Goal: Task Accomplishment & Management: Complete application form

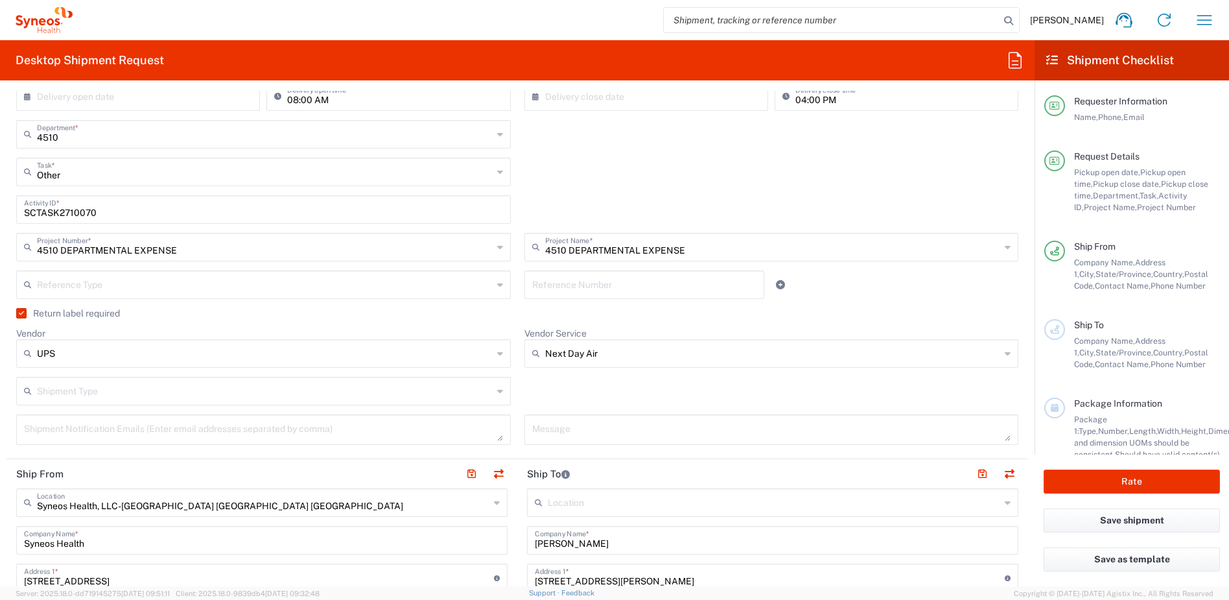
scroll to position [266, 0]
click at [22, 309] on label "Return label required" at bounding box center [68, 311] width 104 height 10
click at [19, 311] on input "Return label required" at bounding box center [19, 311] width 0 height 0
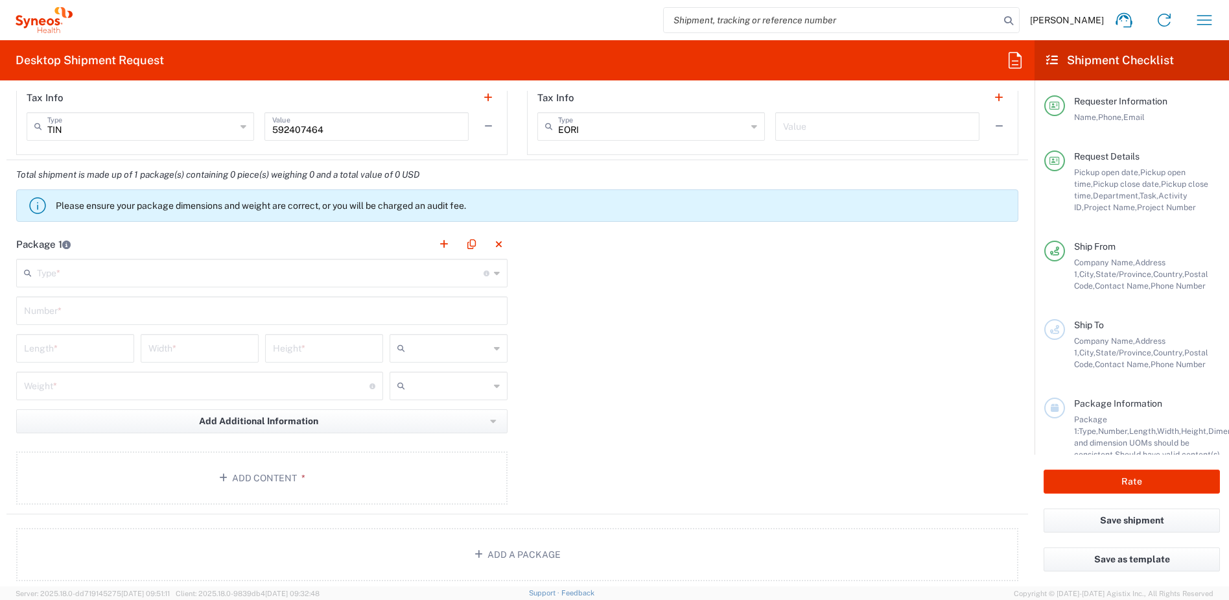
scroll to position [1093, 0]
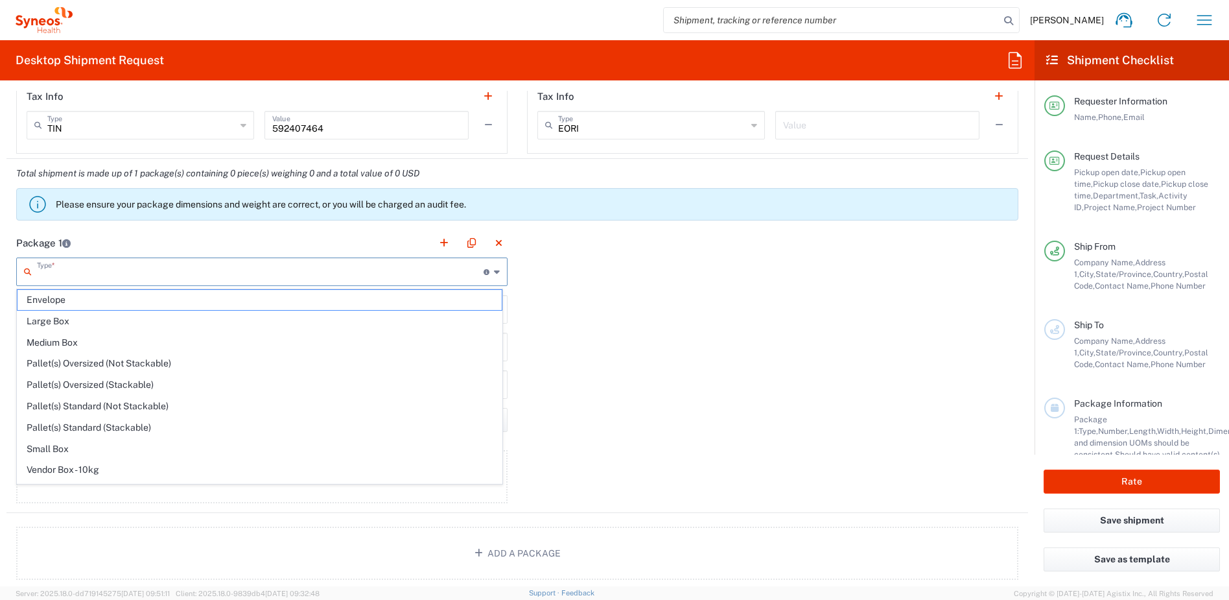
click at [198, 270] on input "text" at bounding box center [260, 270] width 447 height 23
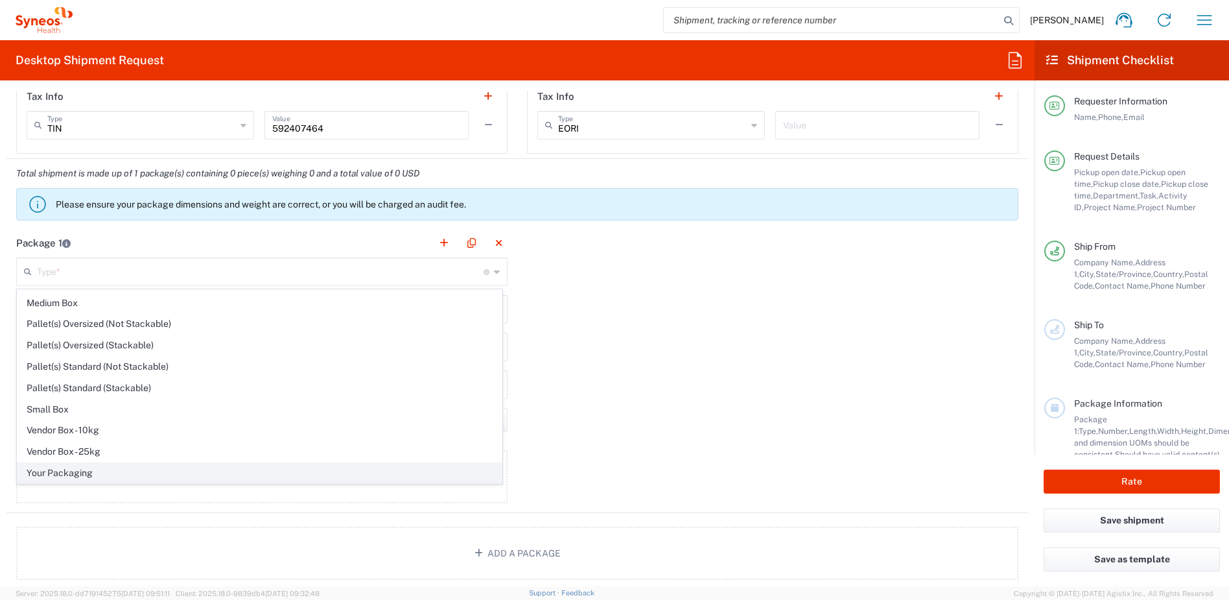
click at [123, 471] on span "Your Packaging" at bounding box center [260, 473] width 484 height 20
type input "Your Packaging"
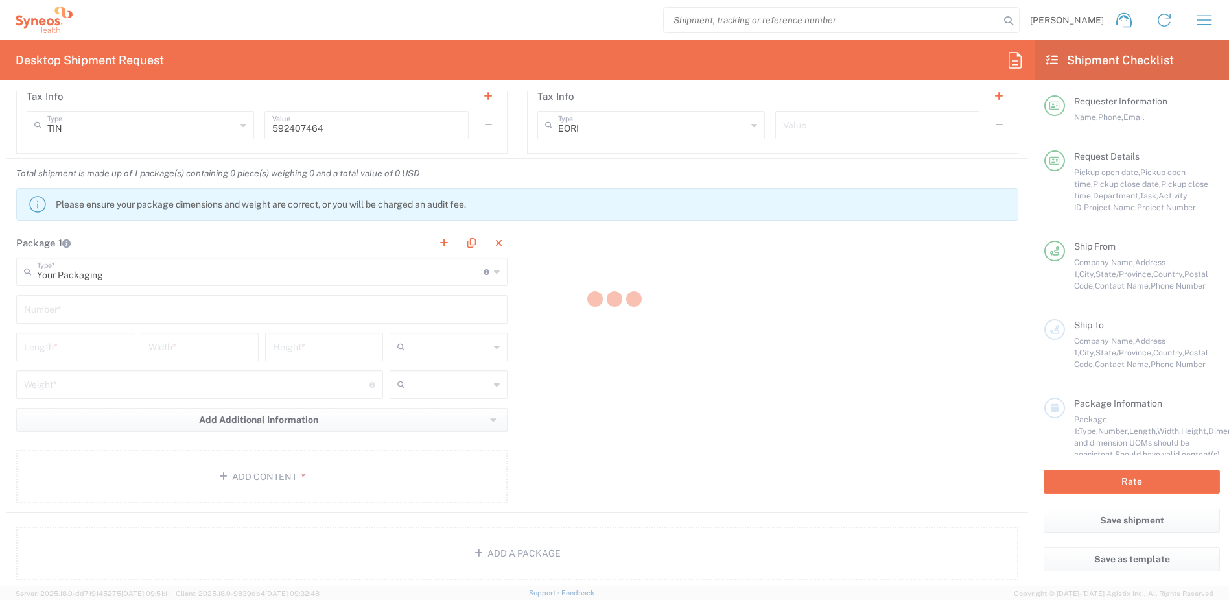
click at [73, 303] on div at bounding box center [614, 300] width 1229 height 600
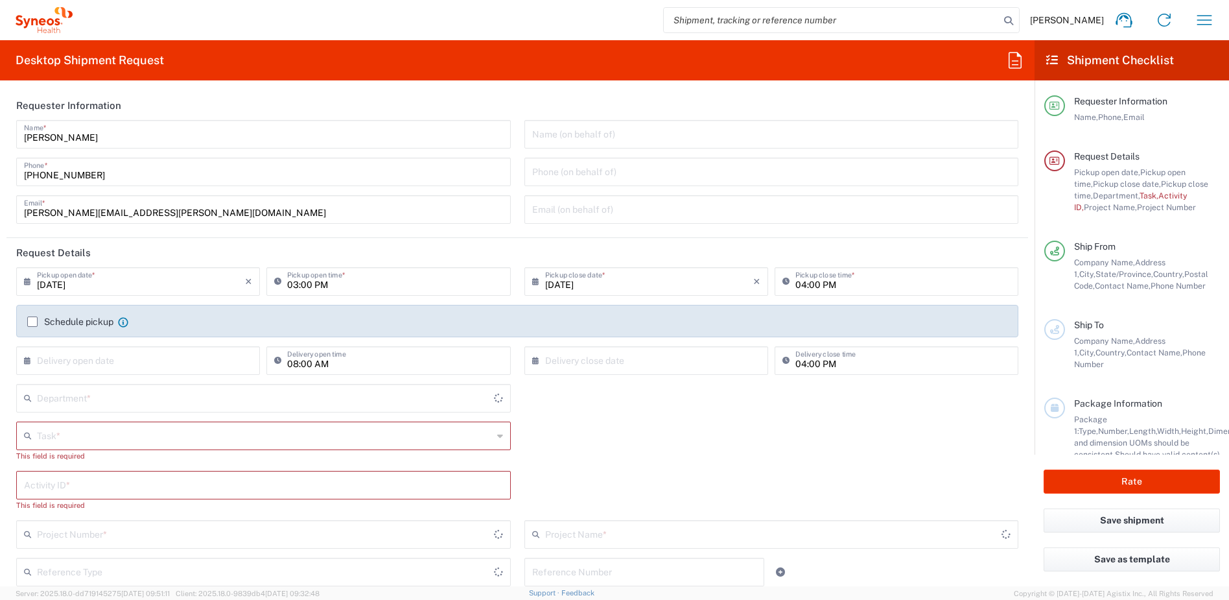
type input "4510"
type input "New Jersey"
type input "United States"
type input "Syneos Health, LLC-Morrisville NC US"
click at [125, 431] on input "text" at bounding box center [265, 434] width 456 height 23
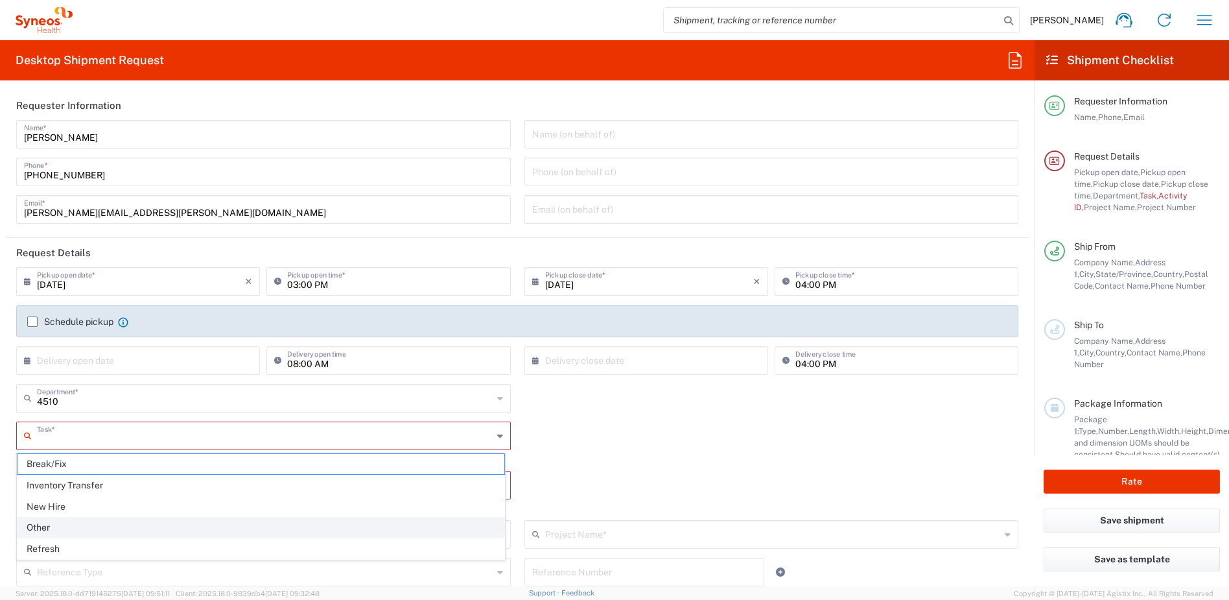
click at [58, 531] on span "Other" at bounding box center [261, 527] width 487 height 20
type input "Other"
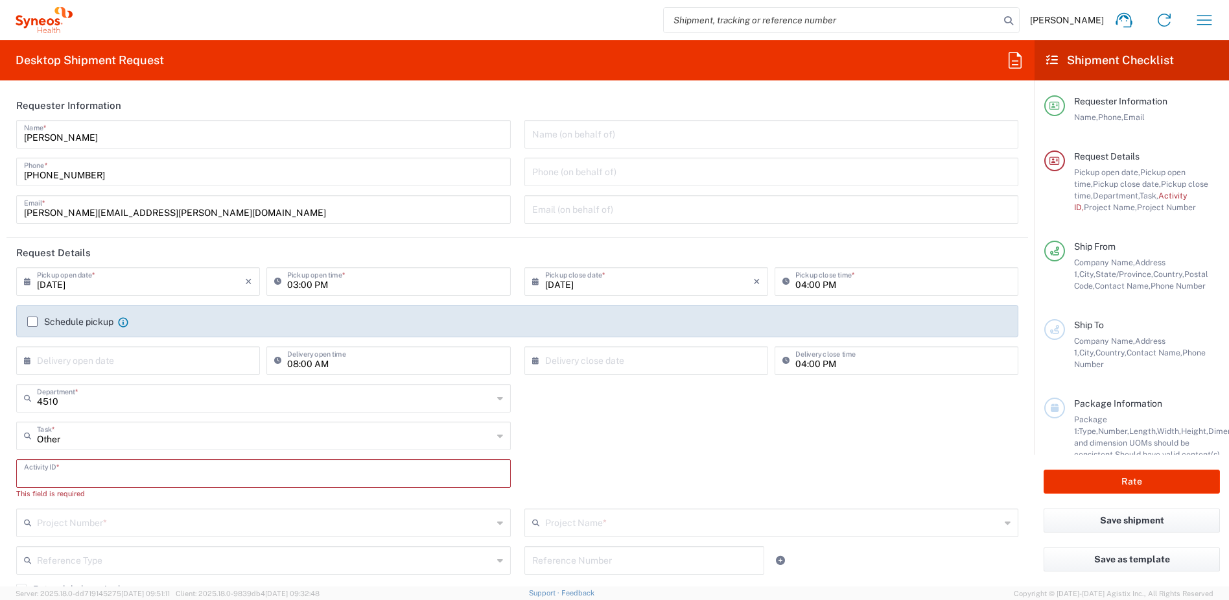
click at [90, 474] on input "text" at bounding box center [263, 472] width 479 height 23
paste input "SCTASK2710070"
type input "SCTASK2710070"
click at [97, 503] on input "text" at bounding box center [265, 509] width 456 height 23
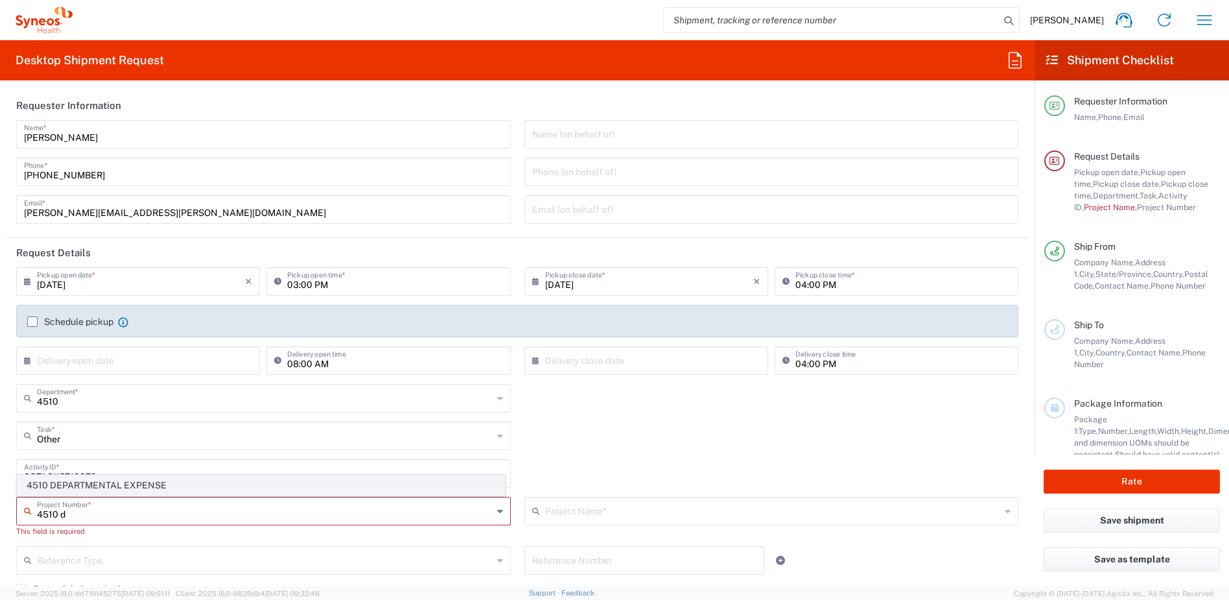
click at [103, 489] on span "4510 DEPARTMENTAL EXPENSE" at bounding box center [261, 485] width 487 height 20
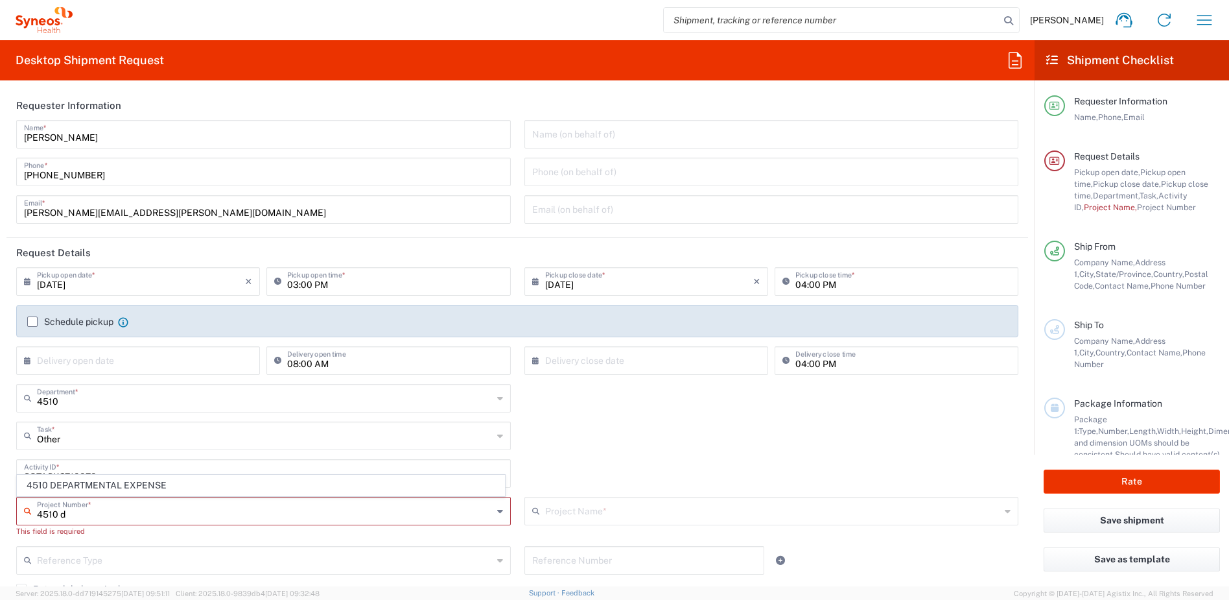
type input "4510 DEPARTMENTAL EXPENSE"
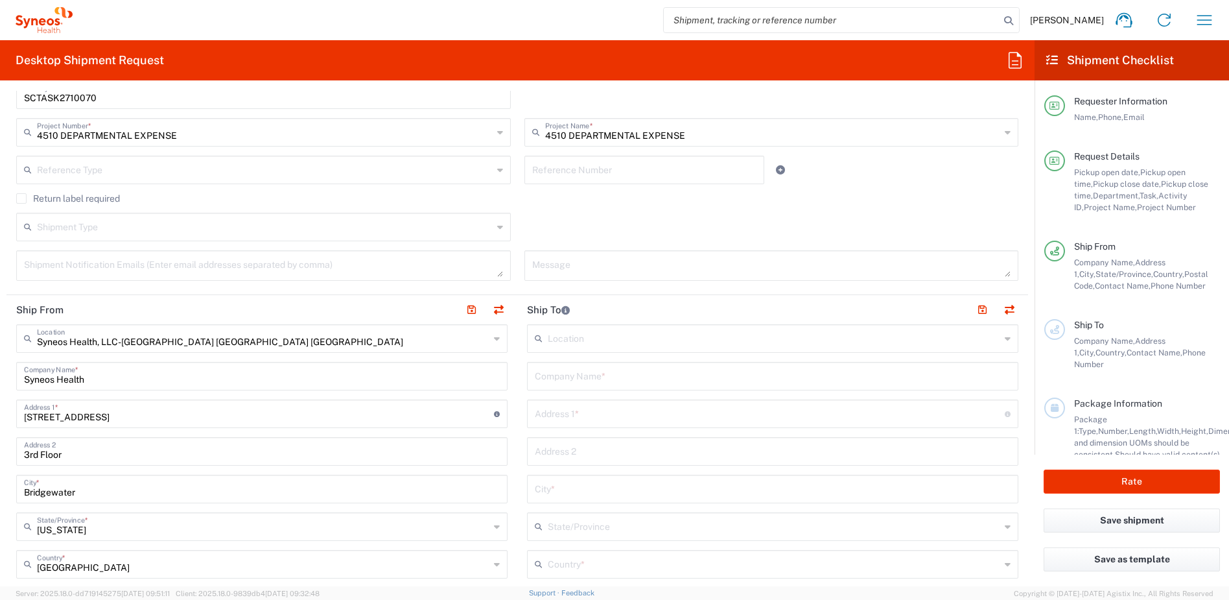
scroll to position [380, 0]
click at [760, 371] on input "text" at bounding box center [773, 373] width 476 height 23
drag, startPoint x: 616, startPoint y: 375, endPoint x: 500, endPoint y: 361, distance: 116.8
click at [500, 361] on div "Ship From Syneos Health, LLC-Morrisville NC US Location Syneos Health, LLC-Morr…" at bounding box center [517, 583] width 1022 height 579
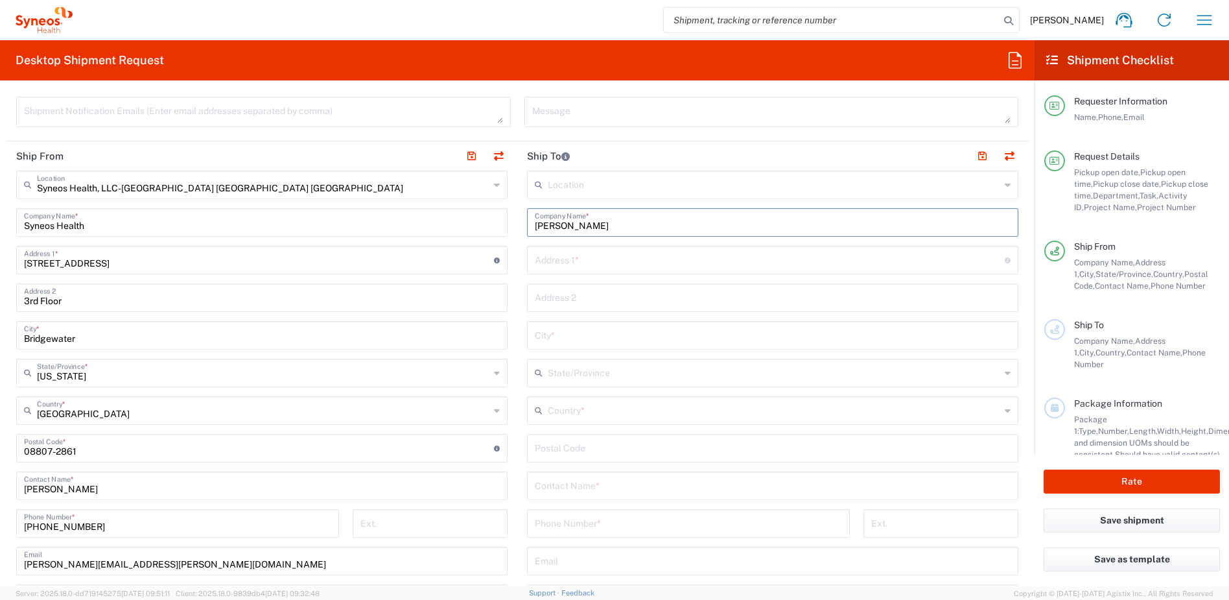
scroll to position [546, 0]
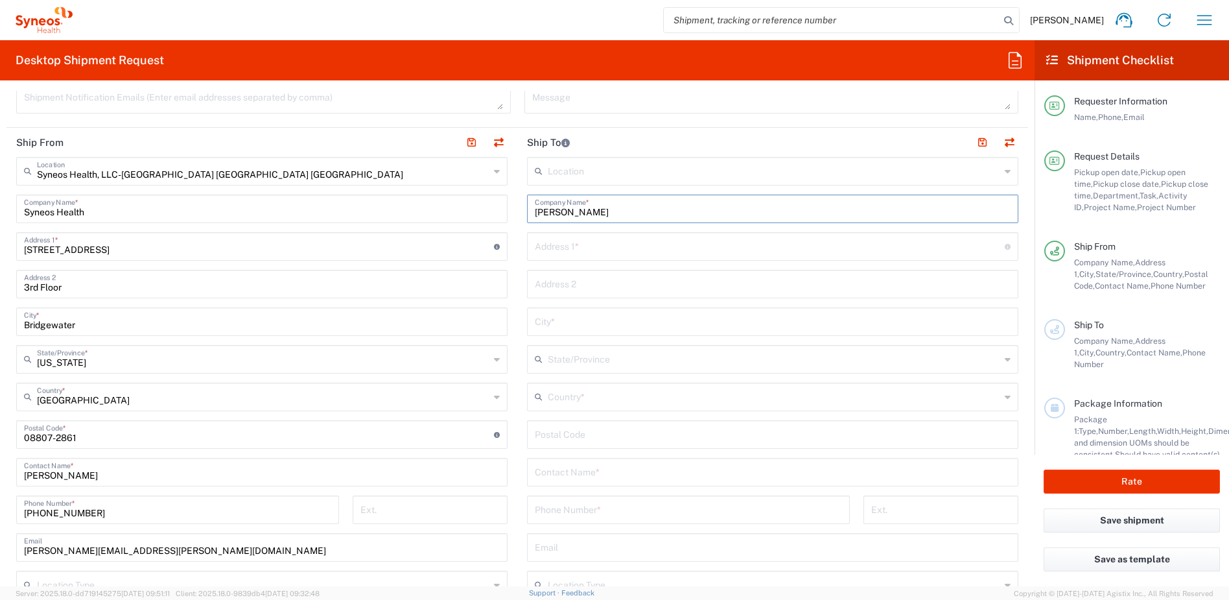
type input "Stephanie Cullars"
click at [585, 474] on input "text" at bounding box center [773, 471] width 476 height 23
paste input "Stephanie Cullars"
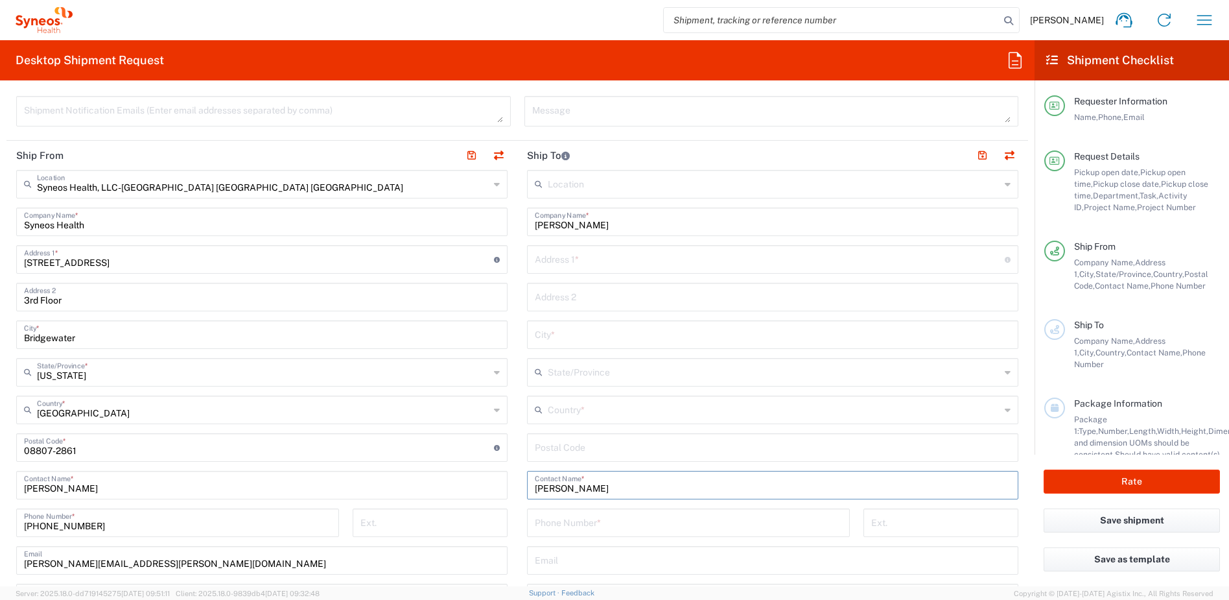
scroll to position [533, 0]
type input "Stephanie Cullars"
click at [563, 261] on input "text" at bounding box center [770, 258] width 470 height 23
paste input "39 Suydam Street"
type input "39 Suydam Street"
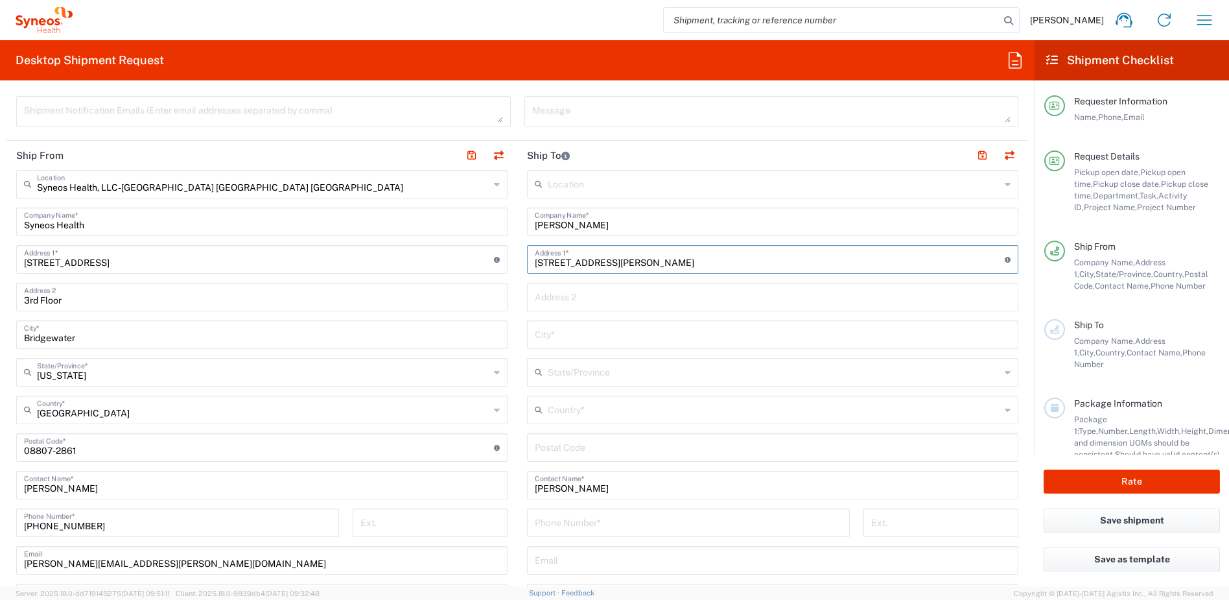
click at [578, 290] on input "text" at bounding box center [773, 296] width 476 height 23
paste input "Apartment 3A"
type input "Apartment 3A"
click at [548, 377] on input "text" at bounding box center [774, 371] width 452 height 23
click at [551, 374] on input "text" at bounding box center [774, 371] width 452 height 23
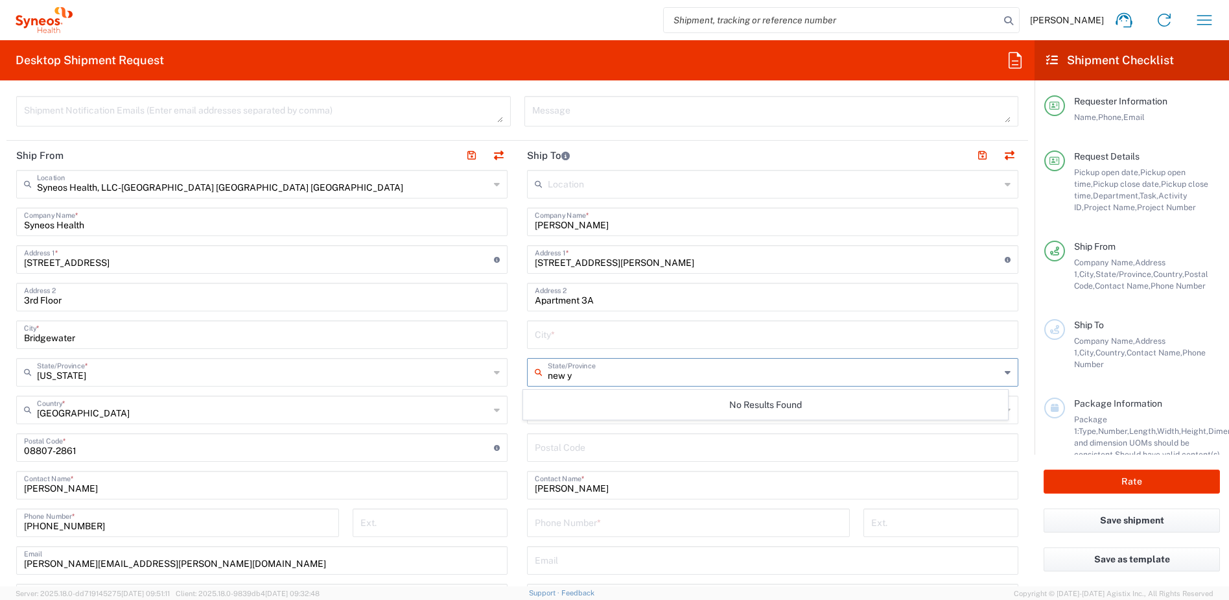
type input "new y"
click at [562, 403] on div "No Results Found" at bounding box center [765, 405] width 485 height 30
click at [535, 442] on input "undefined" at bounding box center [773, 446] width 476 height 23
click at [548, 409] on input "text" at bounding box center [774, 408] width 452 height 23
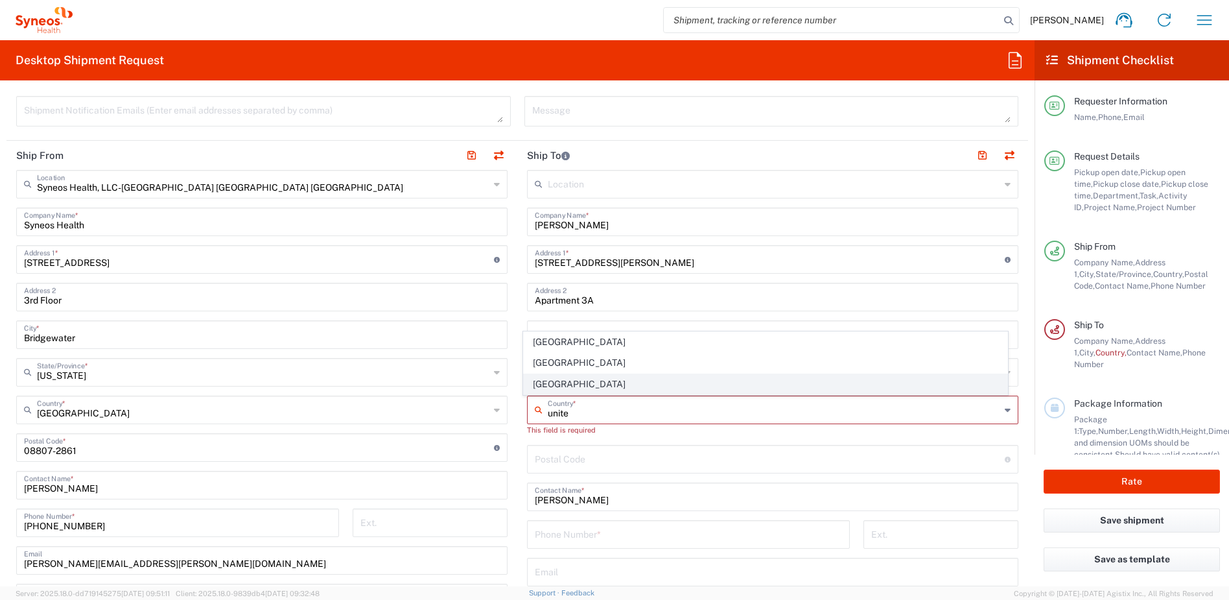
click at [548, 382] on span "United States" at bounding box center [766, 384] width 484 height 20
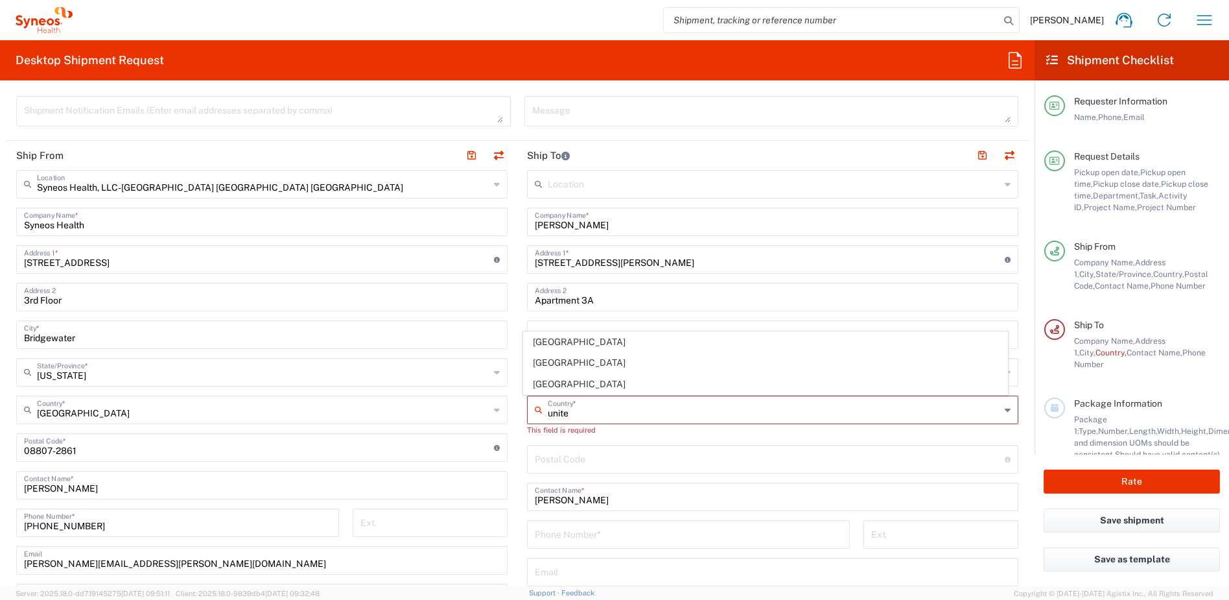
type input "United States"
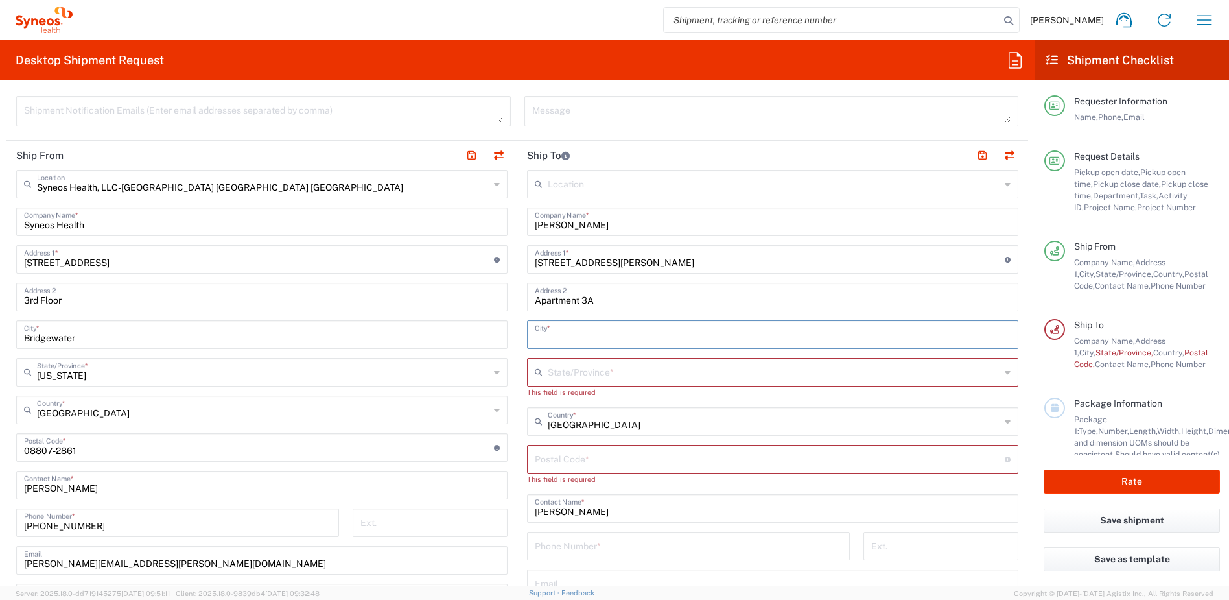
click at [573, 338] on input "text" at bounding box center [773, 333] width 476 height 23
type input "n"
type input "Brooklyn"
click at [605, 375] on input "text" at bounding box center [774, 371] width 452 height 23
click at [553, 404] on span "New York" at bounding box center [766, 400] width 484 height 20
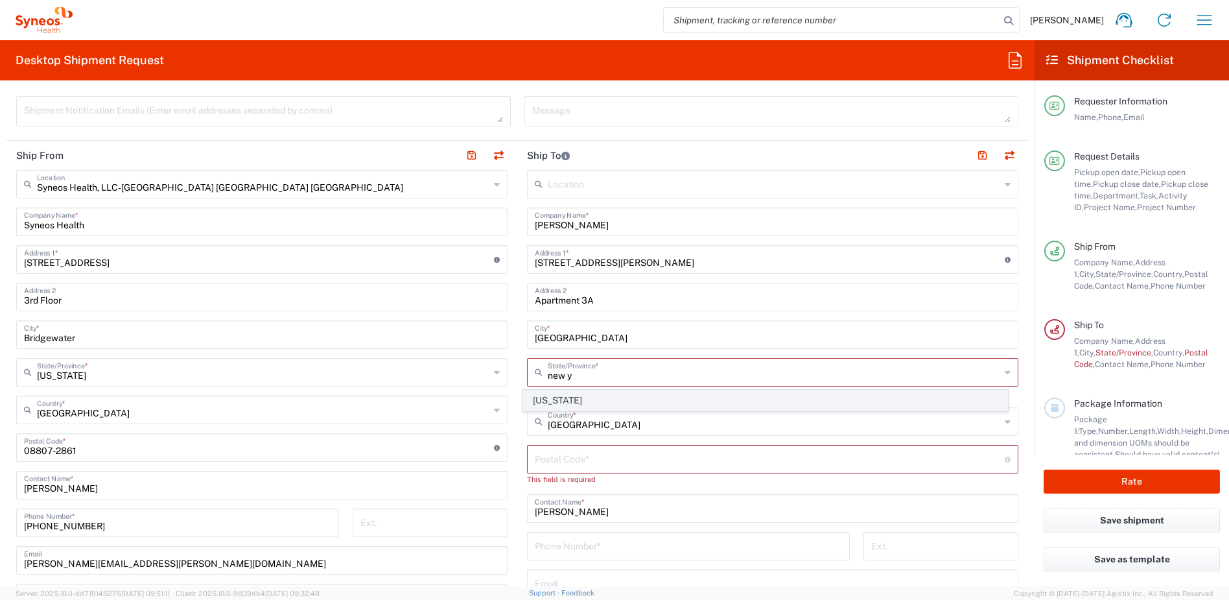
type input "New York"
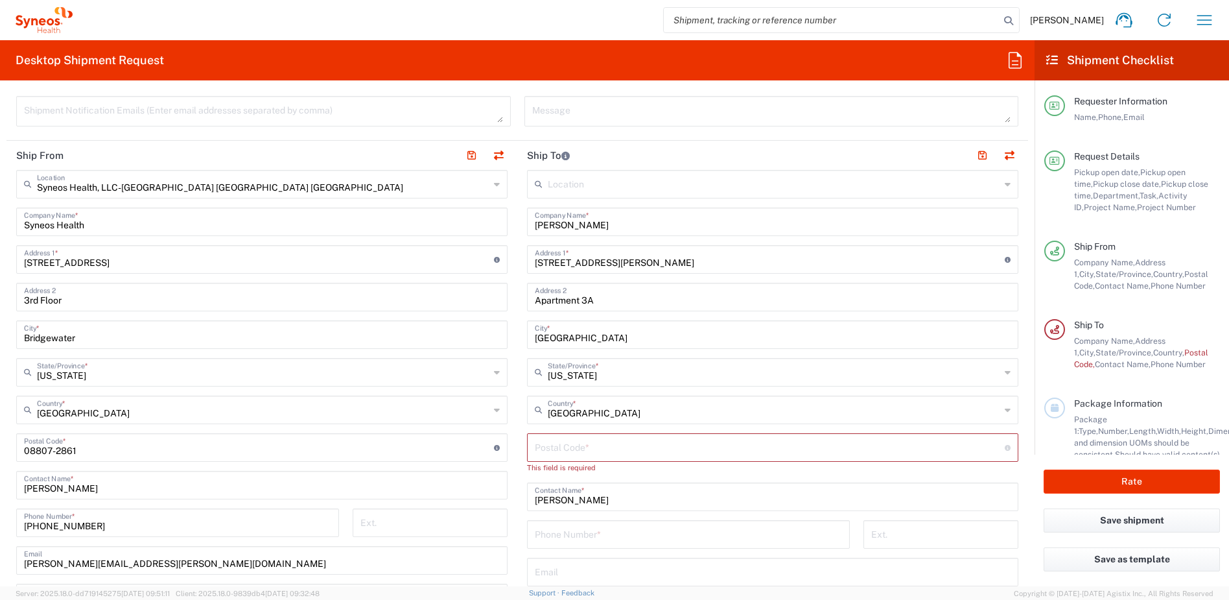
click at [630, 448] on input "undefined" at bounding box center [770, 446] width 470 height 23
paste input "11221"
type input "11221"
click at [518, 369] on main "Location Addison Whitney LLC-Morrisvile NC US Barcelona-Syneos Health BioSector…" at bounding box center [772, 442] width 511 height 544
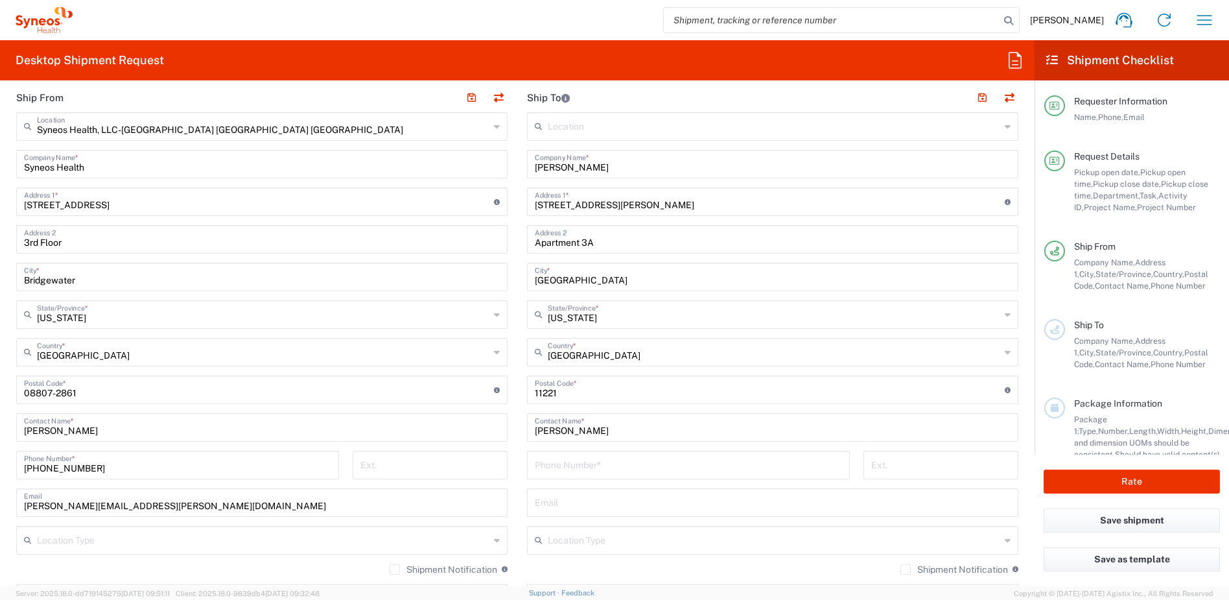
scroll to position [611, 0]
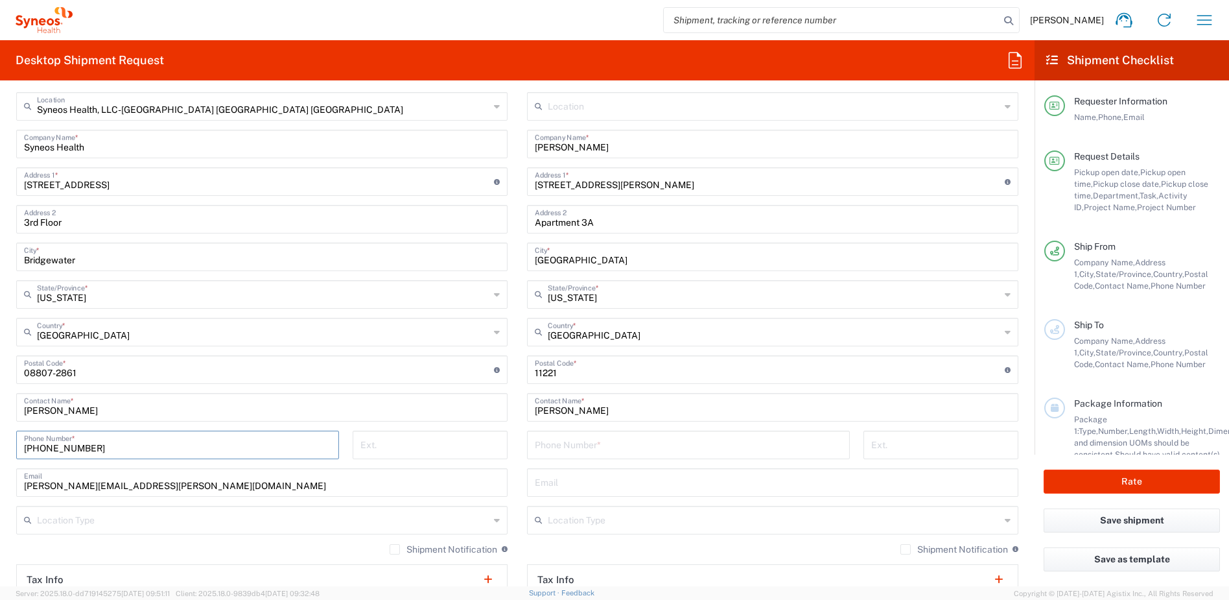
click at [83, 453] on input "732-384-3118" at bounding box center [177, 443] width 307 height 23
drag, startPoint x: 91, startPoint y: 449, endPoint x: -21, endPoint y: 448, distance: 112.1
click at [0, 448] on html "Ayman Abboud Home Shipment estimator Shipment tracking Desktop shipment request…" at bounding box center [614, 300] width 1229 height 600
drag, startPoint x: 553, startPoint y: 434, endPoint x: 562, endPoint y: 440, distance: 11.2
click at [553, 434] on input "tel" at bounding box center [688, 443] width 307 height 23
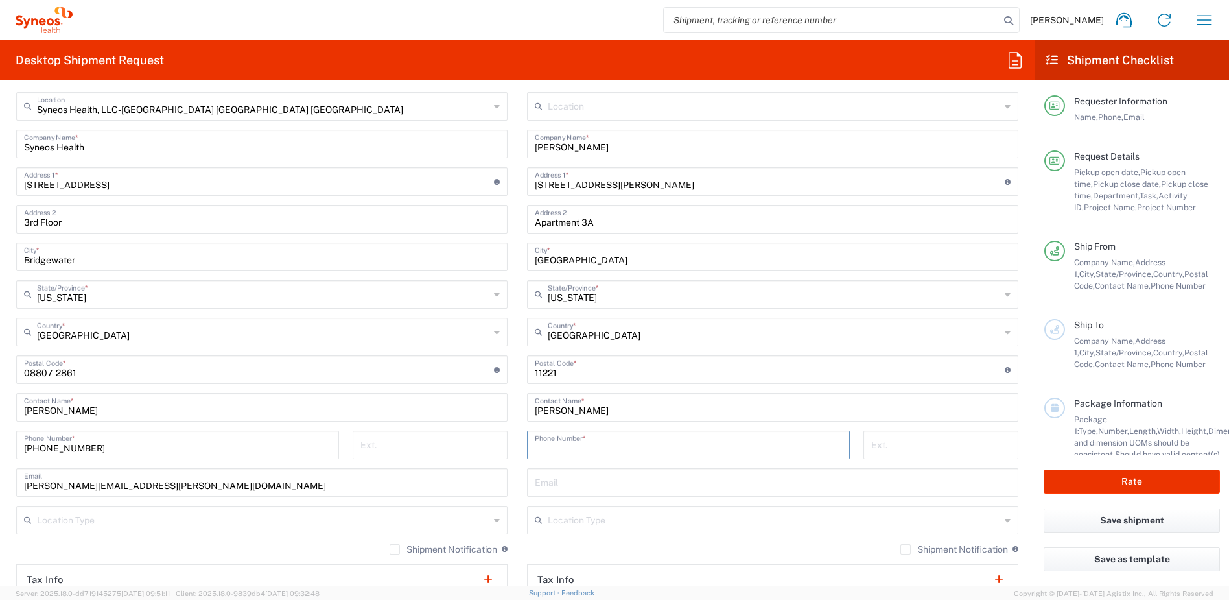
click at [562, 440] on input "tel" at bounding box center [688, 443] width 307 height 23
paste input "732-384-3118"
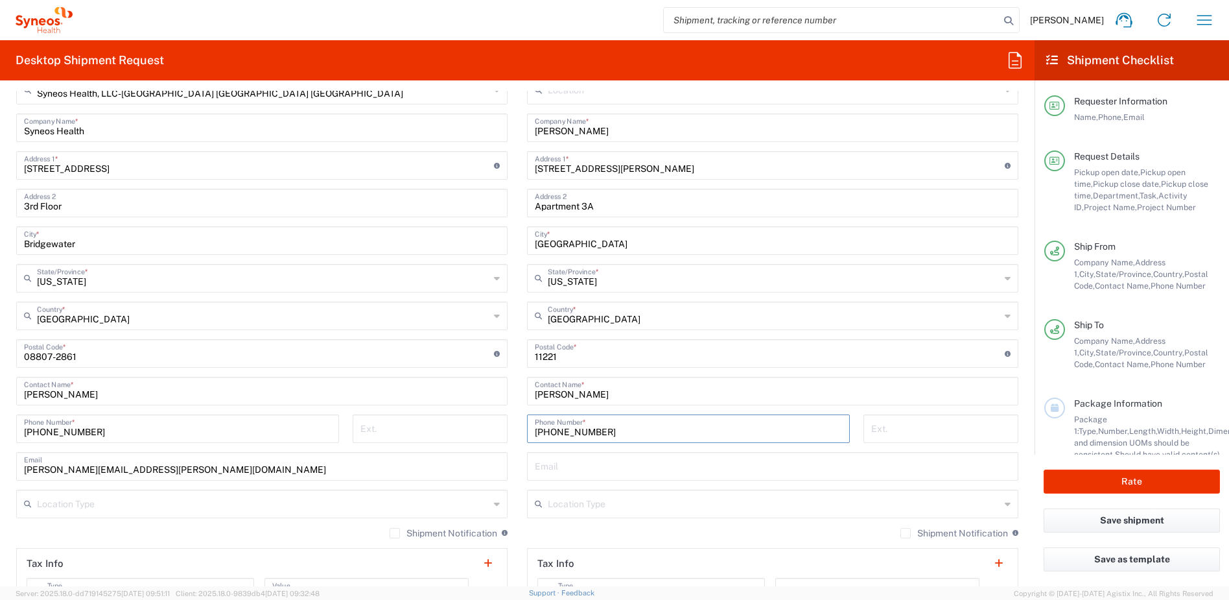
scroll to position [647, 0]
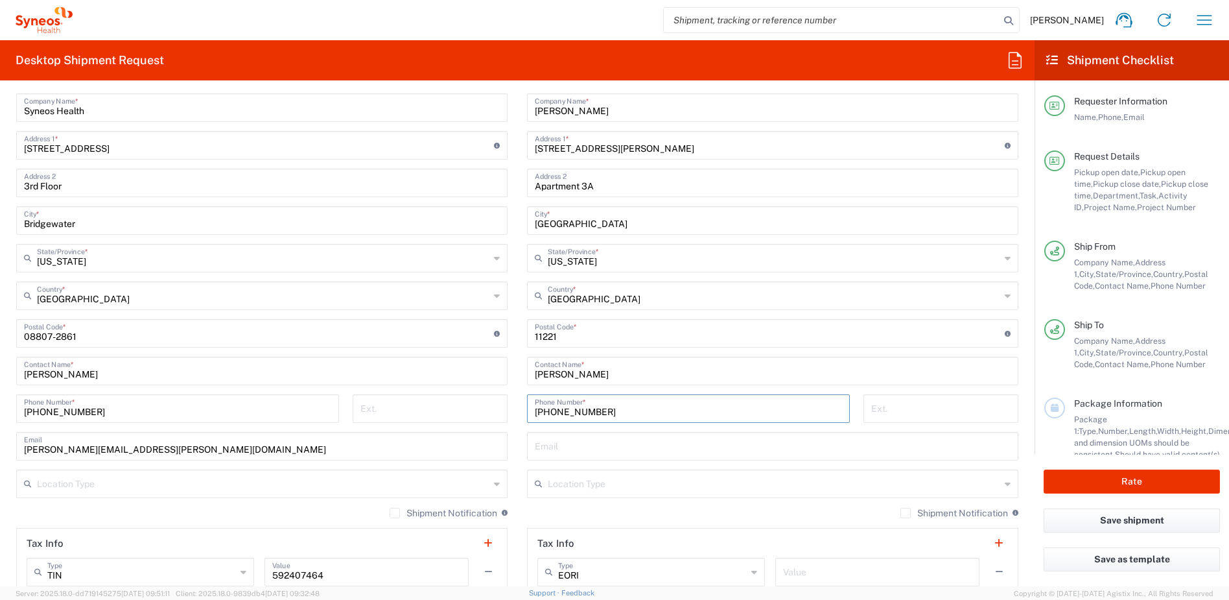
type input "732-384-3118"
click at [557, 447] on input "text" at bounding box center [773, 445] width 476 height 23
paste input "nicole.marcellino@syneoshealth.com"
type input "nicole.marcellino@syneoshealth.com"
click at [900, 514] on label "Shipment Notification" at bounding box center [954, 513] width 108 height 10
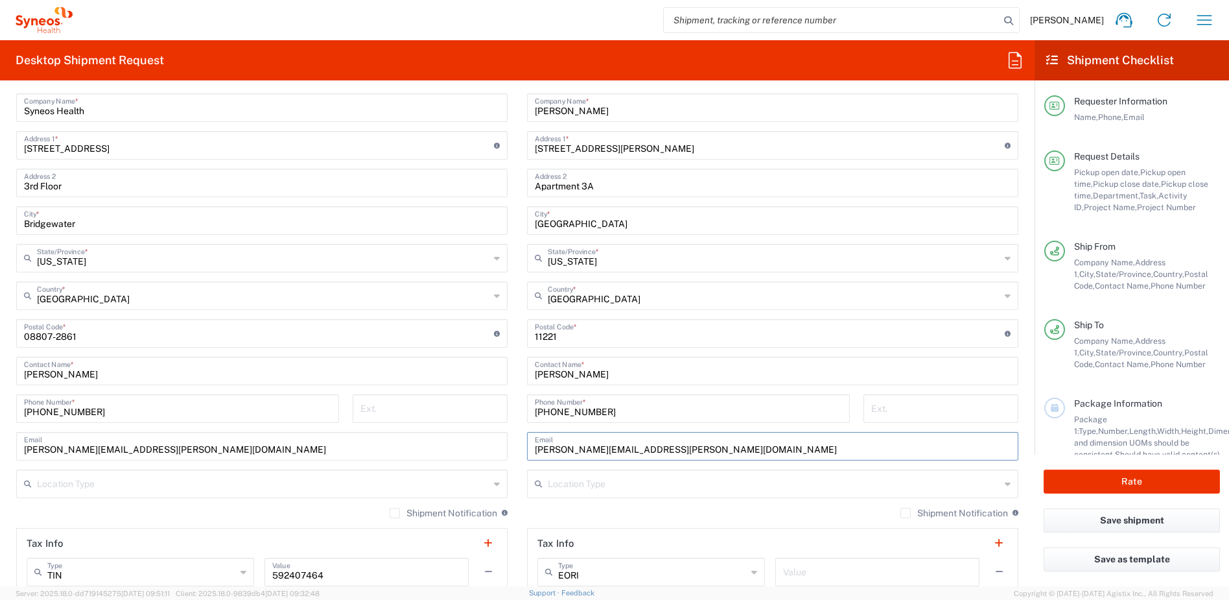
click at [905, 513] on input "Shipment Notification" at bounding box center [905, 513] width 0 height 0
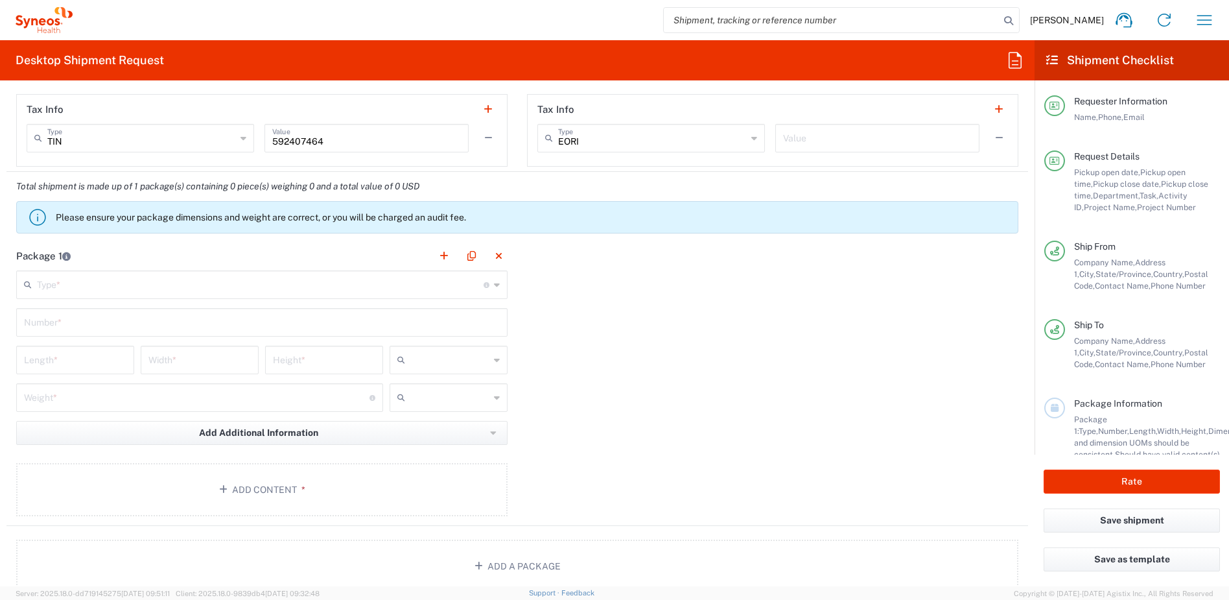
scroll to position [1088, 0]
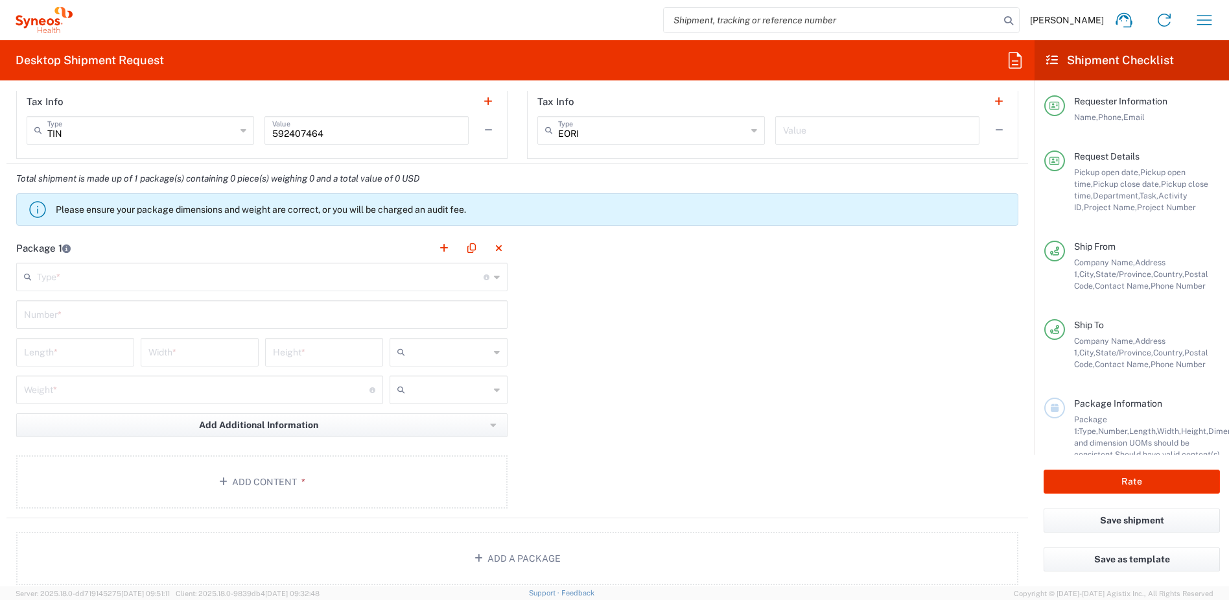
click at [439, 283] on input "text" at bounding box center [260, 275] width 447 height 23
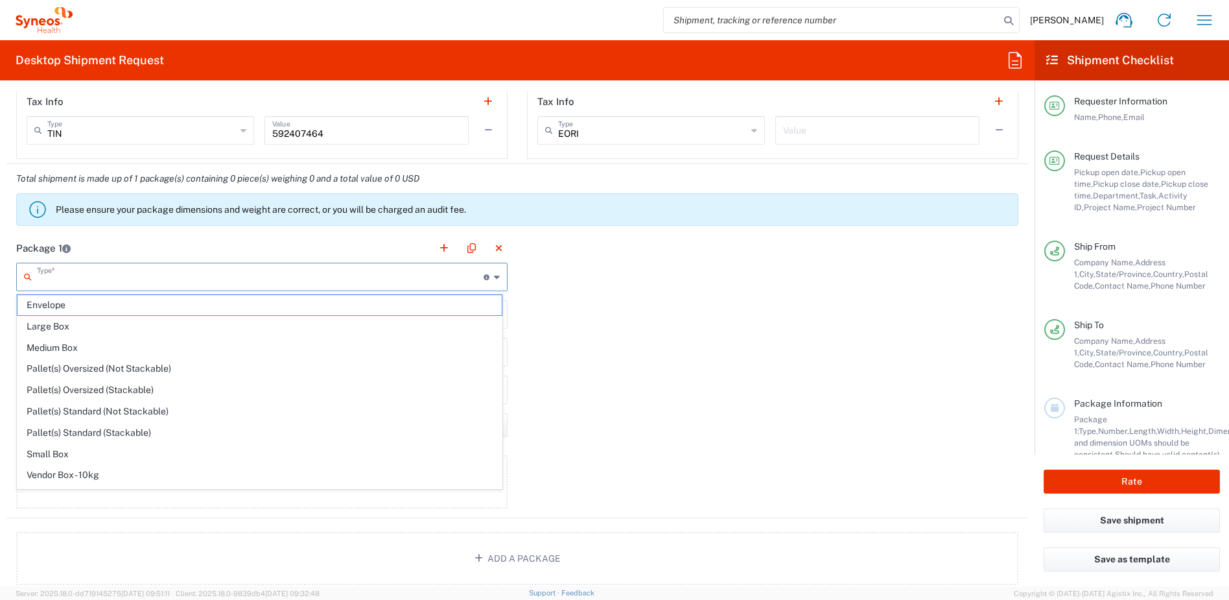
scroll to position [40, 0]
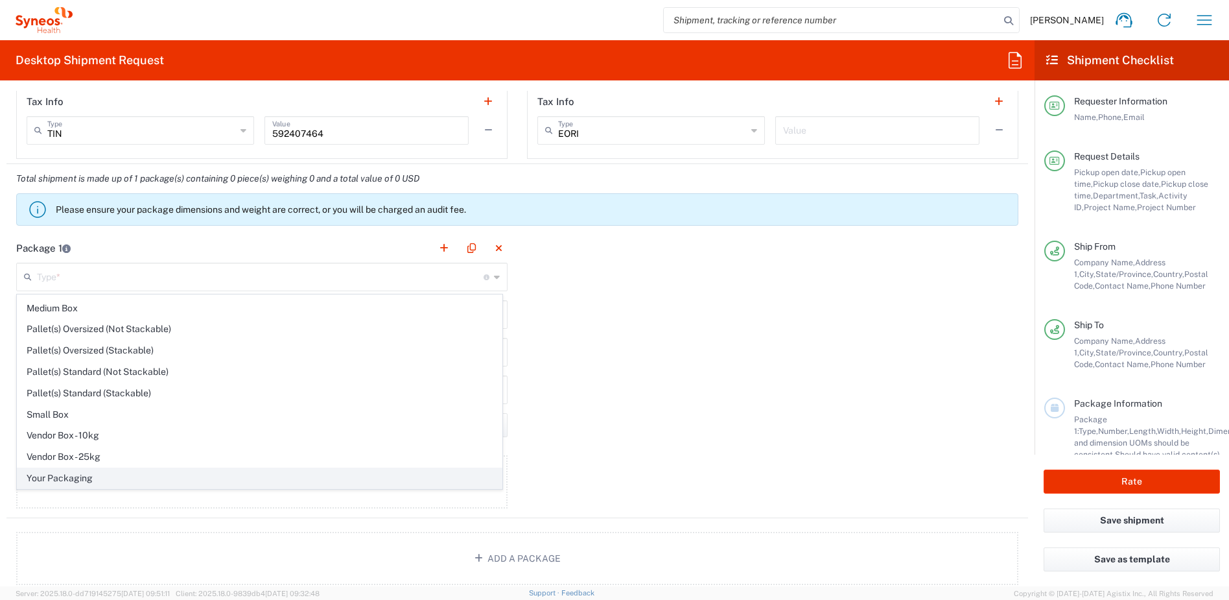
click at [216, 479] on span "Your Packaging" at bounding box center [260, 478] width 484 height 20
type input "Your Packaging"
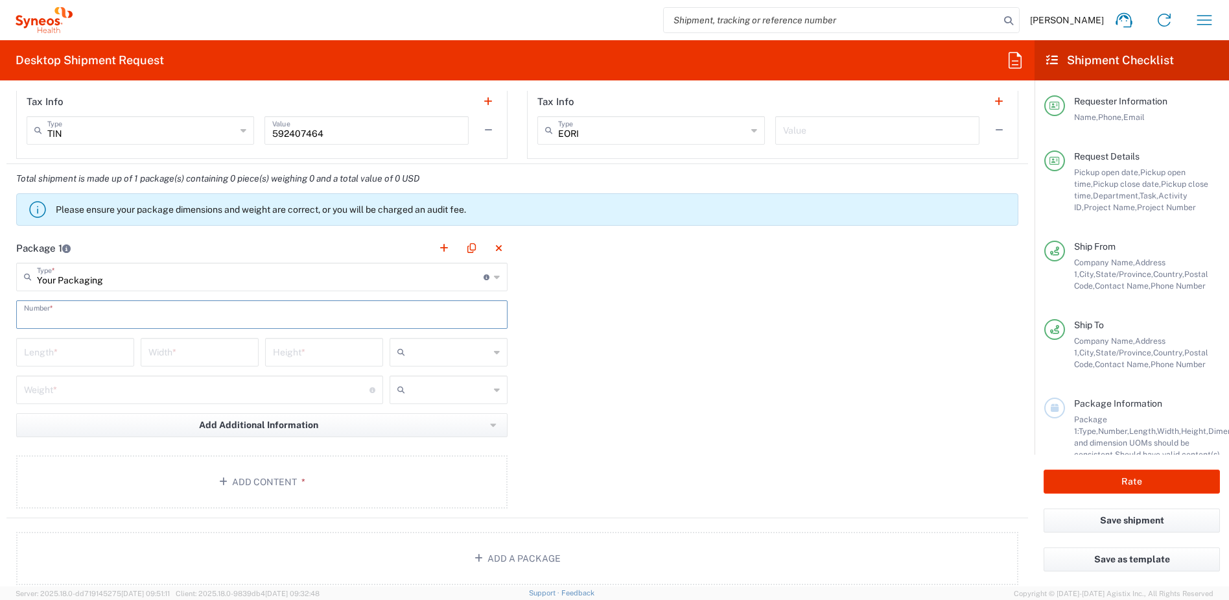
click at [93, 314] on input "text" at bounding box center [262, 313] width 476 height 23
click at [87, 351] on input "number" at bounding box center [75, 351] width 102 height 23
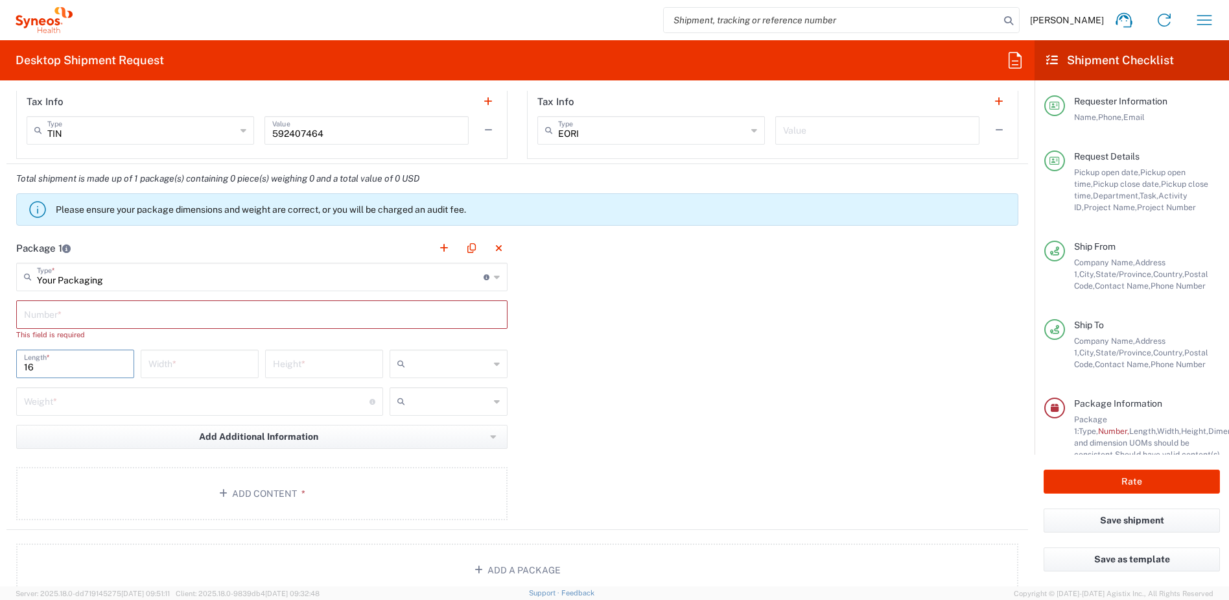
type input "16"
type input "12"
type input "4"
click at [437, 366] on input "text" at bounding box center [449, 363] width 79 height 21
click at [426, 432] on span "in" at bounding box center [444, 435] width 114 height 20
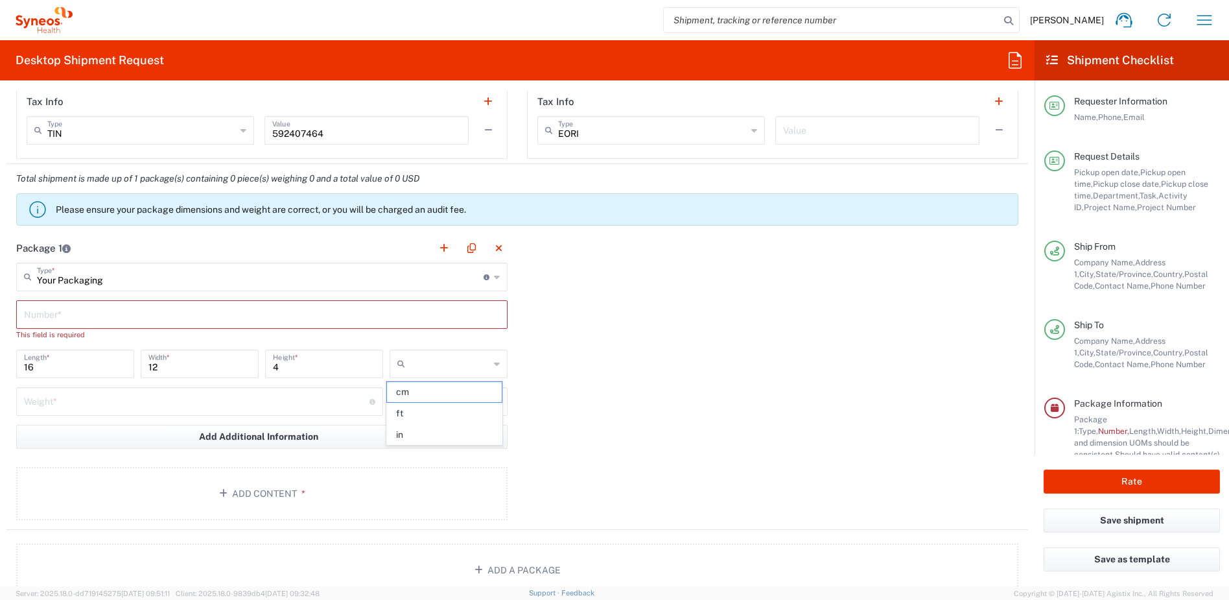
type input "in"
click at [194, 397] on input "number" at bounding box center [196, 400] width 345 height 23
type input "1"
click at [425, 408] on input "text" at bounding box center [449, 401] width 79 height 21
click at [418, 448] on span "lbs" at bounding box center [444, 451] width 114 height 20
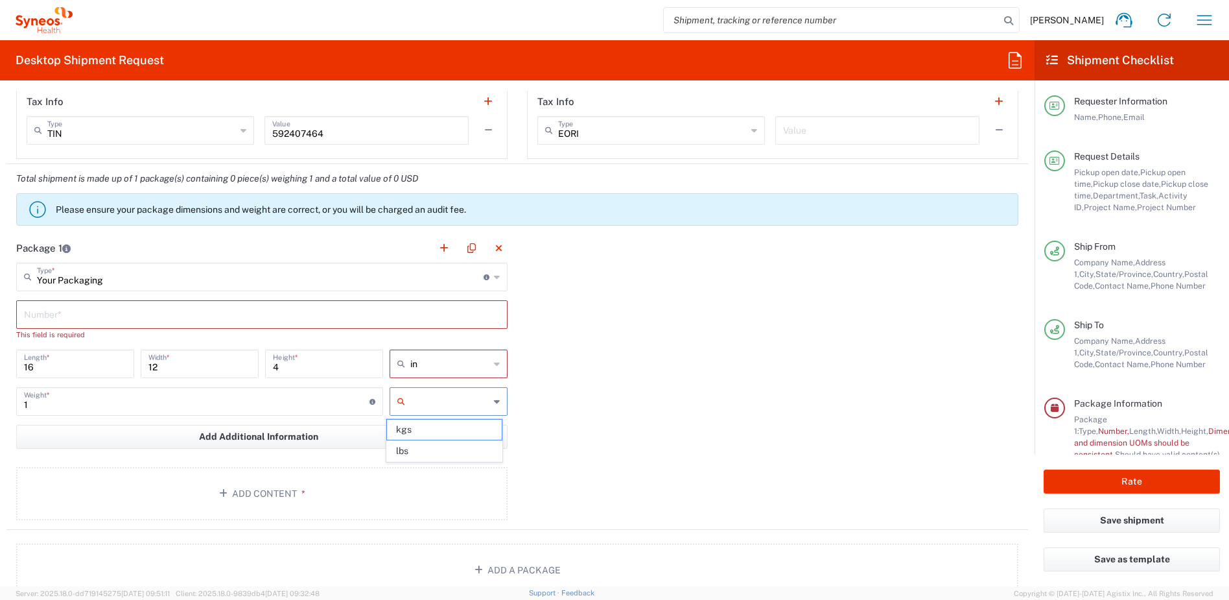
type input "lbs"
click at [350, 496] on button "Add Content *" at bounding box center [261, 493] width 491 height 53
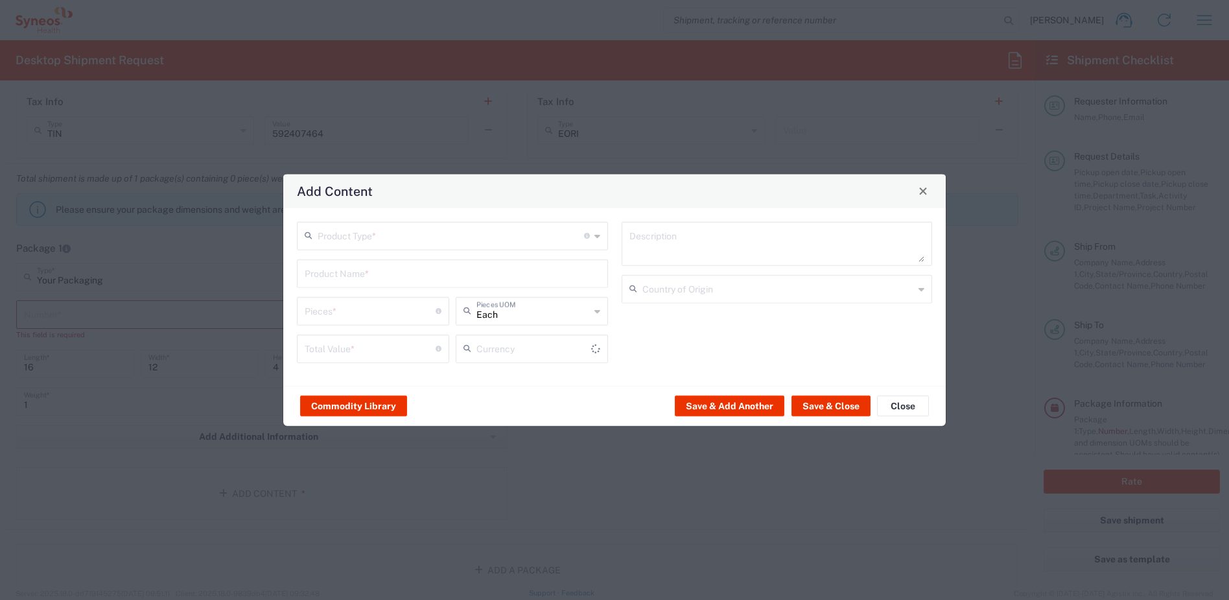
type input "US Dollar"
click at [459, 244] on input "text" at bounding box center [451, 234] width 266 height 23
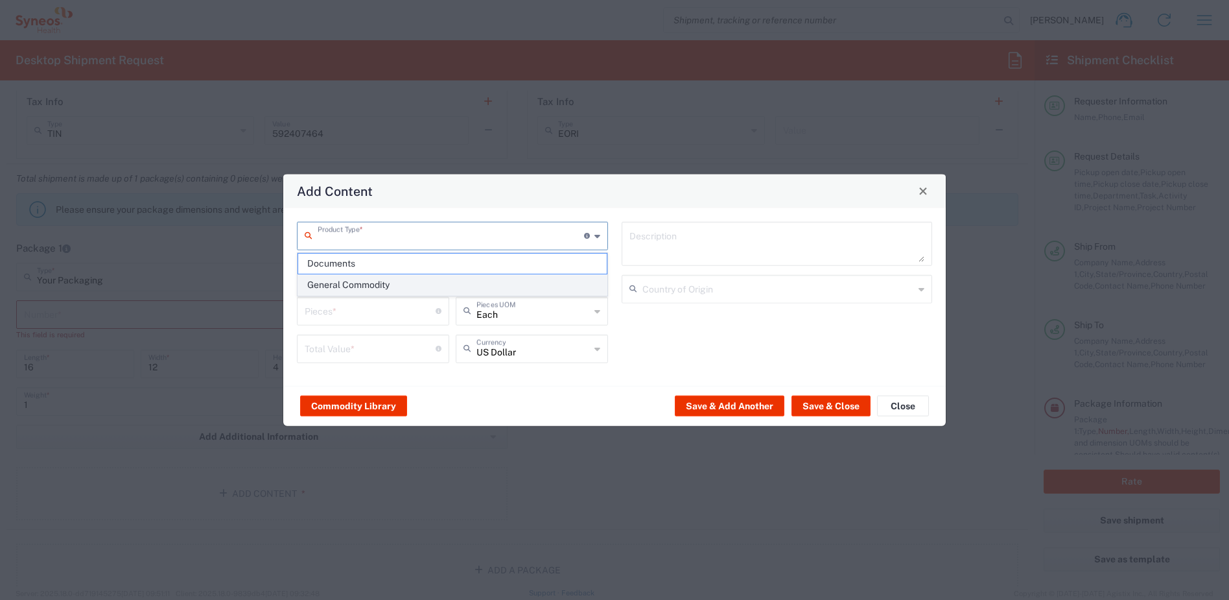
click at [423, 280] on span "General Commodity" at bounding box center [452, 285] width 309 height 20
type input "General Commodity"
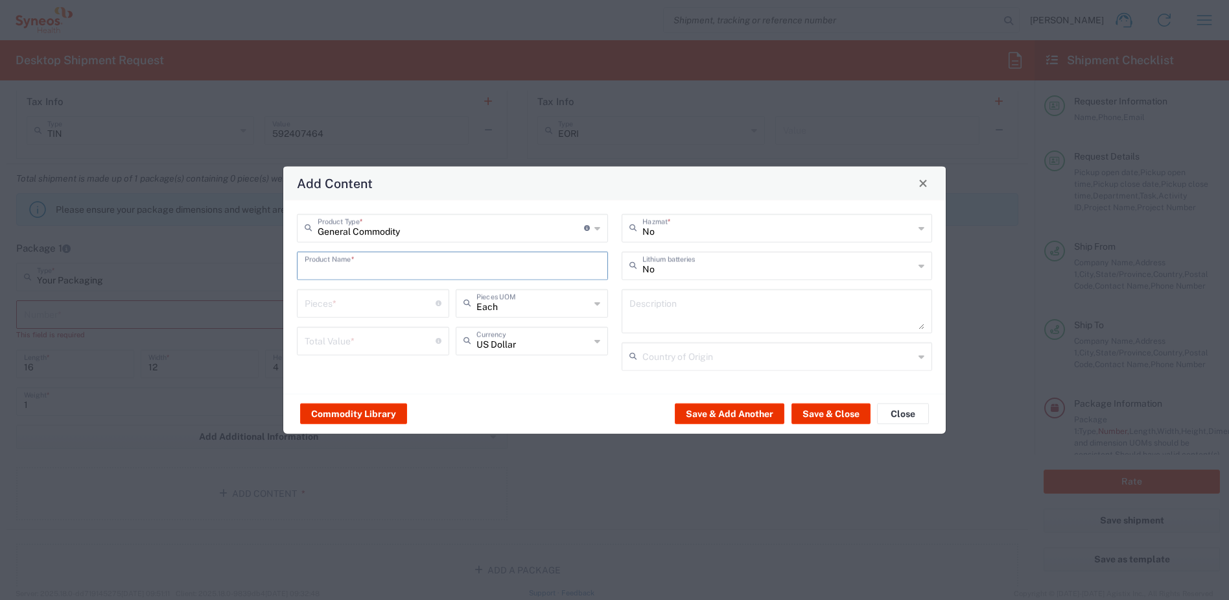
click at [405, 265] on input "text" at bounding box center [453, 264] width 296 height 23
click at [408, 260] on input "return" at bounding box center [453, 264] width 296 height 23
drag, startPoint x: 408, startPoint y: 260, endPoint x: 316, endPoint y: 264, distance: 92.1
click at [316, 264] on input "return" at bounding box center [453, 264] width 296 height 23
drag, startPoint x: 341, startPoint y: 267, endPoint x: 285, endPoint y: 264, distance: 56.5
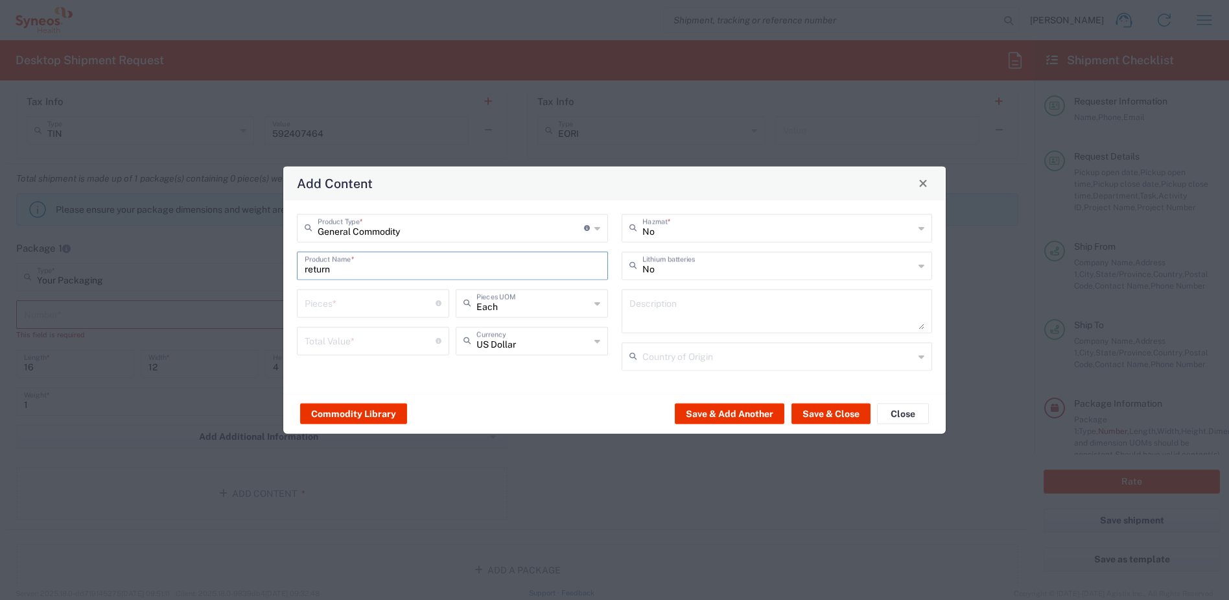
click at [285, 264] on div "General Commodity Product Type * Document: Paper document generated internally …" at bounding box center [614, 296] width 662 height 193
drag, startPoint x: 368, startPoint y: 265, endPoint x: 265, endPoint y: 264, distance: 103.1
click at [265, 264] on div "Add Content General Commodity Product Type * Document: Paper document generated…" at bounding box center [614, 300] width 1229 height 600
type input "e"
type input "b"
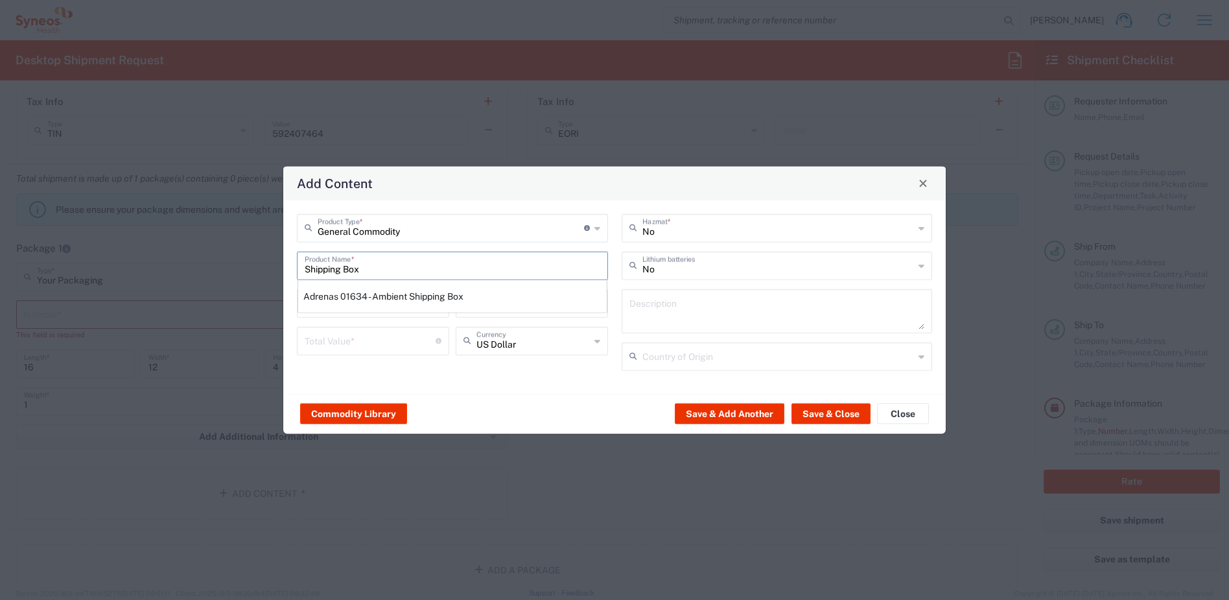
type input "Shipping Box"
click at [414, 344] on input "number" at bounding box center [370, 339] width 131 height 23
type input "10"
click at [366, 310] on input "number" at bounding box center [370, 301] width 131 height 23
type input "1"
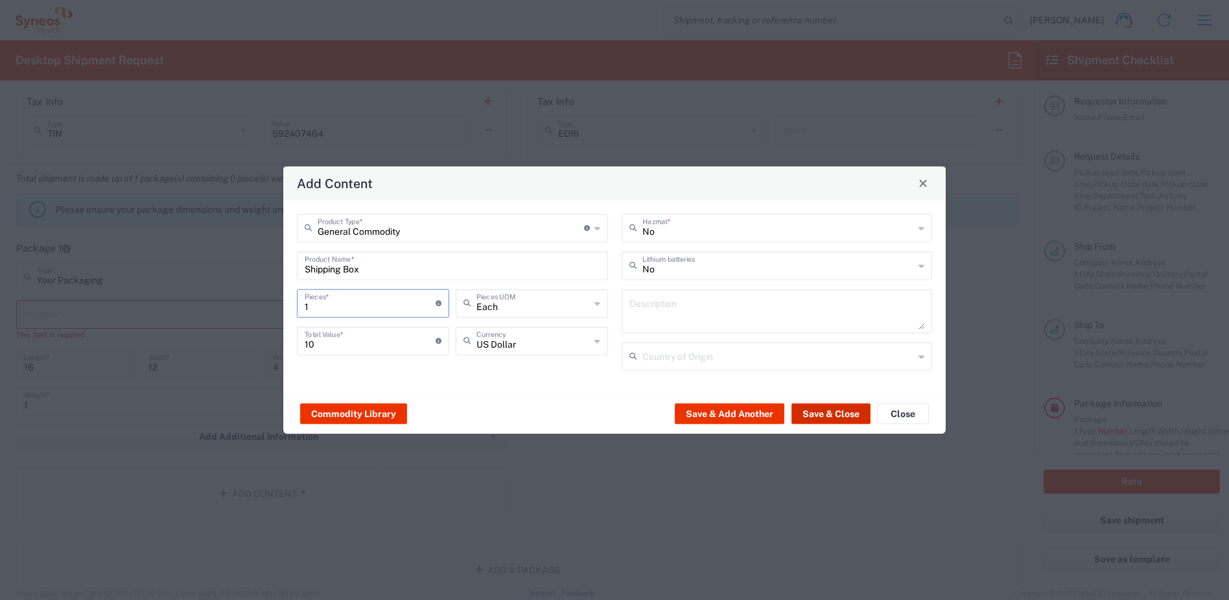
click at [847, 414] on button "Save & Close" at bounding box center [830, 413] width 79 height 21
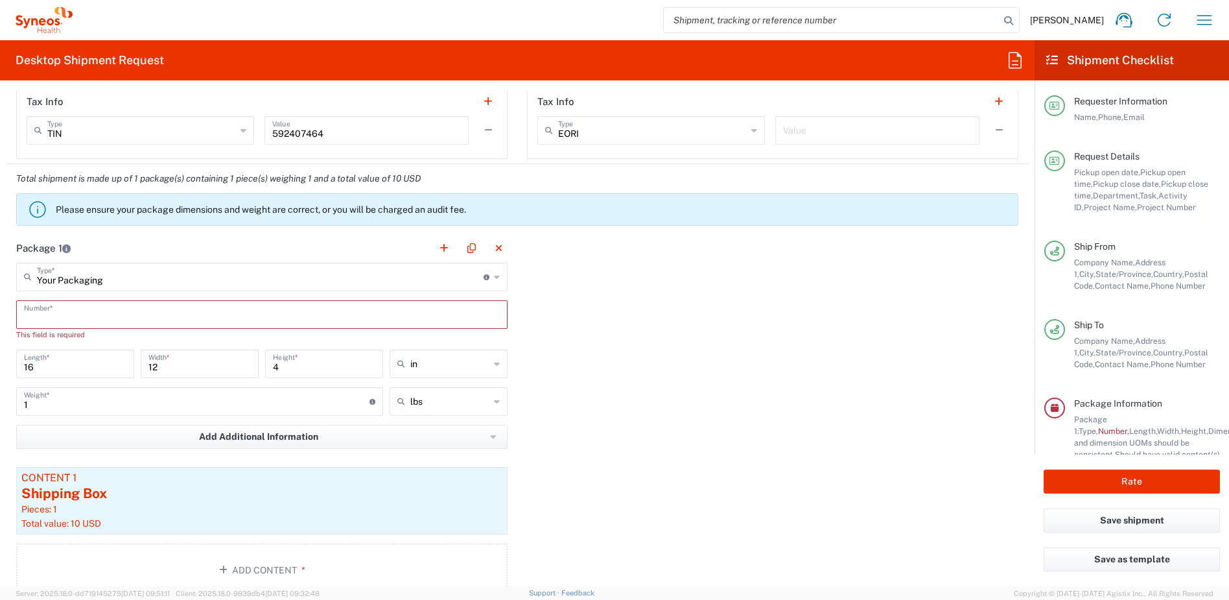
click at [136, 318] on input "text" at bounding box center [262, 313] width 476 height 23
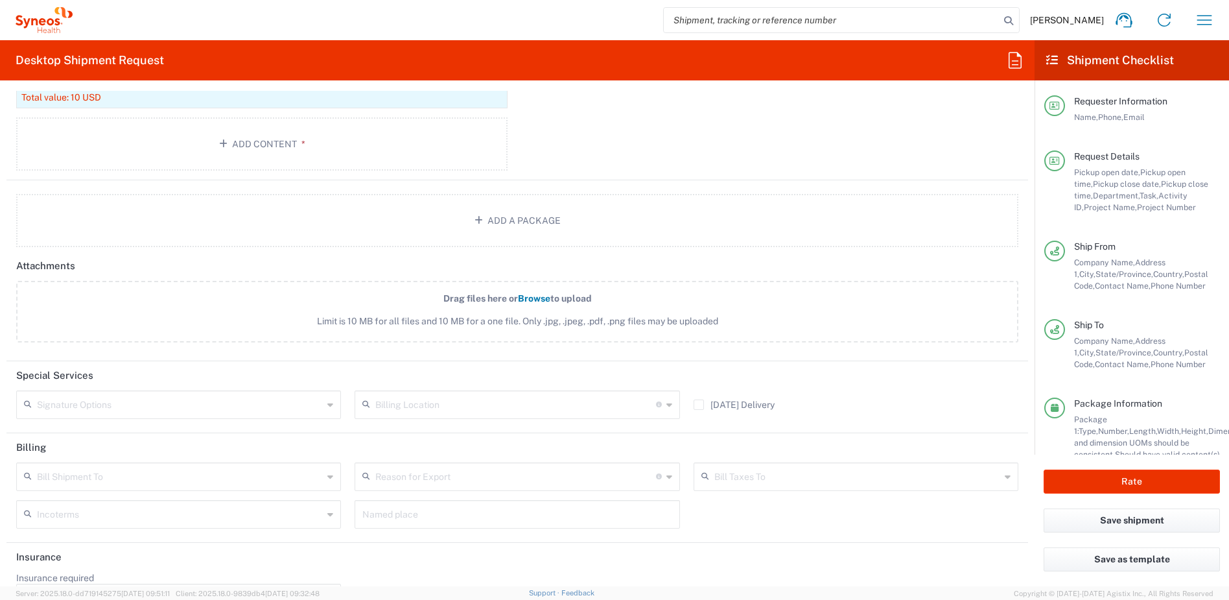
scroll to position [1543, 0]
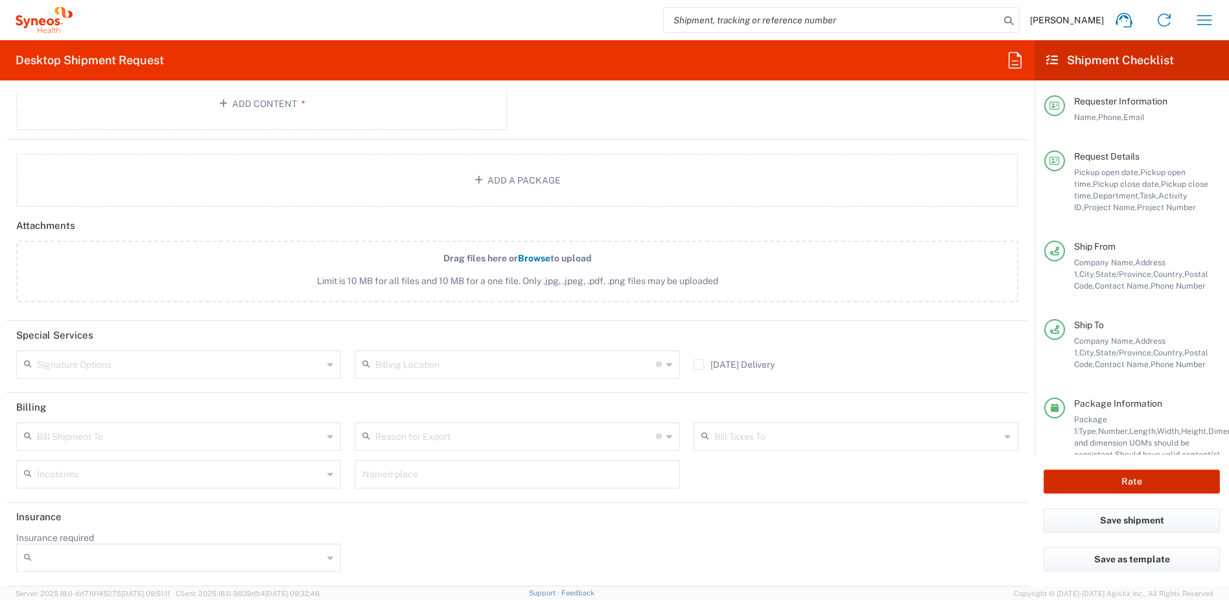
type input "1"
click at [1093, 485] on button "Rate" at bounding box center [1132, 481] width 176 height 24
type input "4510 DEPARTMENTAL EXPENSE"
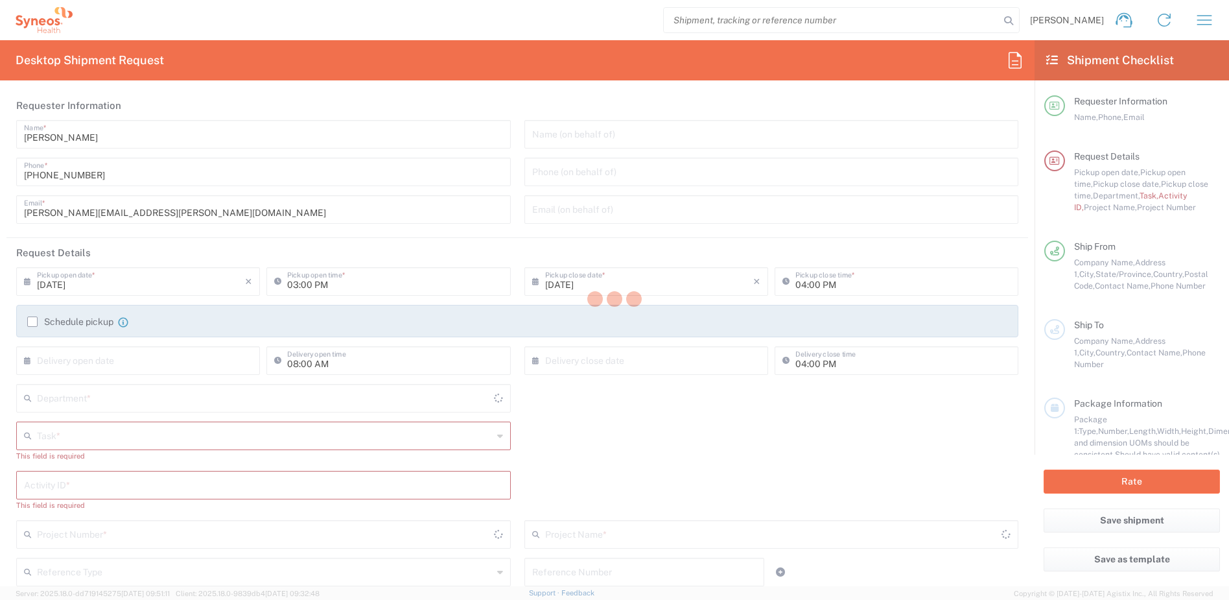
type input "[US_STATE]"
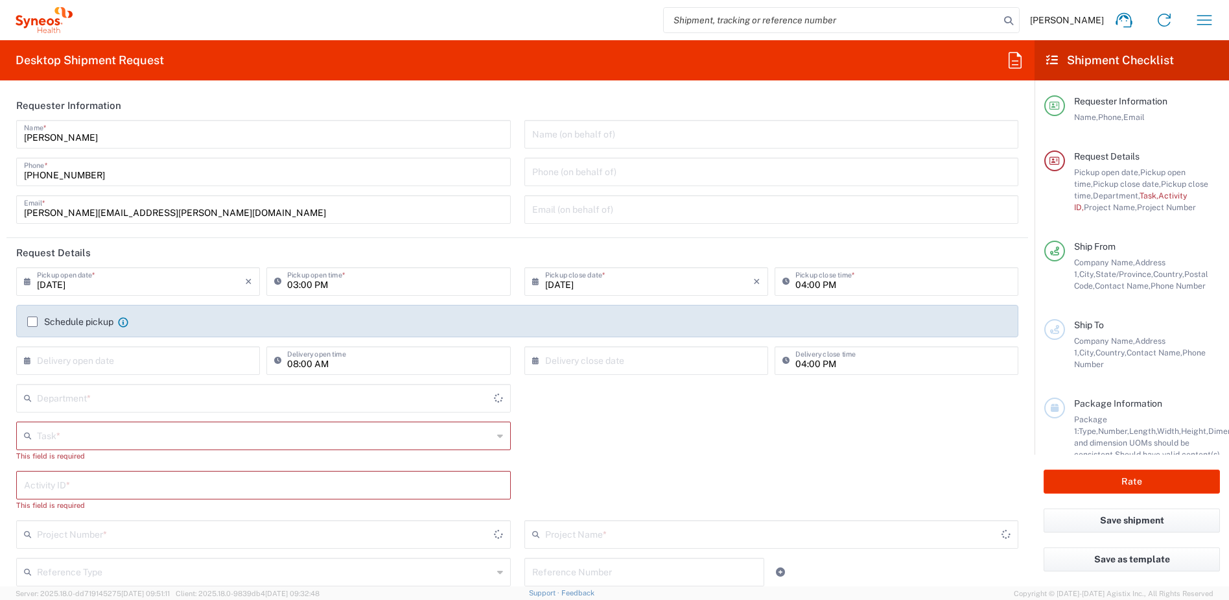
type input "4510"
click at [1199, 13] on icon "button" at bounding box center [1204, 20] width 21 height 21
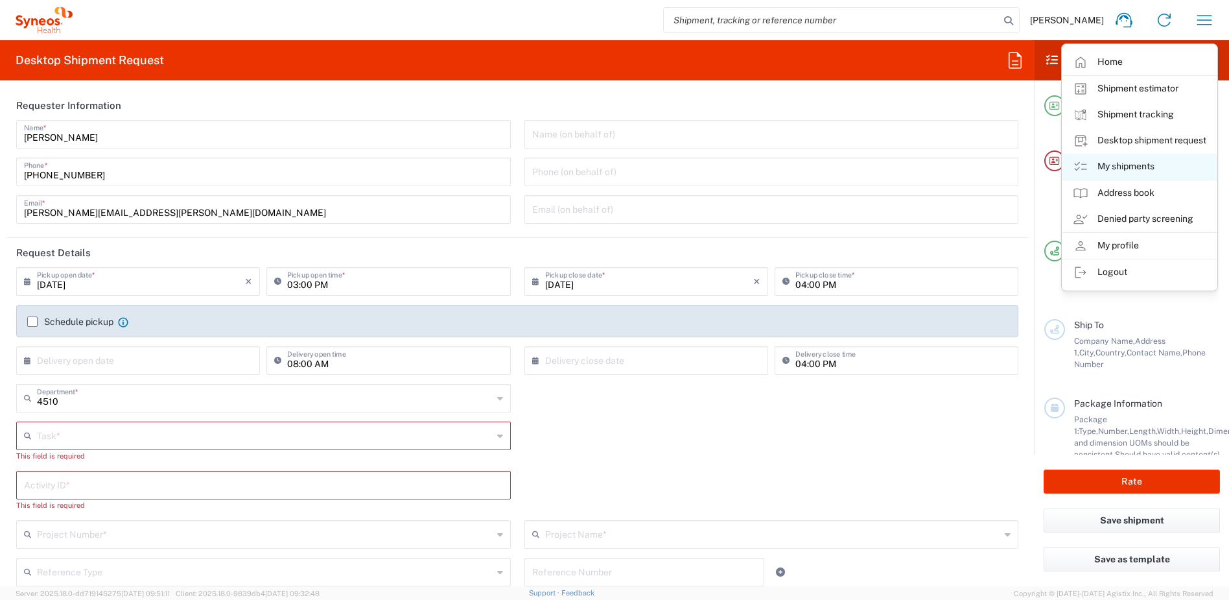
click at [1119, 163] on link "My shipments" at bounding box center [1139, 167] width 154 height 26
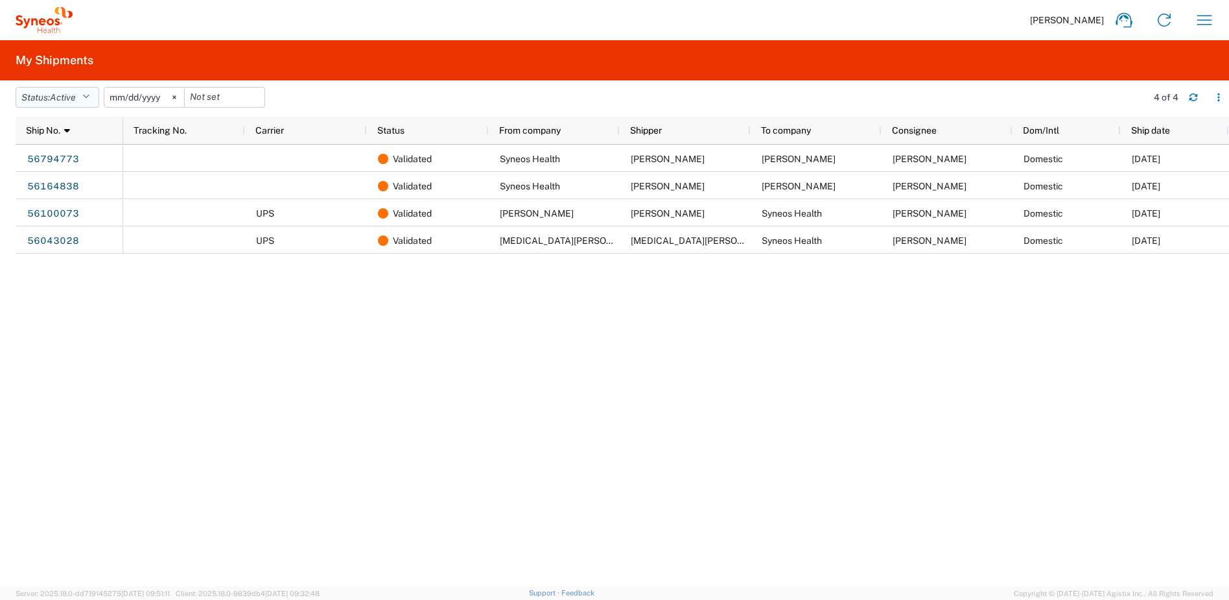
click at [65, 97] on span "Active" at bounding box center [63, 97] width 26 height 10
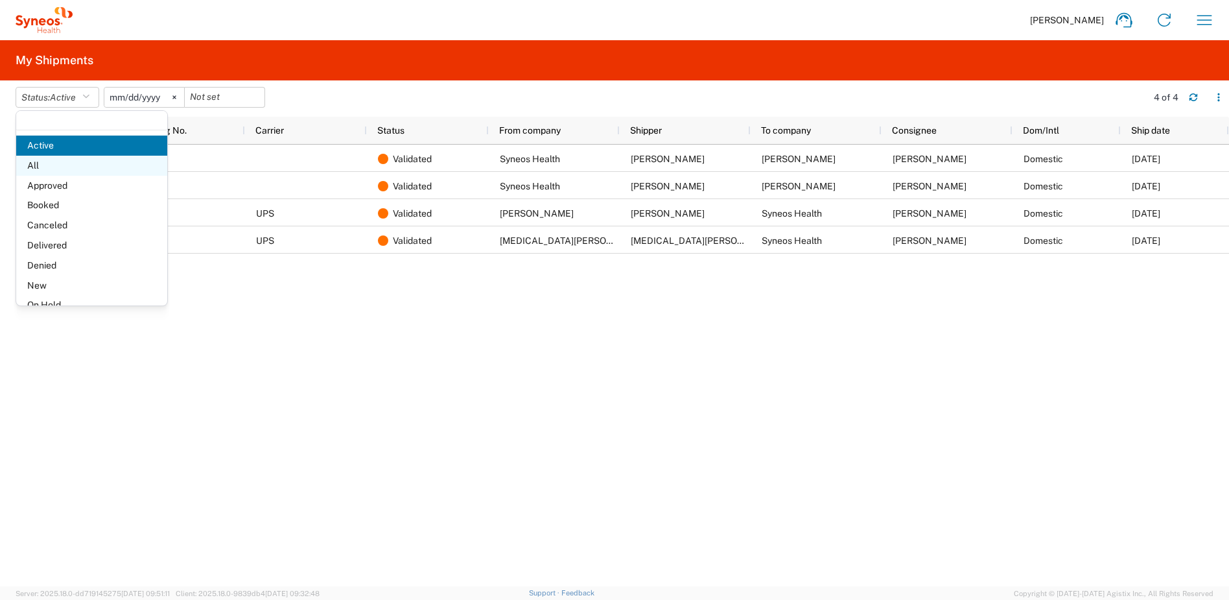
click at [58, 164] on span "All" at bounding box center [91, 166] width 151 height 20
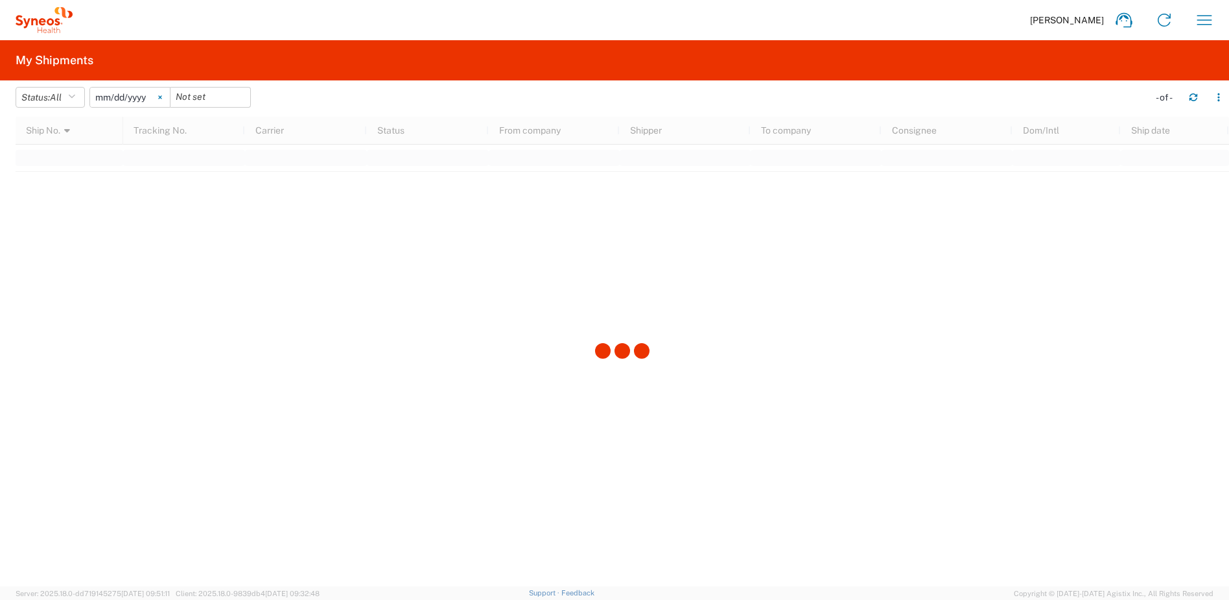
click at [161, 97] on icon at bounding box center [159, 97] width 3 height 3
click at [74, 97] on icon "button" at bounding box center [71, 97] width 7 height 9
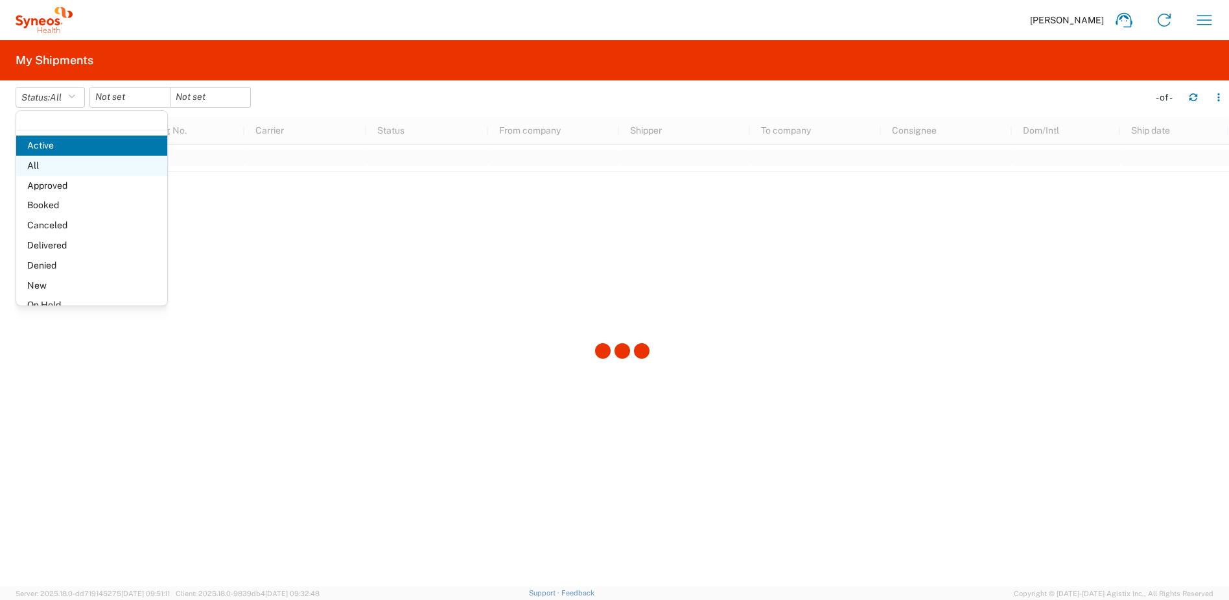
click at [43, 165] on span "All" at bounding box center [91, 166] width 151 height 20
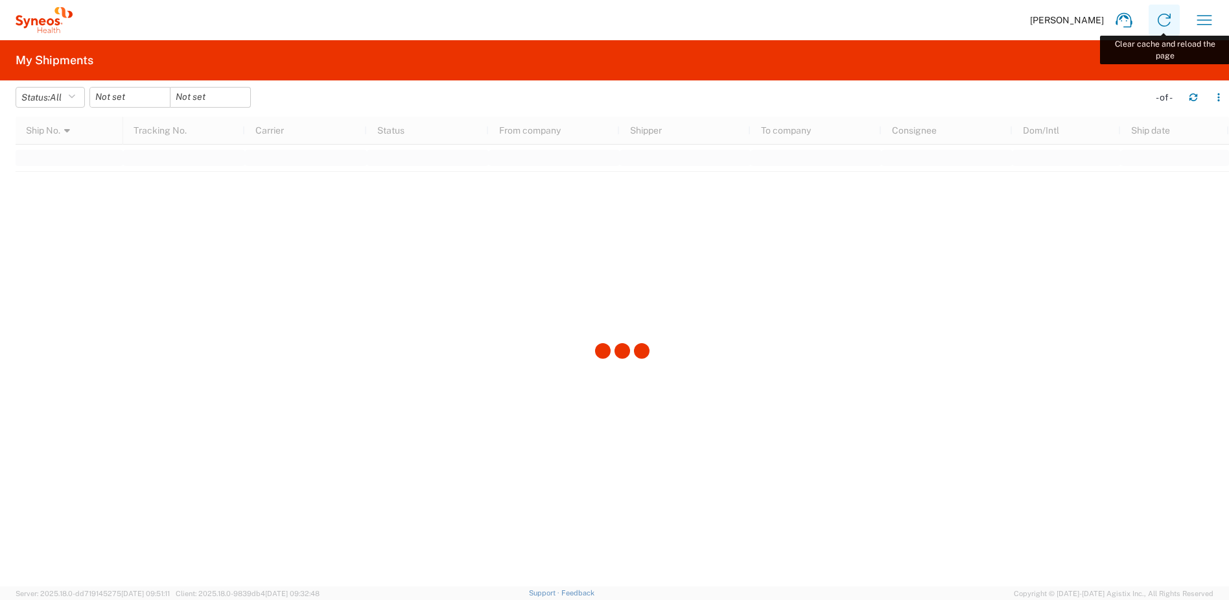
click at [1165, 19] on icon at bounding box center [1164, 20] width 21 height 21
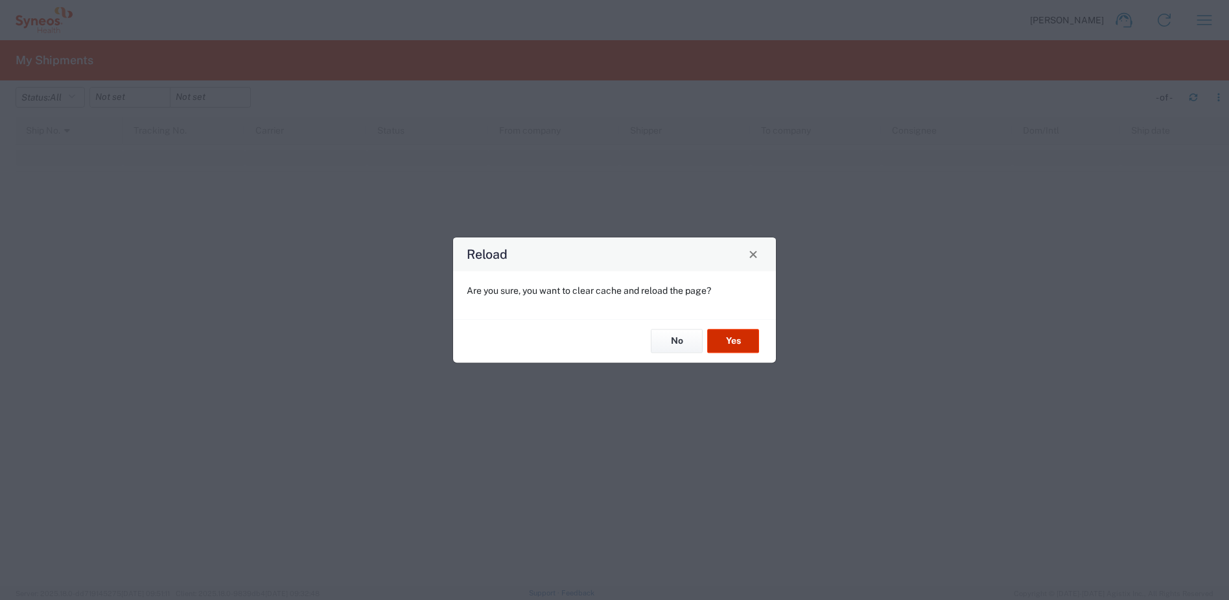
click at [754, 338] on button "Yes" at bounding box center [733, 341] width 52 height 24
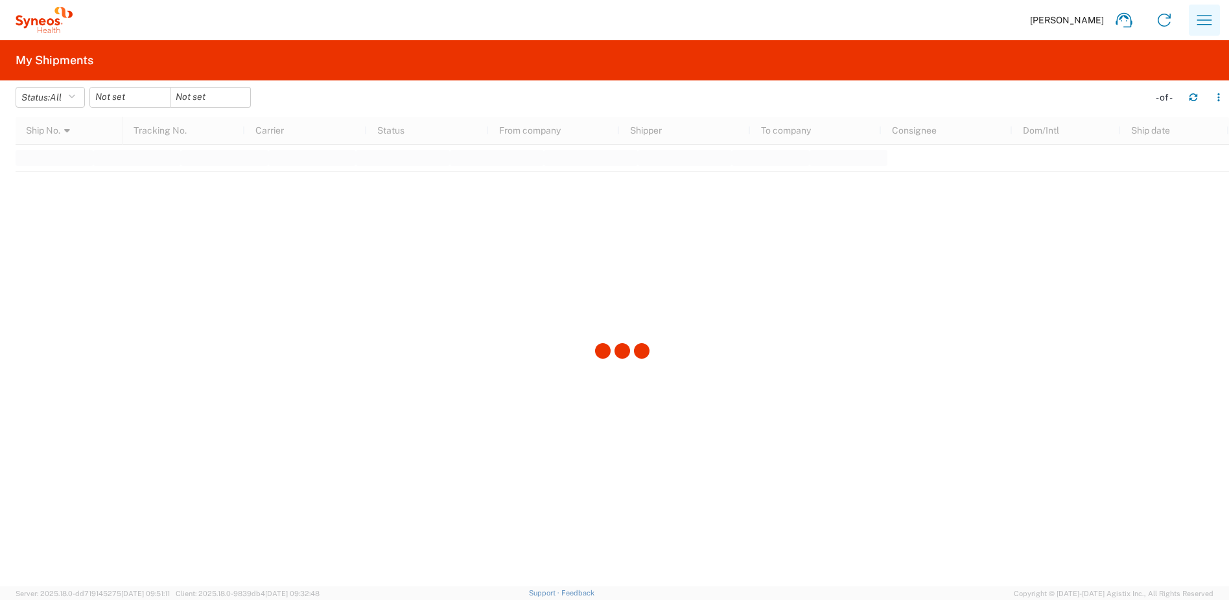
click at [1198, 19] on icon "button" at bounding box center [1204, 20] width 21 height 21
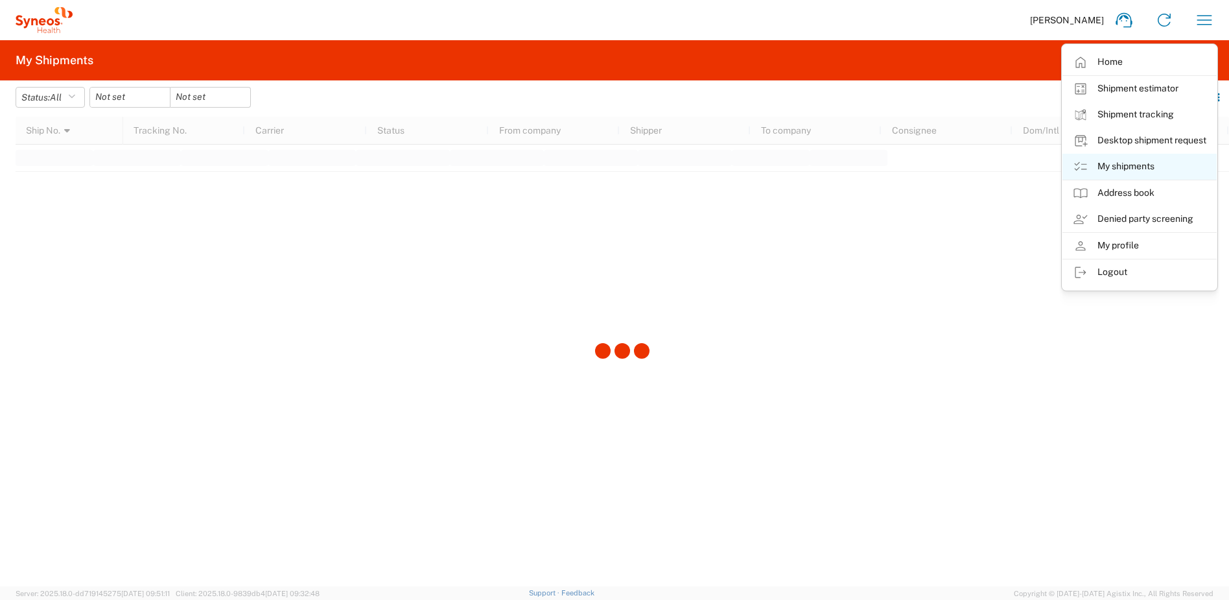
click at [1110, 165] on link "My shipments" at bounding box center [1139, 167] width 154 height 26
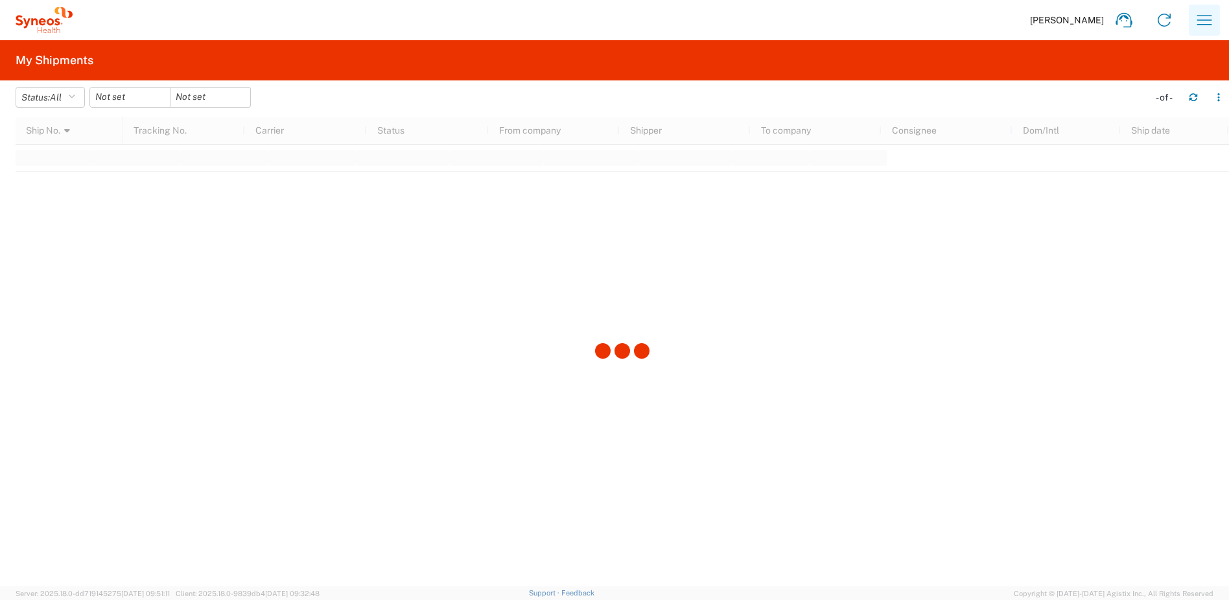
click at [1211, 18] on icon "button" at bounding box center [1204, 20] width 21 height 21
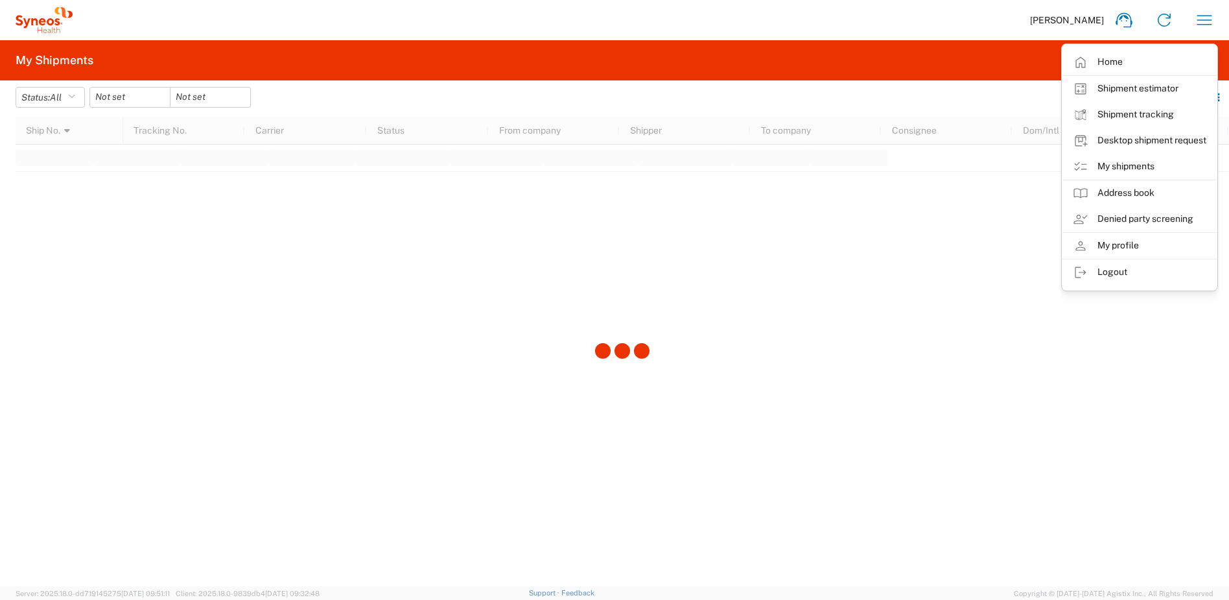
drag, startPoint x: 939, startPoint y: 228, endPoint x: 997, endPoint y: 184, distance: 72.7
click at [939, 226] on div at bounding box center [622, 351] width 1213 height 469
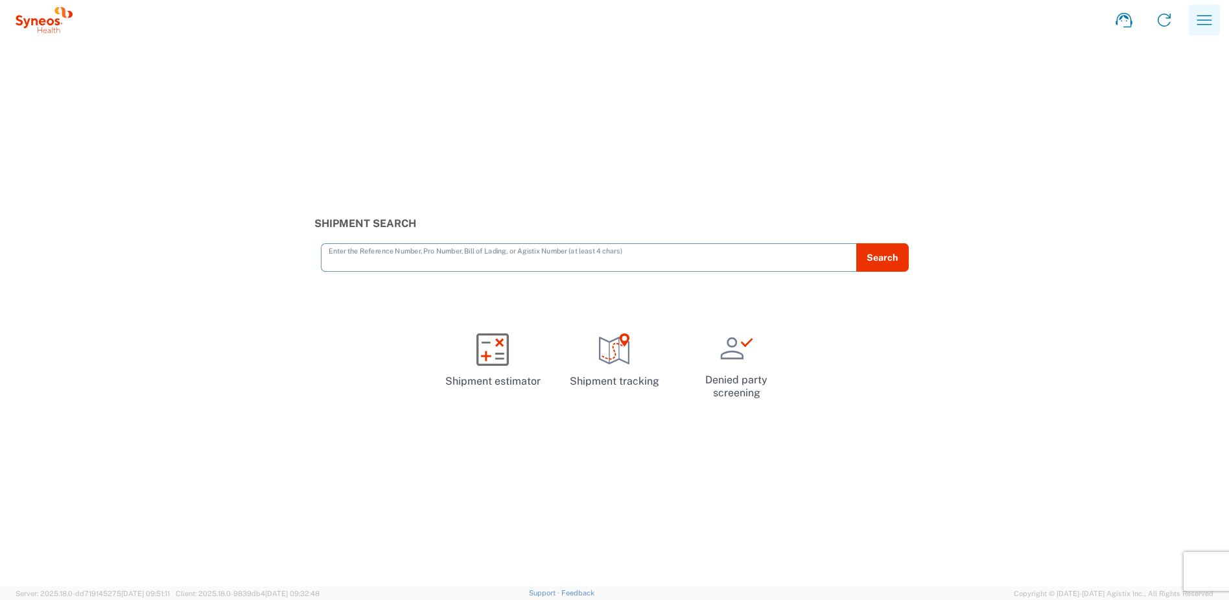
click at [1208, 21] on icon "button" at bounding box center [1204, 20] width 21 height 21
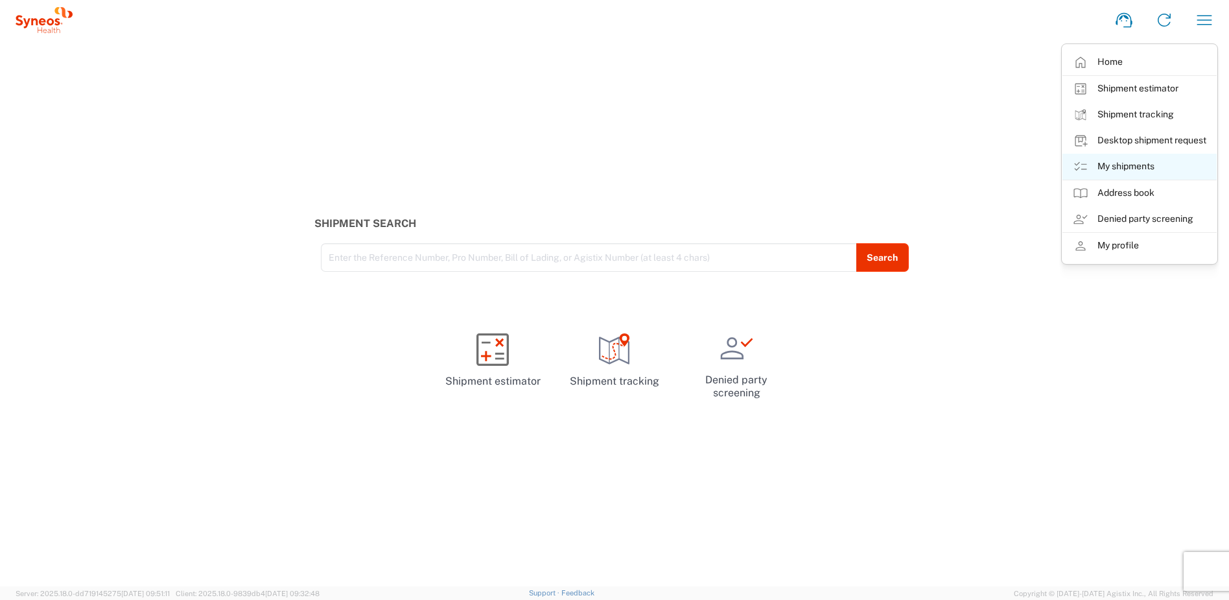
click at [1122, 165] on link "My shipments" at bounding box center [1139, 167] width 154 height 26
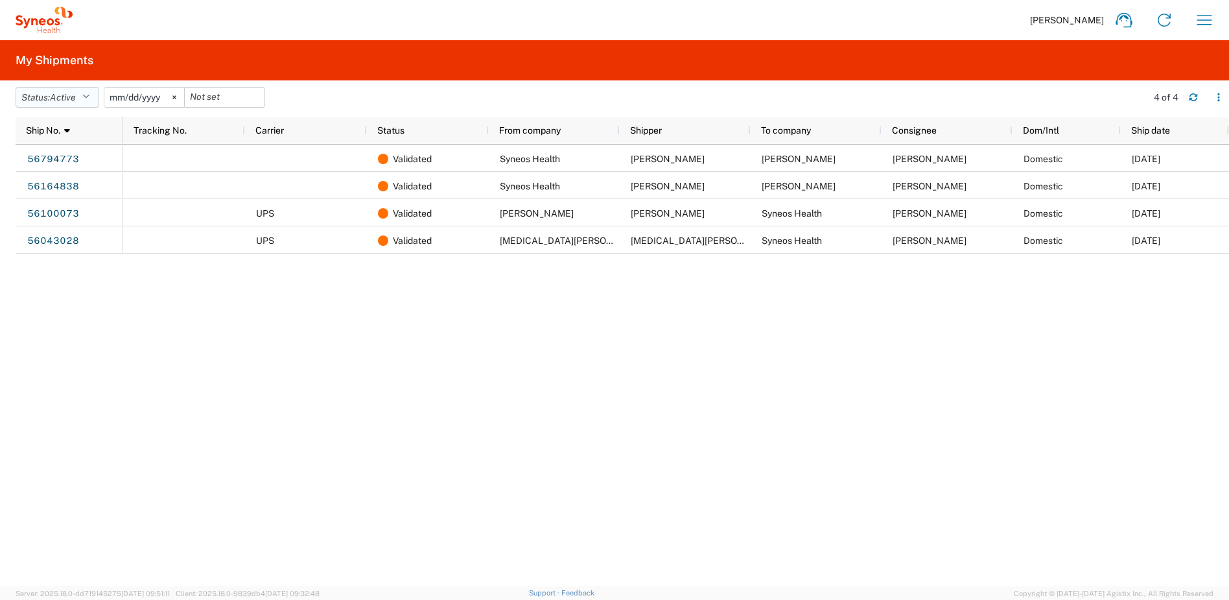
click at [94, 100] on button "Status: Active" at bounding box center [58, 97] width 84 height 21
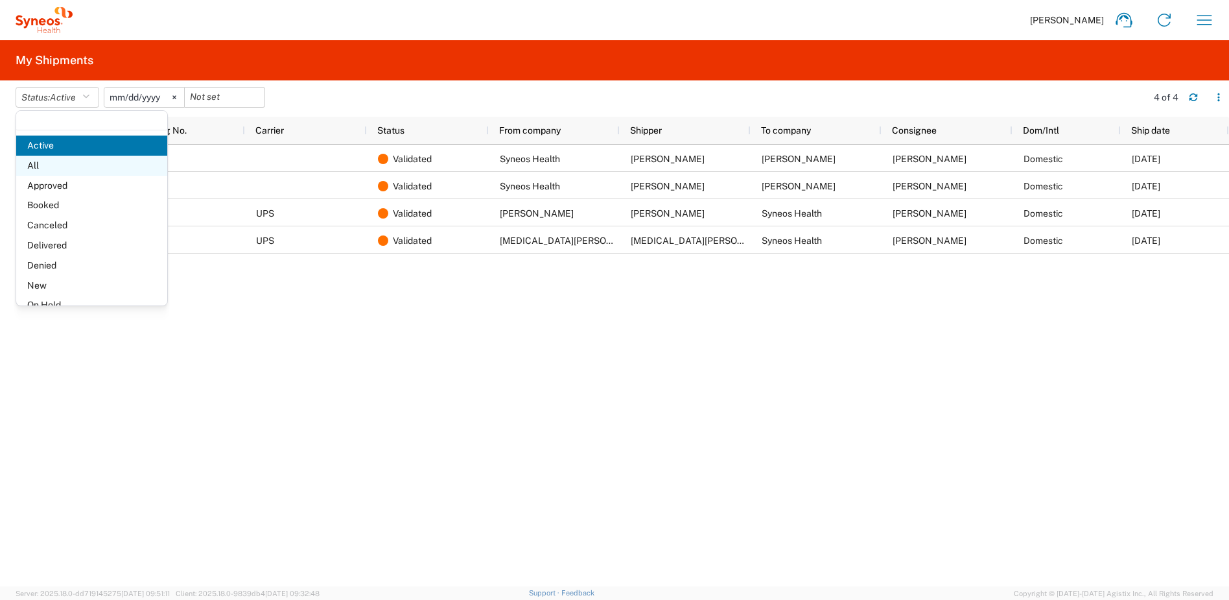
click at [60, 165] on span "All" at bounding box center [91, 166] width 151 height 20
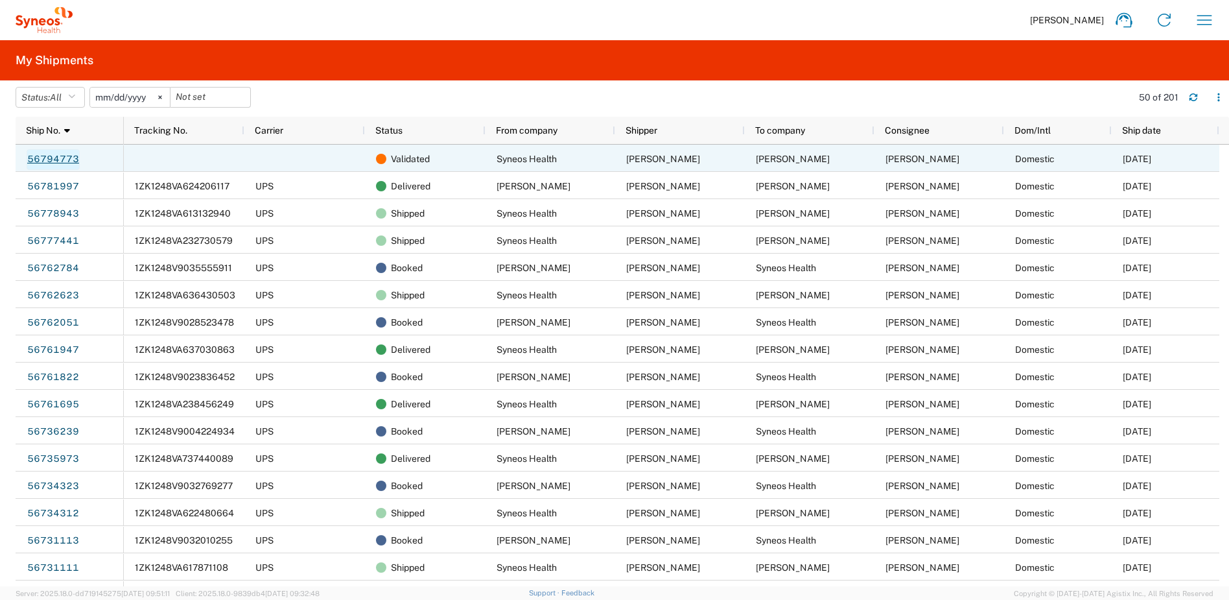
click at [54, 157] on link "56794773" at bounding box center [53, 159] width 53 height 21
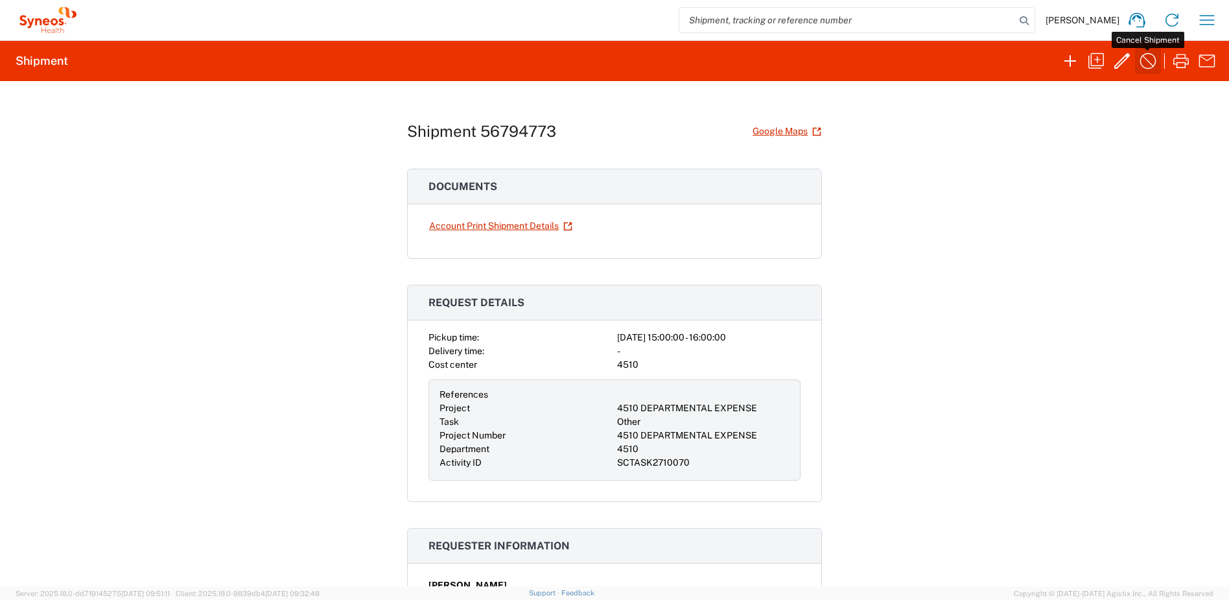
click at [1146, 58] on icon "button" at bounding box center [1148, 61] width 16 height 16
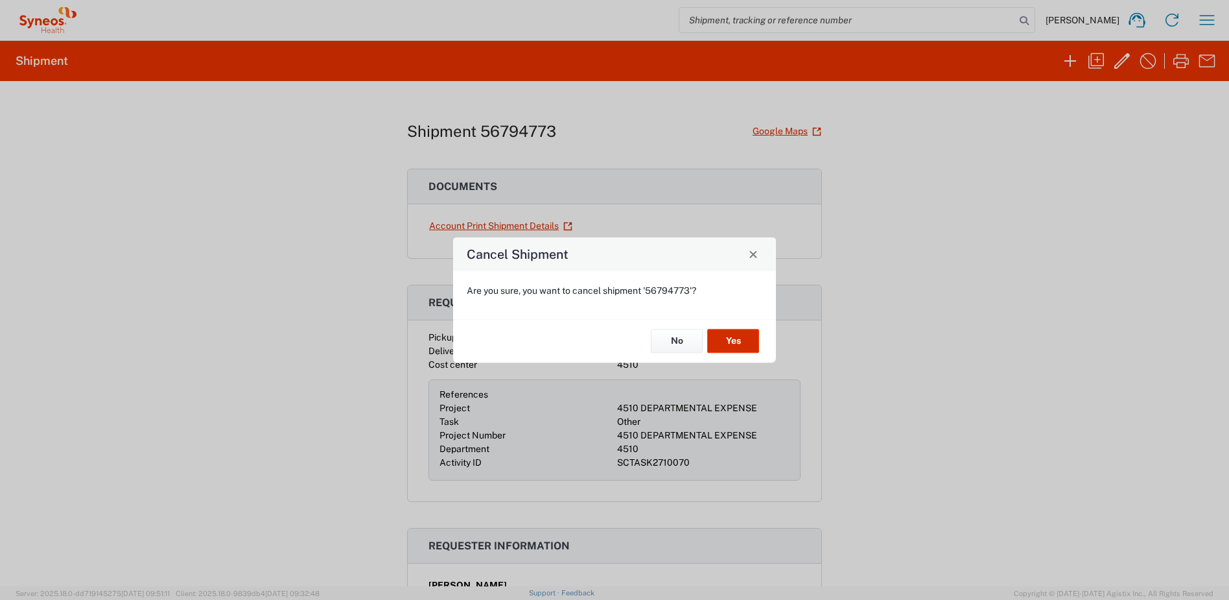
click at [737, 344] on button "Yes" at bounding box center [733, 341] width 52 height 24
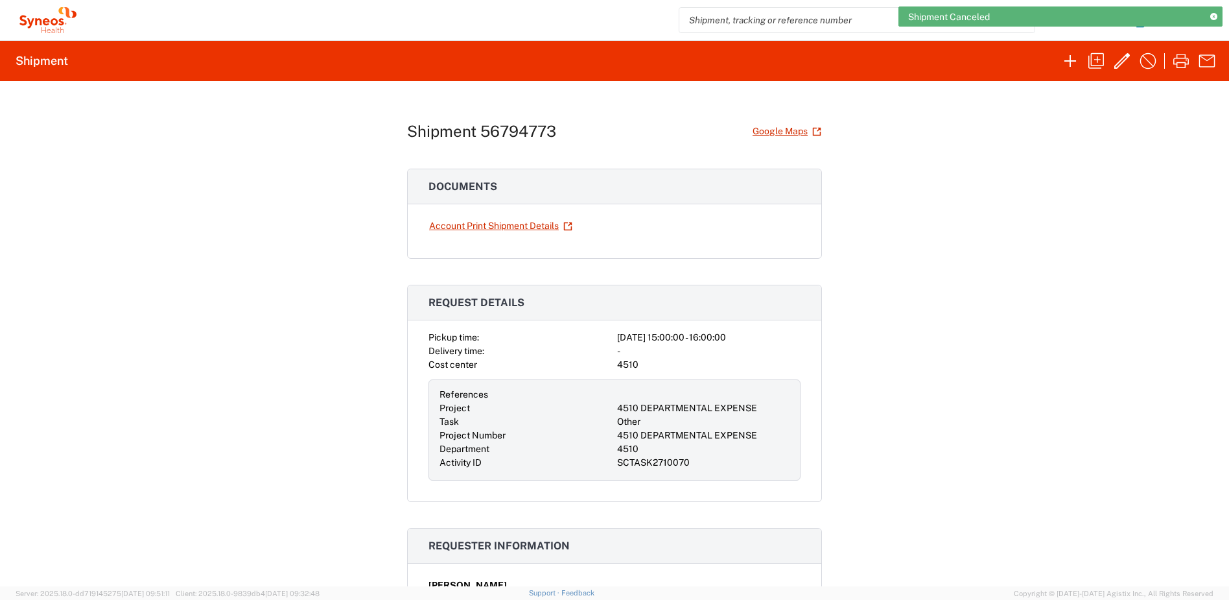
click at [1216, 14] on icon at bounding box center [1213, 17] width 7 height 7
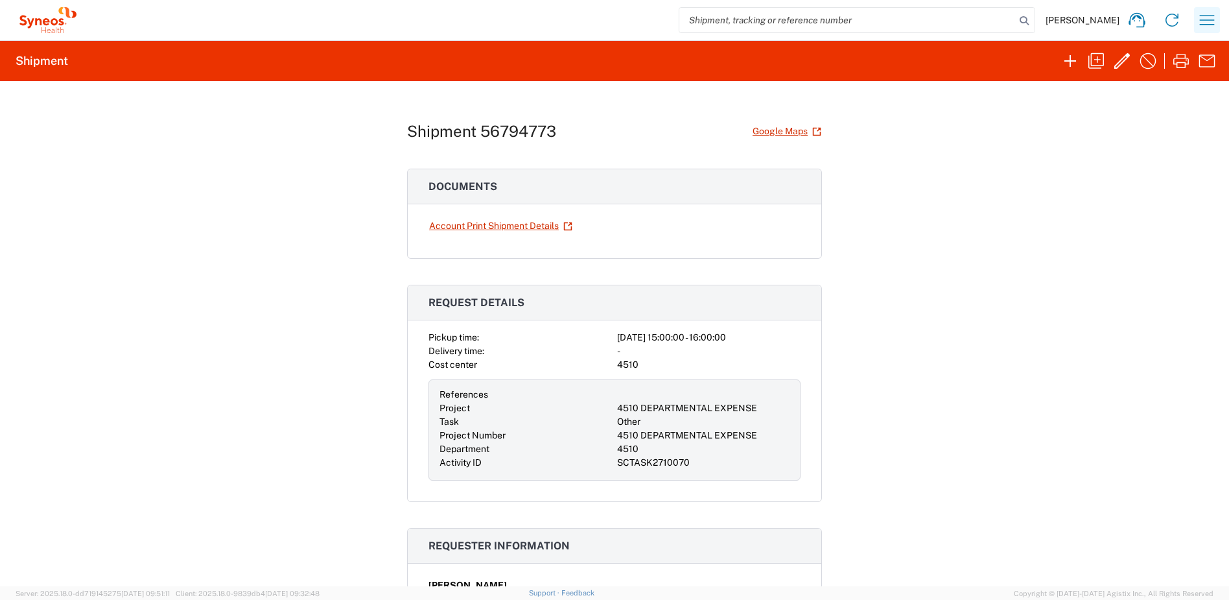
click at [1206, 21] on icon "button" at bounding box center [1207, 20] width 21 height 21
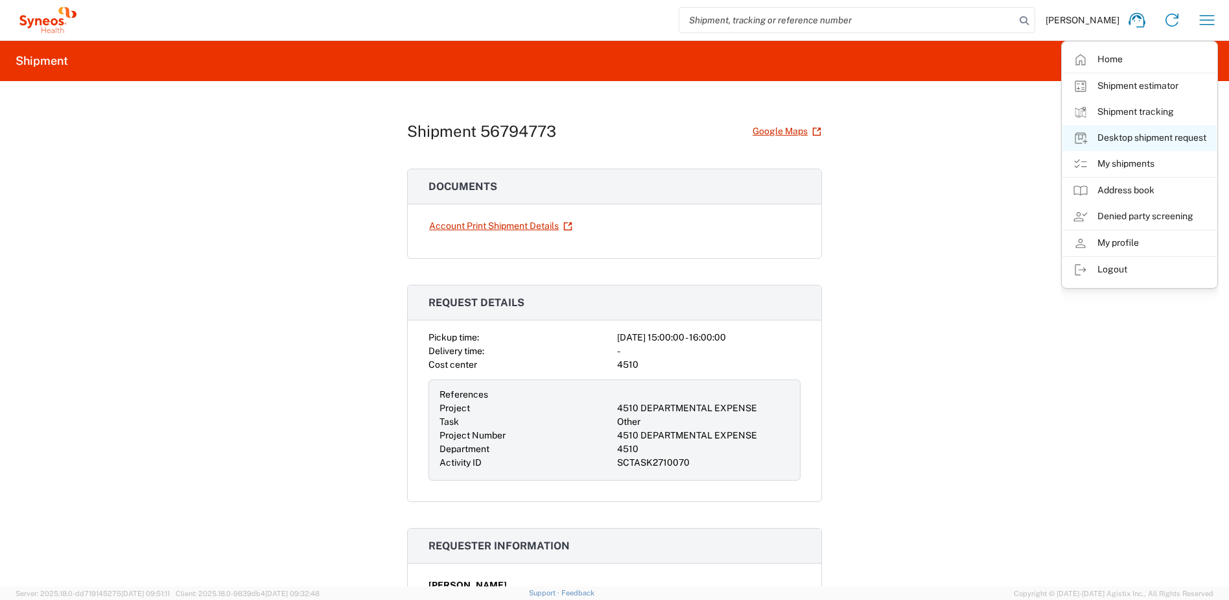
click at [1125, 134] on link "Desktop shipment request" at bounding box center [1139, 138] width 154 height 26
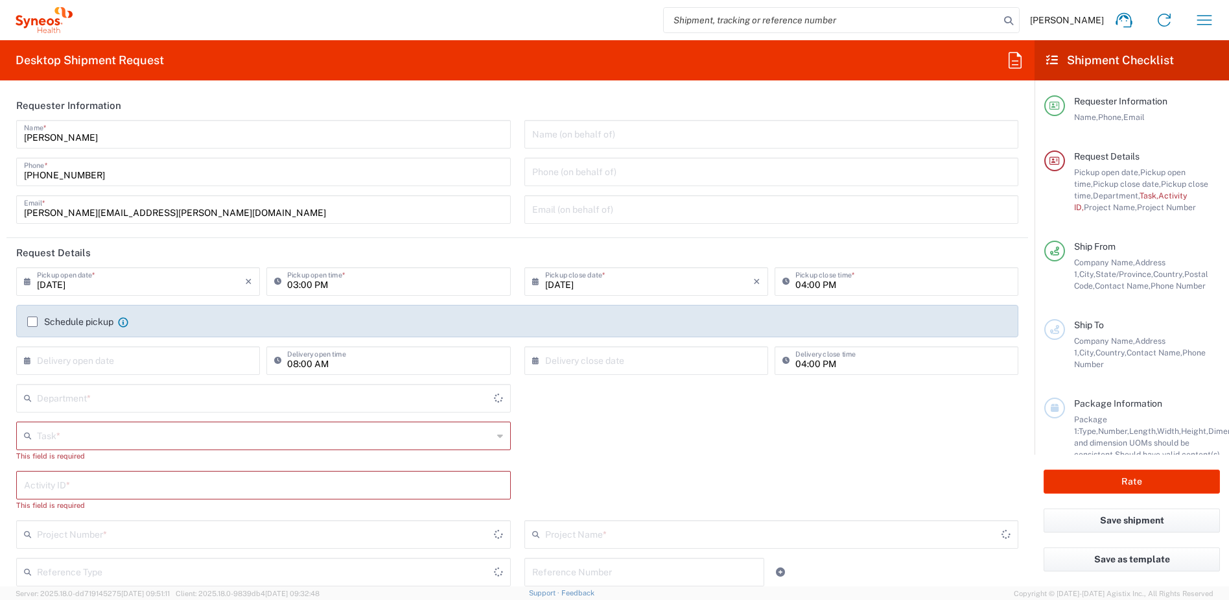
type input "[US_STATE]"
type input "4510"
type input "United States"
click at [107, 438] on input "text" at bounding box center [265, 434] width 456 height 23
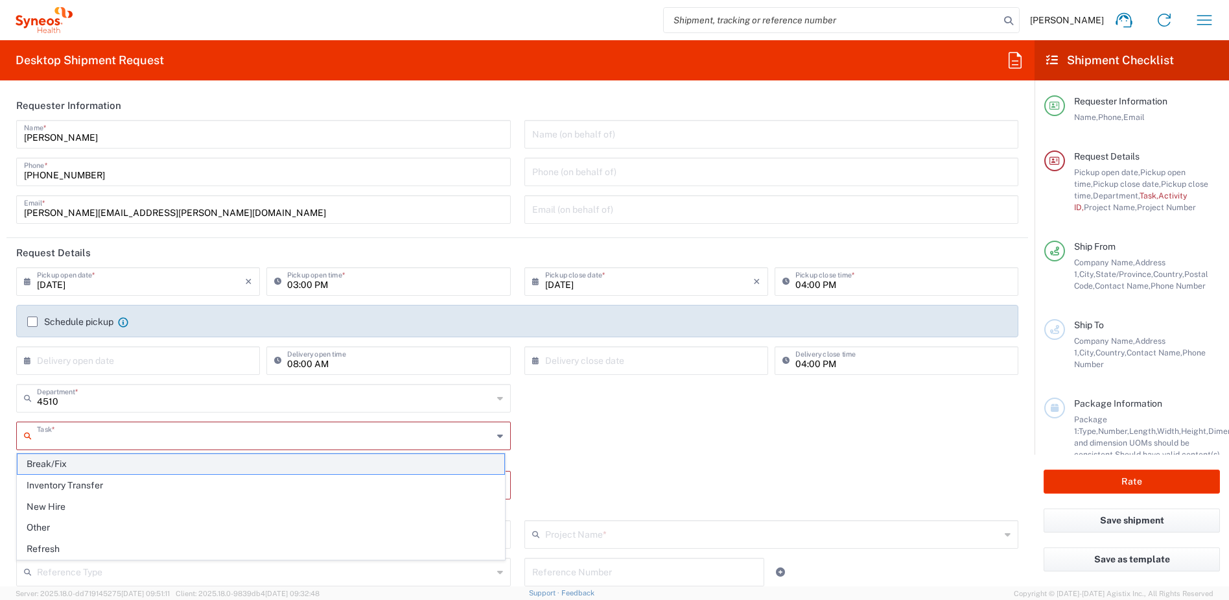
type input "Syneos Health, LLC-Morrisville NC US"
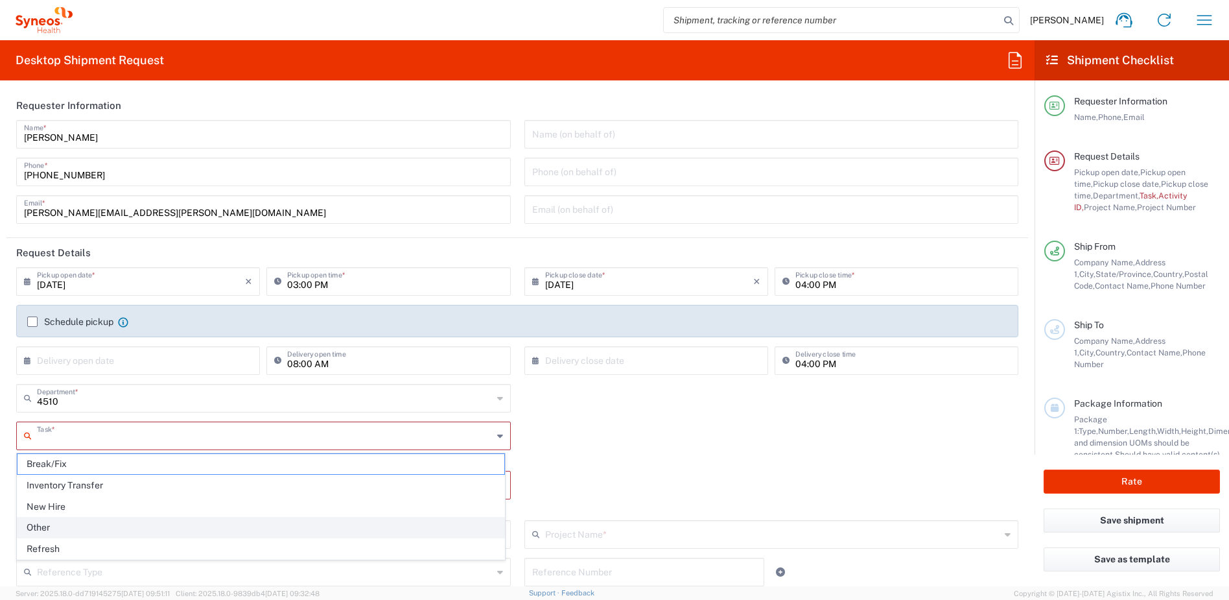
click at [55, 522] on span "Other" at bounding box center [261, 527] width 487 height 20
type input "Other"
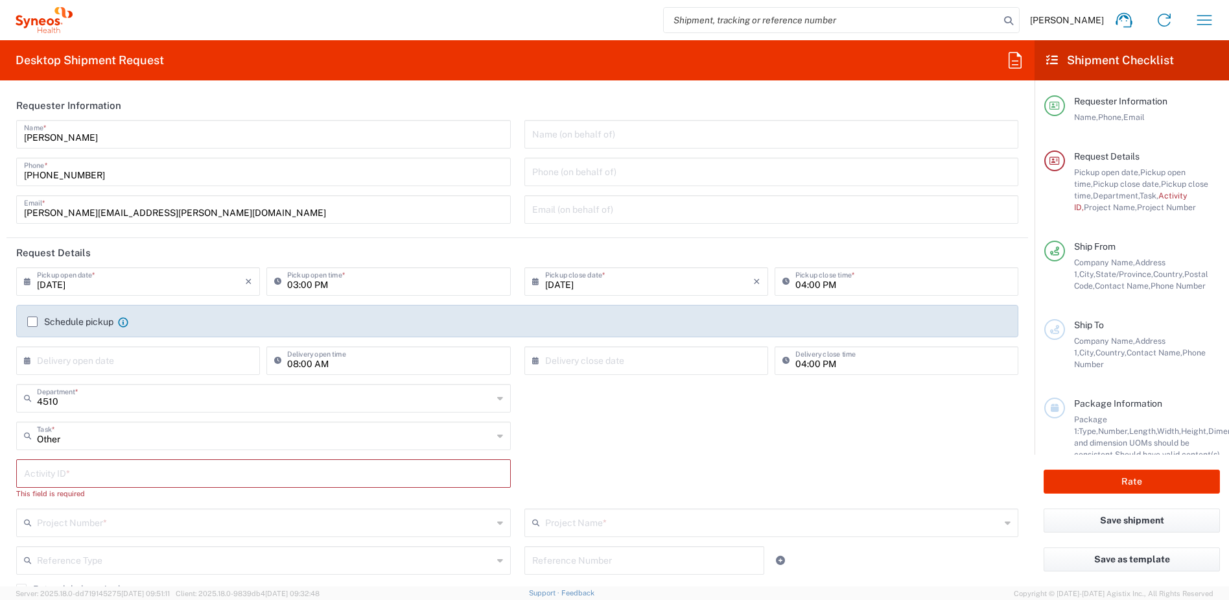
click at [71, 478] on input "text" at bounding box center [263, 472] width 479 height 23
paste input "SCTASK2710070"
type input "SCTASK2710070"
click at [73, 509] on input "text" at bounding box center [265, 509] width 456 height 23
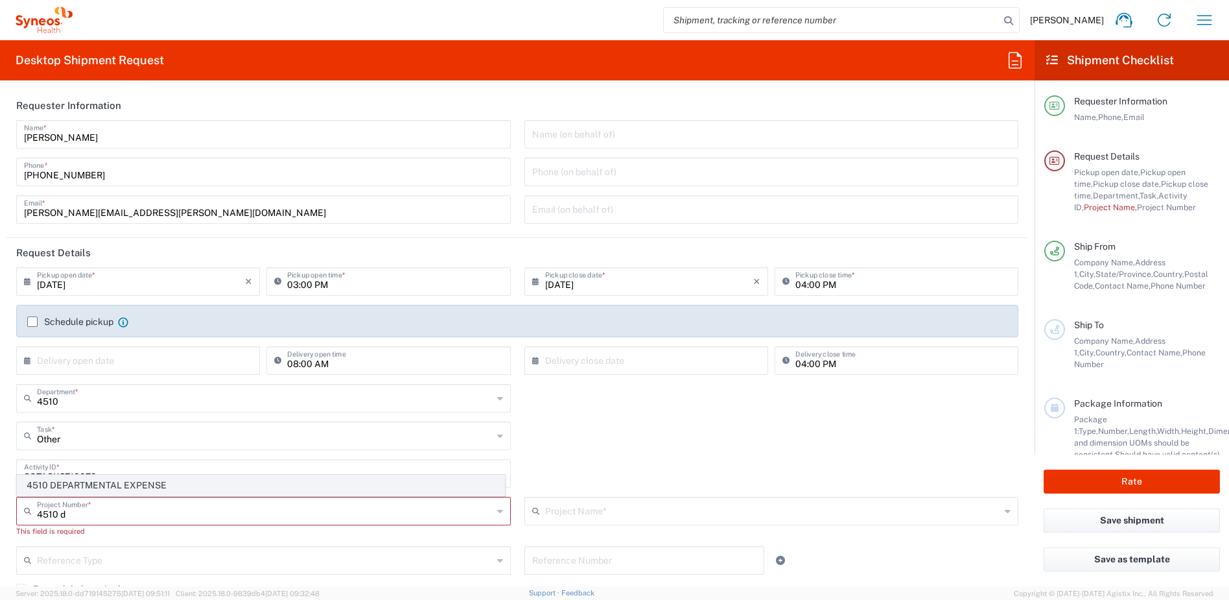
click at [84, 485] on span "4510 DEPARTMENTAL EXPENSE" at bounding box center [261, 485] width 487 height 20
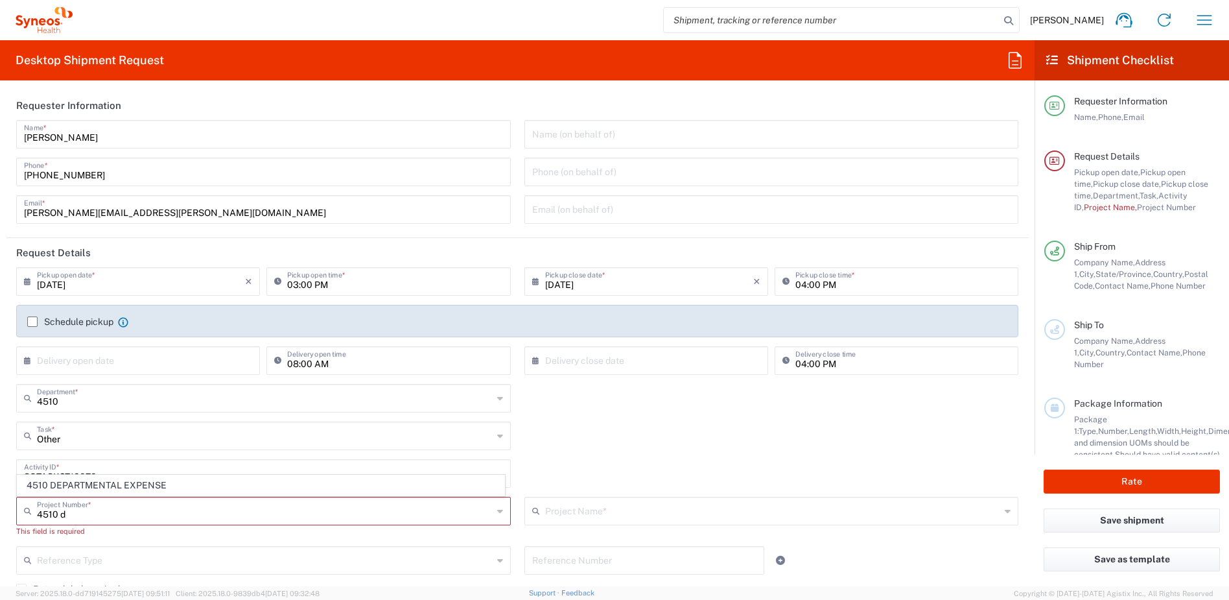
type input "4510 DEPARTMENTAL EXPENSE"
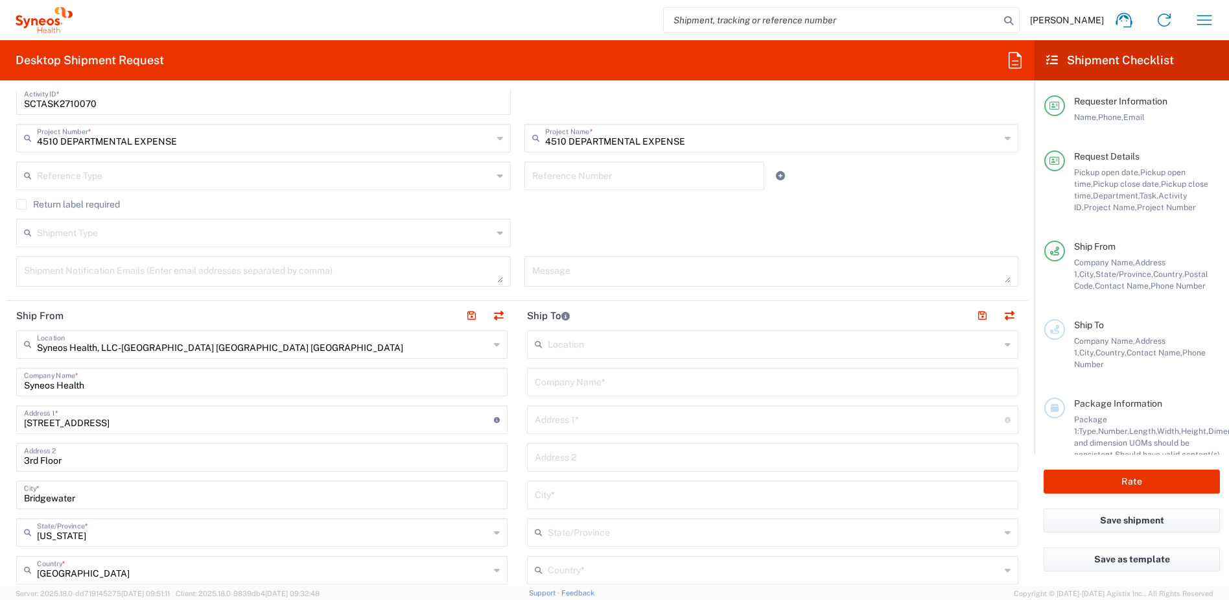
scroll to position [382, 0]
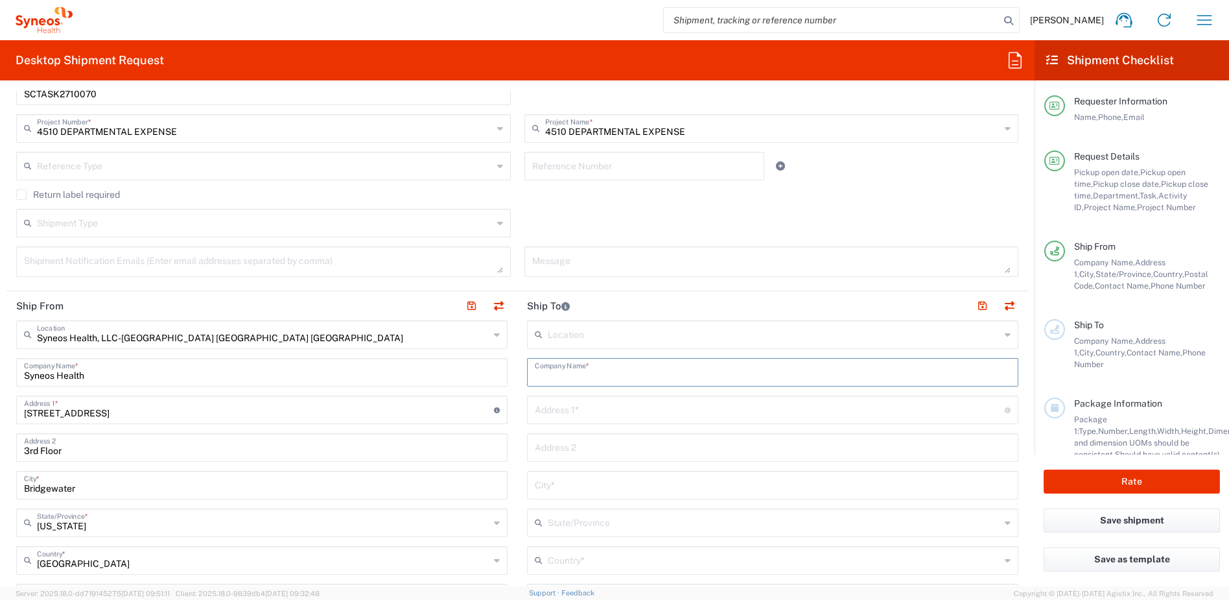
click at [589, 373] on input "text" at bounding box center [773, 371] width 476 height 23
drag, startPoint x: 622, startPoint y: 376, endPoint x: 485, endPoint y: 353, distance: 138.0
click at [485, 353] on div "Ship From Syneos Health, LLC-Morrisville NC US Location Syneos Health, LLC-Morr…" at bounding box center [517, 580] width 1022 height 579
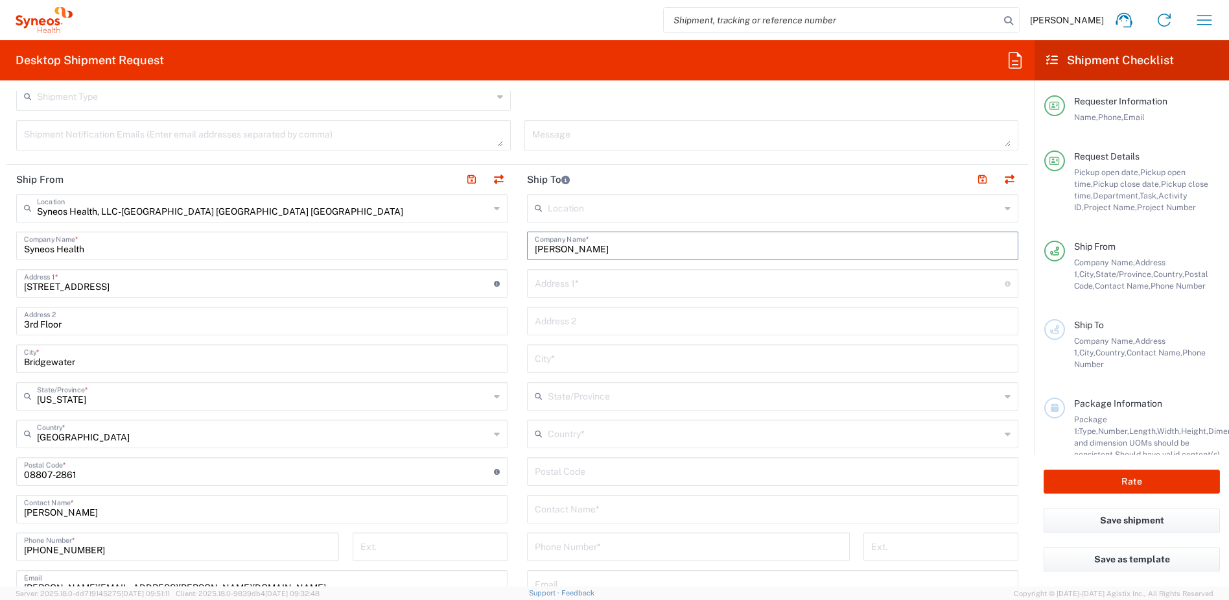
scroll to position [511, 0]
type input "Nicole Marcellino"
click at [598, 514] on input "text" at bounding box center [773, 505] width 476 height 23
paste input "Nicole Marcellino"
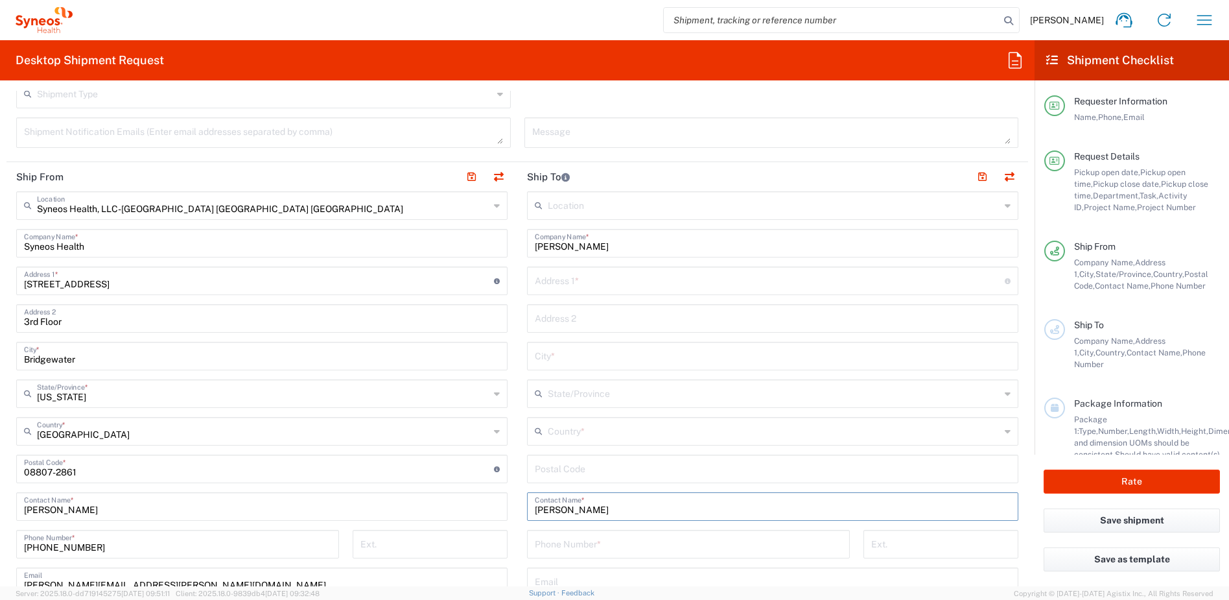
type input "Nicole Marcellino"
click at [562, 285] on input "text" at bounding box center [770, 279] width 470 height 23
paste input "39 Suydam Street"
type input "39 Suydam Street"
click at [560, 309] on input "text" at bounding box center [773, 317] width 476 height 23
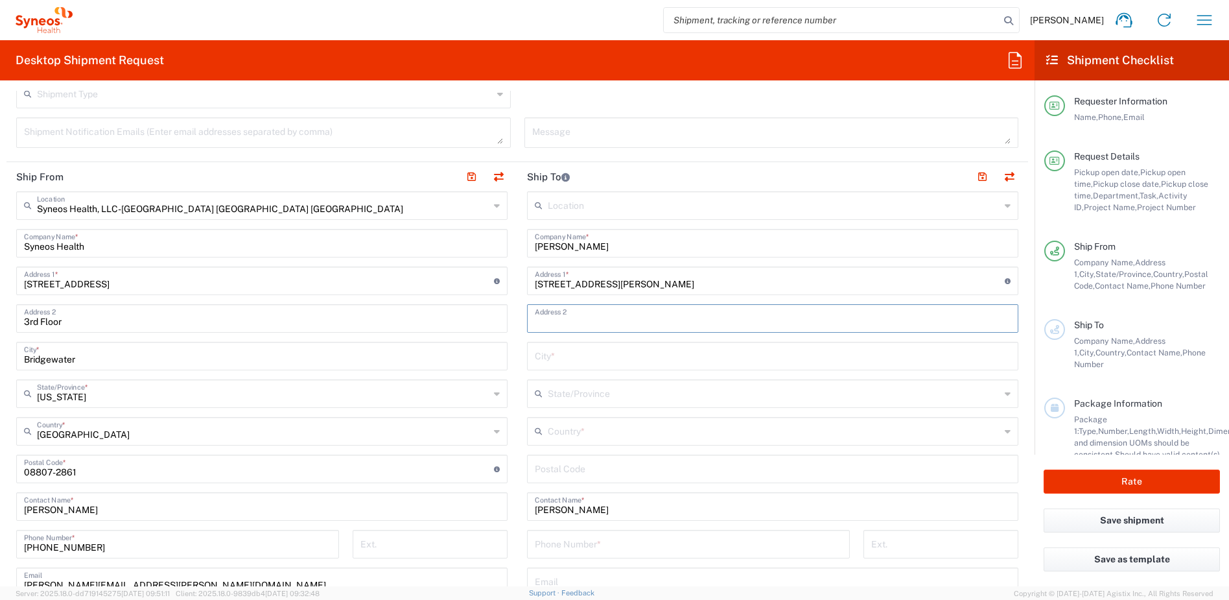
paste input "Apartment 3A"
type input "Apartment 3A"
click at [559, 356] on input "text" at bounding box center [773, 355] width 476 height 23
paste input "Brooklyn"
type input "Brooklyn"
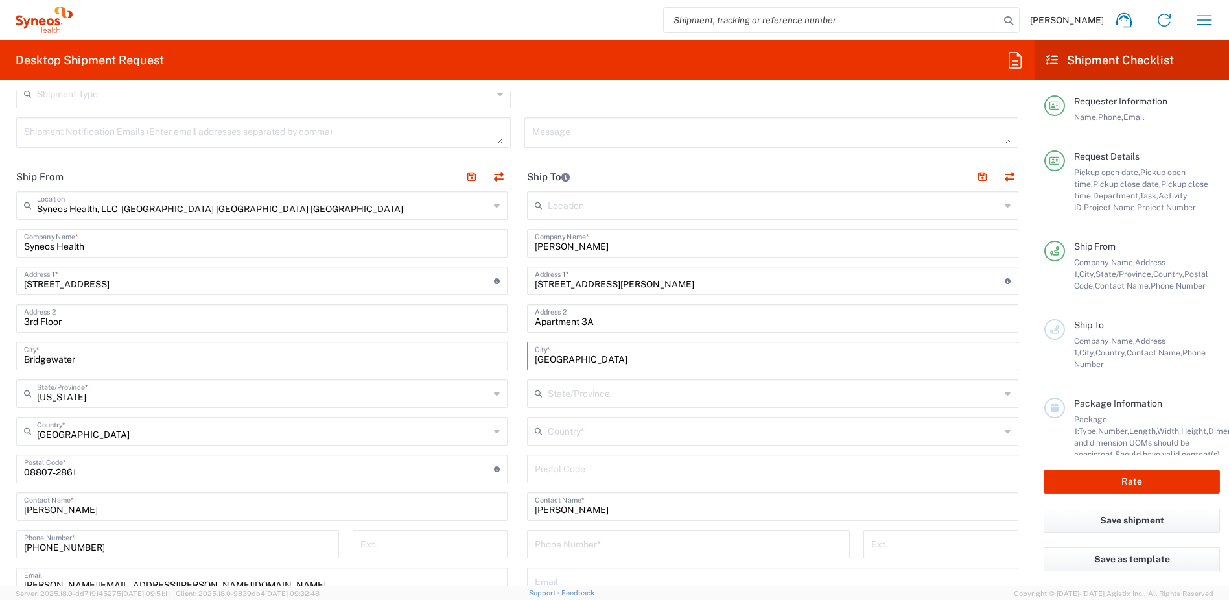
click at [566, 438] on input "text" at bounding box center [774, 430] width 452 height 23
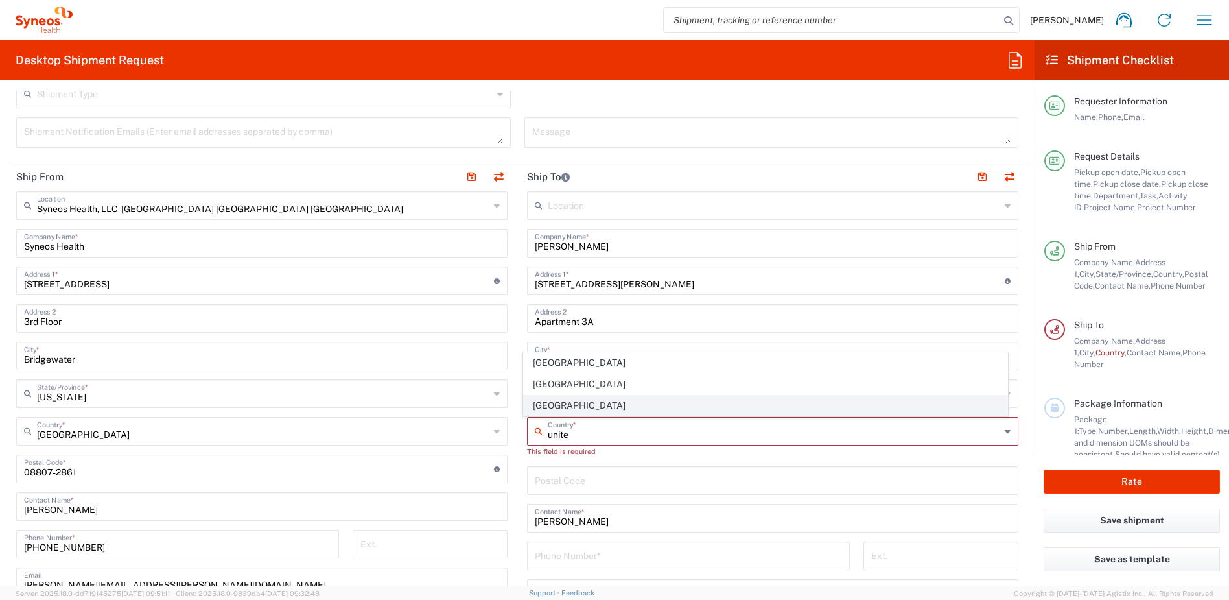
click at [537, 407] on span "United States" at bounding box center [766, 405] width 484 height 20
type input "United States"
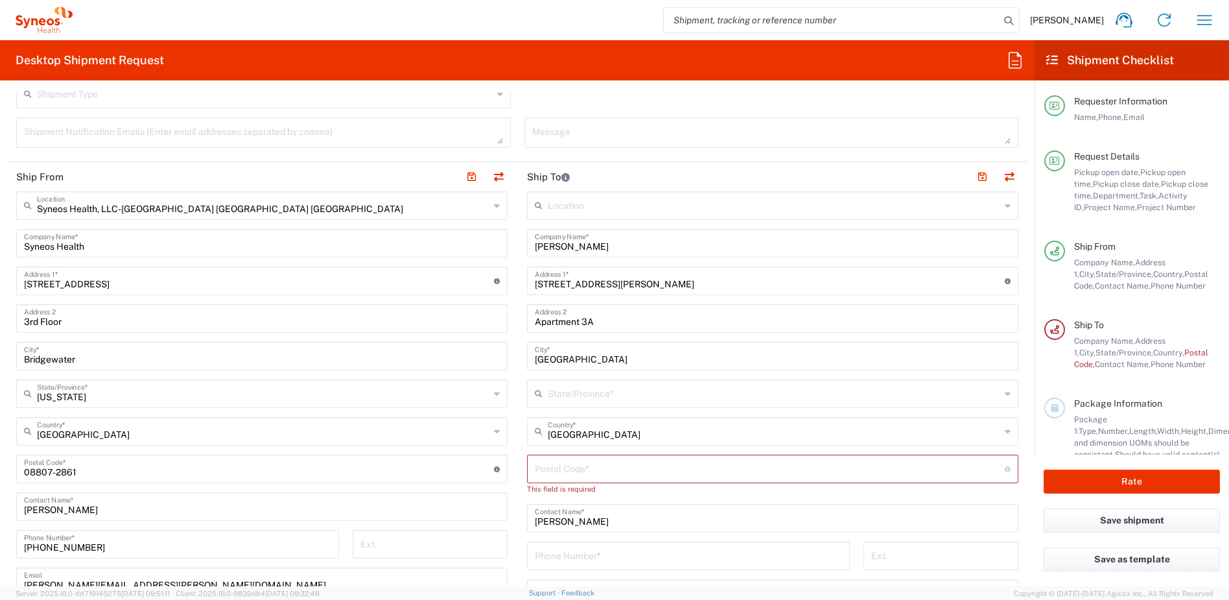
click at [550, 401] on input "text" at bounding box center [774, 392] width 452 height 23
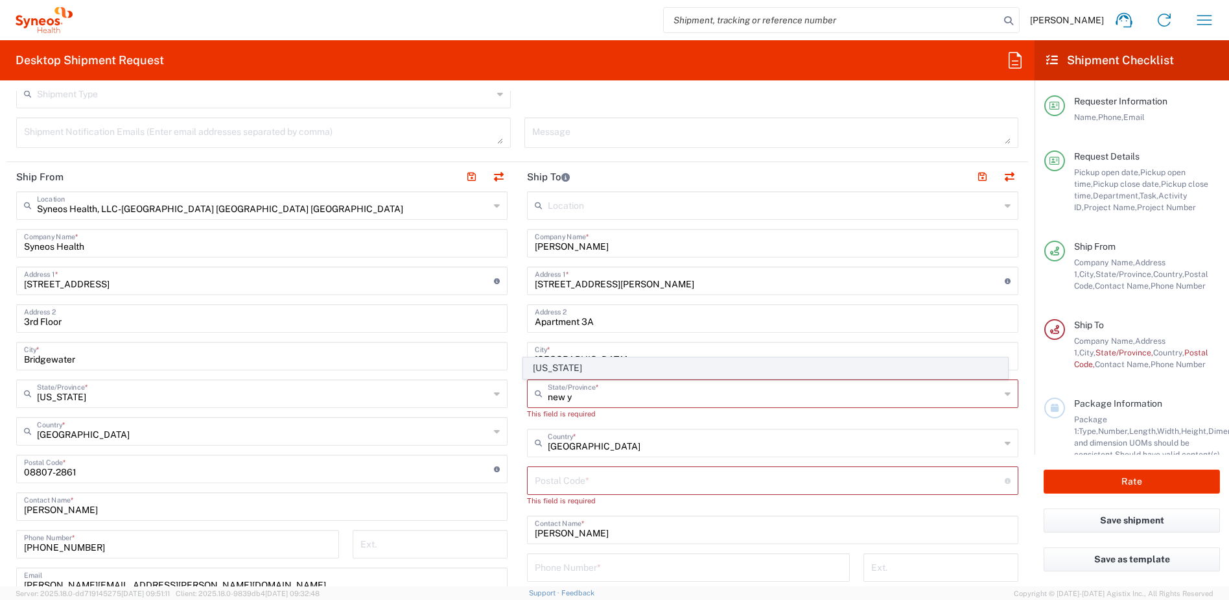
click at [554, 370] on span "New York" at bounding box center [766, 368] width 484 height 20
type input "New York"
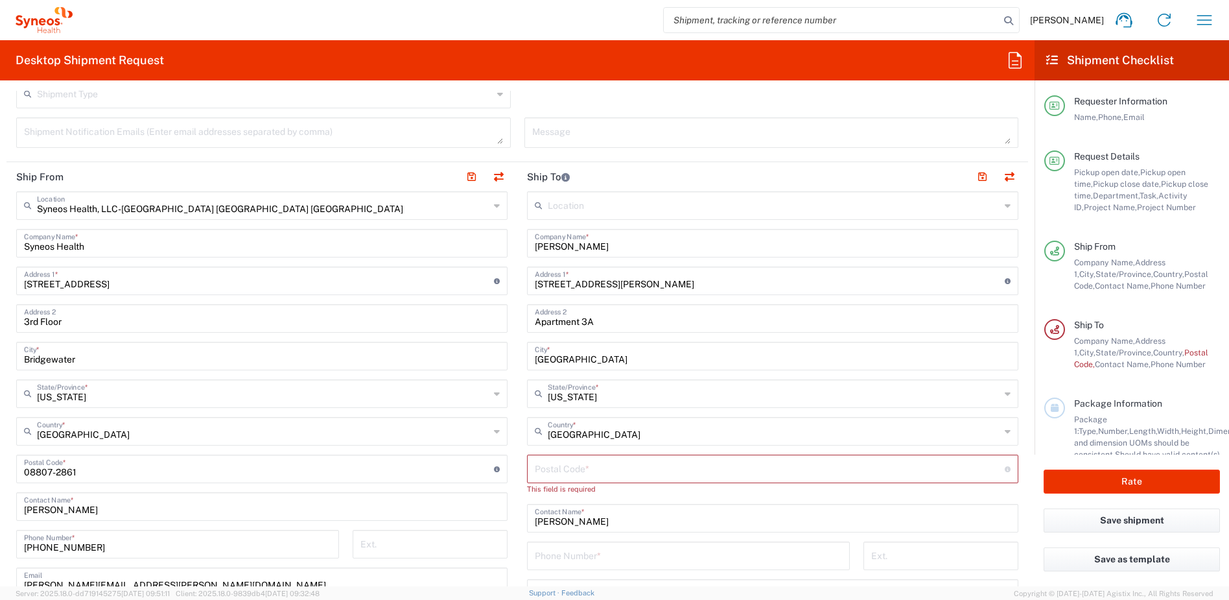
click at [615, 467] on input "undefined" at bounding box center [770, 467] width 470 height 23
paste input "11221"
type input "11221"
click at [511, 513] on main "Syneos Health, LLC-Morrisville NC US Location Syneos Health, LLC-Morrisville NC…" at bounding box center [261, 463] width 511 height 544
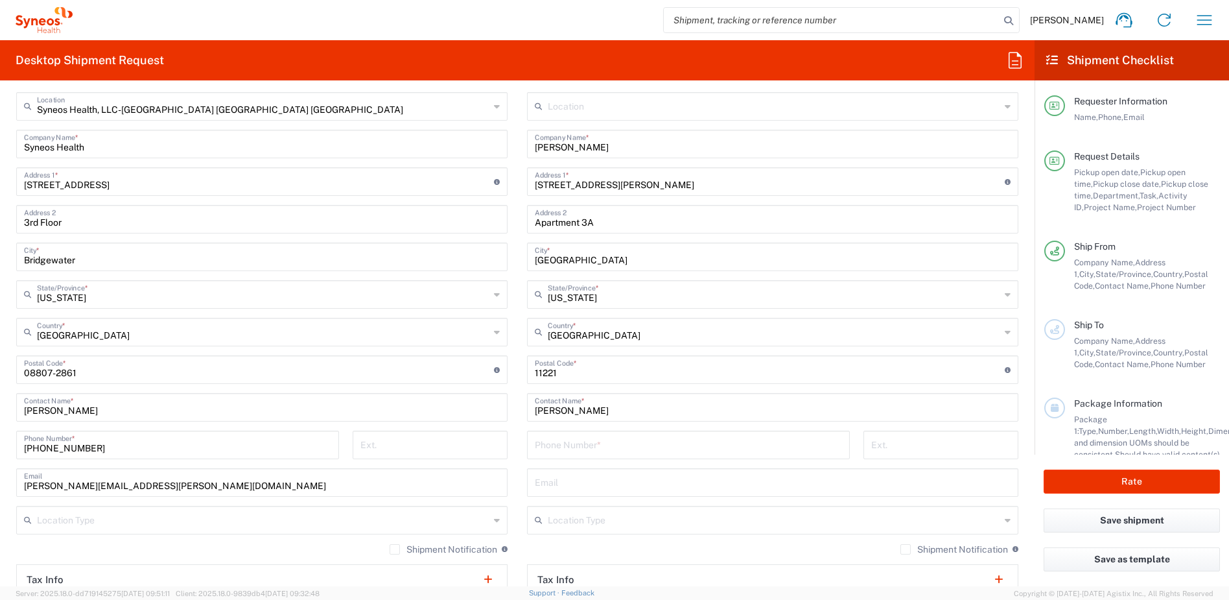
scroll to position [611, 0]
click at [574, 482] on input "text" at bounding box center [773, 480] width 476 height 23
paste input "nicole.marcellino@syneoshealth.com"
type input "nicole.marcellino@syneoshealth.com"
click at [902, 547] on label "Shipment Notification" at bounding box center [954, 548] width 108 height 10
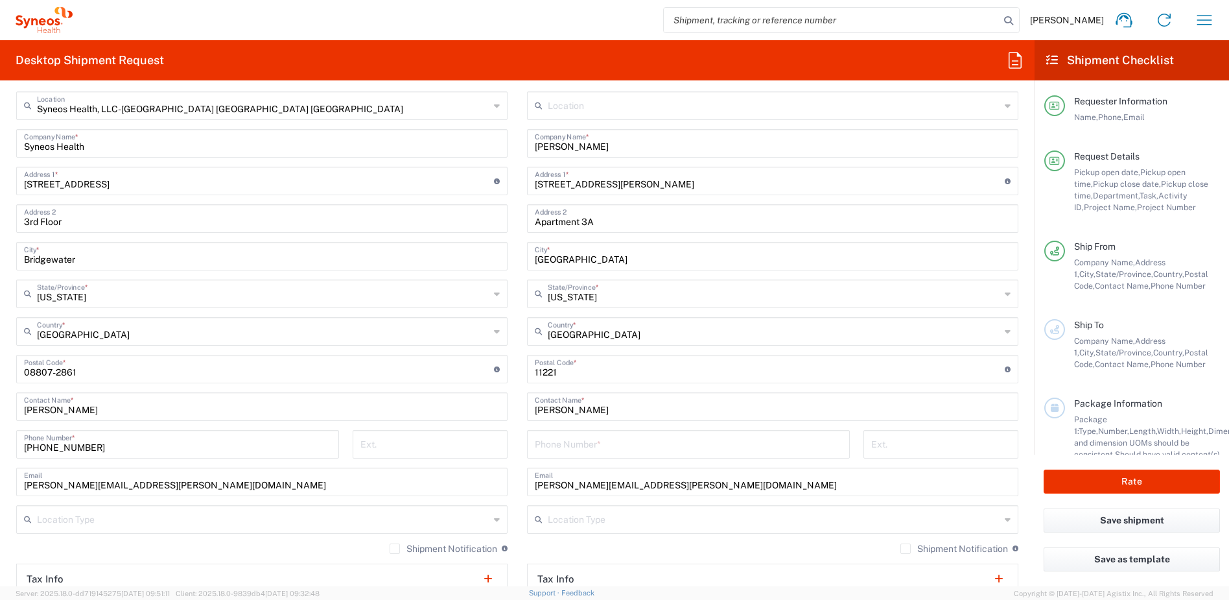
click at [905, 548] on input "Shipment Notification" at bounding box center [905, 548] width 0 height 0
drag, startPoint x: 89, startPoint y: 449, endPoint x: 18, endPoint y: 445, distance: 70.8
click at [18, 445] on div "732-384-3118 Phone Number *" at bounding box center [177, 444] width 323 height 29
click at [559, 445] on input "tel" at bounding box center [688, 443] width 307 height 23
paste input "[PHONE_NUMBER]"
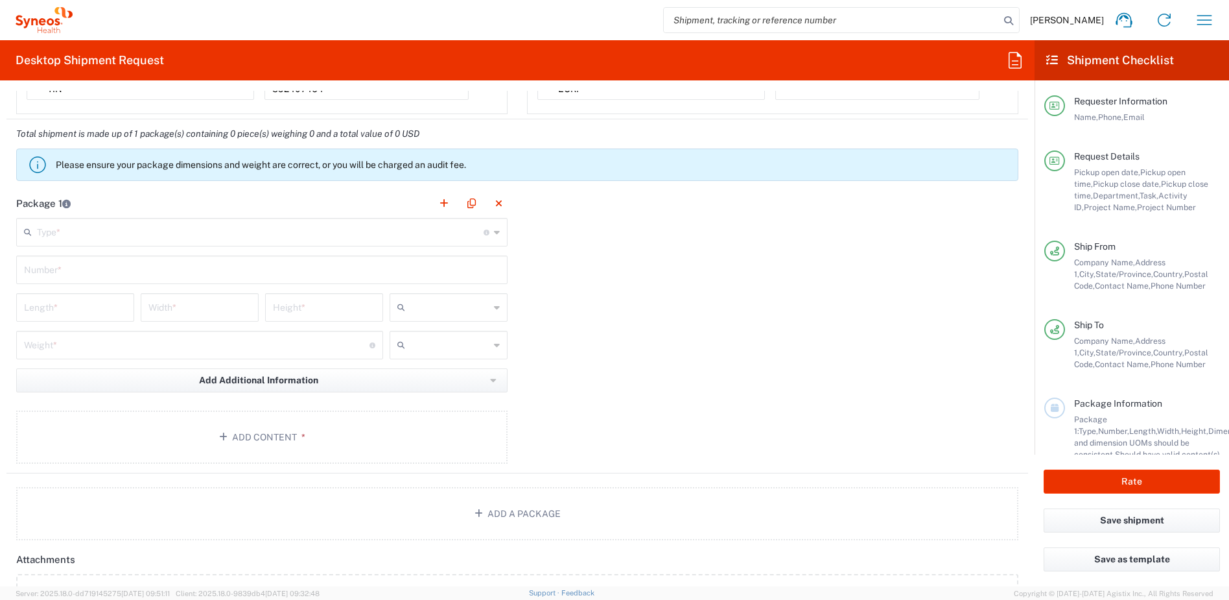
scroll to position [1142, 0]
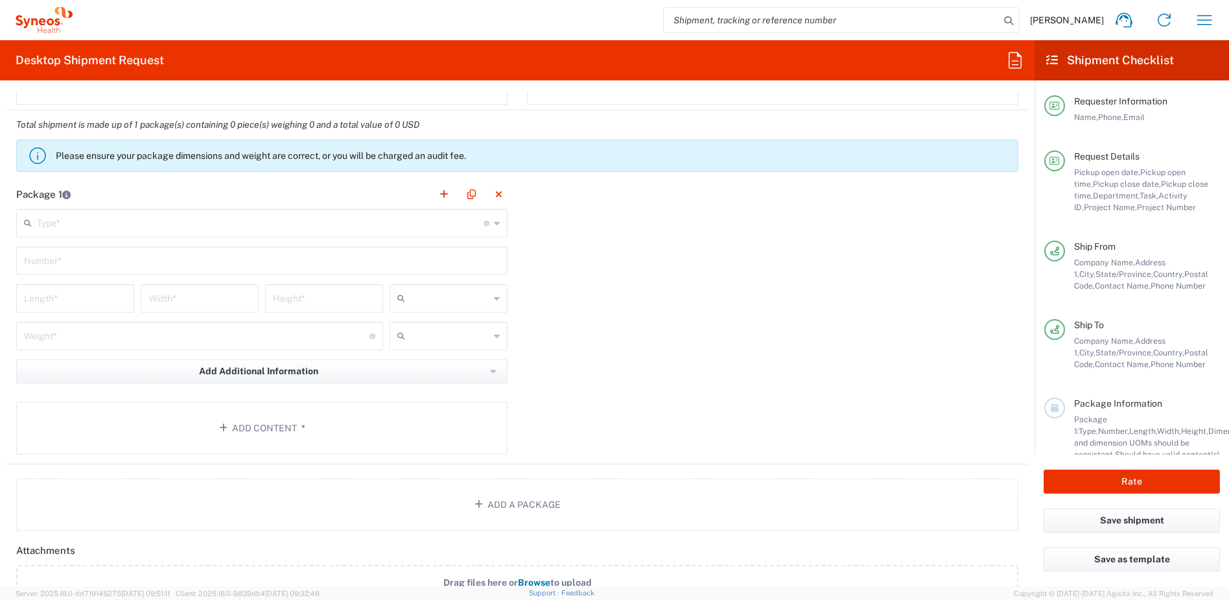
type input "[PHONE_NUMBER]"
click at [305, 215] on input "text" at bounding box center [260, 222] width 447 height 23
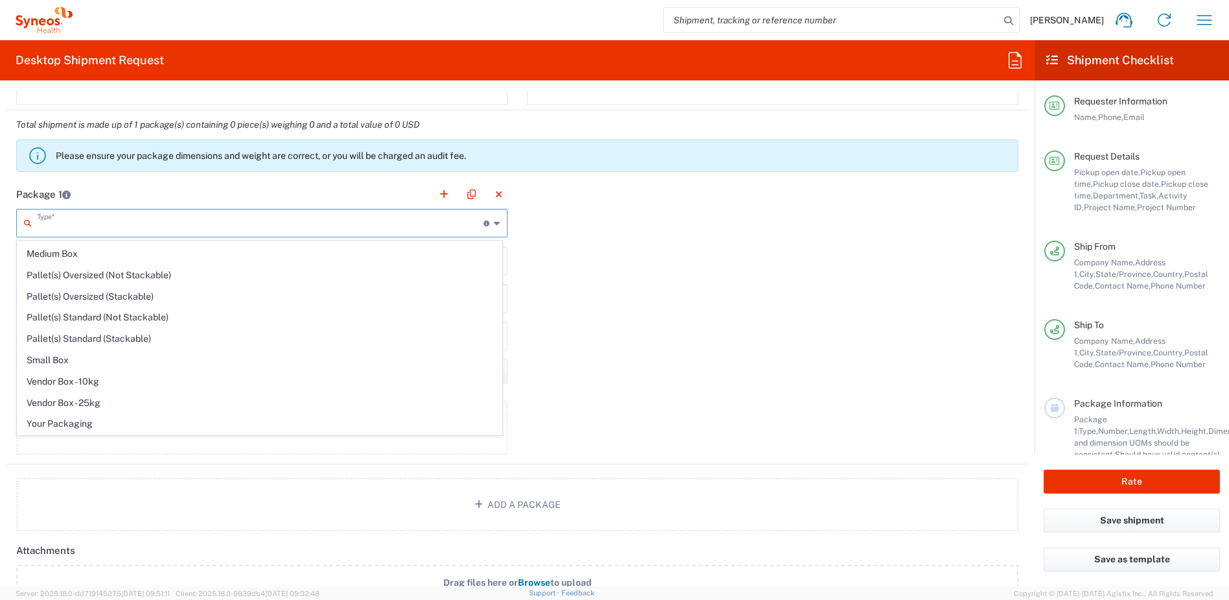
scroll to position [0, 0]
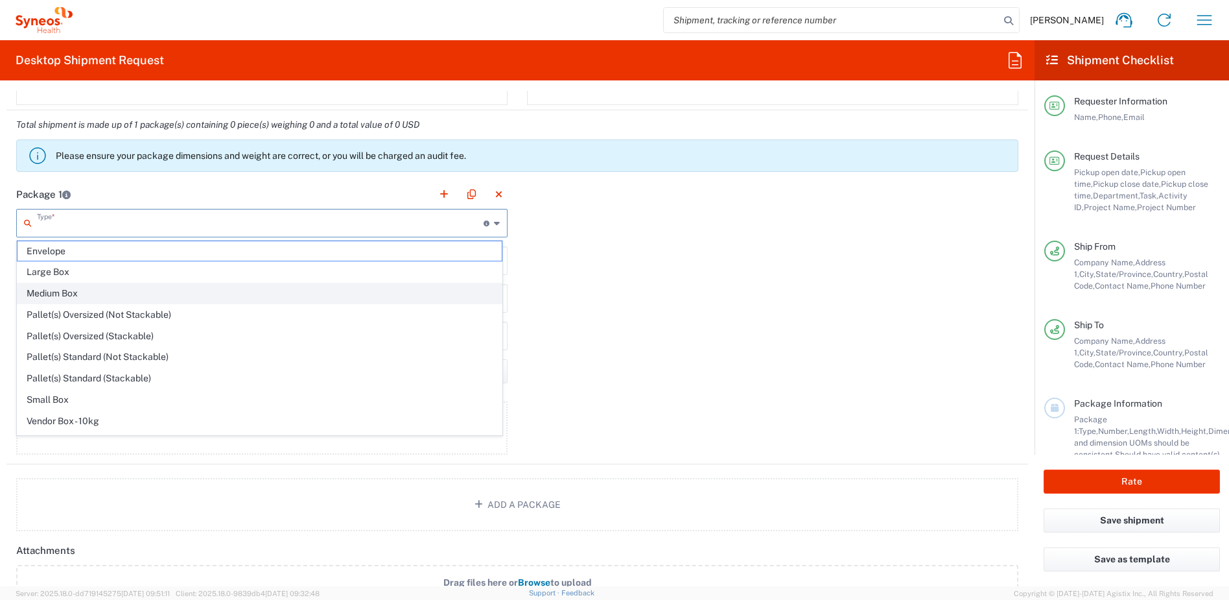
click at [82, 292] on span "Medium Box" at bounding box center [260, 293] width 484 height 20
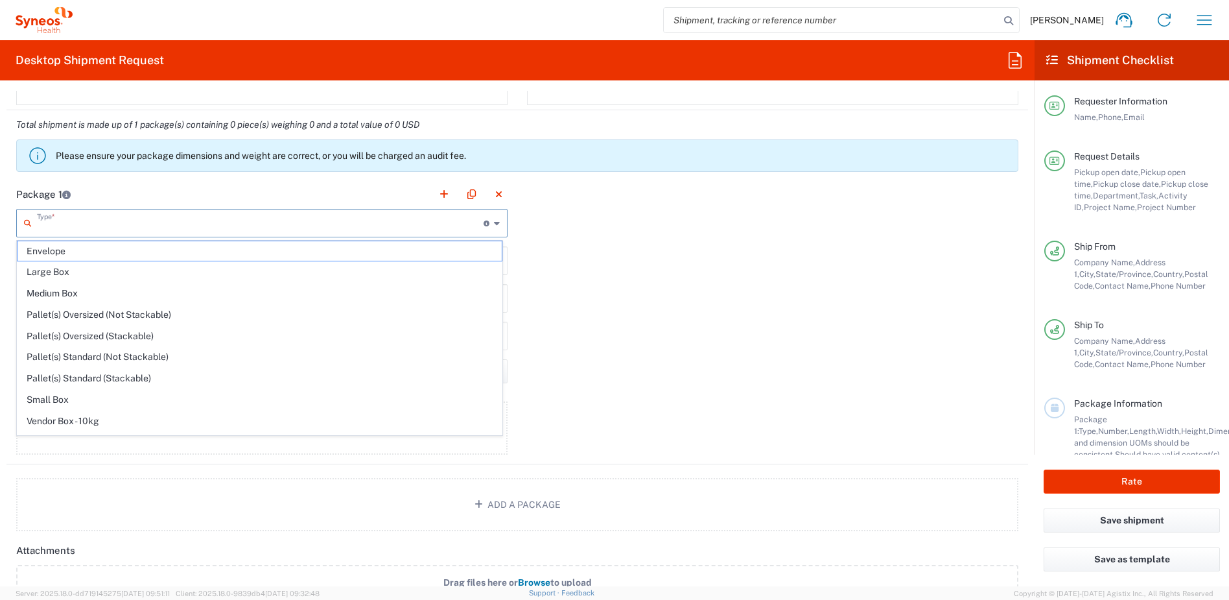
type input "Medium Box"
type input "13"
type input "11.5"
type input "2.5"
type input "in"
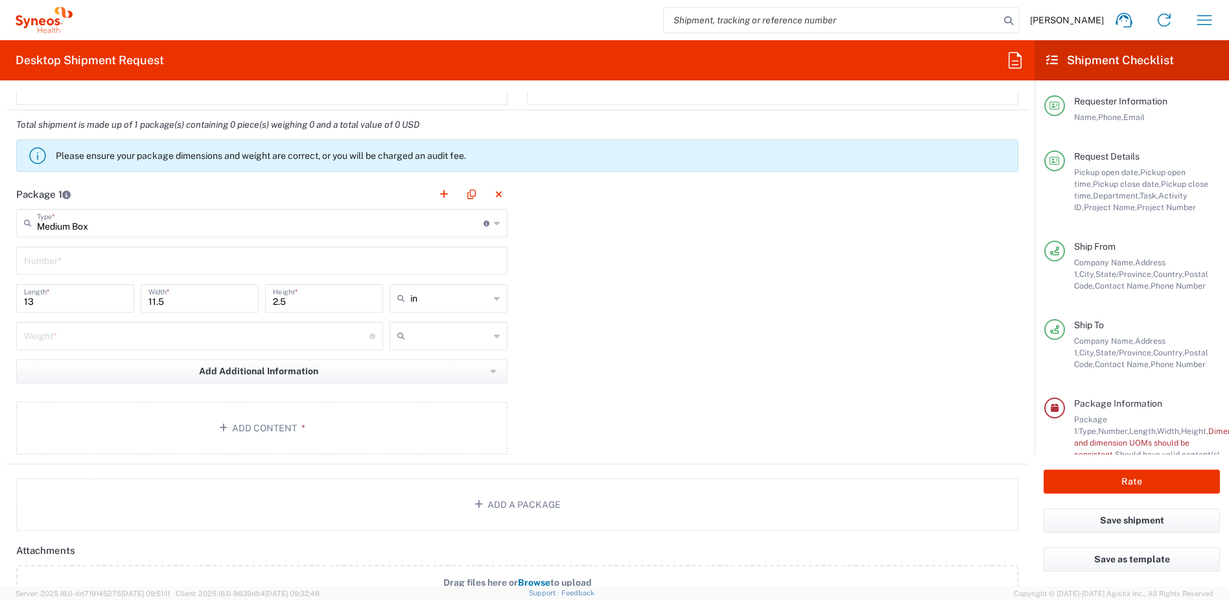
click at [494, 225] on icon at bounding box center [497, 223] width 6 height 21
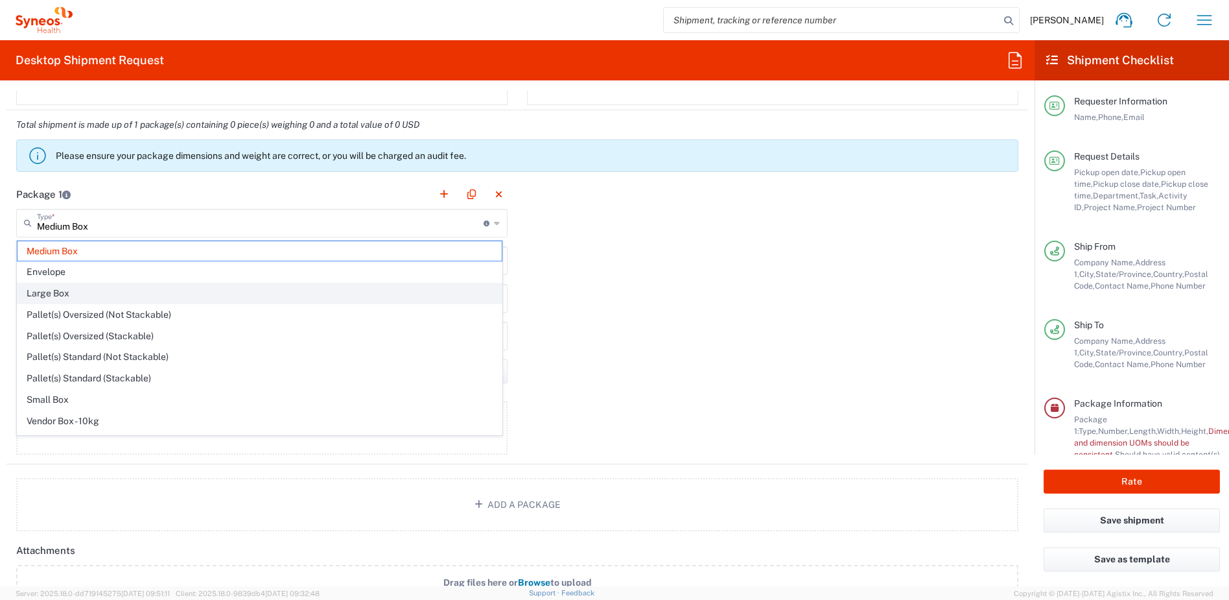
click at [79, 290] on span "Large Box" at bounding box center [260, 293] width 484 height 20
type input "Large Box"
type input "17.5"
type input "12.5"
type input "3"
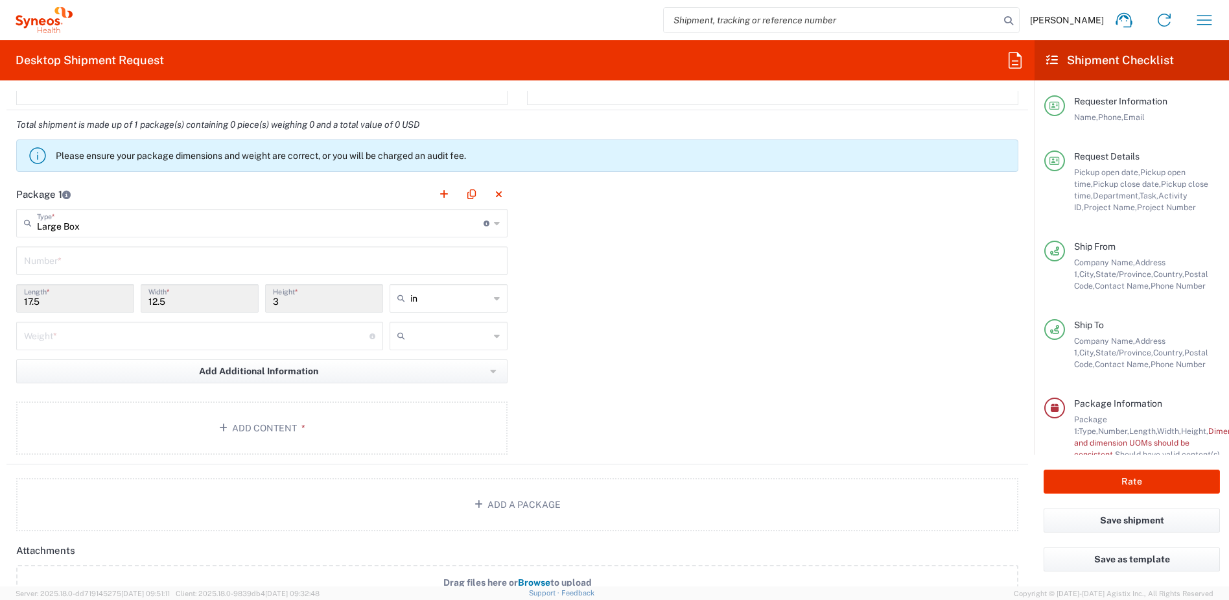
click at [67, 340] on input "number" at bounding box center [196, 334] width 345 height 23
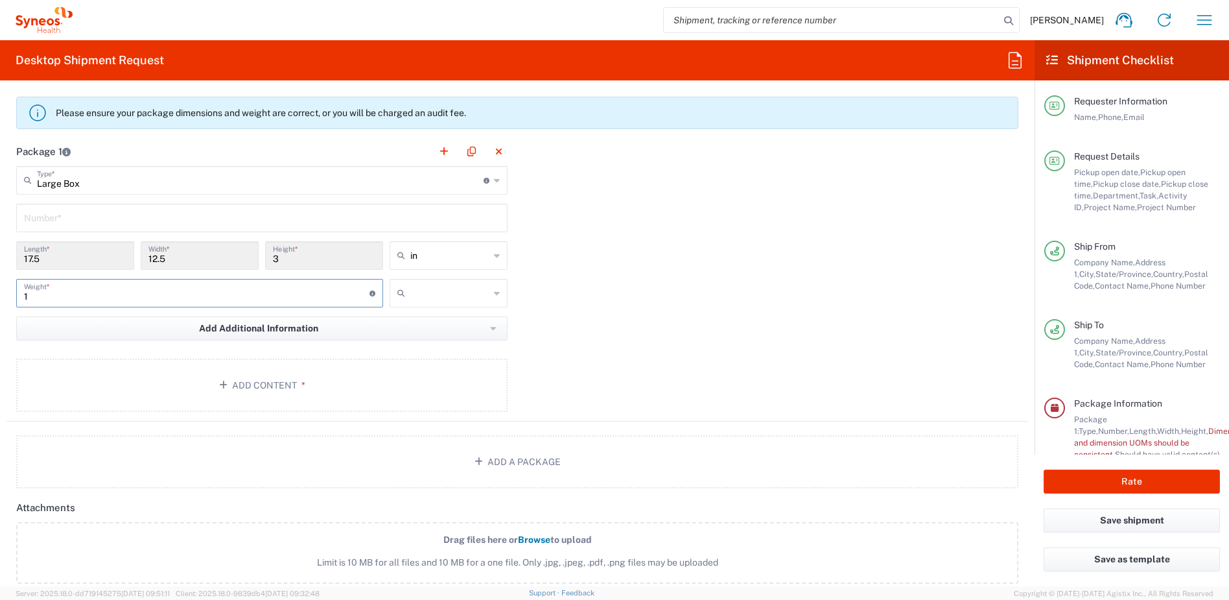
scroll to position [1190, 0]
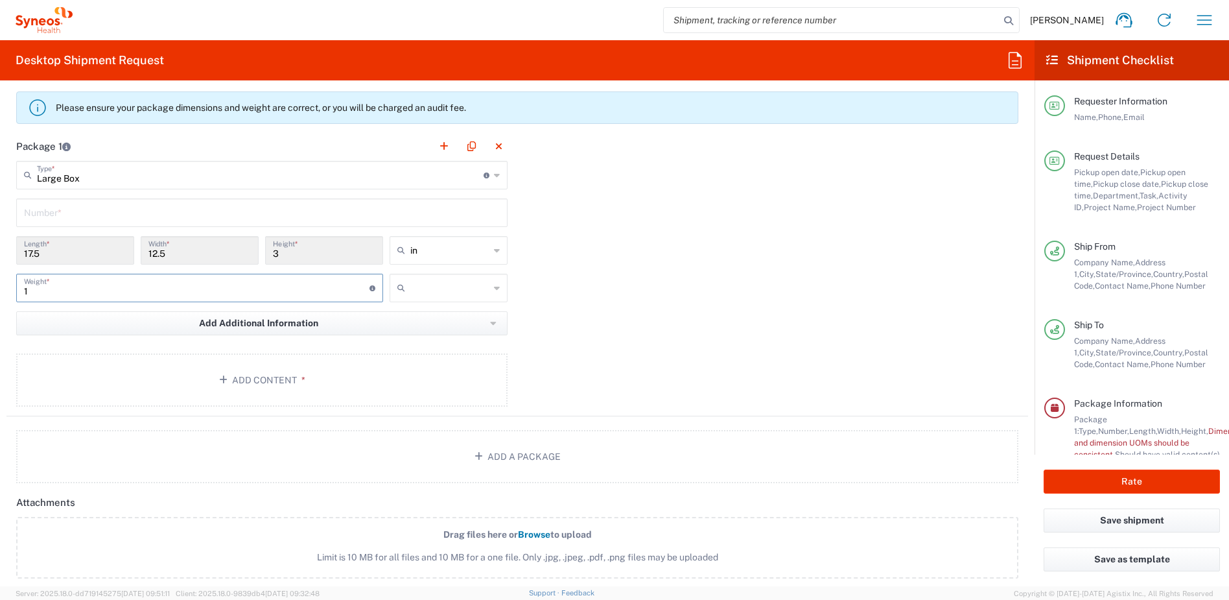
type input "1"
click at [442, 289] on input "text" at bounding box center [449, 287] width 79 height 21
click at [417, 339] on span "lbs" at bounding box center [444, 337] width 114 height 20
type input "lbs"
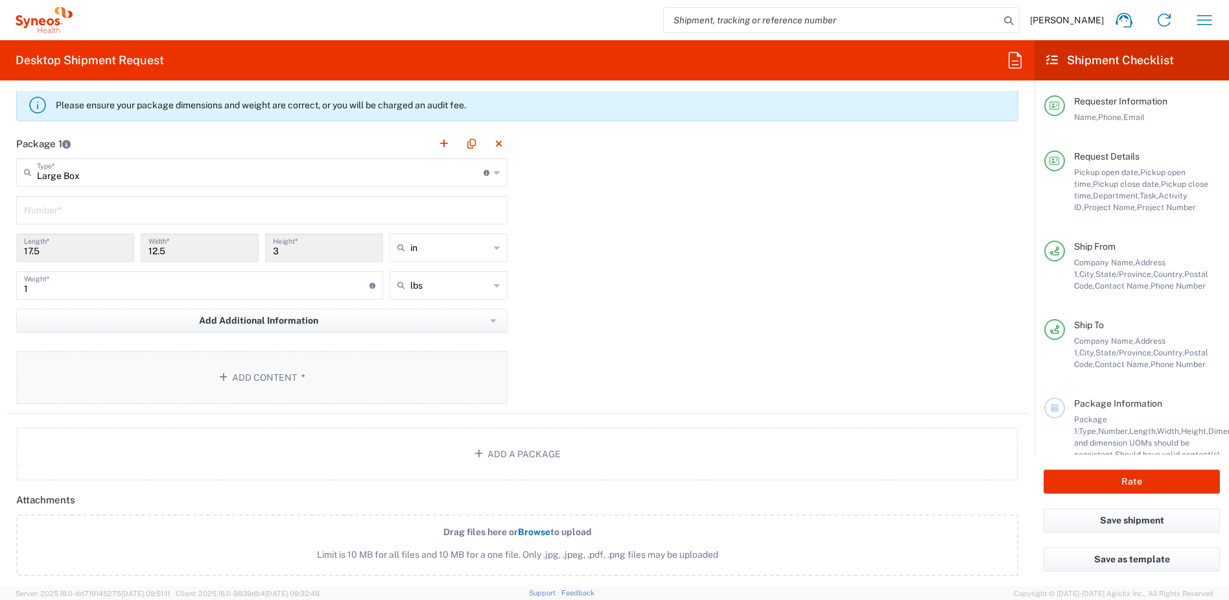
click at [297, 372] on span "*" at bounding box center [301, 377] width 8 height 10
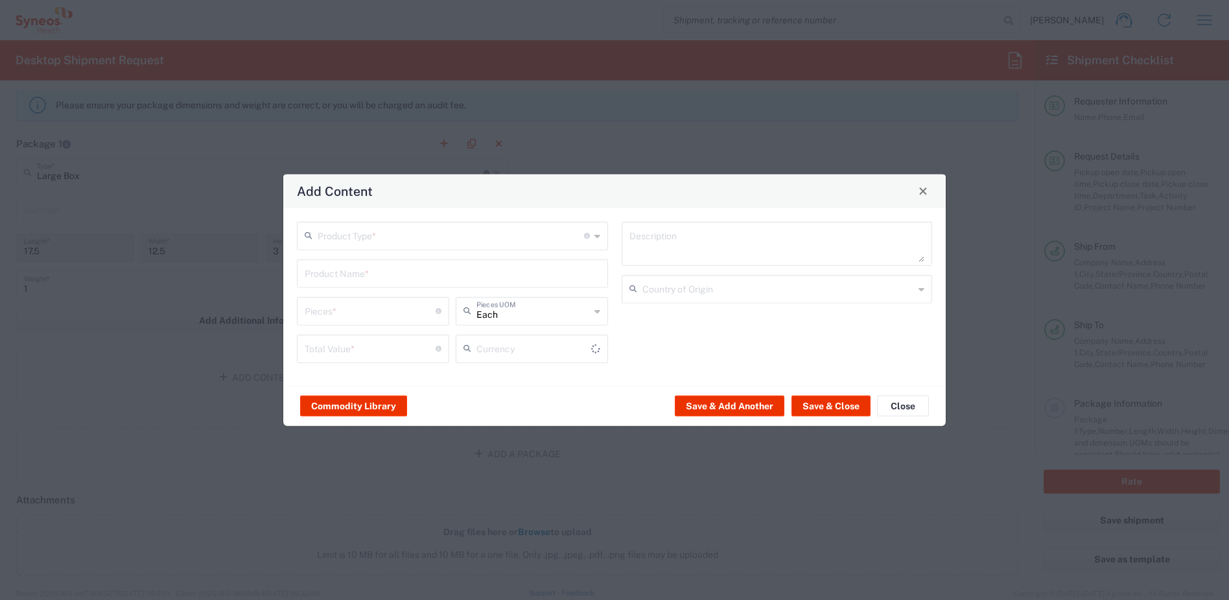
type input "US Dollar"
click at [386, 239] on input "text" at bounding box center [451, 234] width 266 height 23
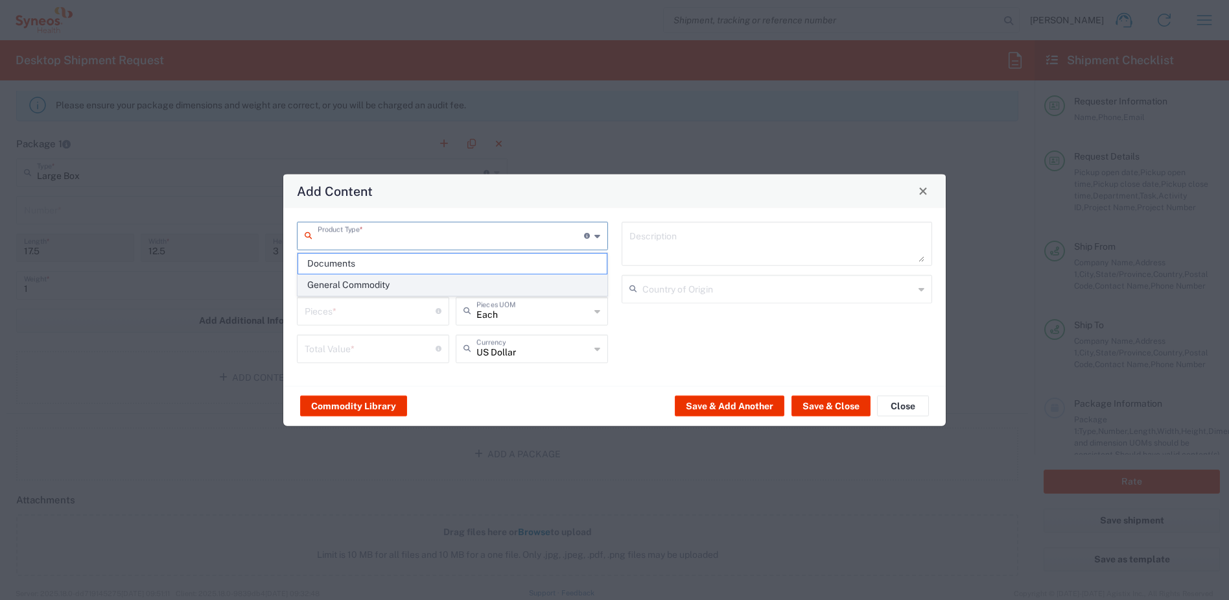
click at [372, 282] on span "General Commodity" at bounding box center [452, 285] width 309 height 20
type input "General Commodity"
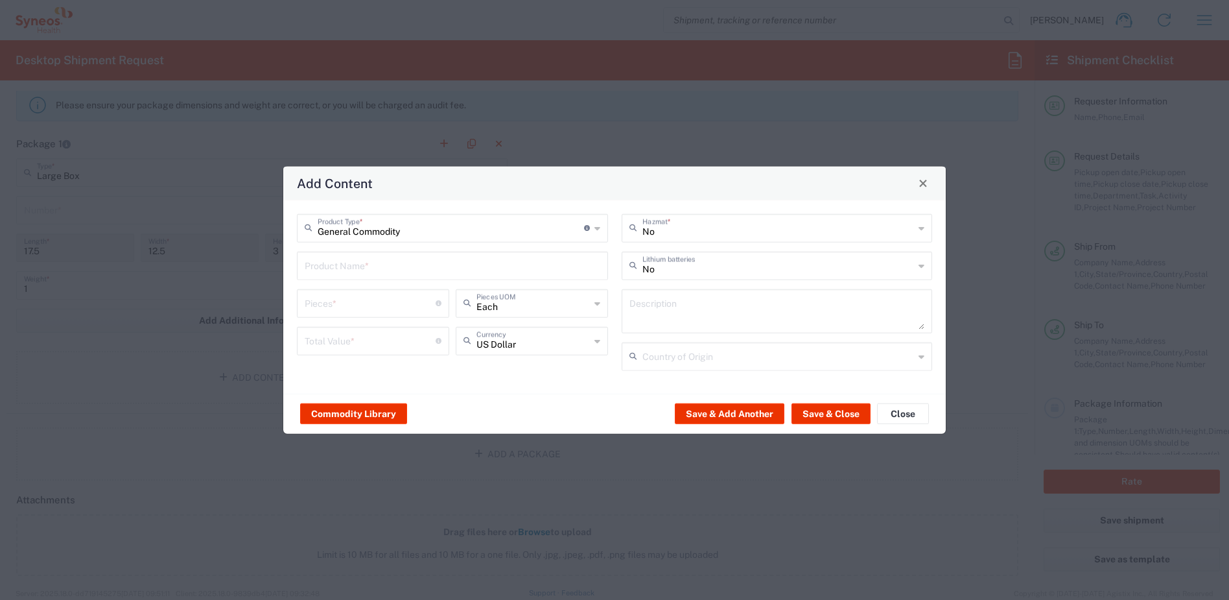
click at [362, 268] on input "text" at bounding box center [453, 264] width 296 height 23
click at [363, 298] on input "number" at bounding box center [370, 301] width 131 height 23
drag, startPoint x: 351, startPoint y: 265, endPoint x: 281, endPoint y: 257, distance: 70.5
click at [281, 257] on div "Add Content General Commodity Product Type * Document: Paper document generated…" at bounding box center [614, 300] width 1229 height 600
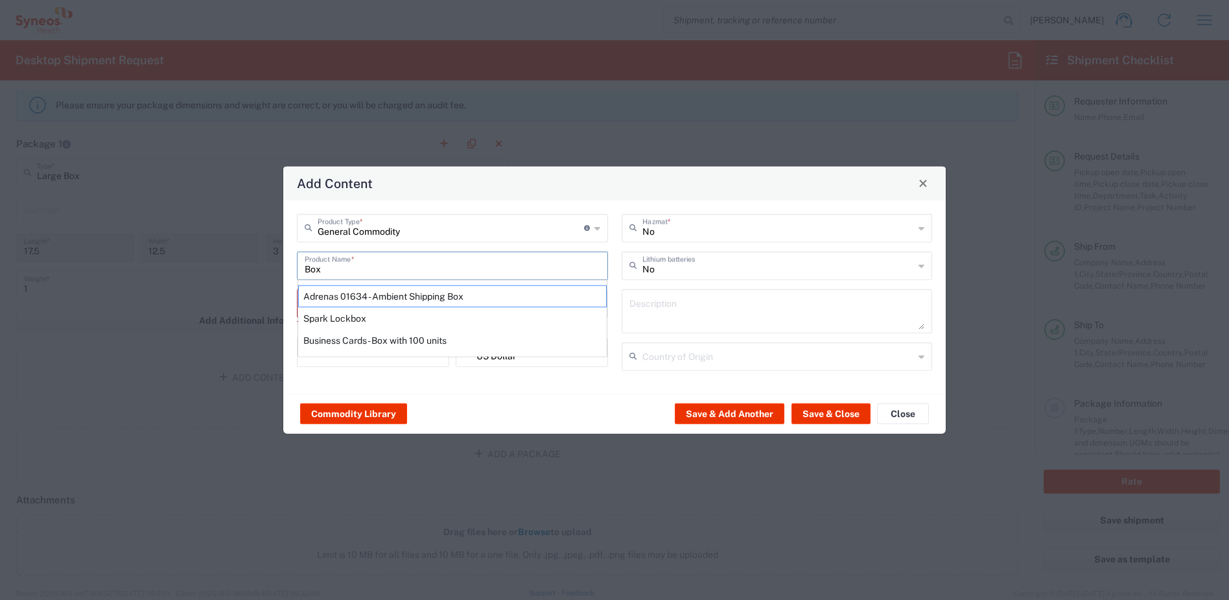
click at [338, 132] on div "Add Content General Commodity Product Type * Document: Paper document generated…" at bounding box center [614, 300] width 1229 height 600
click at [563, 412] on div "Commodity Library Save & Add Another Save & Close Close" at bounding box center [614, 413] width 662 height 41
click at [616, 318] on div "No Hazmat * No Lithium batteries Description Country of Origin" at bounding box center [776, 296] width 325 height 166
click at [408, 297] on div "Adrenas 01634 - Ambient Shipping Box" at bounding box center [452, 296] width 309 height 22
type input "Adrenas 01634 - Ambient Shipping Box"
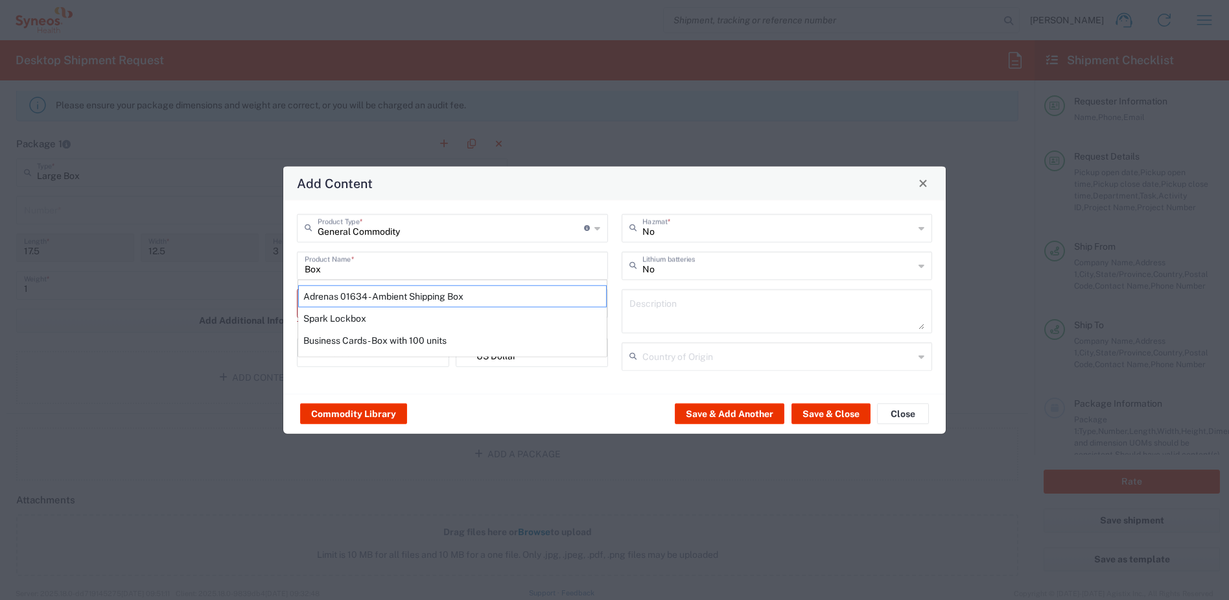
type input "1"
type textarea "AmbientÂ PlusâLCÂ (PBMC samples)Â"
type input "[GEOGRAPHIC_DATA]"
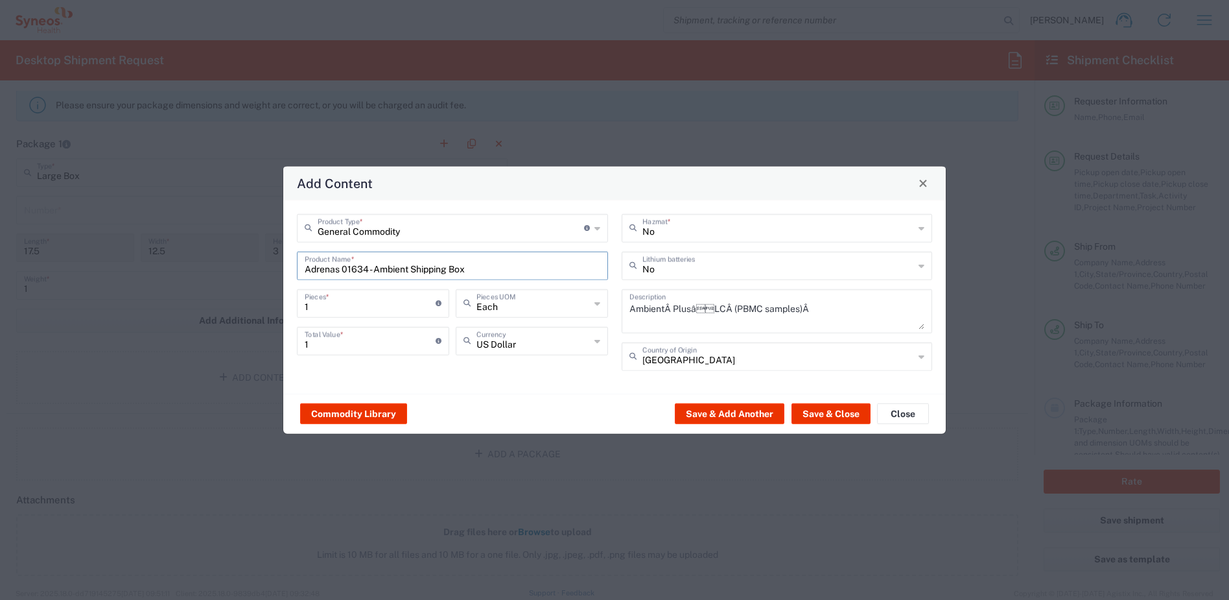
drag, startPoint x: 493, startPoint y: 270, endPoint x: 278, endPoint y: 257, distance: 214.9
click at [278, 257] on div "Add Content General Commodity Product Type * Document: Paper document generated…" at bounding box center [614, 300] width 1229 height 600
type input "Box"
drag, startPoint x: 320, startPoint y: 341, endPoint x: 283, endPoint y: 341, distance: 37.6
click at [283, 341] on div "Add Content General Commodity Product Type * Document: Paper document generated…" at bounding box center [615, 299] width 664 height 269
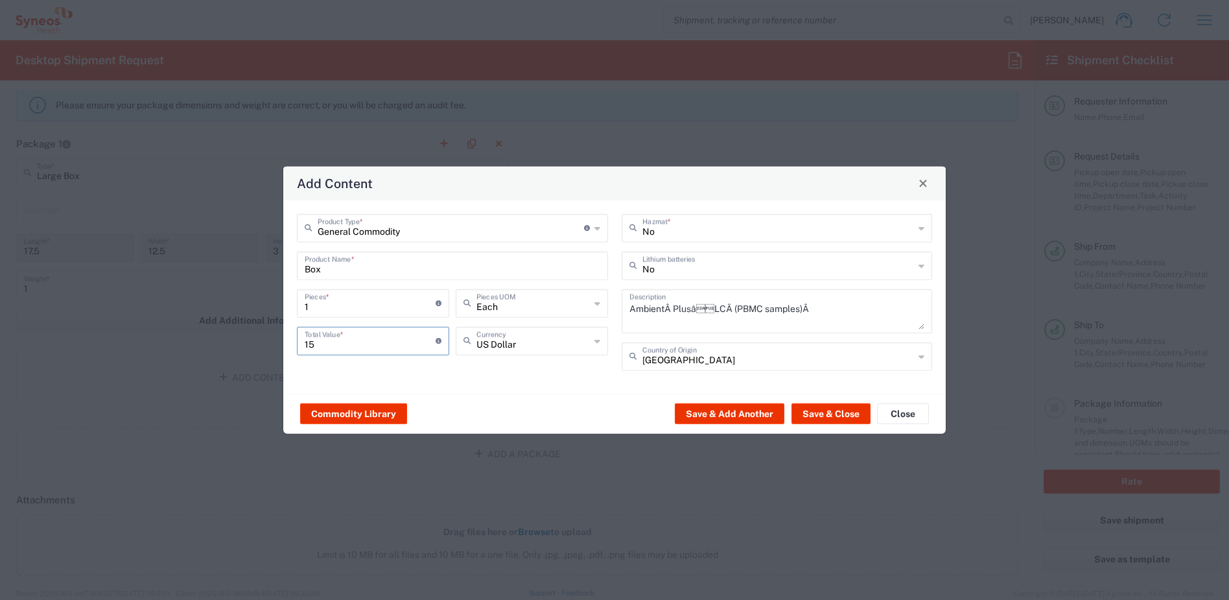
type input "15"
drag, startPoint x: 815, startPoint y: 309, endPoint x: 593, endPoint y: 303, distance: 221.7
click at [593, 303] on div "General Commodity Product Type * Document: Paper document generated internally …" at bounding box center [614, 296] width 649 height 166
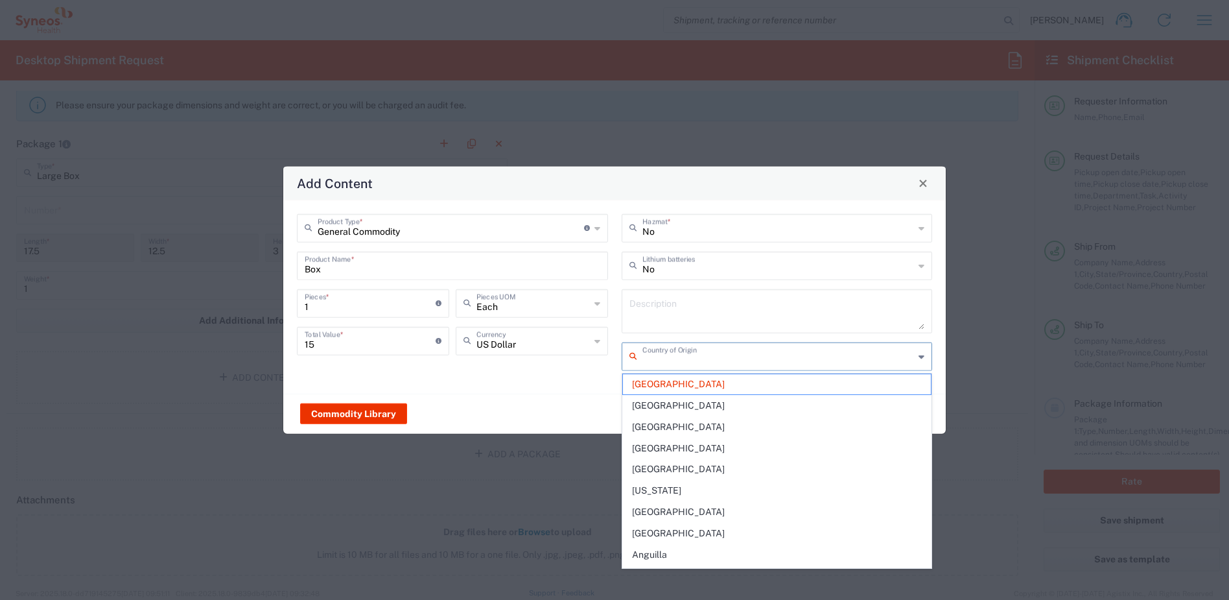
drag, startPoint x: 690, startPoint y: 364, endPoint x: 655, endPoint y: 364, distance: 35.0
click at [655, 364] on input "text" at bounding box center [778, 355] width 272 height 23
click at [663, 361] on input "text" at bounding box center [778, 355] width 272 height 23
click at [663, 382] on span "[GEOGRAPHIC_DATA]" at bounding box center [777, 384] width 309 height 20
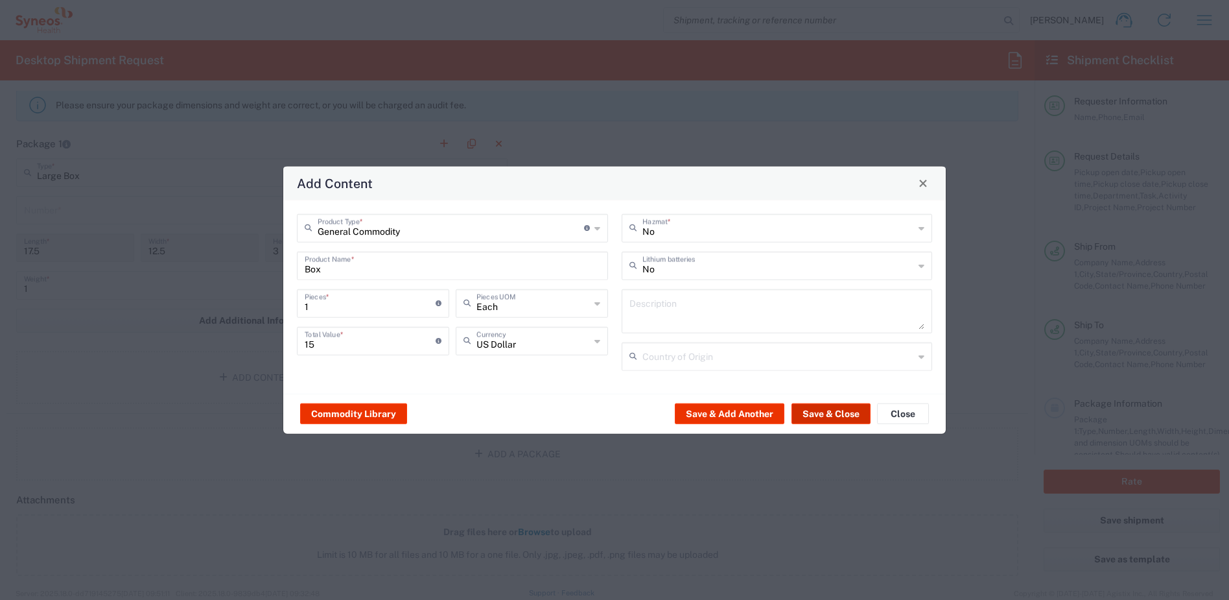
click at [822, 418] on button "Save & Close" at bounding box center [830, 413] width 79 height 21
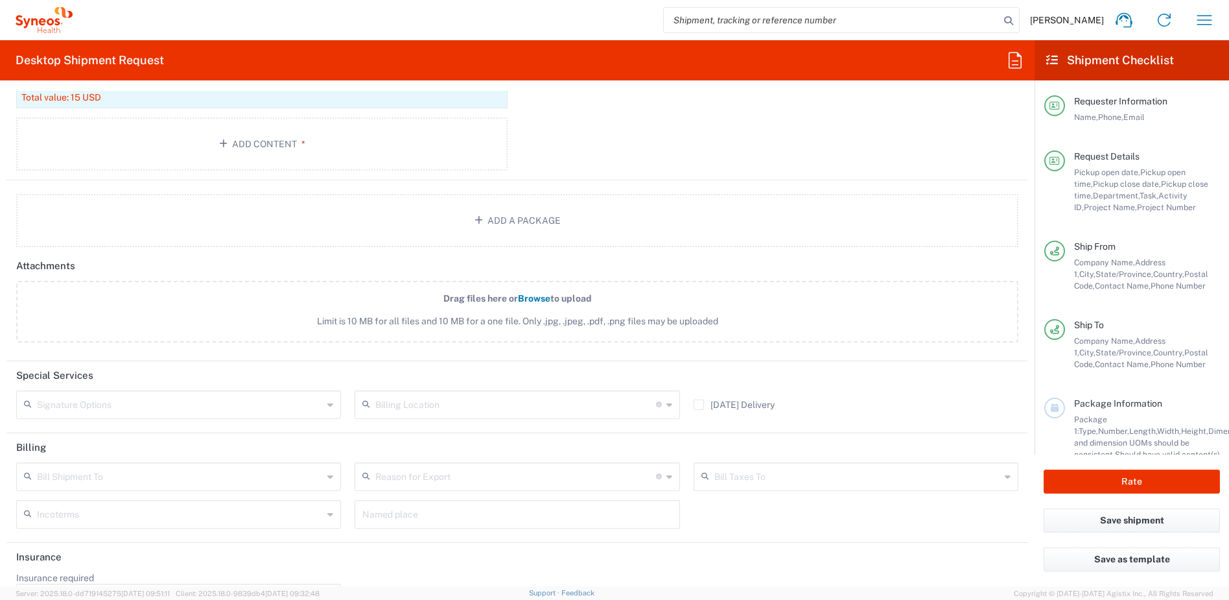
scroll to position [1493, 0]
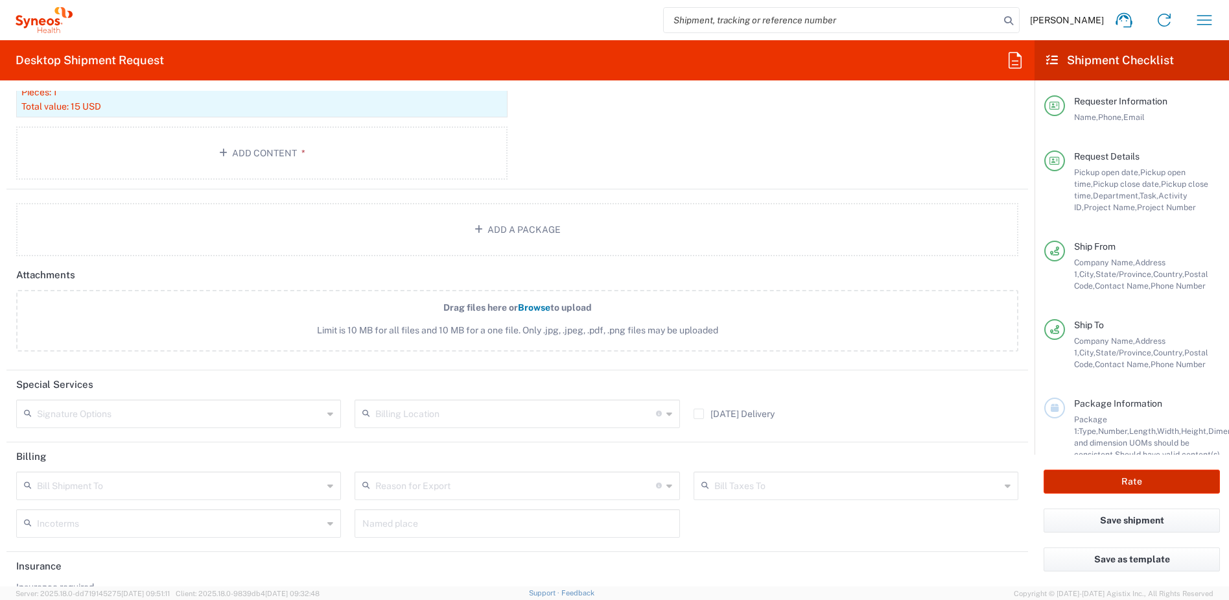
click at [1070, 474] on button "Rate" at bounding box center [1132, 481] width 176 height 24
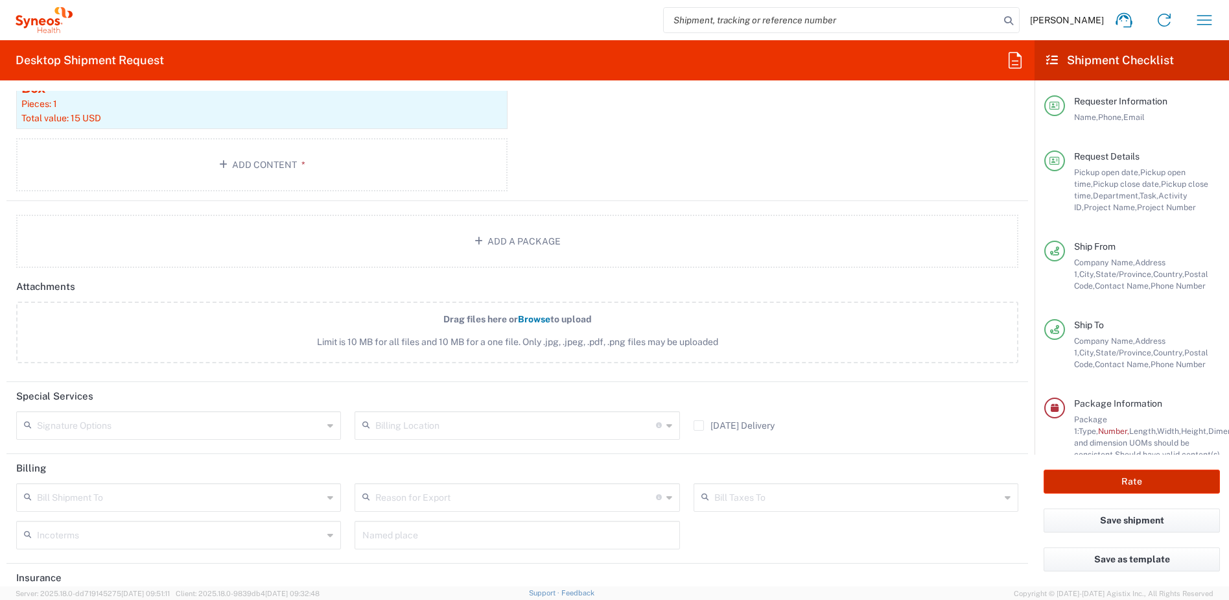
scroll to position [1505, 0]
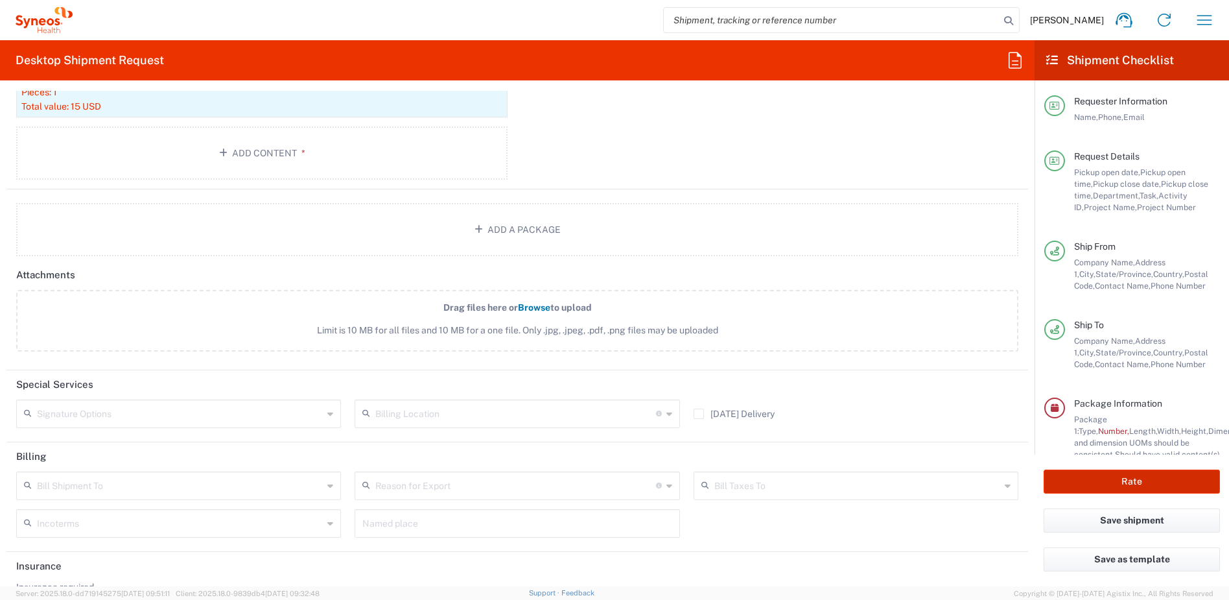
type input "4510 DEPARTMENTAL EXPENSE"
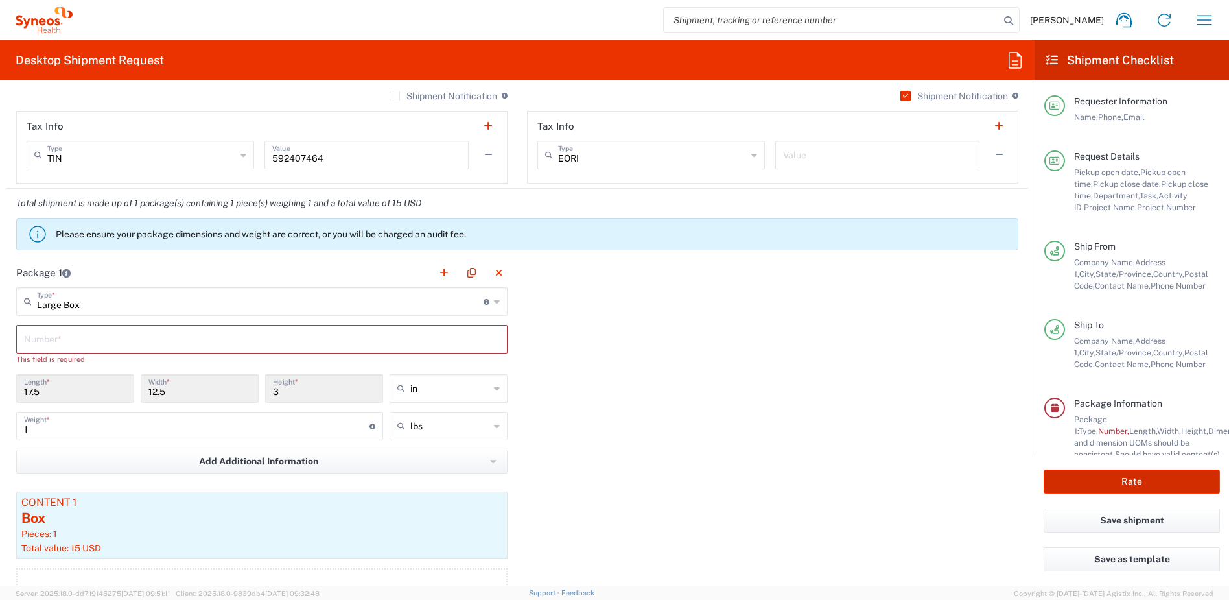
scroll to position [1062, 0]
click at [76, 345] on input "text" at bounding box center [262, 339] width 476 height 23
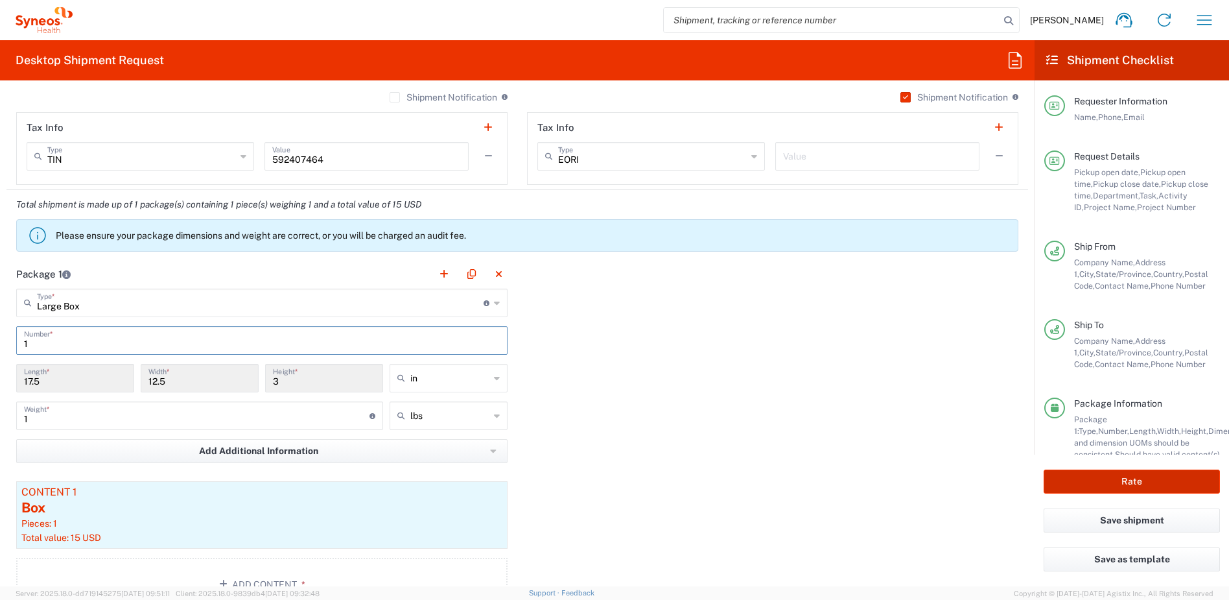
type input "1"
click at [1073, 480] on button "Rate" at bounding box center [1132, 481] width 176 height 24
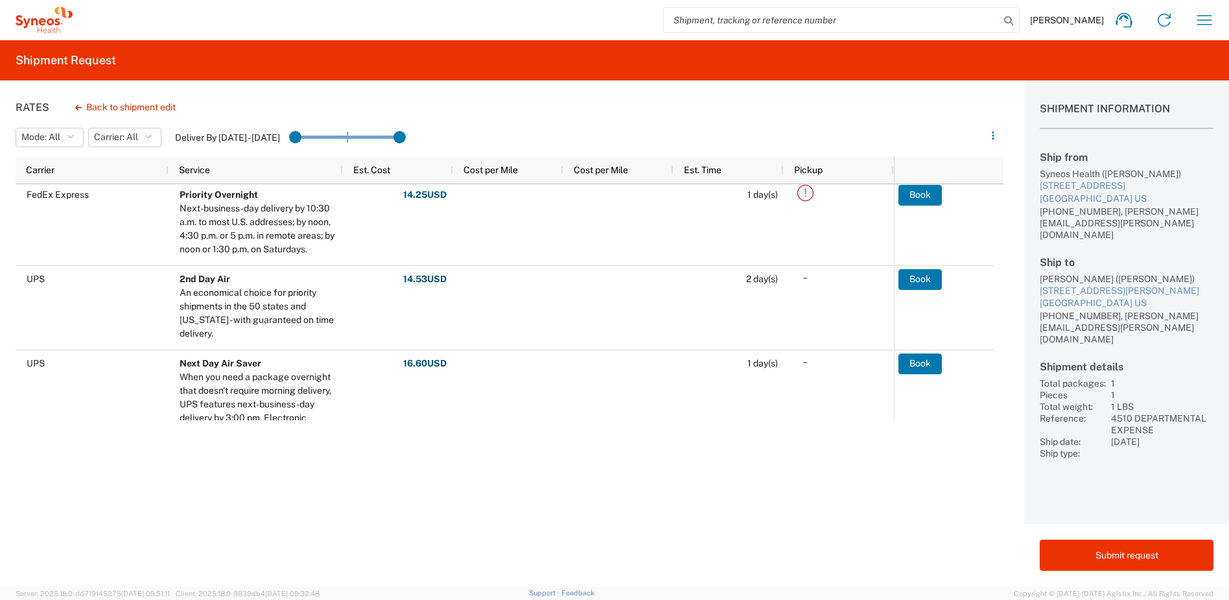
scroll to position [194, 0]
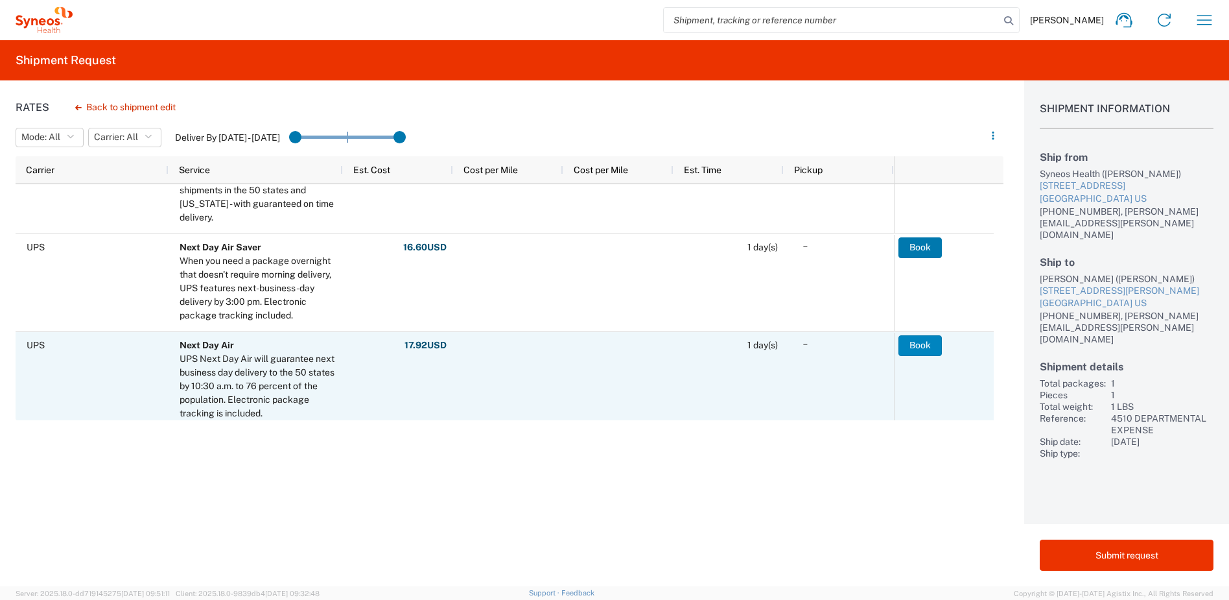
click at [917, 344] on button "Book" at bounding box center [919, 345] width 43 height 21
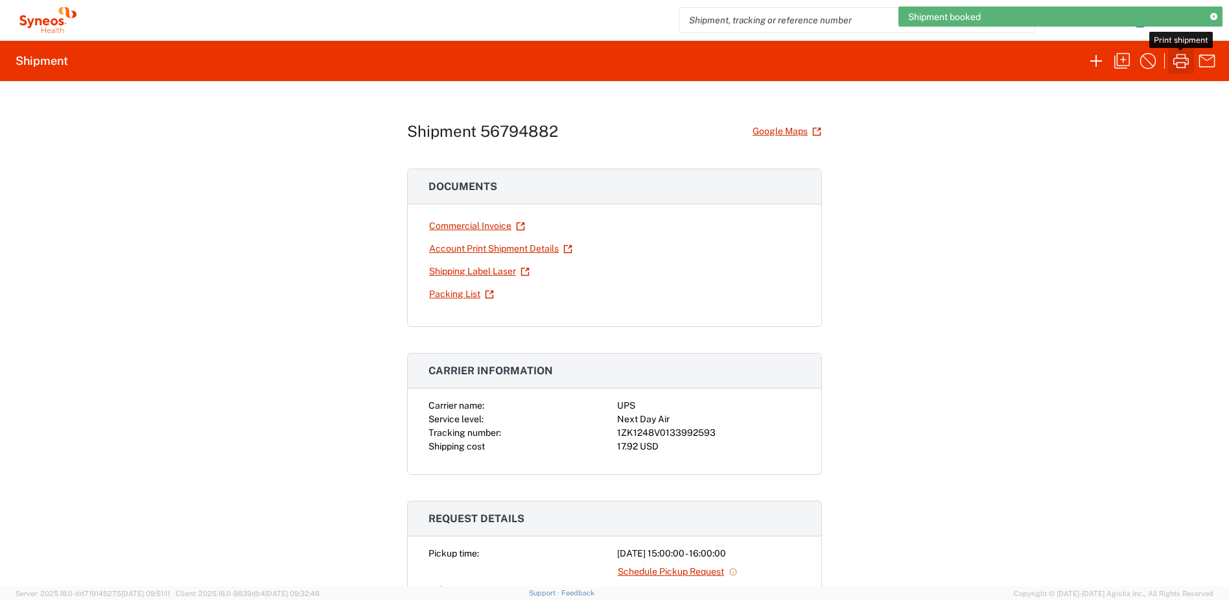
click at [1184, 61] on icon "button" at bounding box center [1181, 61] width 21 height 21
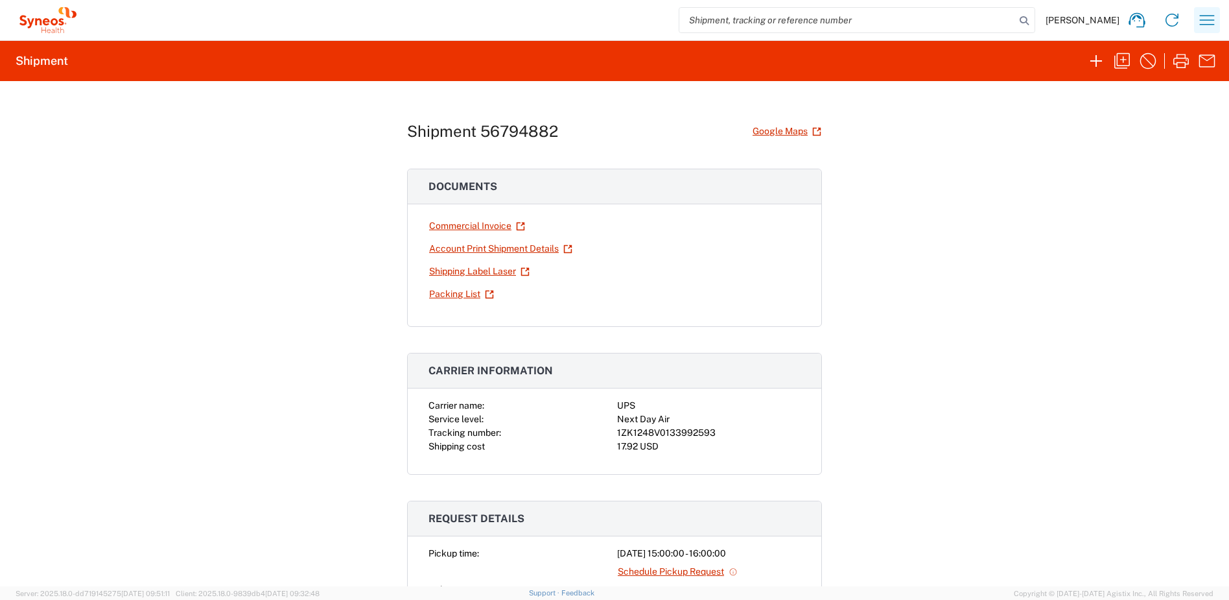
click at [1202, 21] on icon "button" at bounding box center [1207, 20] width 21 height 21
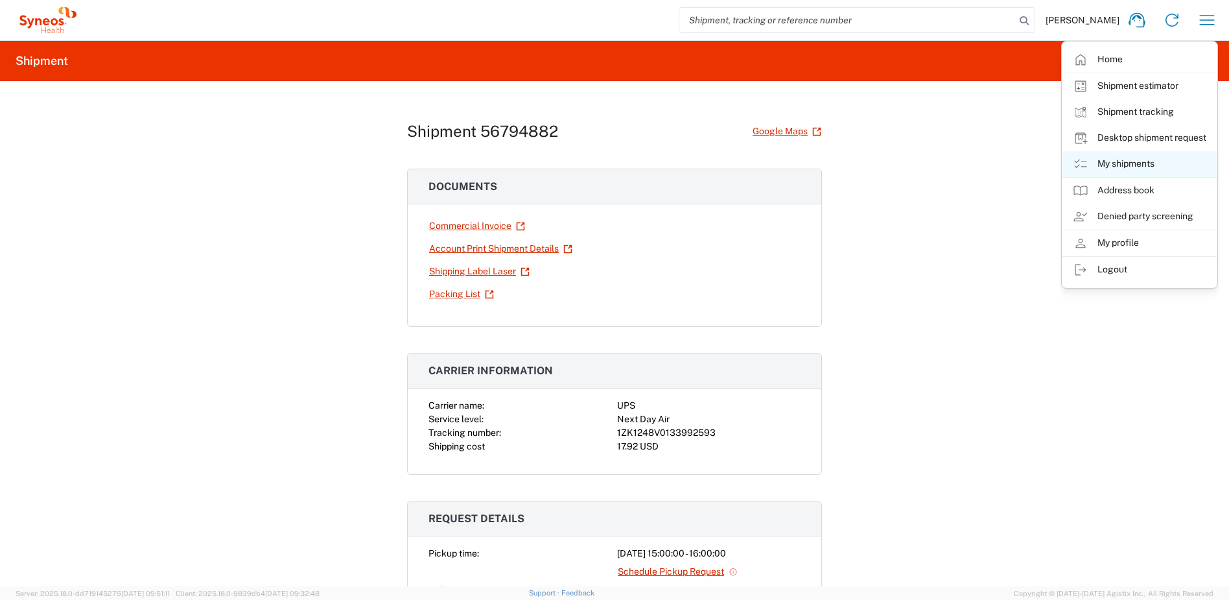
click at [1133, 159] on link "My shipments" at bounding box center [1139, 164] width 154 height 26
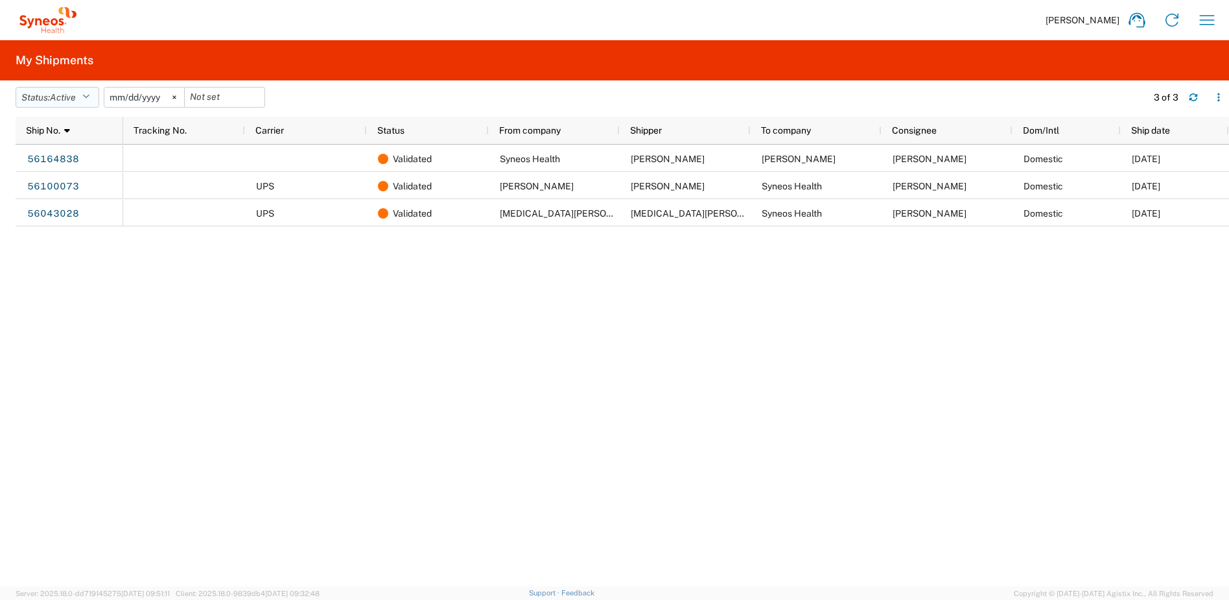
click at [88, 99] on icon "button" at bounding box center [85, 97] width 7 height 9
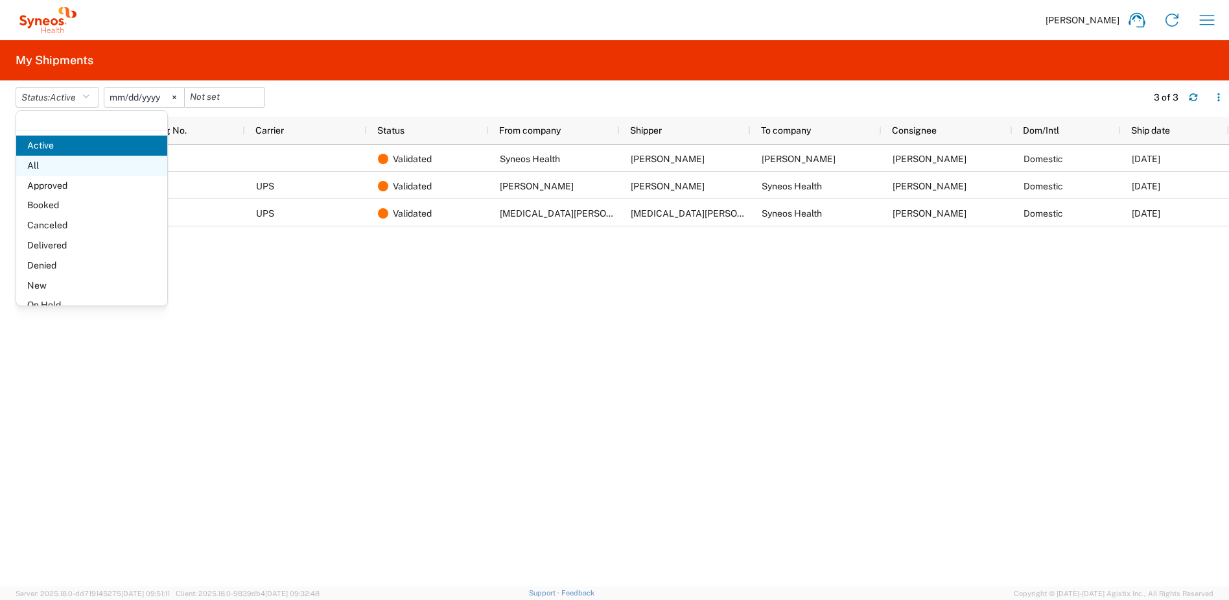
click at [68, 165] on span "All" at bounding box center [91, 166] width 151 height 20
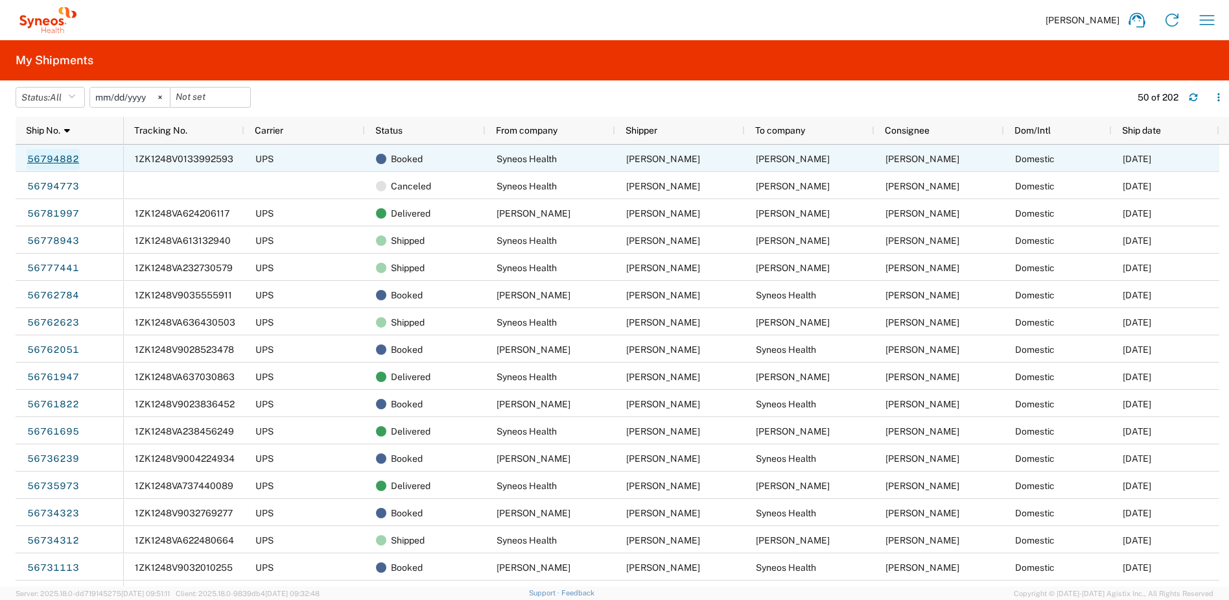
click at [54, 159] on link "56794882" at bounding box center [53, 159] width 53 height 21
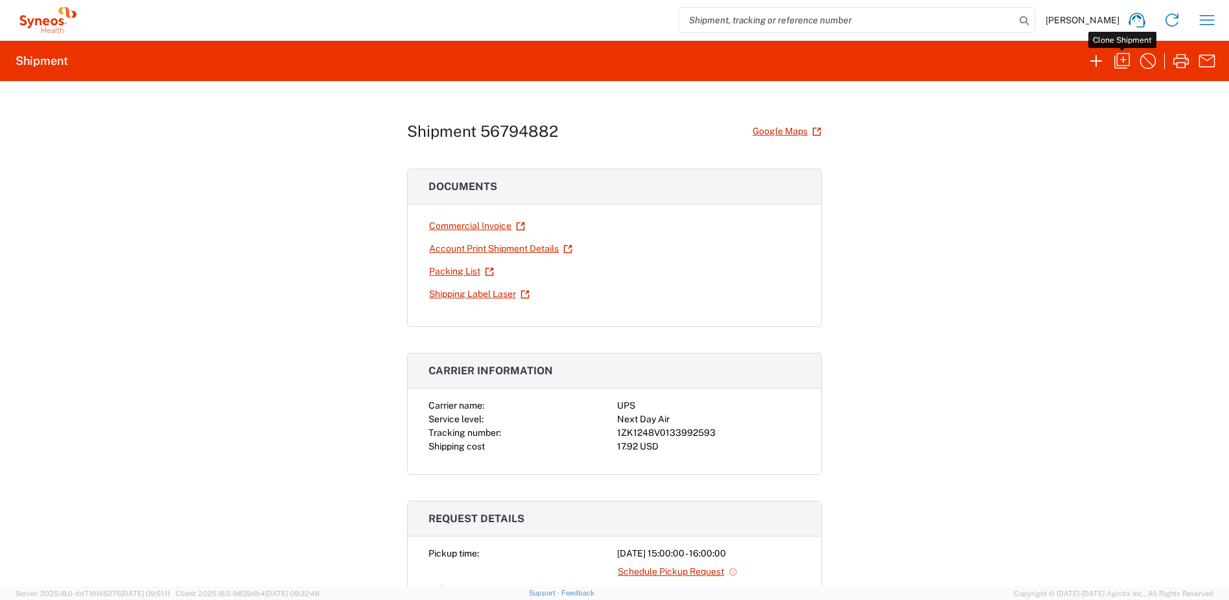
click at [1123, 60] on icon "button" at bounding box center [1122, 61] width 21 height 21
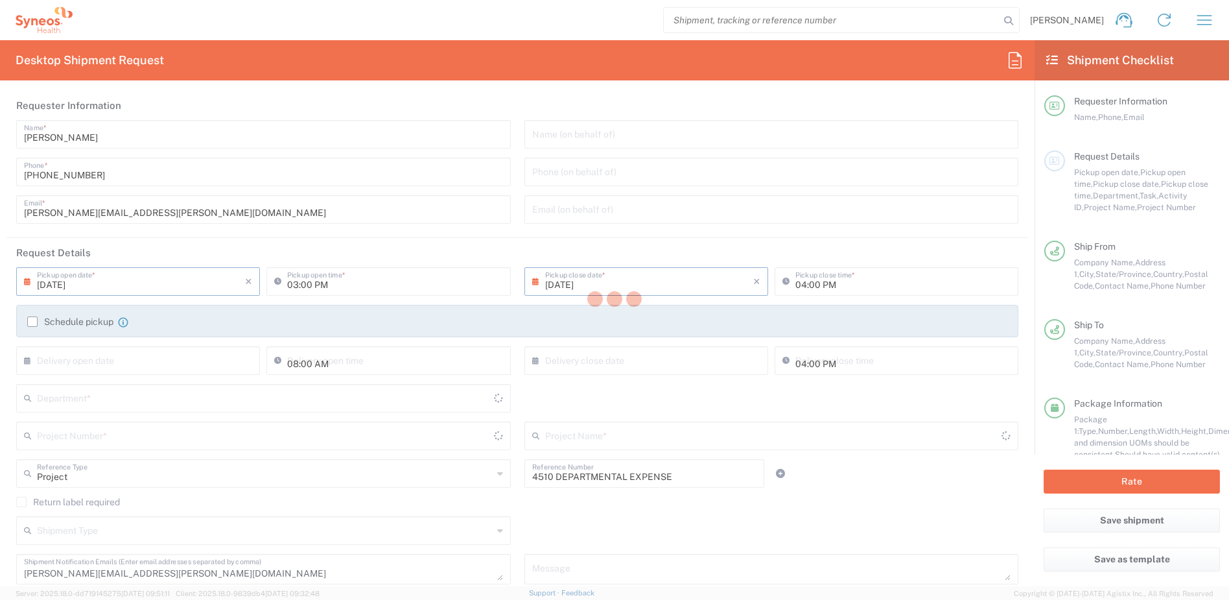
type input "[US_STATE]"
type input "Large Box"
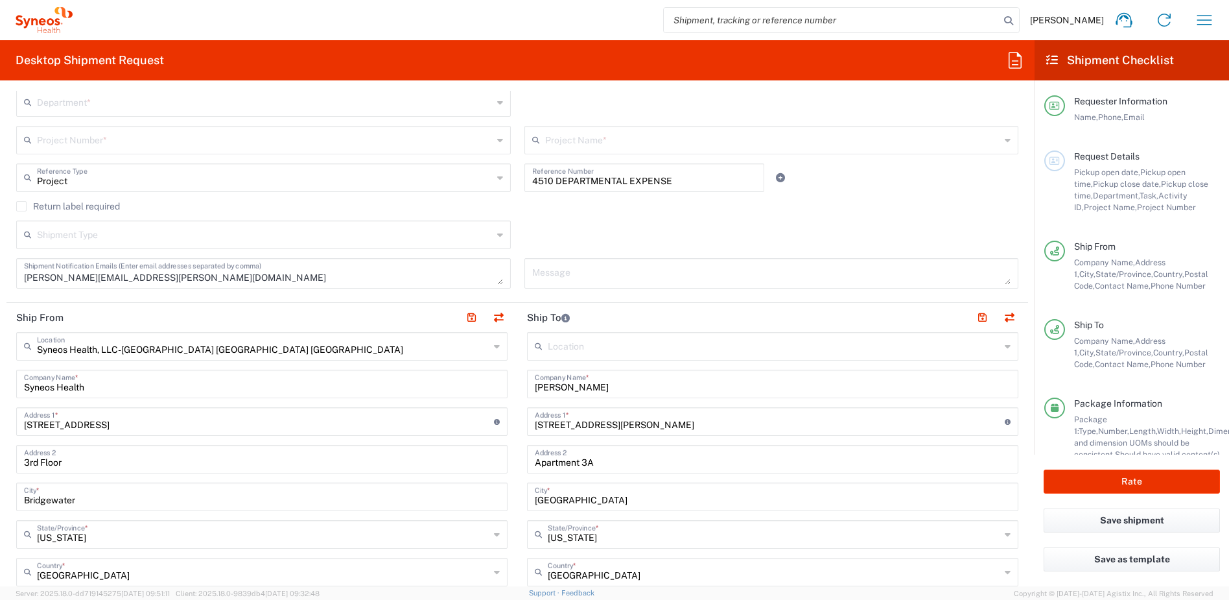
scroll to position [311, 0]
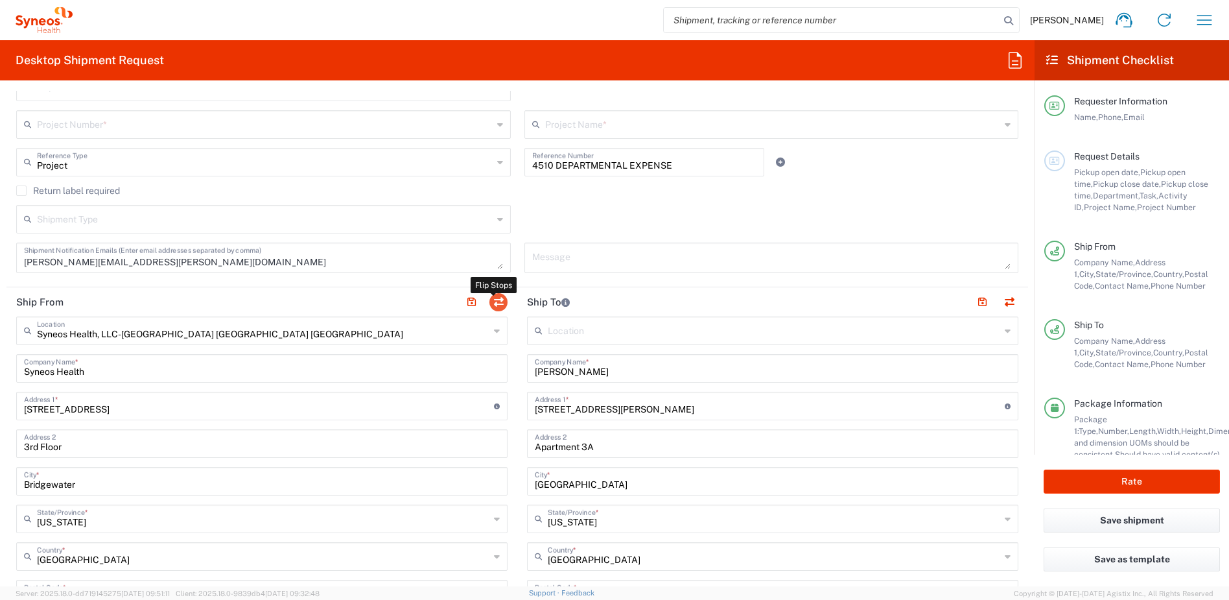
click at [496, 302] on button "button" at bounding box center [498, 302] width 18 height 18
type input "[PERSON_NAME]"
type input "39 Suydam Street"
type input "Apartment 3A"
type input "Brooklyn"
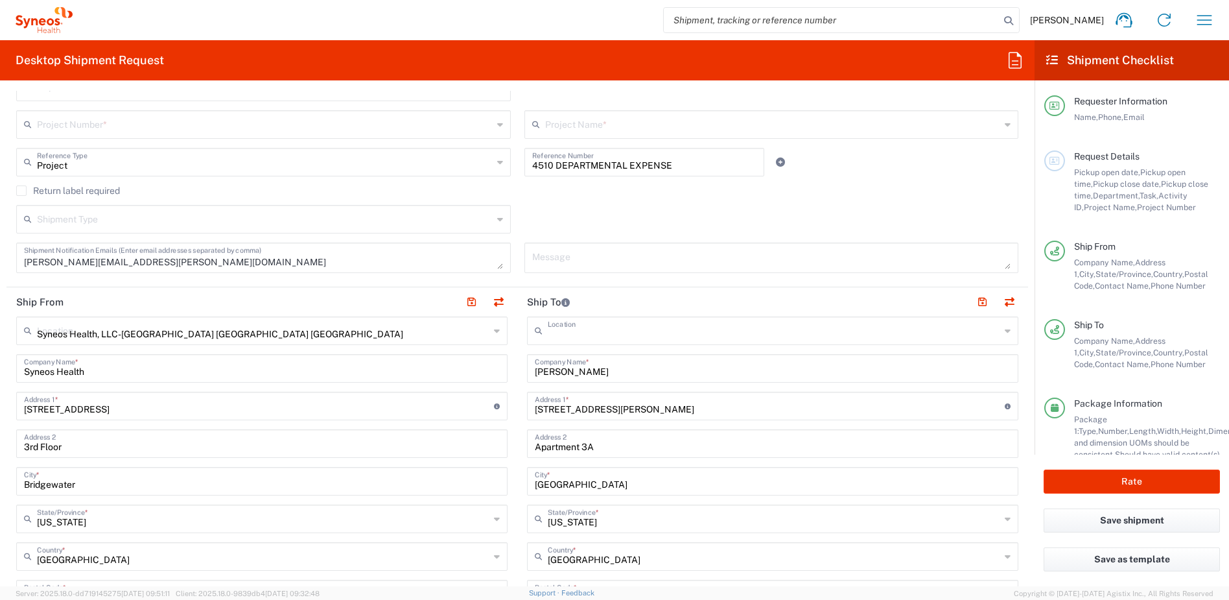
type input "[US_STATE]"
type input "11221"
type input "[PERSON_NAME]"
type input "nicole.marcellino@syneoshealth.com"
type input "EORI"
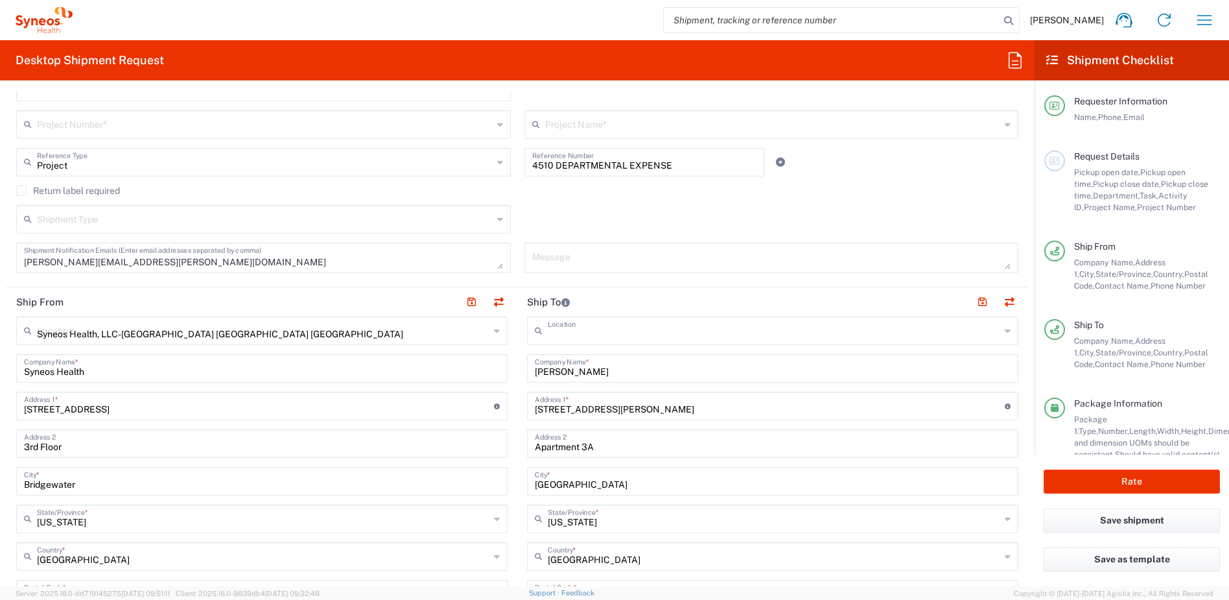
type input "Syneos Health, LLC-Morrisville NC US"
type input "Syneos Health"
type input "[STREET_ADDRESS]"
type input "3rd Floor"
type input "Bridgewater"
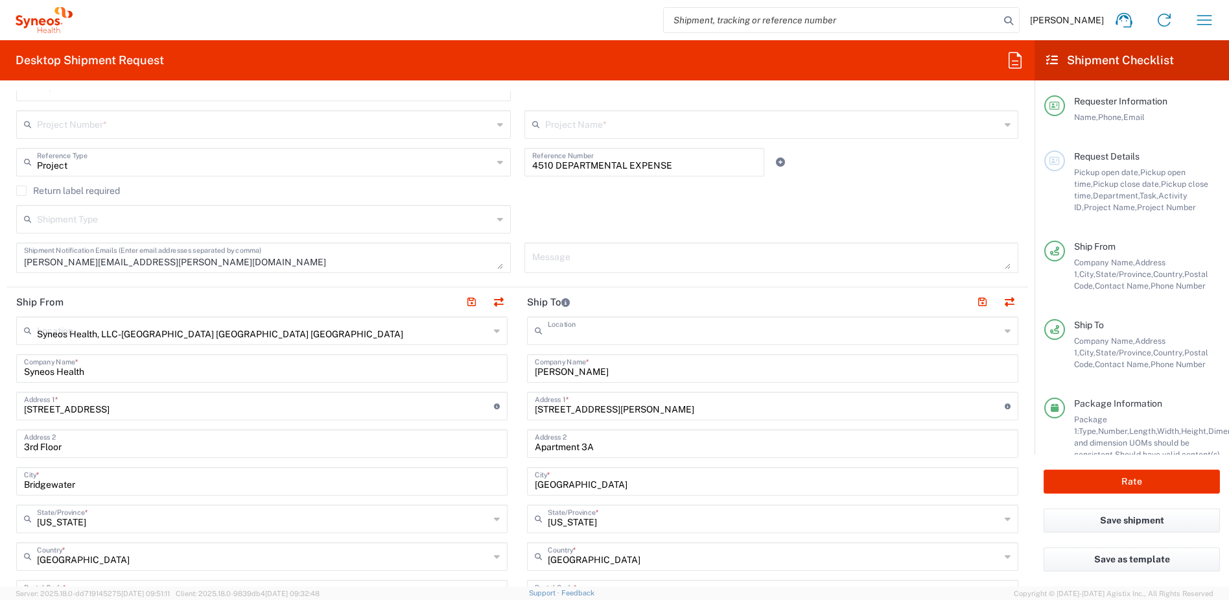
type input "[US_STATE]"
type input "08807"
type input "[PERSON_NAME]"
type input "[PERSON_NAME][EMAIL_ADDRESS][PERSON_NAME][DOMAIN_NAME]"
type input "TIN"
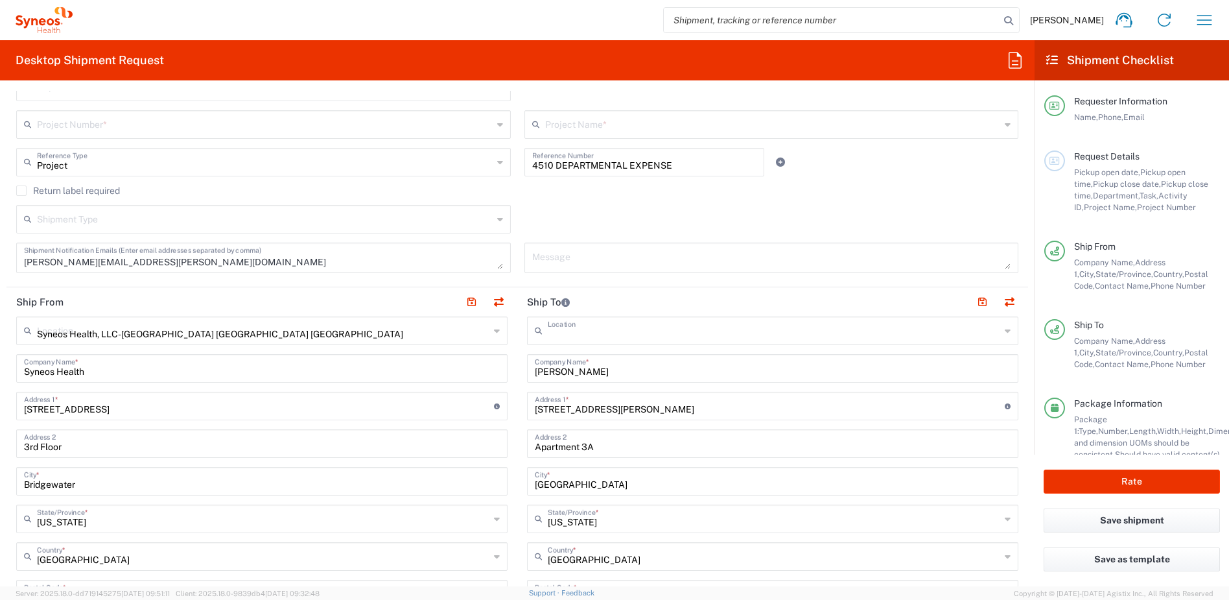
type input "592407464"
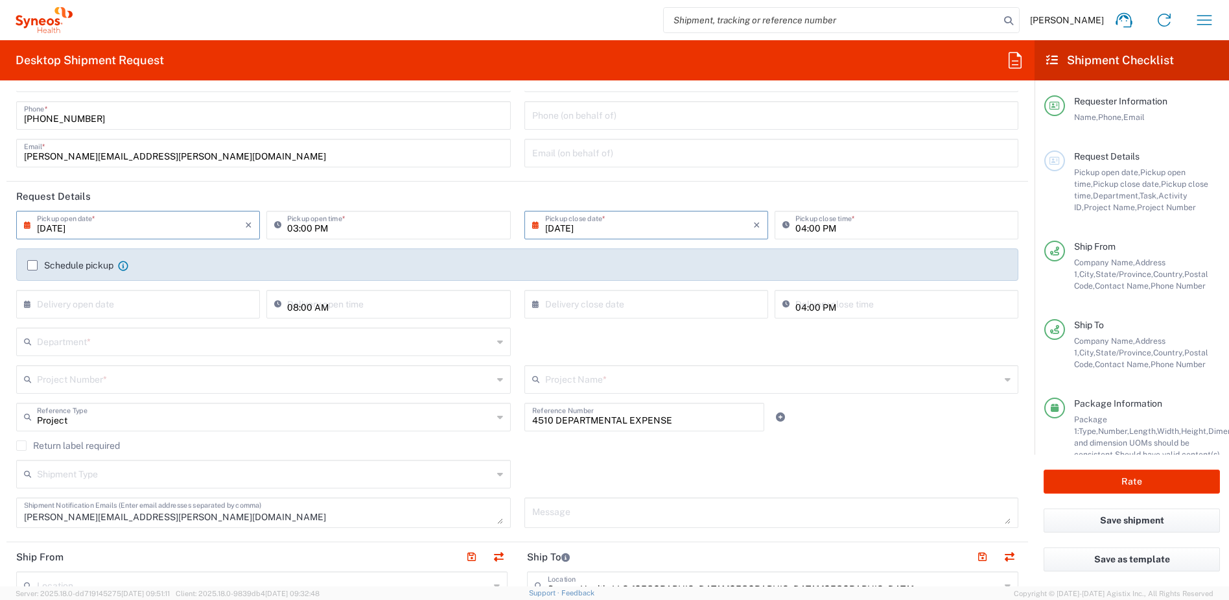
scroll to position [64, 0]
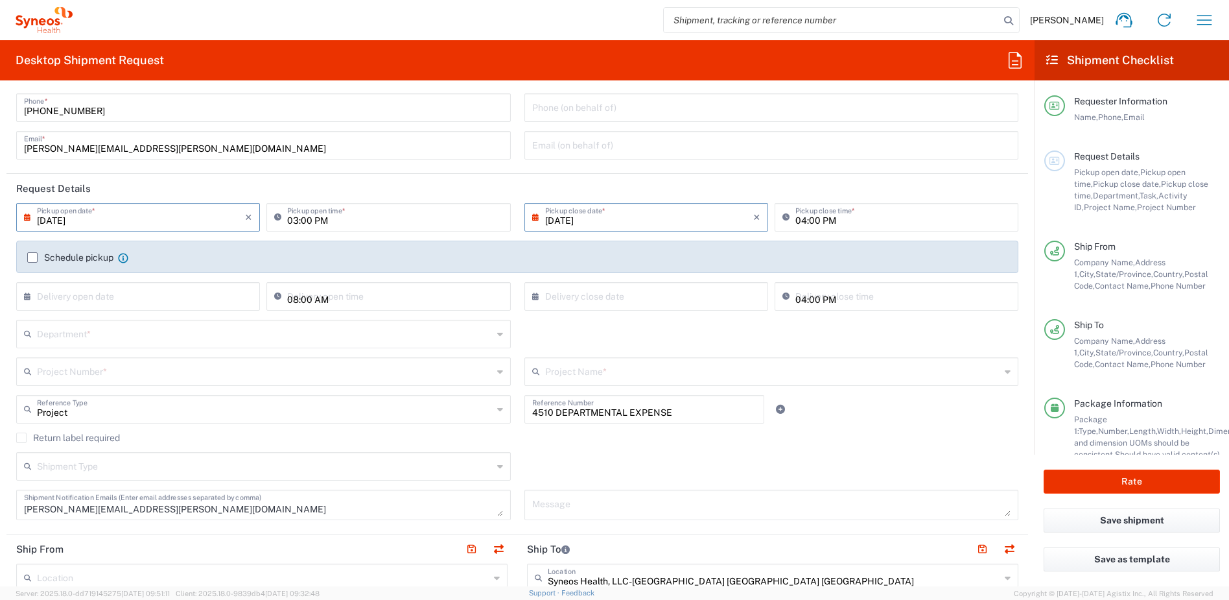
click at [225, 213] on input "[DATE]" at bounding box center [141, 216] width 208 height 23
click at [181, 298] on span "12" at bounding box center [178, 297] width 18 height 18
type input "[DATE]"
click at [573, 220] on input "[DATE]" at bounding box center [649, 216] width 208 height 23
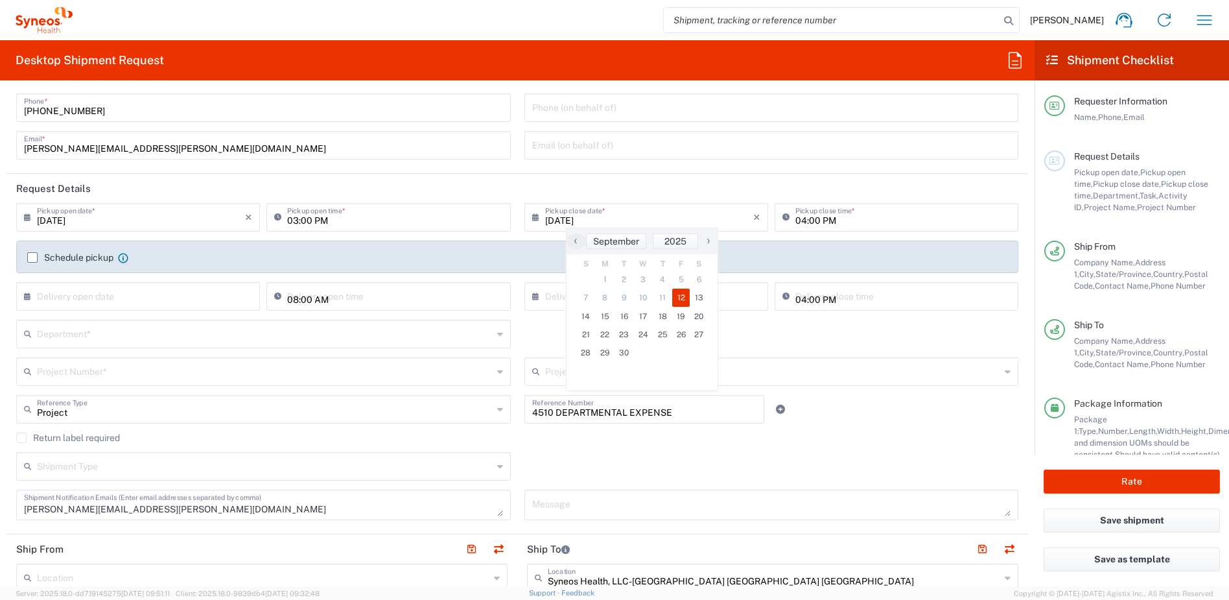
click at [655, 192] on header "Request Details" at bounding box center [517, 188] width 1022 height 29
click at [83, 337] on input "text" at bounding box center [265, 332] width 456 height 23
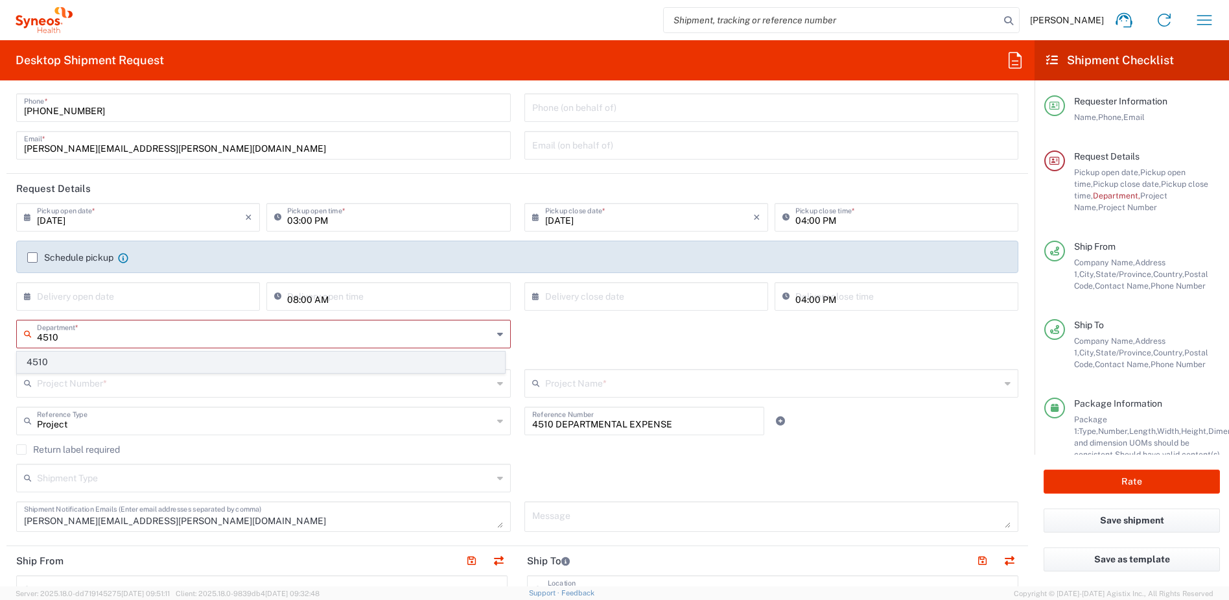
type input "4510"
click at [59, 366] on span "4510" at bounding box center [261, 362] width 487 height 20
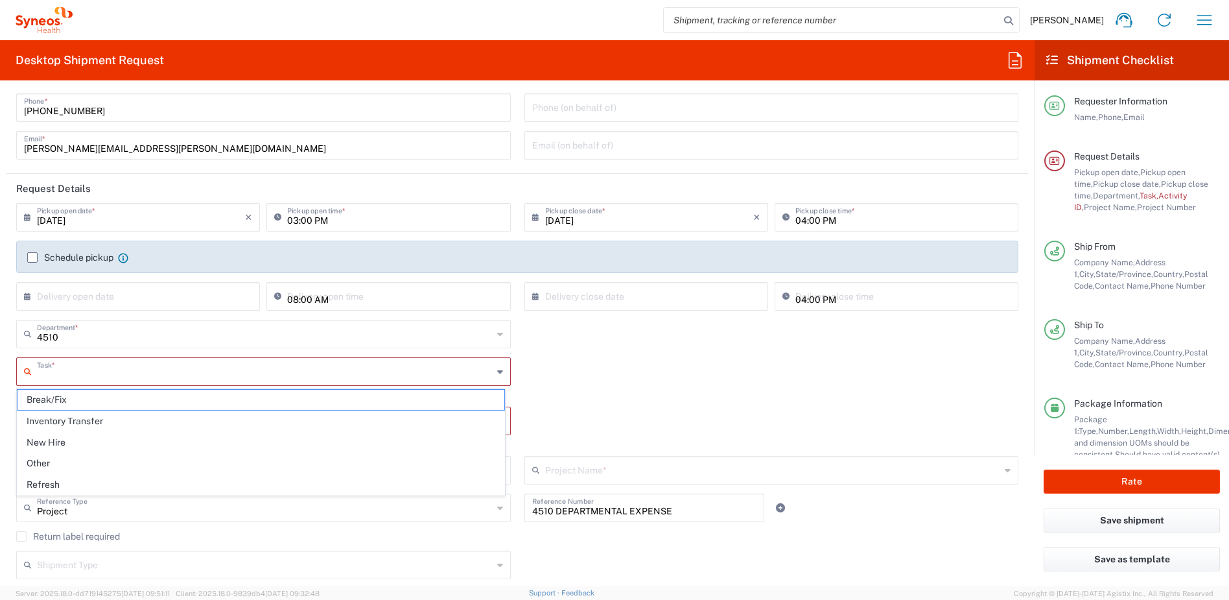
click at [64, 364] on input "text" at bounding box center [265, 370] width 456 height 23
click at [55, 461] on span "Other" at bounding box center [261, 463] width 487 height 20
type input "Other"
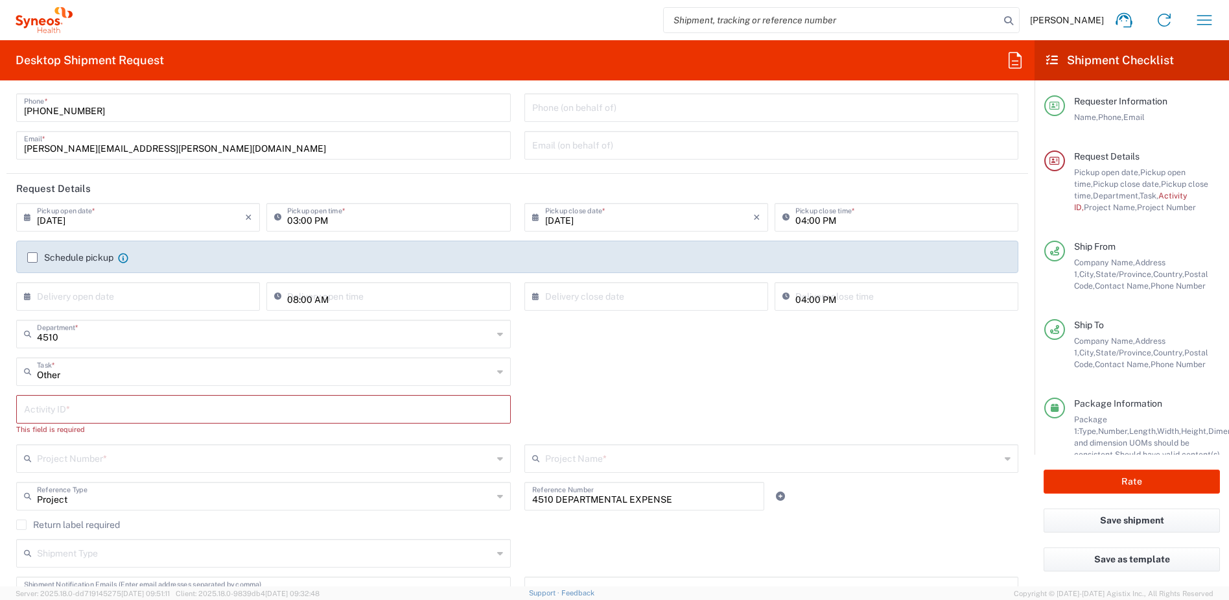
click at [88, 411] on input "text" at bounding box center [263, 408] width 479 height 23
paste input "SCTASK2710070"
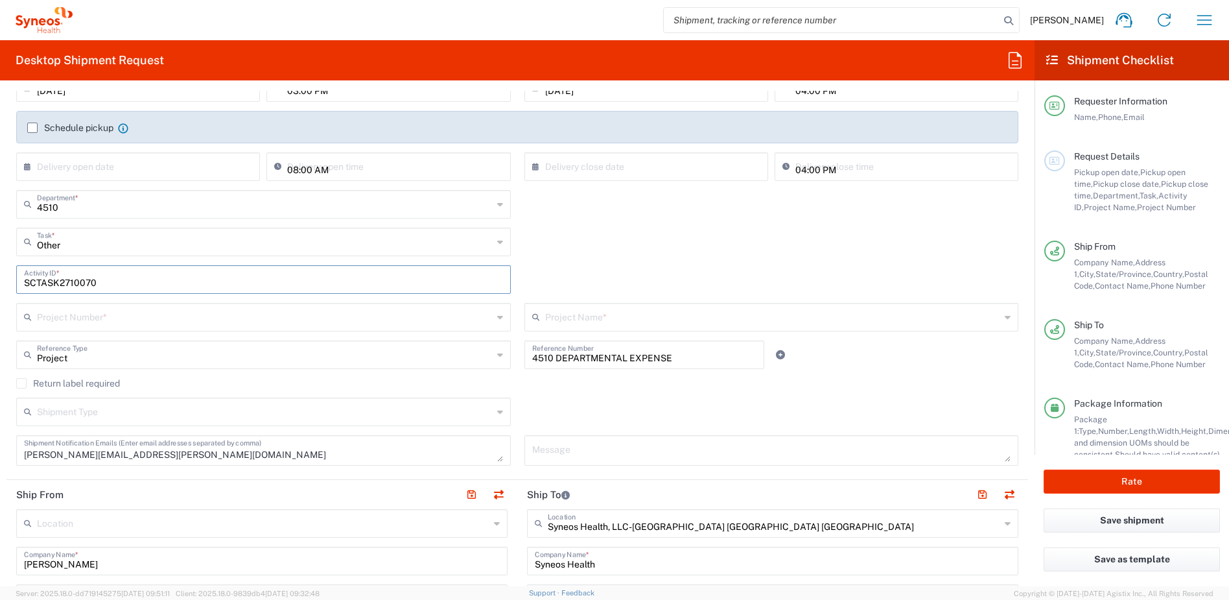
scroll to position [198, 0]
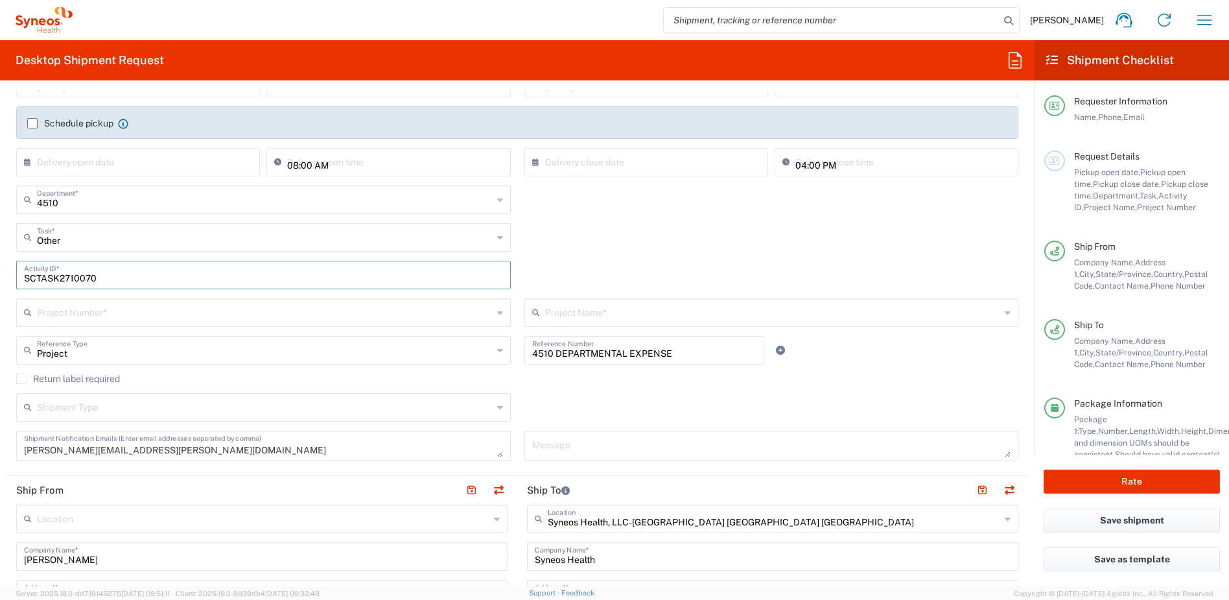
type input "SCTASK2710070"
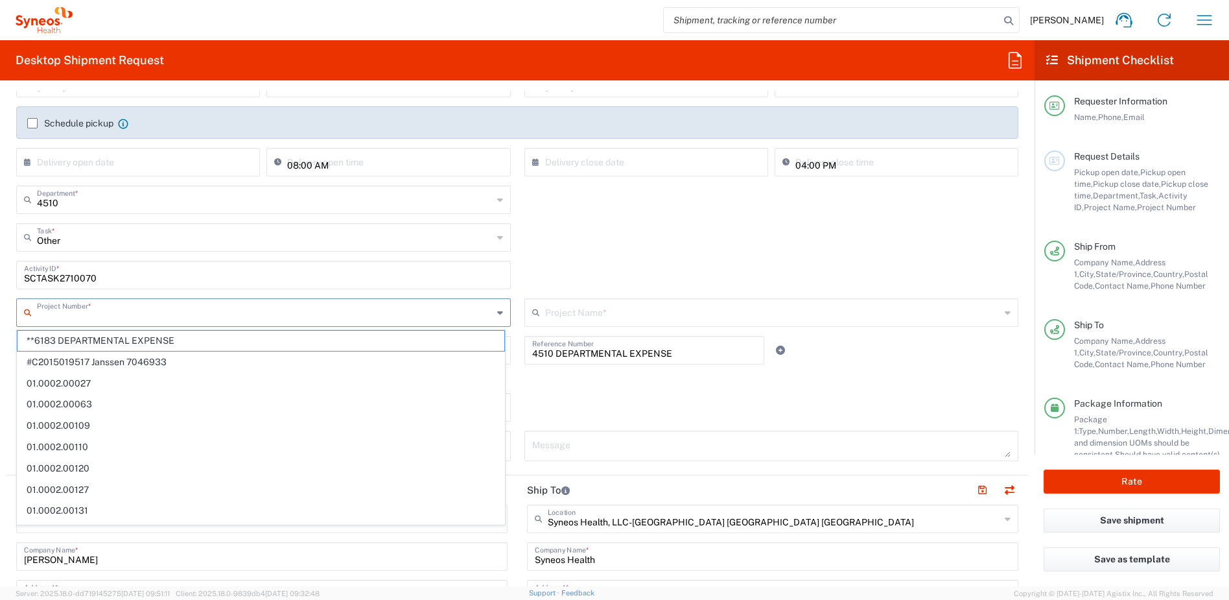
click at [102, 312] on input "text" at bounding box center [265, 311] width 456 height 23
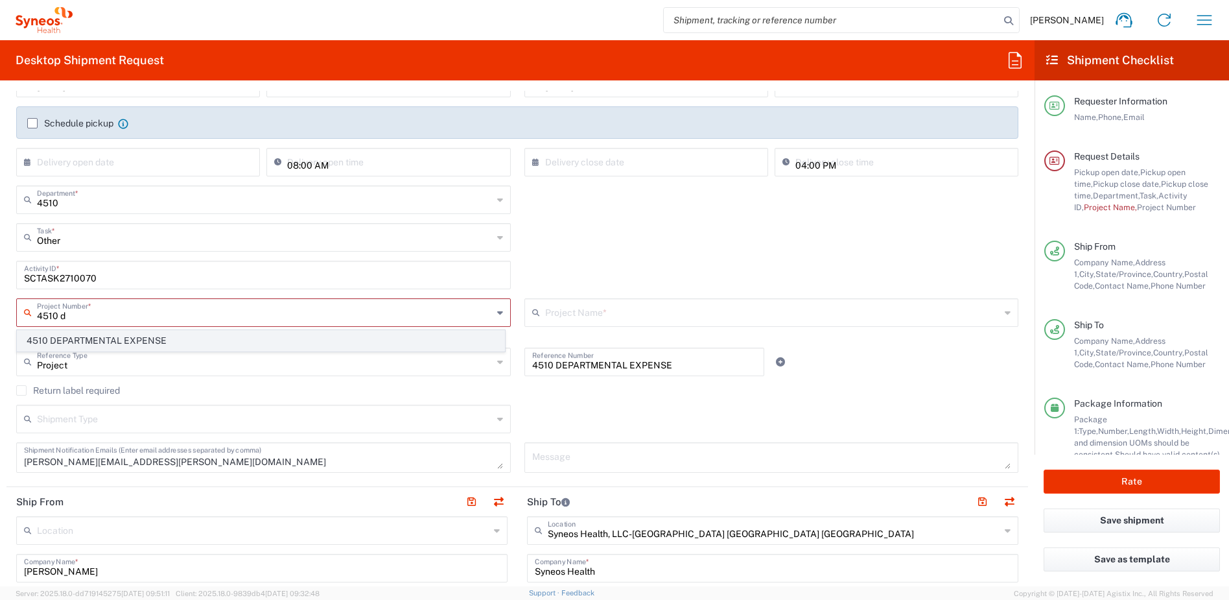
click at [91, 342] on span "4510 DEPARTMENTAL EXPENSE" at bounding box center [261, 341] width 487 height 20
type input "4510 DEPARTMENTAL EXPENSE"
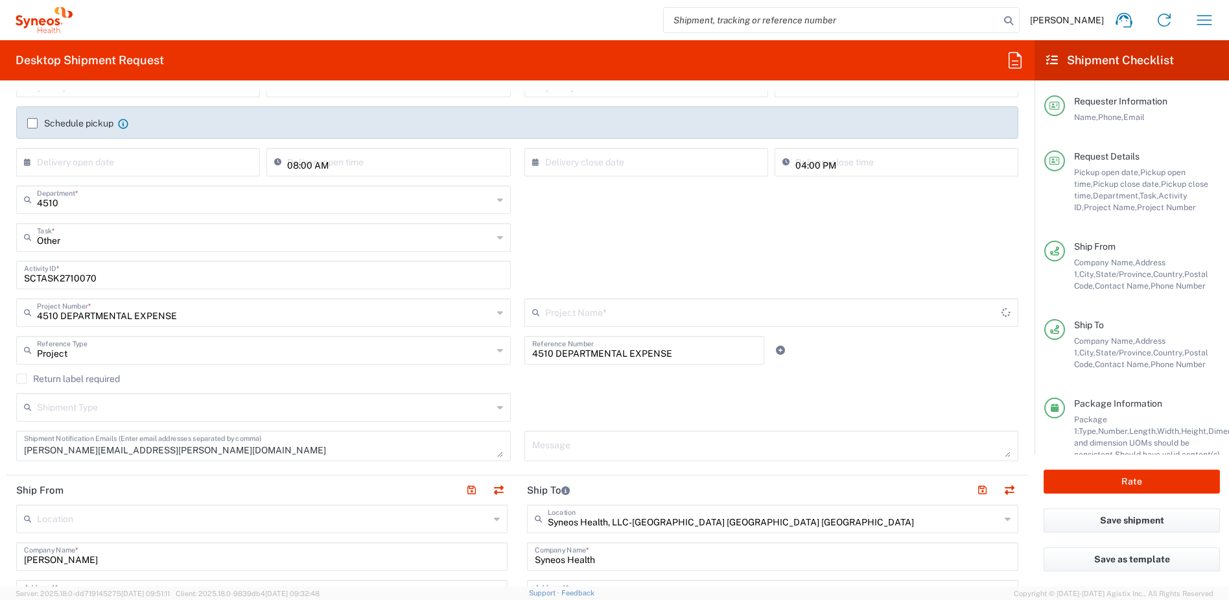
type input "4510 DEPARTMENTAL EXPENSE"
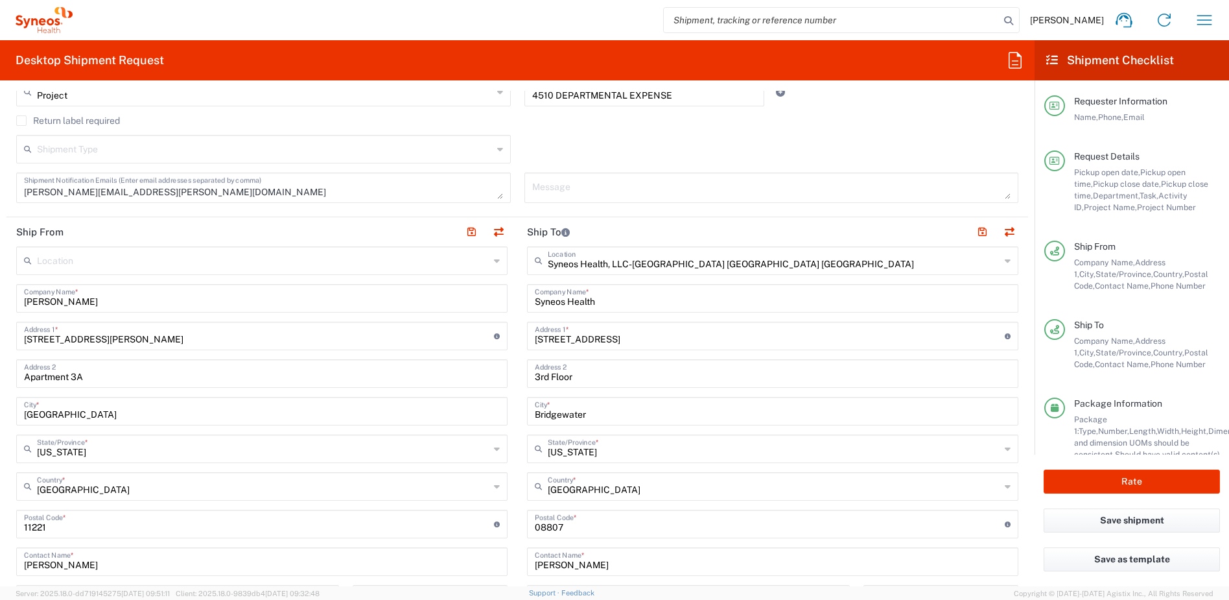
scroll to position [457, 0]
click at [751, 266] on input "text" at bounding box center [774, 259] width 452 height 23
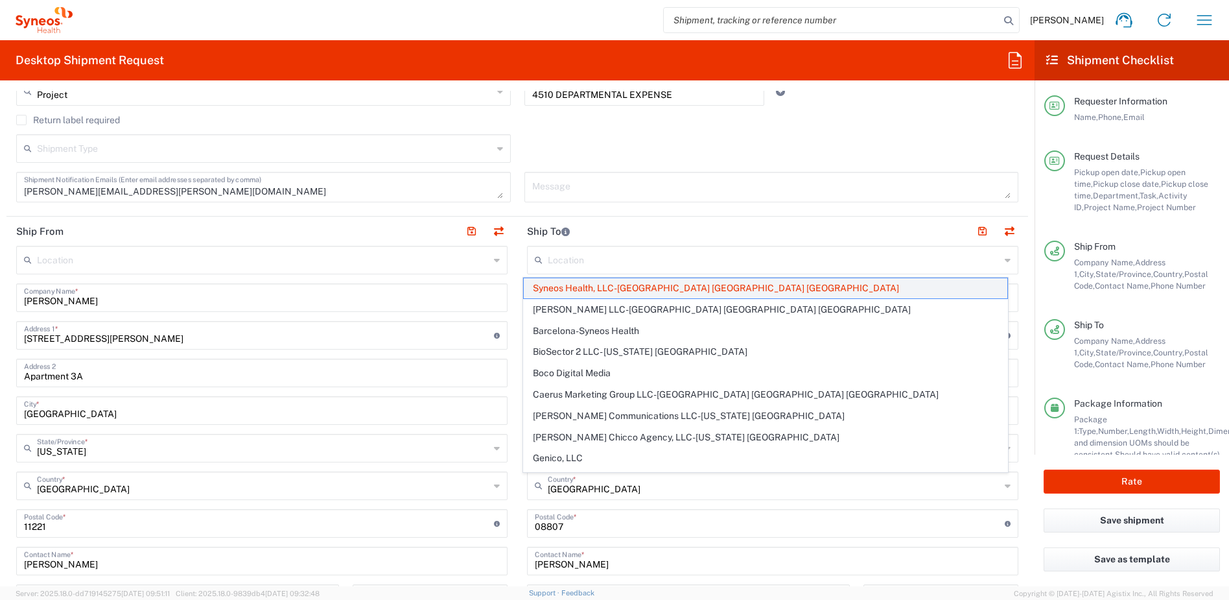
click at [724, 290] on span "Syneos Health, LLC-Morrisville NC US" at bounding box center [766, 288] width 484 height 20
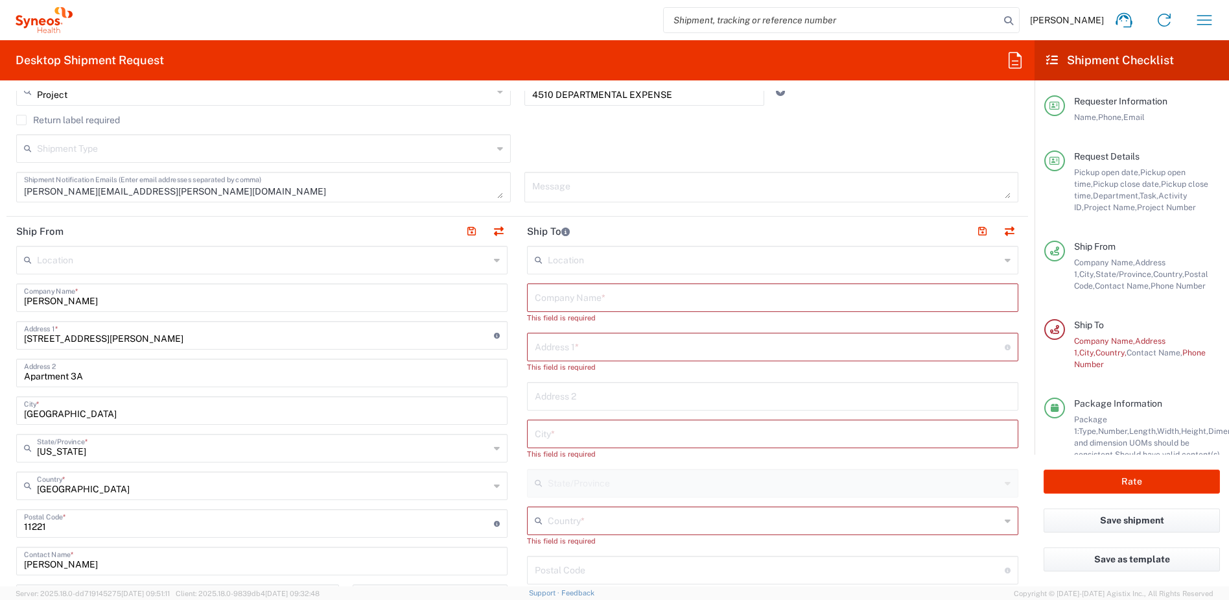
click at [686, 256] on input "text" at bounding box center [774, 259] width 452 height 23
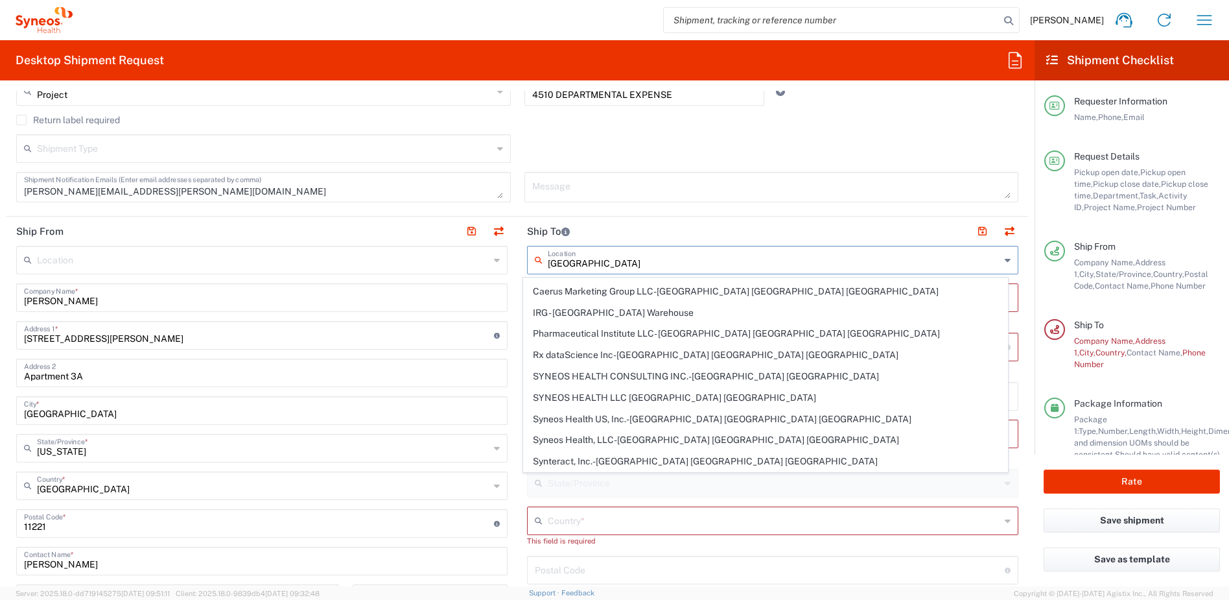
scroll to position [0, 0]
click at [636, 394] on span "SYNEOS HEALTH LLC Morrisville NC" at bounding box center [766, 394] width 484 height 20
type input "SYNEOS HEALTH LLC Morrisville NC"
type input "SYNEOS HEALTH LLC"
type input "1030 SYNC ST"
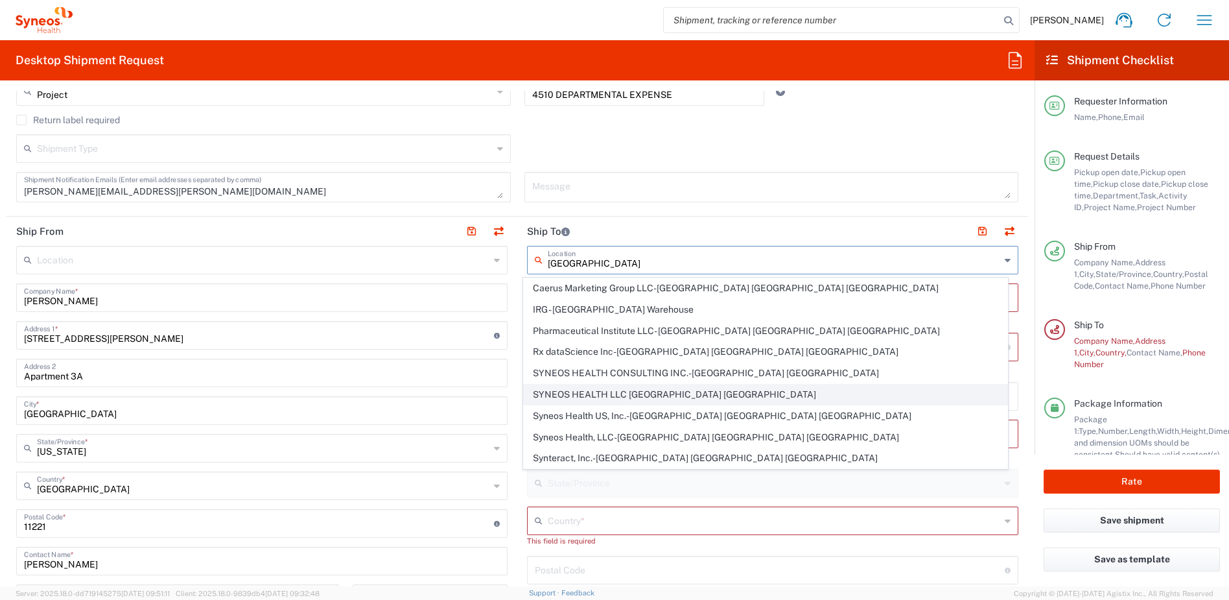
type input "Morrisville"
type input "[GEOGRAPHIC_DATA]"
type input "27560"
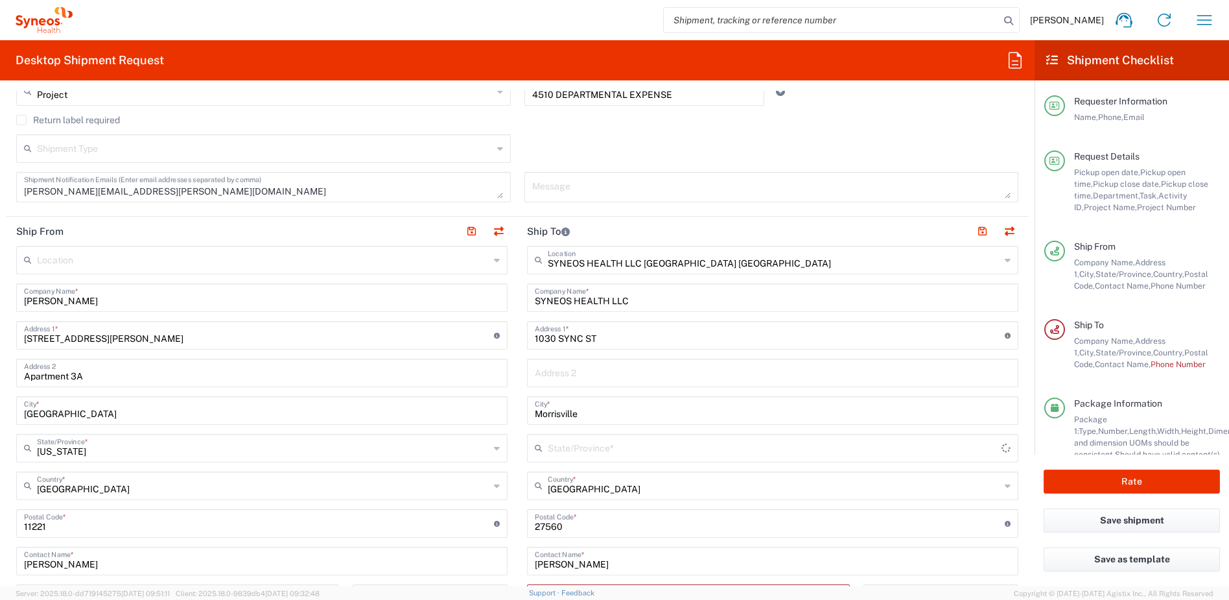
type input "[US_STATE]"
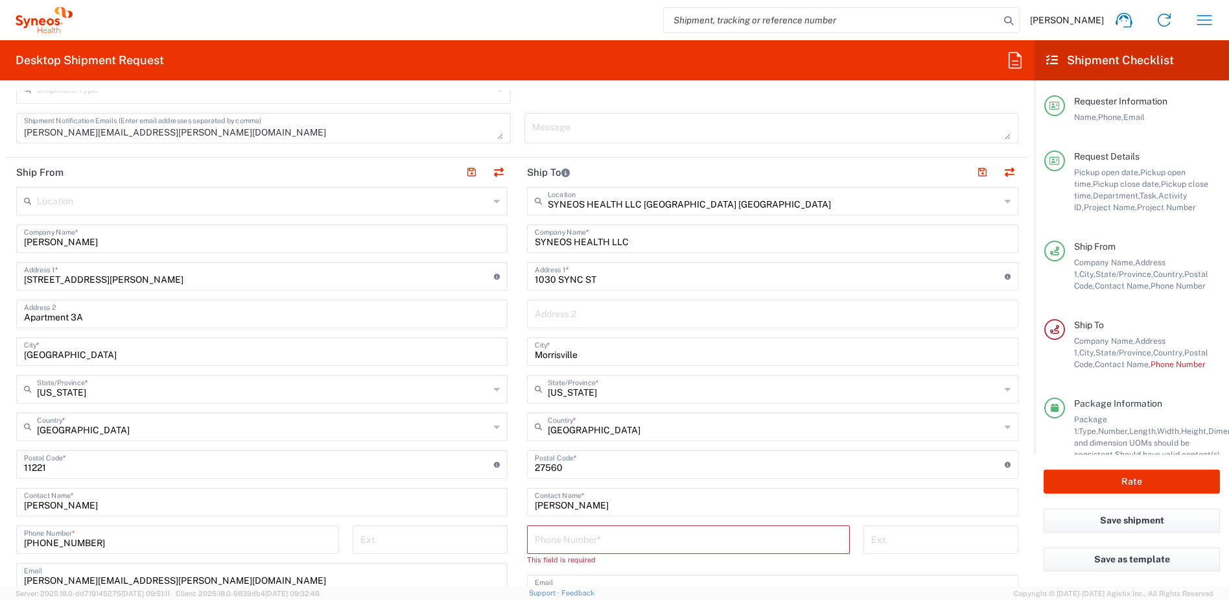
scroll to position [512, 0]
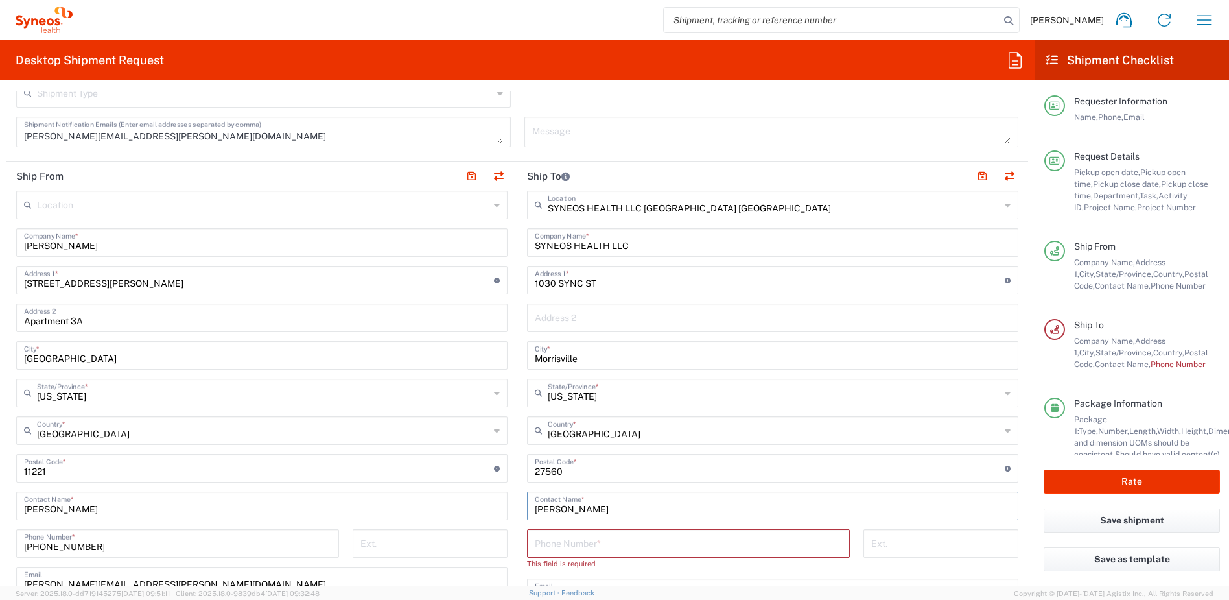
drag, startPoint x: 601, startPoint y: 508, endPoint x: 487, endPoint y: 506, distance: 113.4
click at [487, 506] on div "Ship From Location Addison Whitney LLC-Morrisvile NC US Barcelona-Syneos Health…" at bounding box center [517, 456] width 1022 height 590
drag, startPoint x: 614, startPoint y: 506, endPoint x: 526, endPoint y: 510, distance: 87.6
click at [527, 510] on div "Chris Carp Contact Name *" at bounding box center [772, 505] width 491 height 29
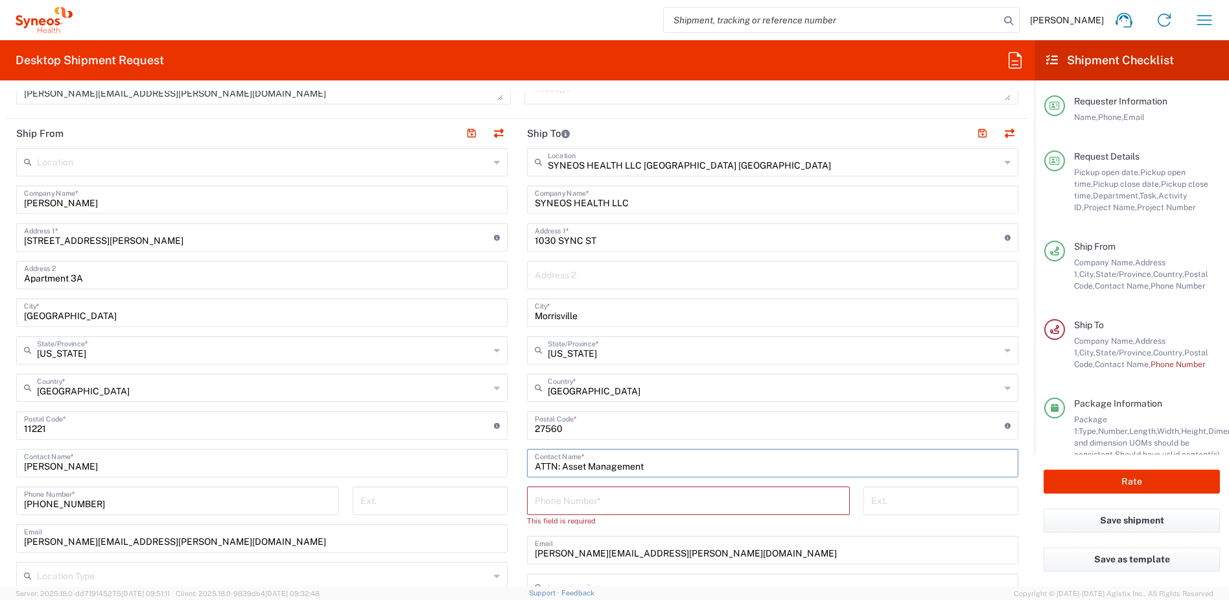
scroll to position [591, 0]
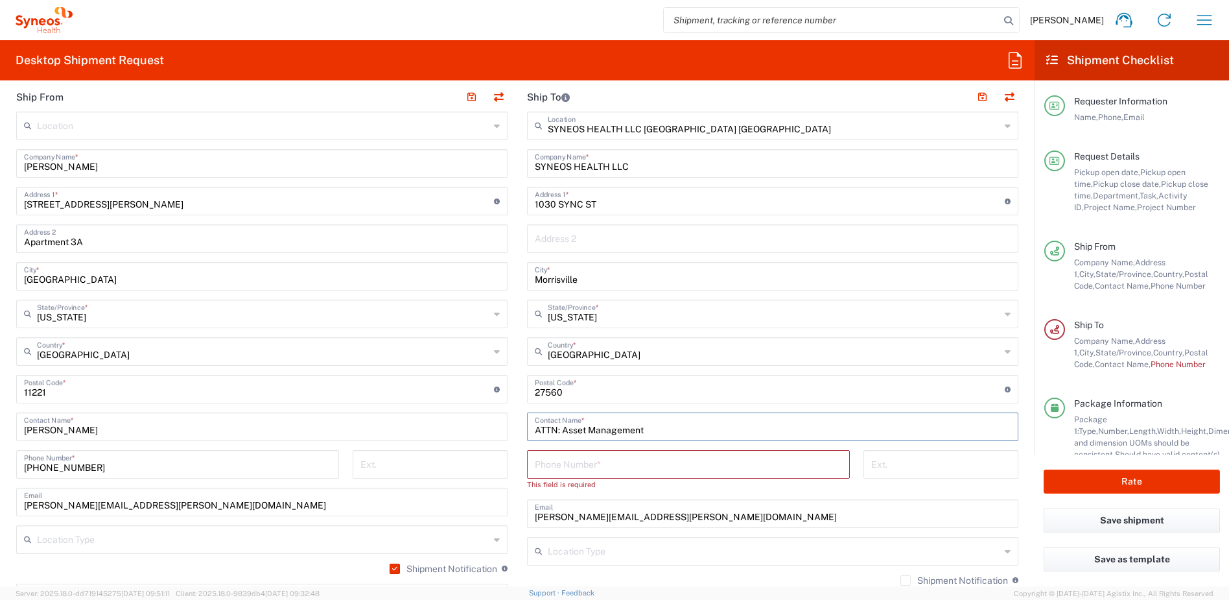
type input "ATTN: Asset Management"
click at [602, 466] on input "tel" at bounding box center [688, 463] width 307 height 23
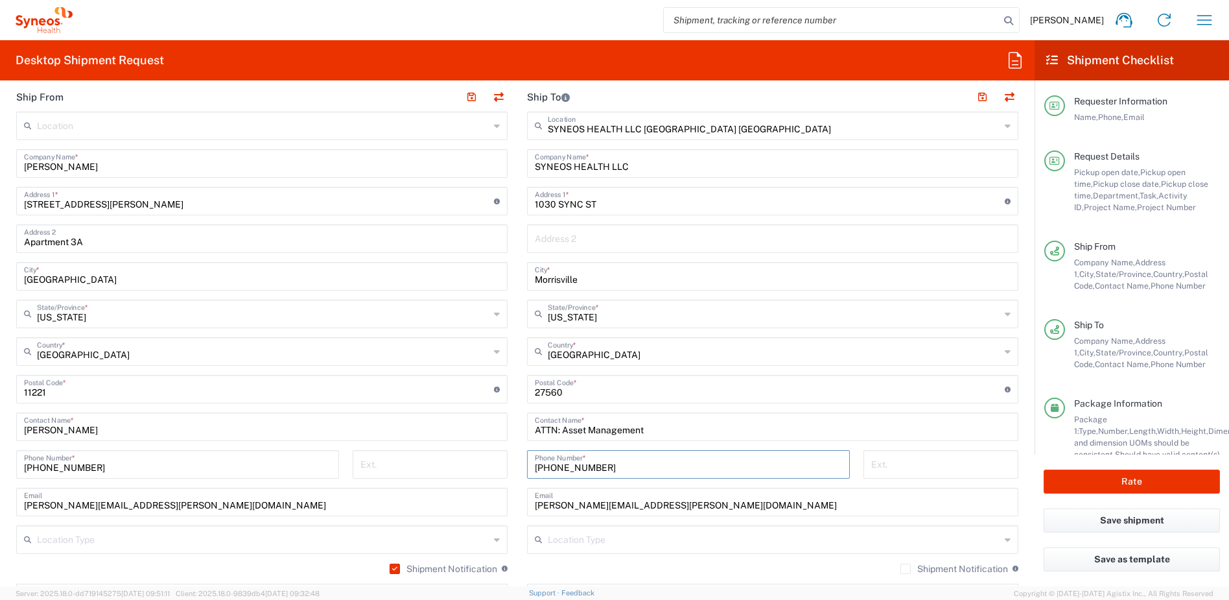
drag, startPoint x: 620, startPoint y: 468, endPoint x: 481, endPoint y: 461, distance: 139.5
click at [481, 461] on div "Ship From Location Addison Whitney LLC-Morrisvile NC US Barcelona-Syneos Health…" at bounding box center [517, 371] width 1022 height 579
paste input "or 866-462-7373"
type input "919-876-9300"
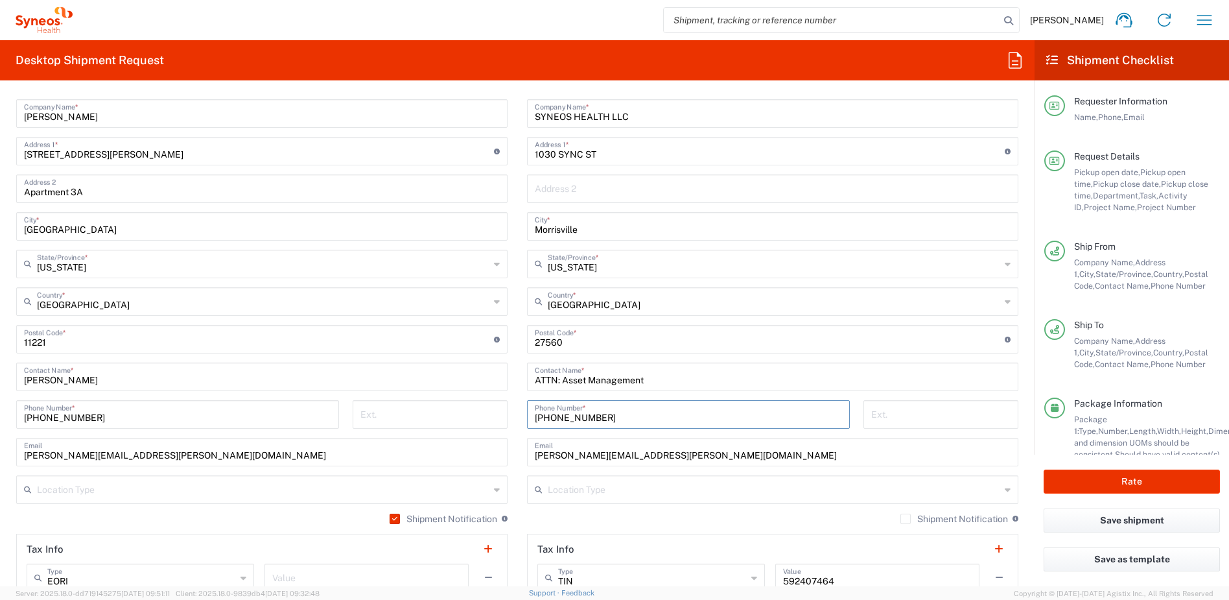
scroll to position [642, 0]
drag, startPoint x: 690, startPoint y: 454, endPoint x: 467, endPoint y: 451, distance: 223.6
click at [456, 456] on div "Ship From Location Addison Whitney LLC-Morrisvile NC US Barcelona-Syneos Health…" at bounding box center [517, 320] width 1022 height 579
click at [900, 520] on label "Shipment Notification" at bounding box center [954, 517] width 108 height 10
click at [905, 517] on input "Shipment Notification" at bounding box center [905, 517] width 0 height 0
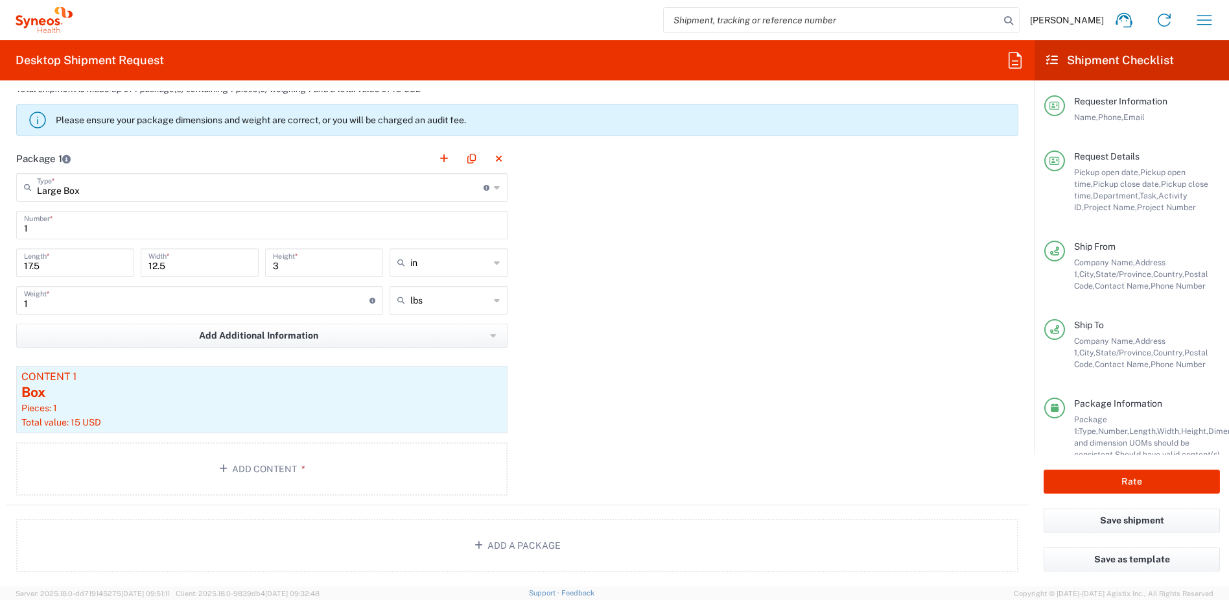
scroll to position [1178, 0]
click at [362, 401] on div "Pieces: 1" at bounding box center [261, 407] width 481 height 12
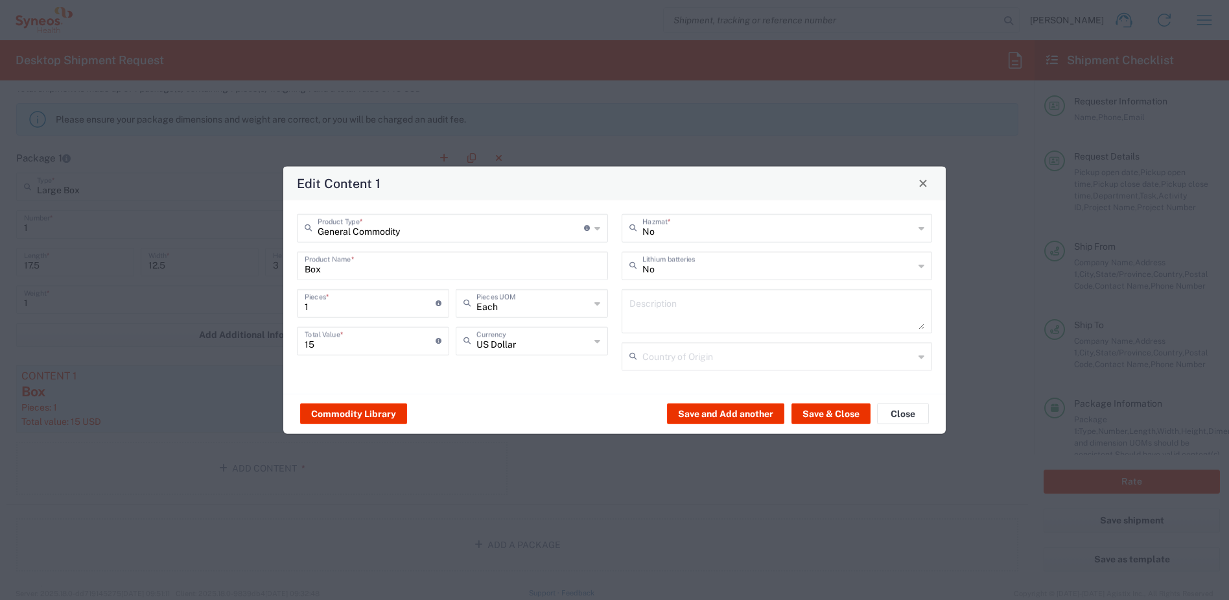
click at [421, 263] on input "Box" at bounding box center [453, 264] width 296 height 23
drag, startPoint x: 358, startPoint y: 270, endPoint x: 224, endPoint y: 257, distance: 134.7
click at [224, 257] on div "Edit Content 1 General Commodity Product Type * Document: Paper document genera…" at bounding box center [614, 300] width 1229 height 600
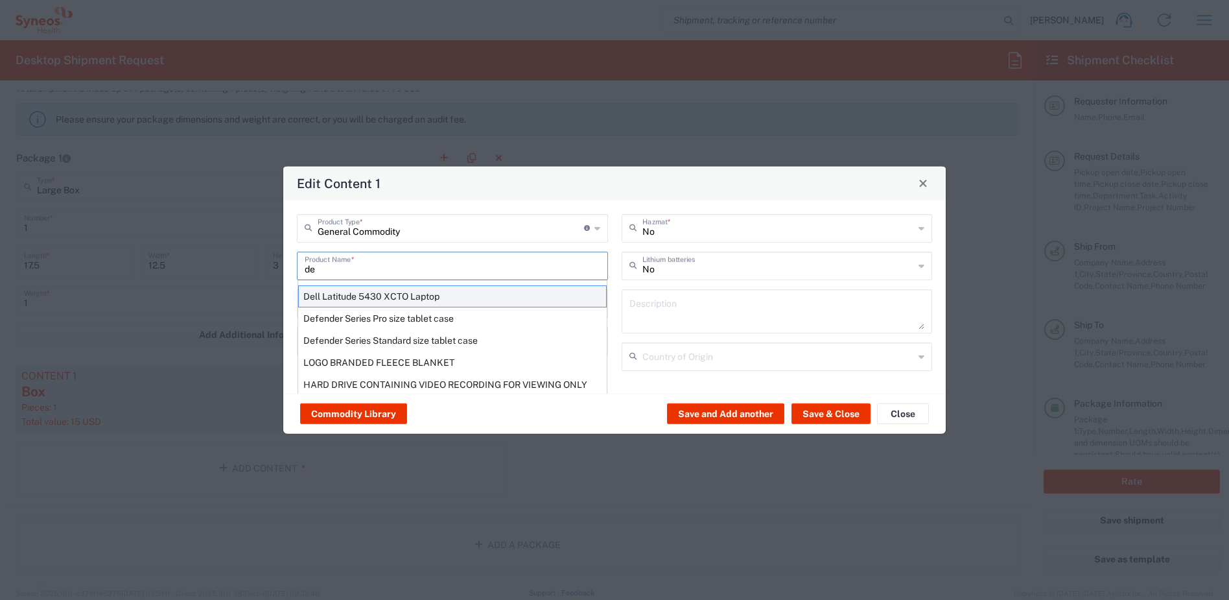
type input "d"
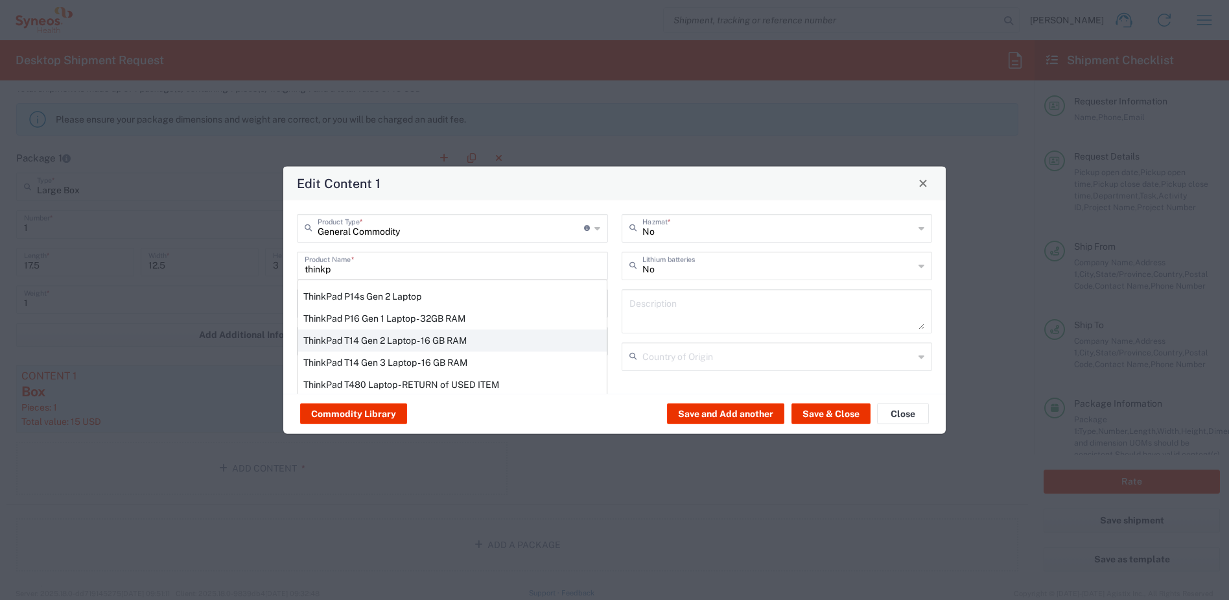
click at [368, 341] on div "ThinkPad T14 Gen 2 Laptop - 16 GB RAM" at bounding box center [452, 340] width 309 height 22
type input "ThinkPad T14 Gen 2 Laptop - 16 GB RAM"
type input "Yes"
type textarea "Intel Core i7-1156G7 vProÂ® Processor - 14"- 16 GB RAM - 512 GB SSD"
type input "[GEOGRAPHIC_DATA]"
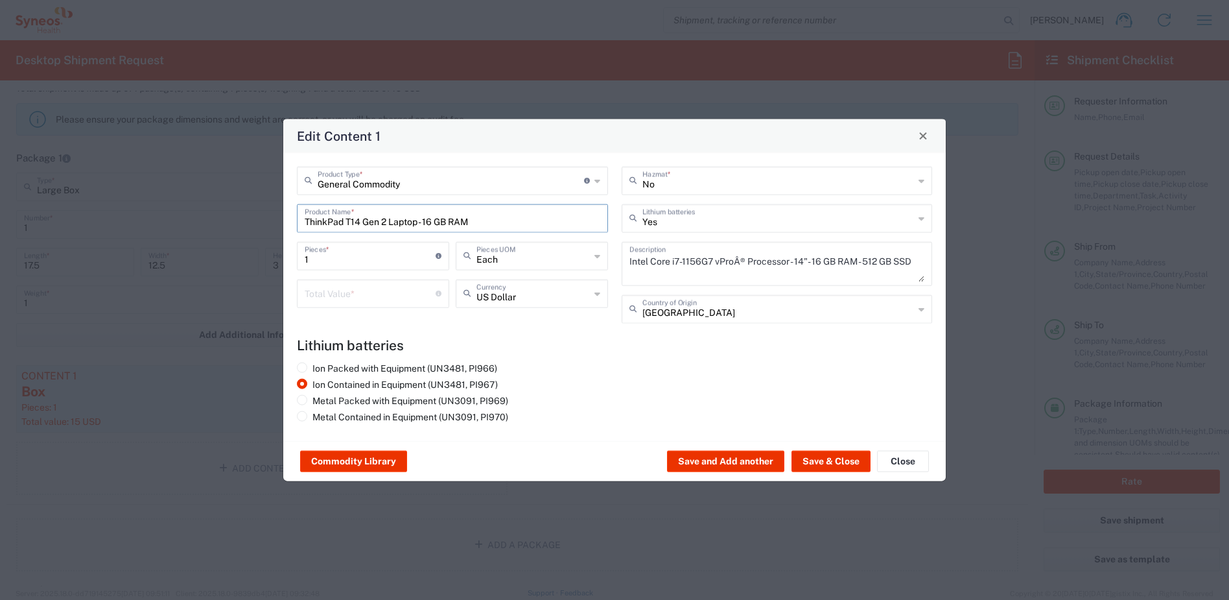
click at [387, 293] on input "number" at bounding box center [370, 292] width 131 height 23
type input "700"
click at [819, 459] on button "Save & Close" at bounding box center [830, 460] width 79 height 21
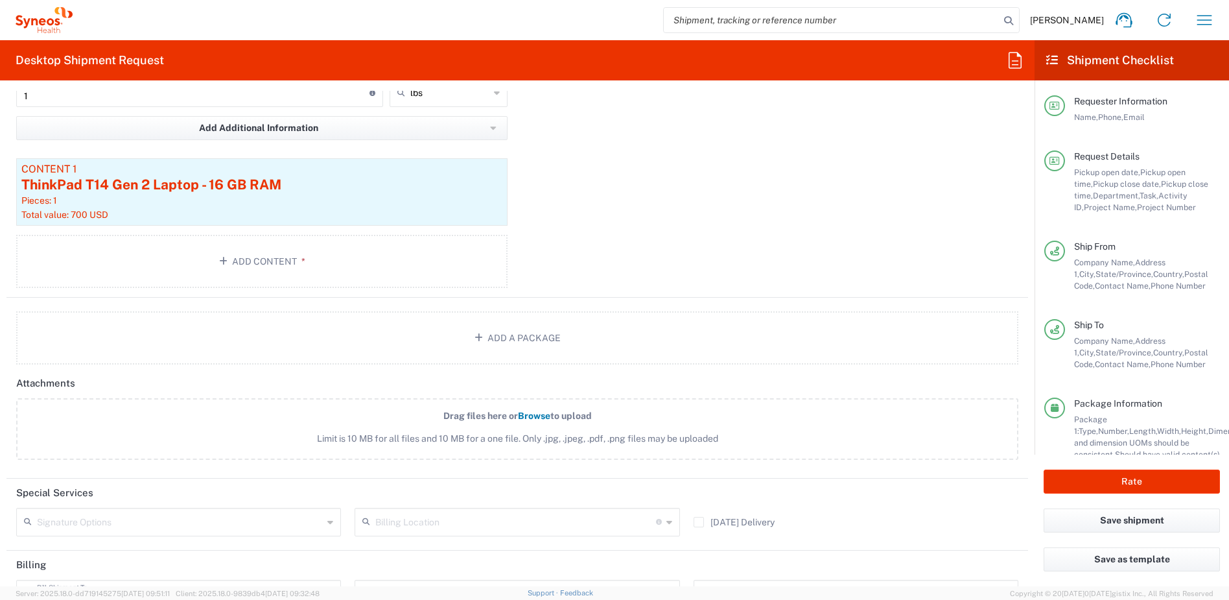
scroll to position [1385, 0]
click at [298, 526] on input "text" at bounding box center [180, 520] width 286 height 23
click at [143, 546] on span "Adult Signature Required" at bounding box center [177, 549] width 319 height 20
type input "Adult Signature Required"
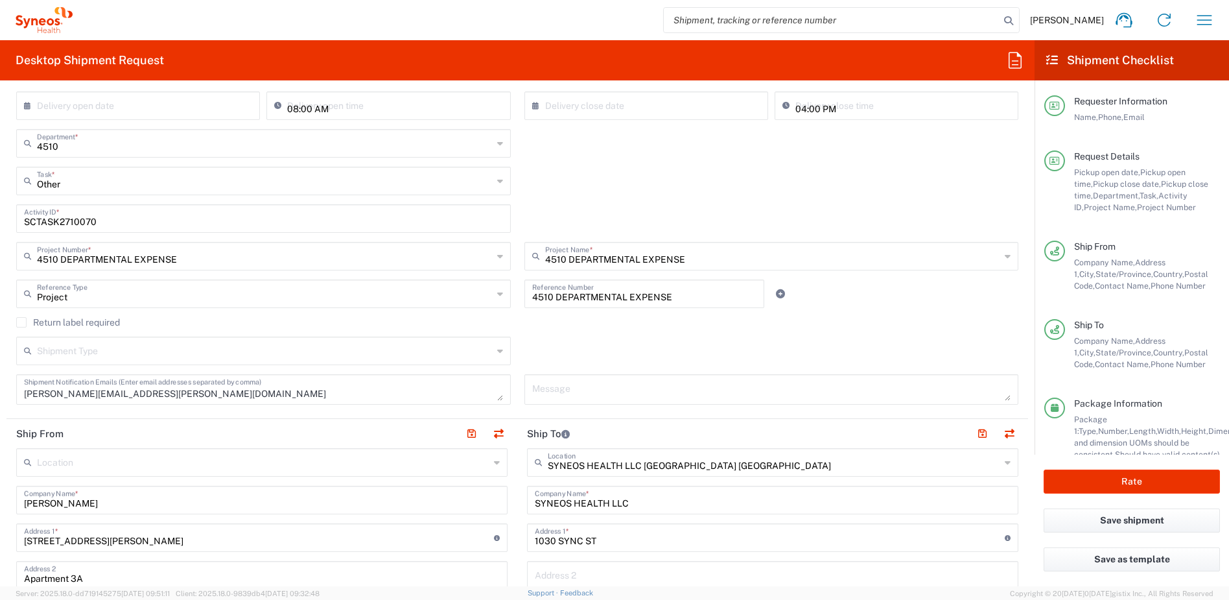
scroll to position [257, 0]
click at [1137, 480] on button "Rate" at bounding box center [1132, 481] width 176 height 24
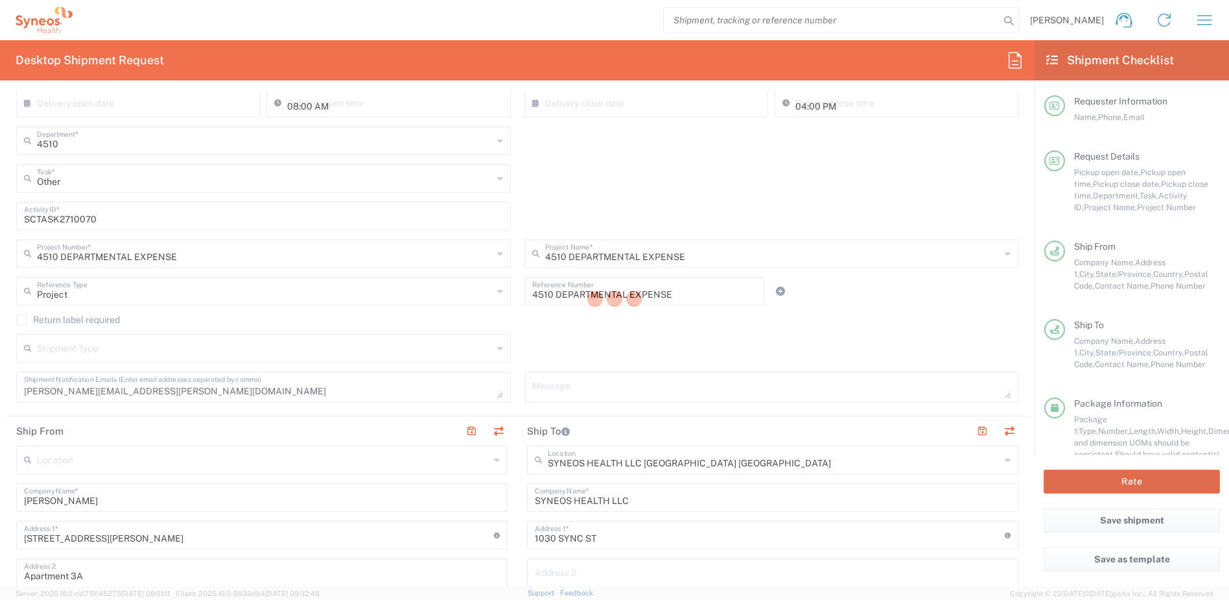
type input "4510 DEPARTMENTAL EXPENSE"
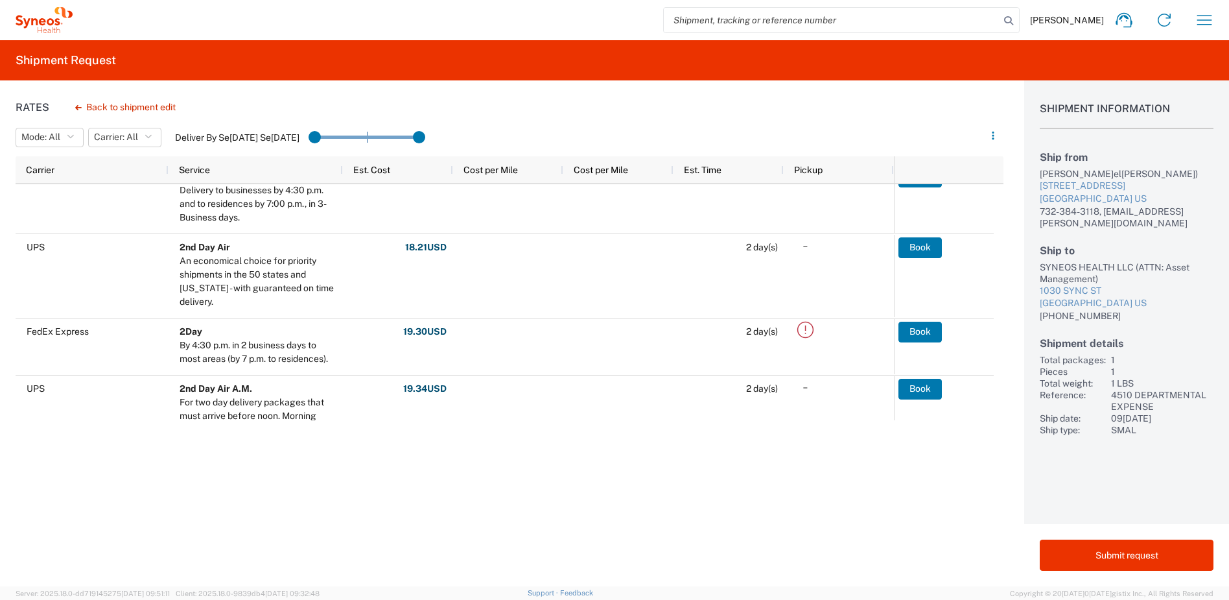
scroll to position [23, 0]
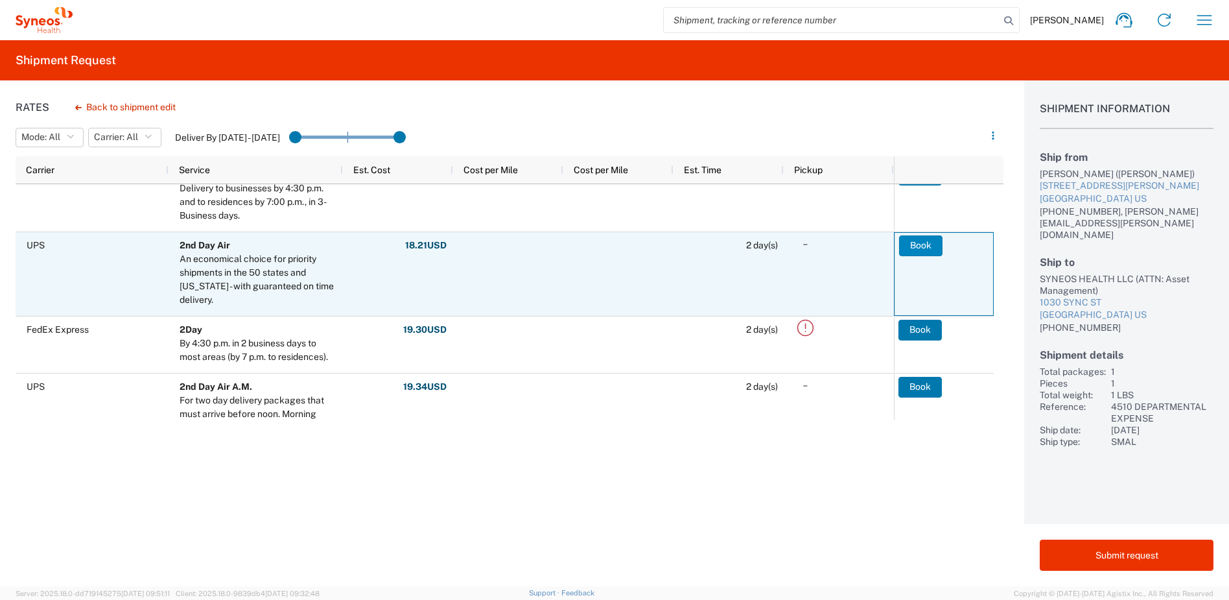
click at [928, 250] on button "Book" at bounding box center [920, 245] width 43 height 21
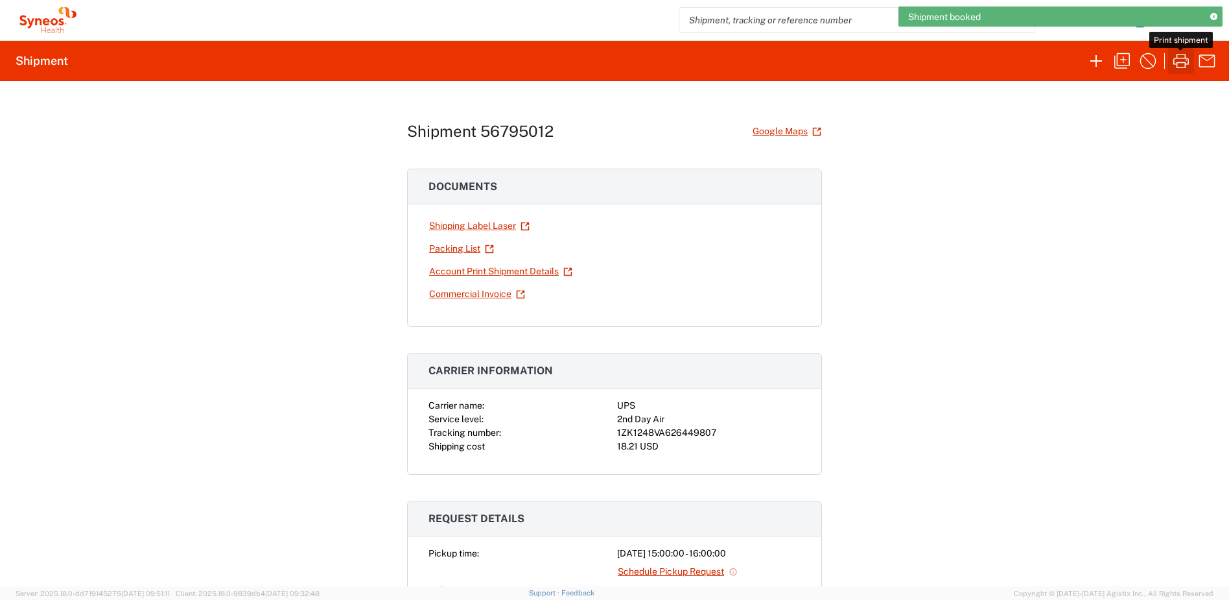
click at [1175, 56] on icon "button" at bounding box center [1181, 61] width 21 height 21
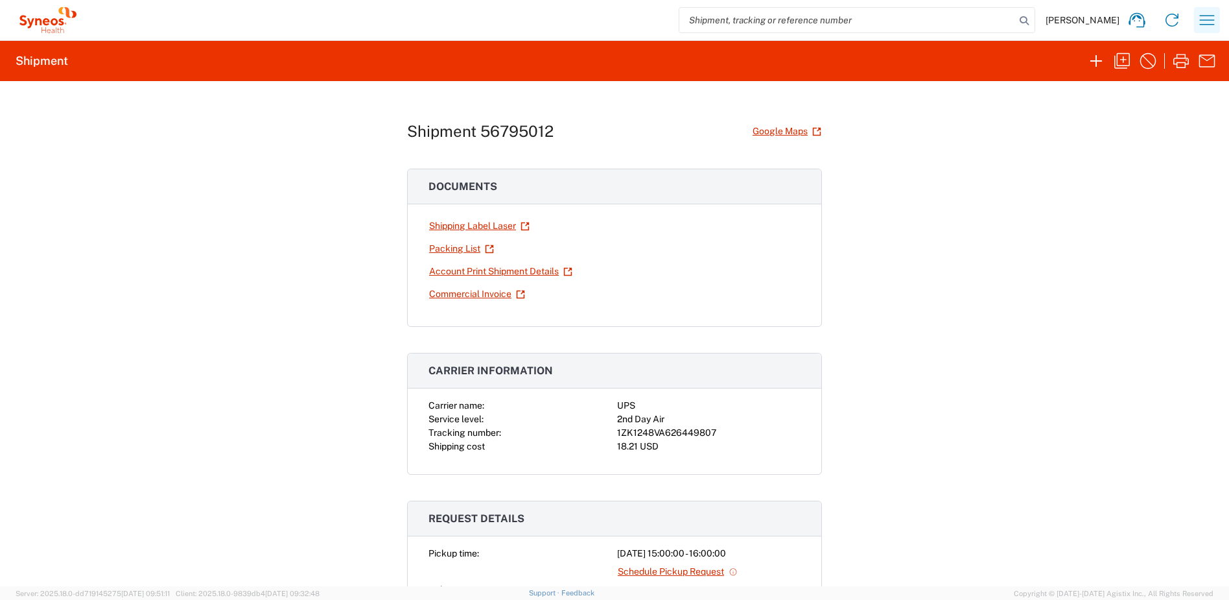
click at [1196, 23] on button "button" at bounding box center [1207, 20] width 26 height 26
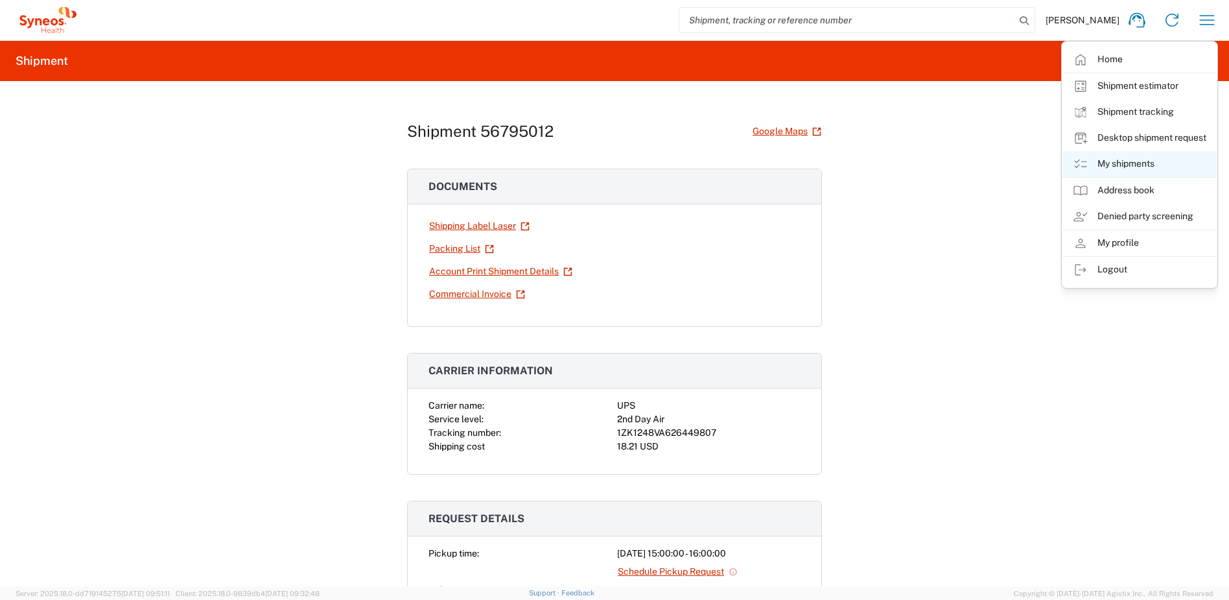
click at [1111, 165] on link "My shipments" at bounding box center [1139, 164] width 154 height 26
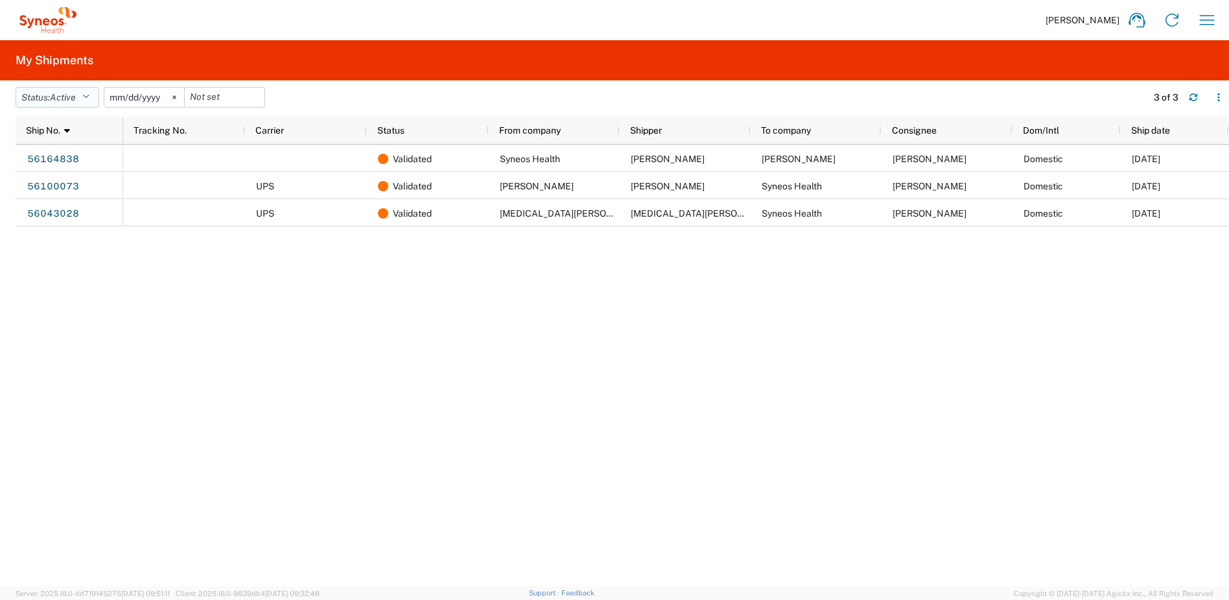
click at [89, 93] on icon "button" at bounding box center [85, 97] width 7 height 9
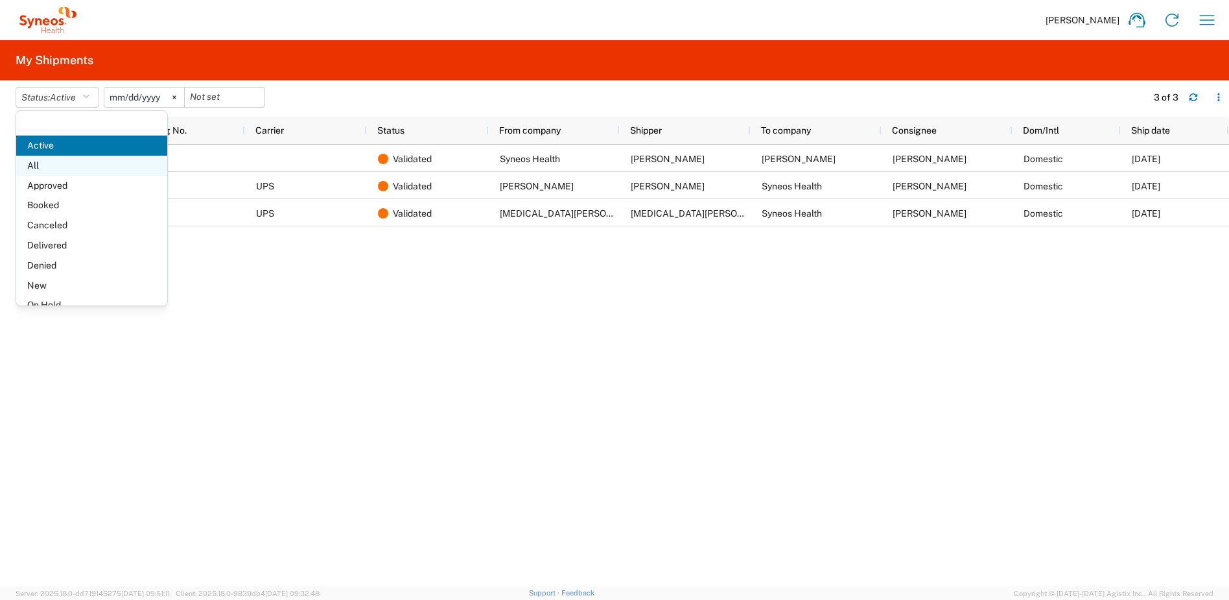
click at [70, 163] on span "All" at bounding box center [91, 166] width 151 height 20
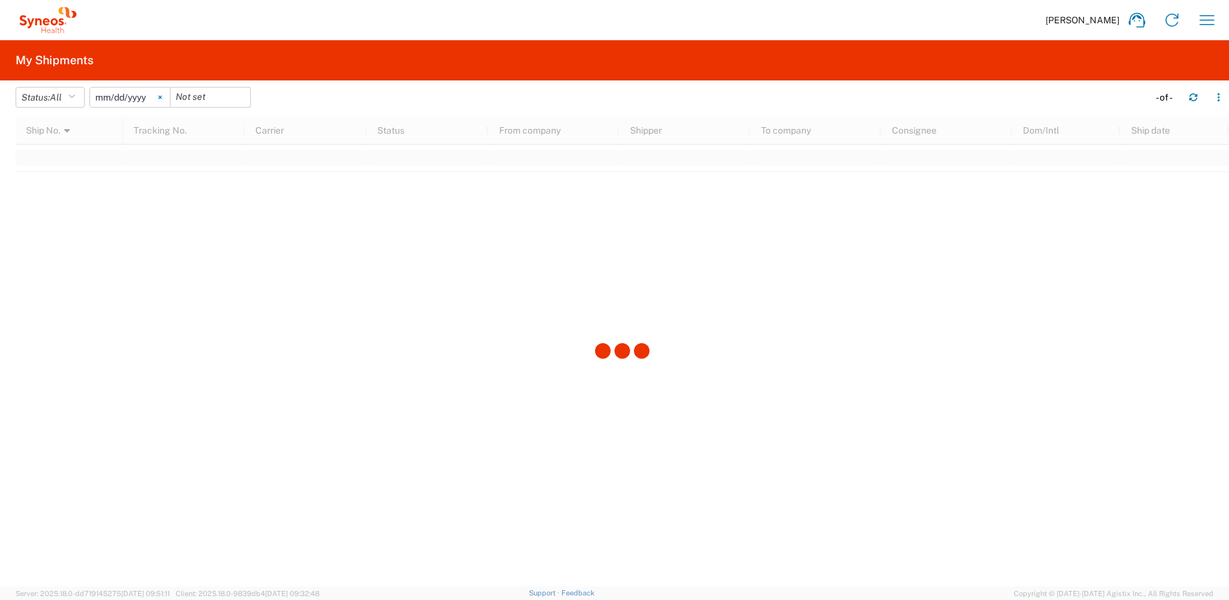
click at [161, 97] on icon at bounding box center [159, 97] width 3 height 3
click at [1206, 19] on icon "button" at bounding box center [1207, 20] width 15 height 10
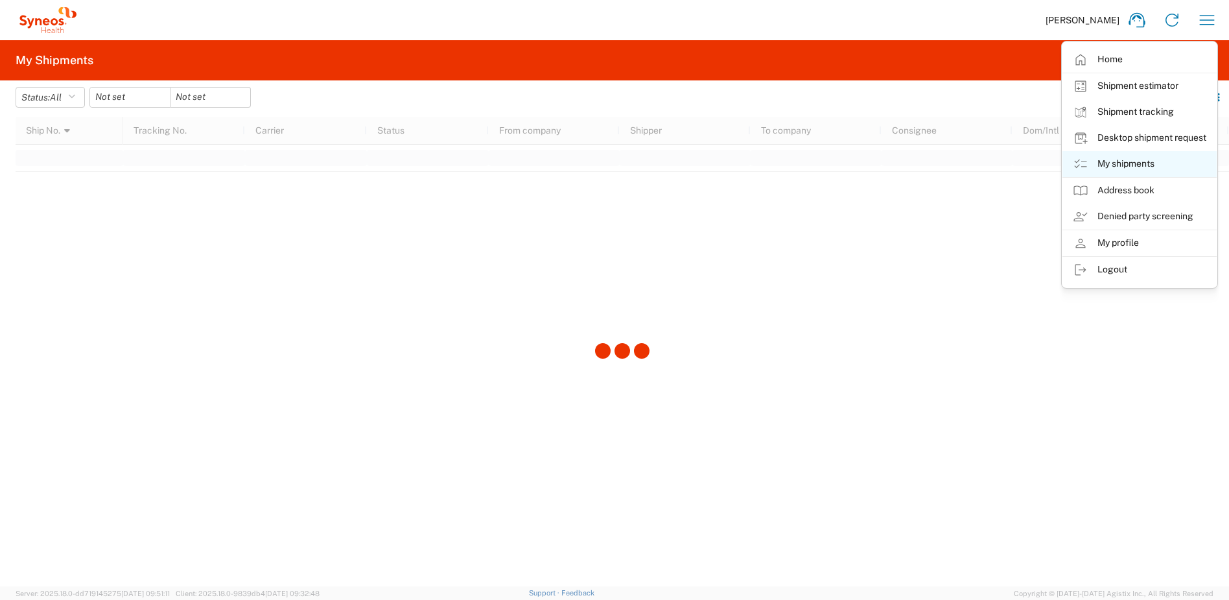
click at [1096, 159] on link "My shipments" at bounding box center [1139, 164] width 154 height 26
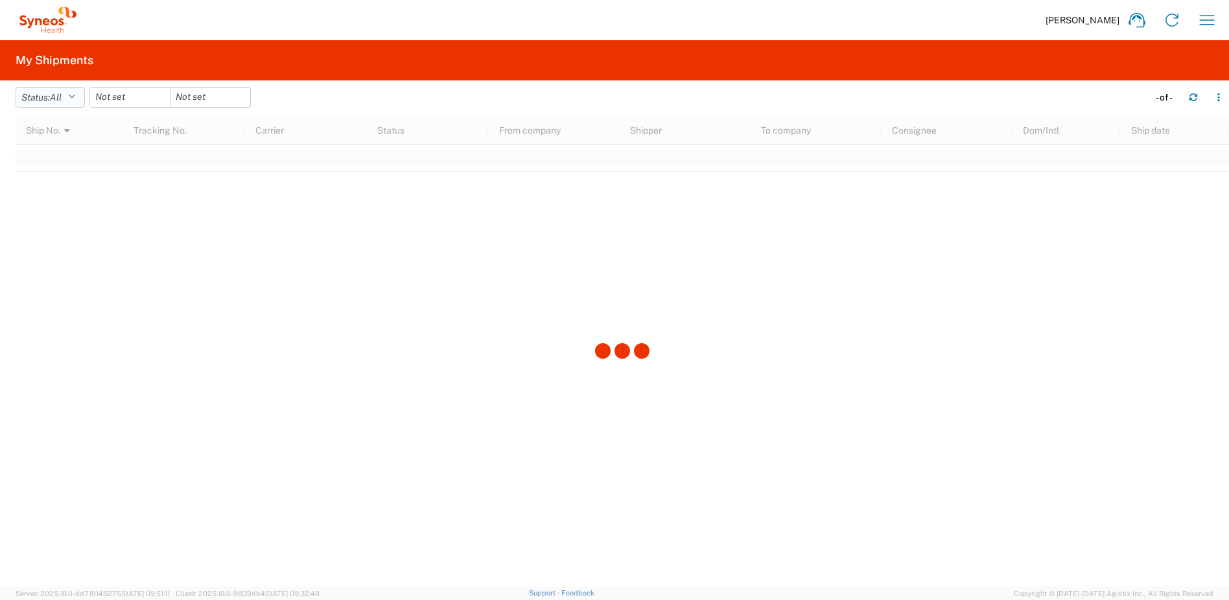
click at [75, 99] on icon "button" at bounding box center [71, 97] width 7 height 9
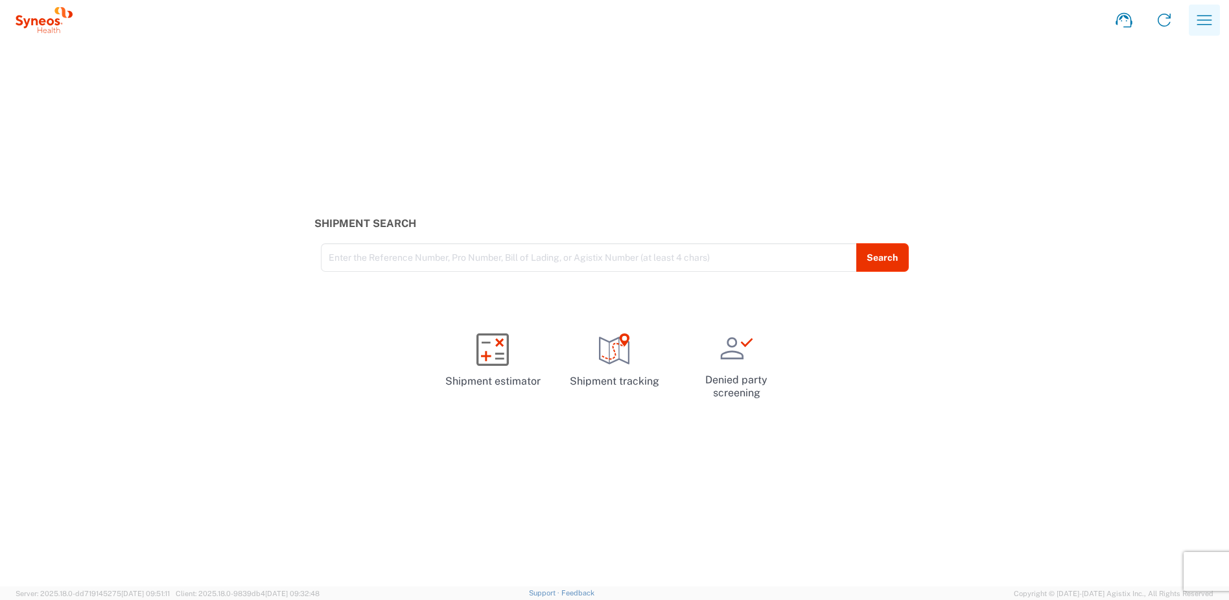
click at [1210, 20] on icon "button" at bounding box center [1204, 20] width 15 height 10
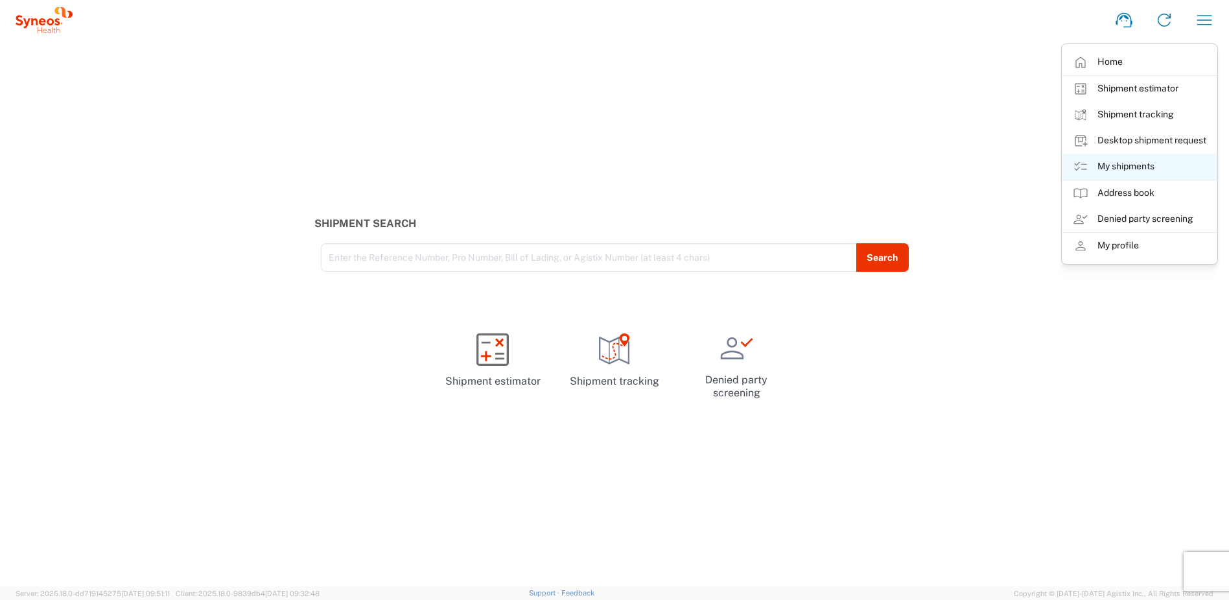
click at [1109, 159] on link "My shipments" at bounding box center [1139, 167] width 154 height 26
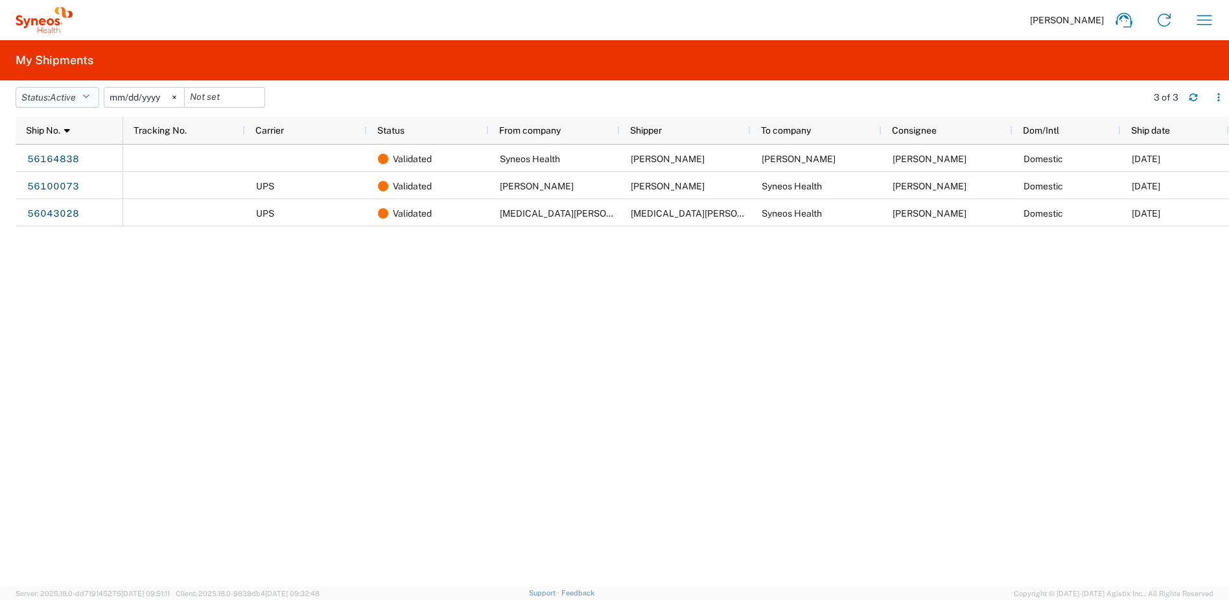
click at [94, 99] on button "Status: Active" at bounding box center [58, 97] width 84 height 21
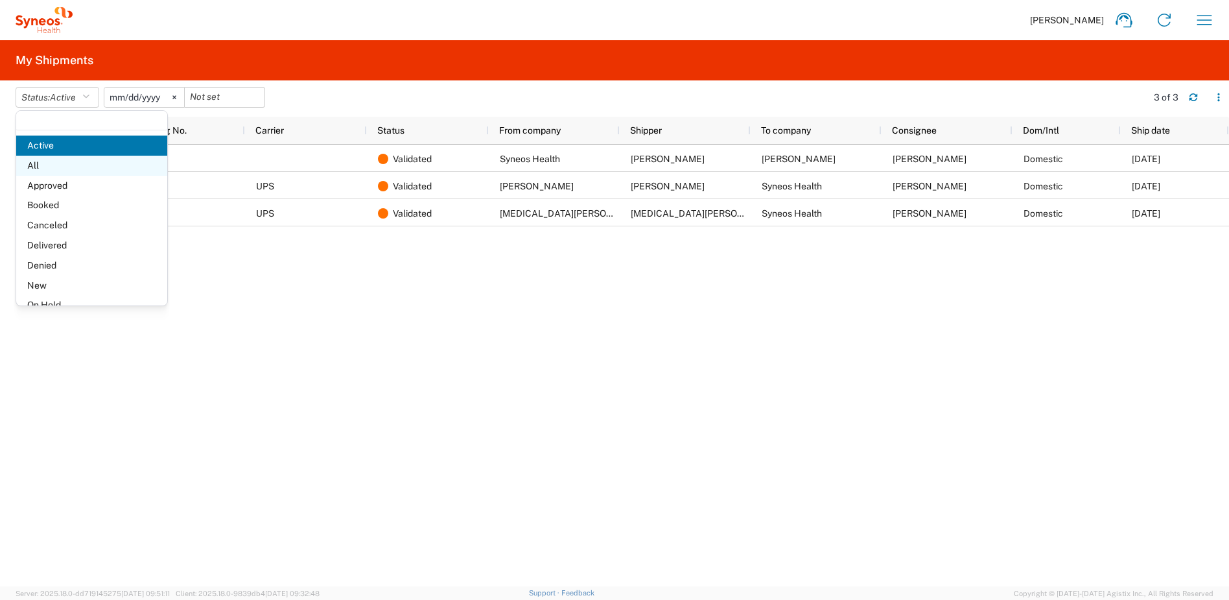
click at [63, 165] on span "All" at bounding box center [91, 166] width 151 height 20
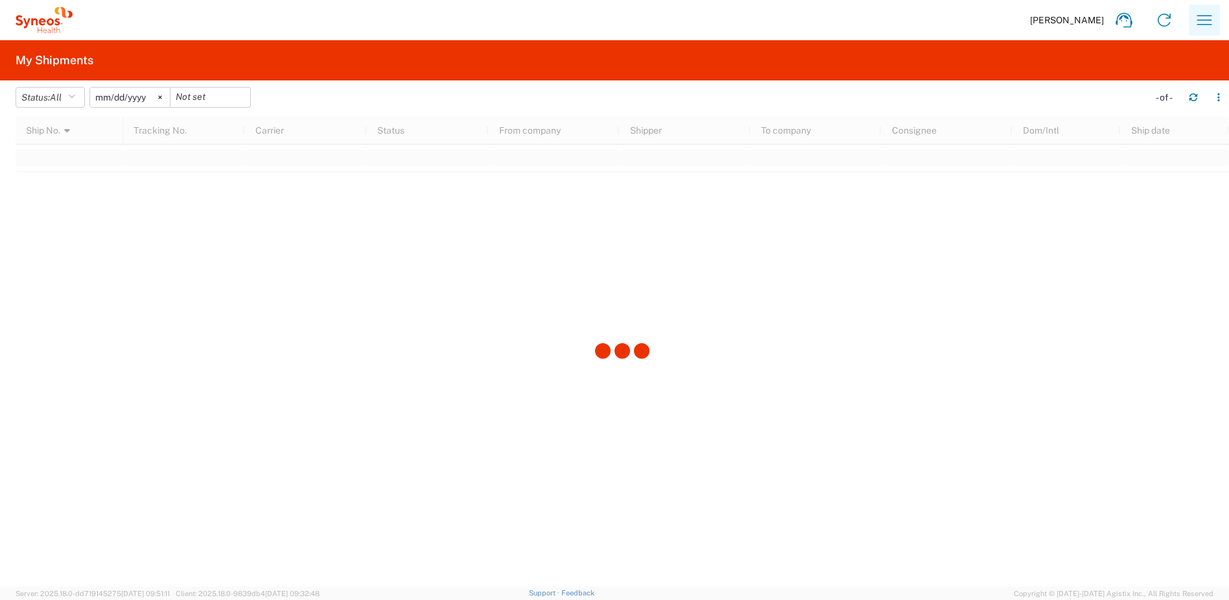
click at [1204, 22] on icon "button" at bounding box center [1204, 20] width 21 height 21
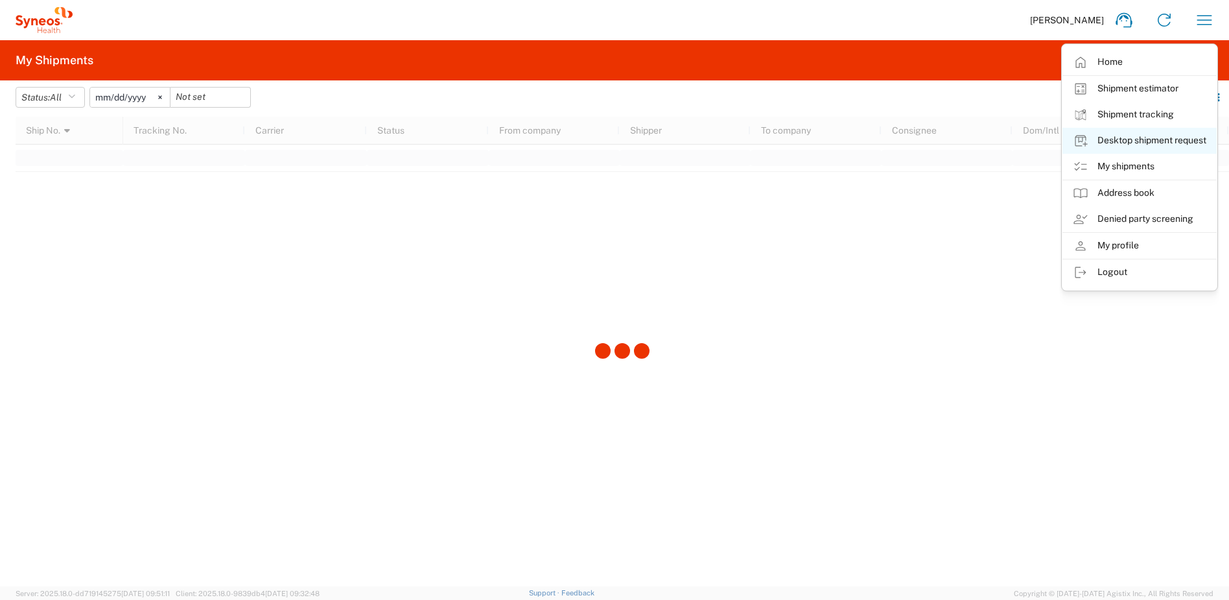
click at [1129, 139] on link "Desktop shipment request" at bounding box center [1139, 141] width 154 height 26
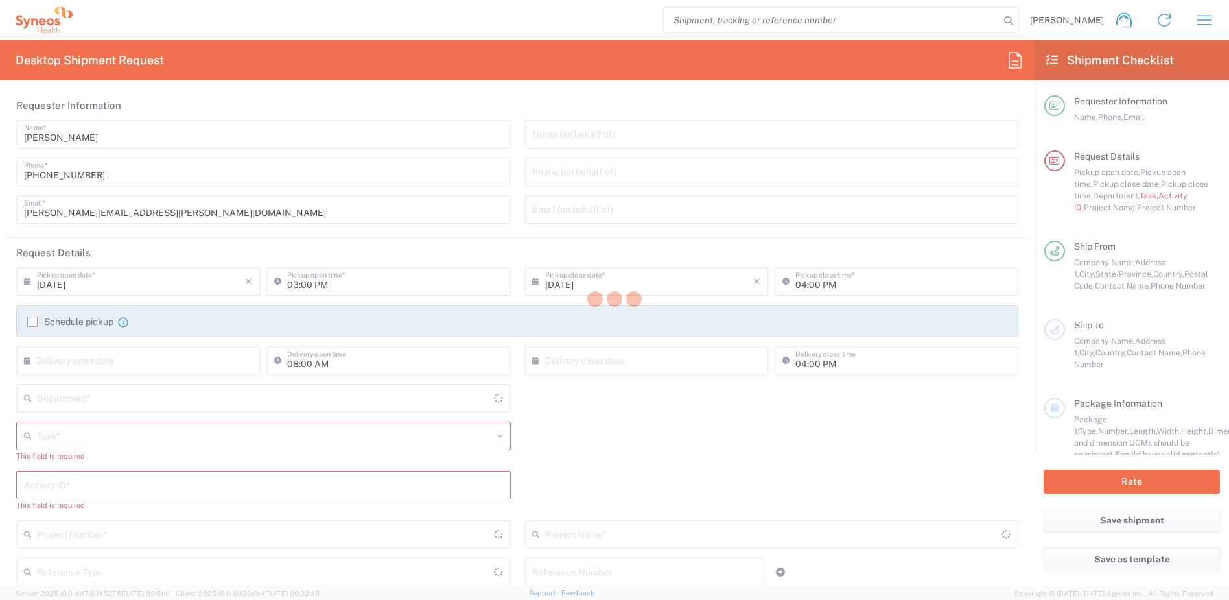
type input "[US_STATE]"
type input "United States"
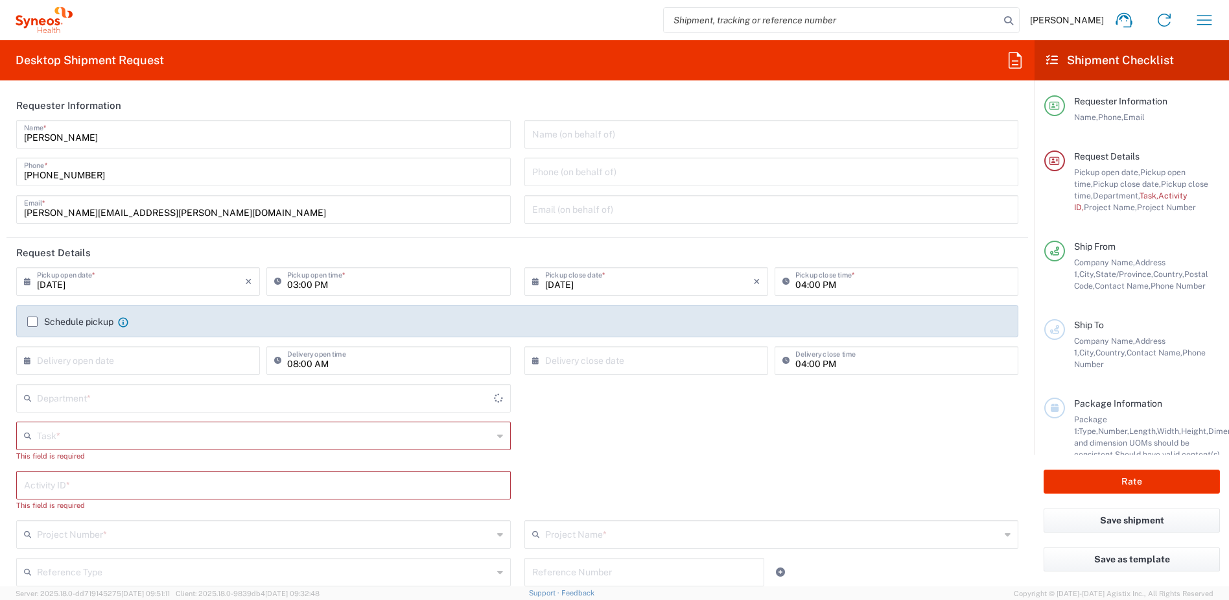
type input "4510"
type input "Syneos Health, LLC-Morrisville NC US"
click at [78, 436] on input "text" at bounding box center [265, 432] width 456 height 23
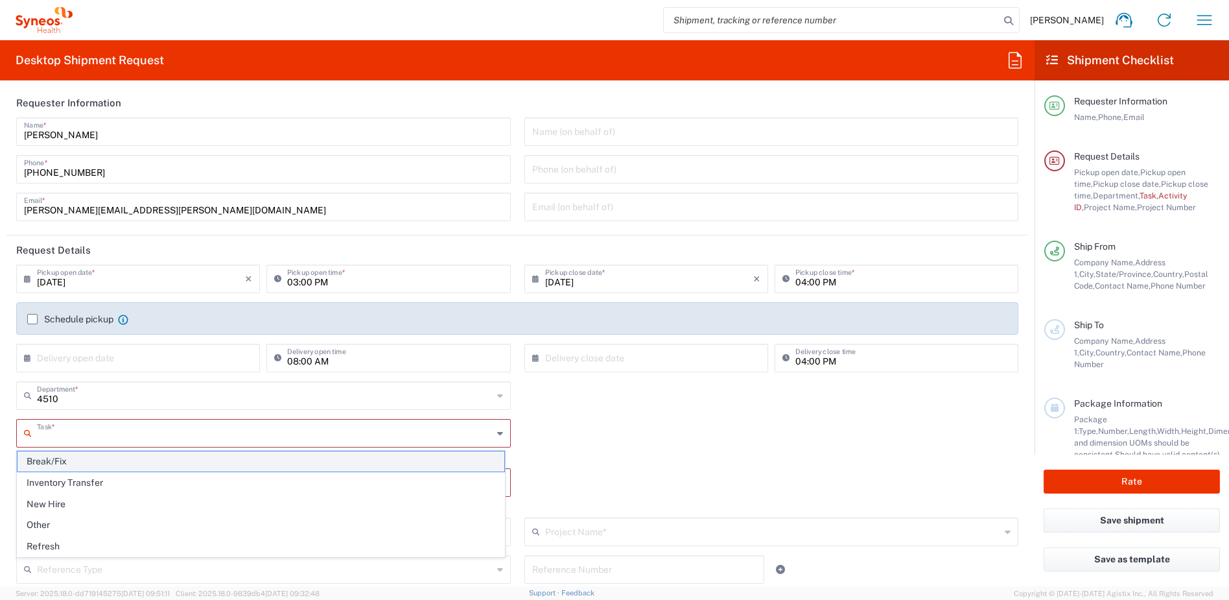
click at [69, 461] on span "Break/Fix" at bounding box center [261, 461] width 487 height 20
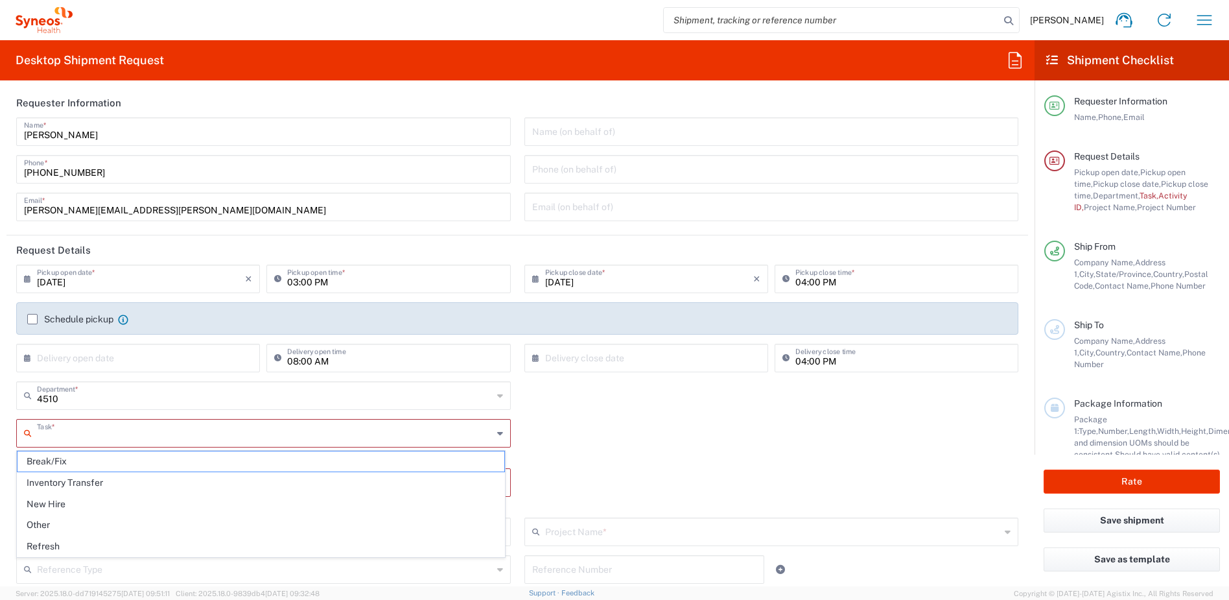
type input "Break/Fix"
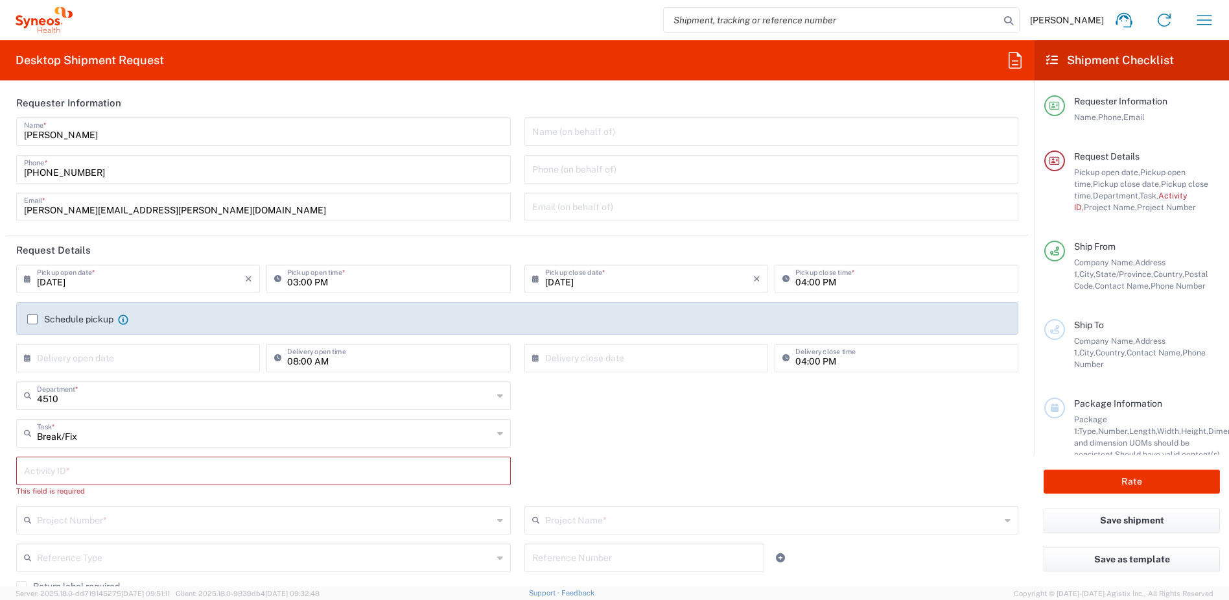
click at [78, 461] on input "text" at bounding box center [263, 469] width 479 height 23
type input "4510 d"
drag, startPoint x: 93, startPoint y: 473, endPoint x: 8, endPoint y: 461, distance: 85.1
click at [8, 461] on main "09/11/2025 × Pickup open date * Cancel Apply 03:00 PM Pickup open time * 09/11/…" at bounding box center [517, 464] width 1022 height 401
click at [97, 474] on input "text" at bounding box center [263, 469] width 479 height 23
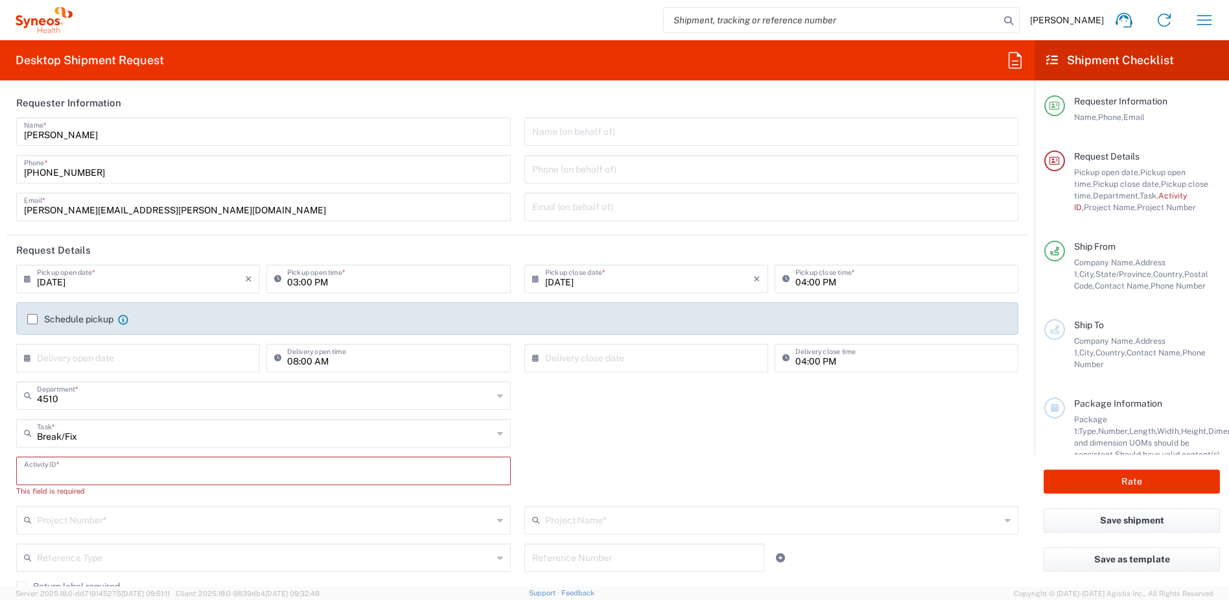
paste input "INC2647044"
type input "INC2647044"
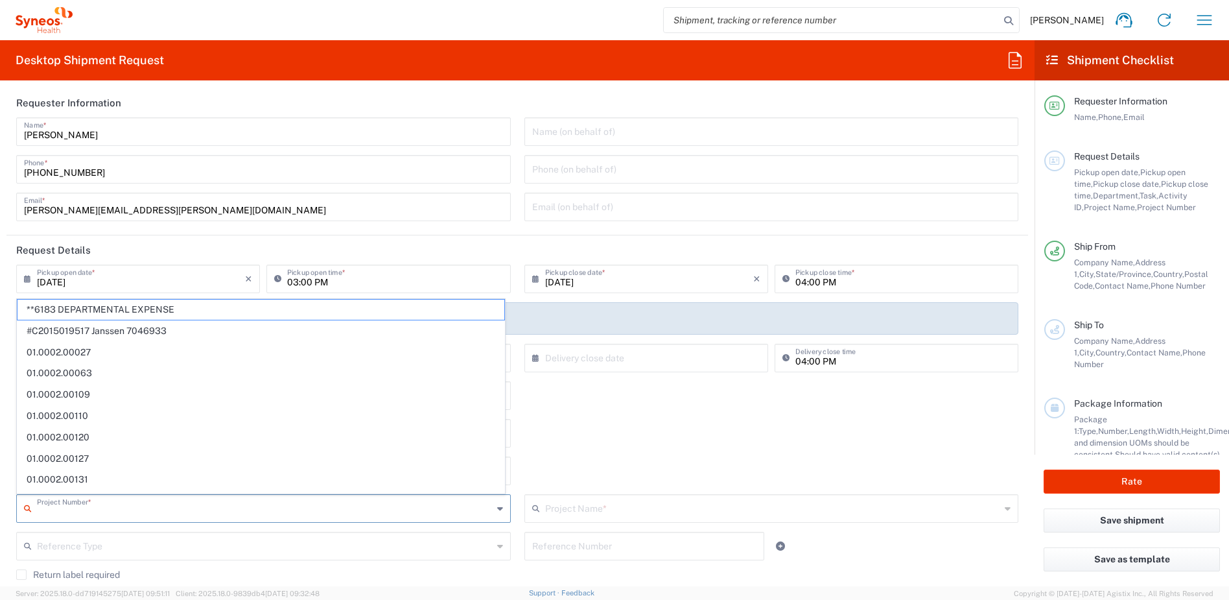
click at [147, 504] on input "text" at bounding box center [265, 507] width 456 height 23
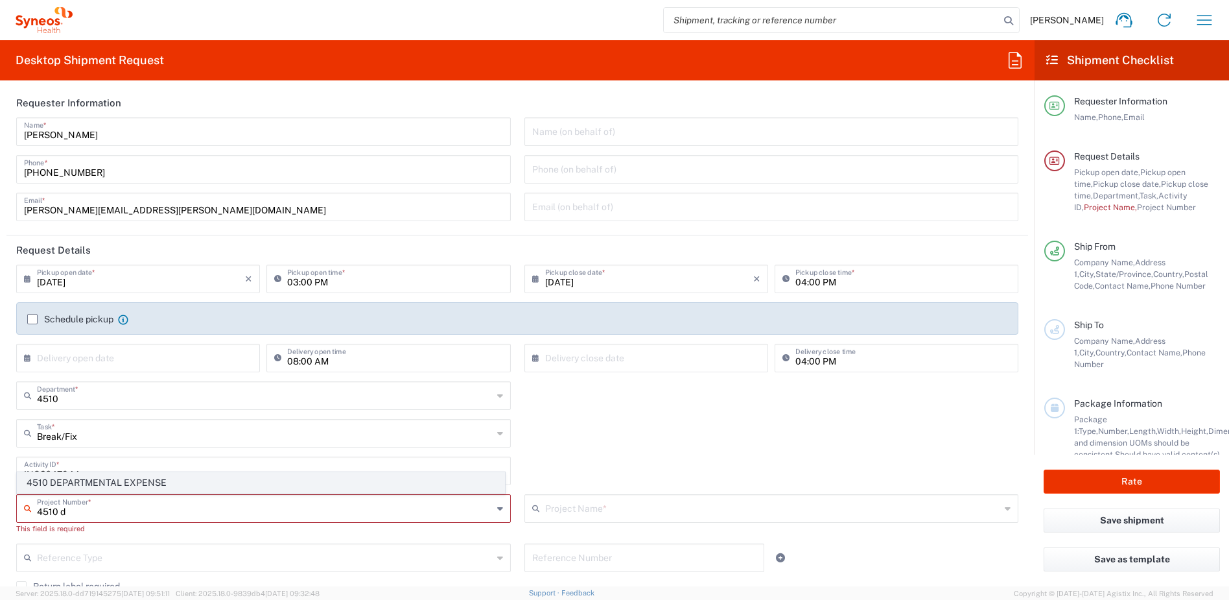
click at [134, 480] on span "4510 DEPARTMENTAL EXPENSE" at bounding box center [261, 483] width 487 height 20
type input "4510 DEPARTMENTAL EXPENSE"
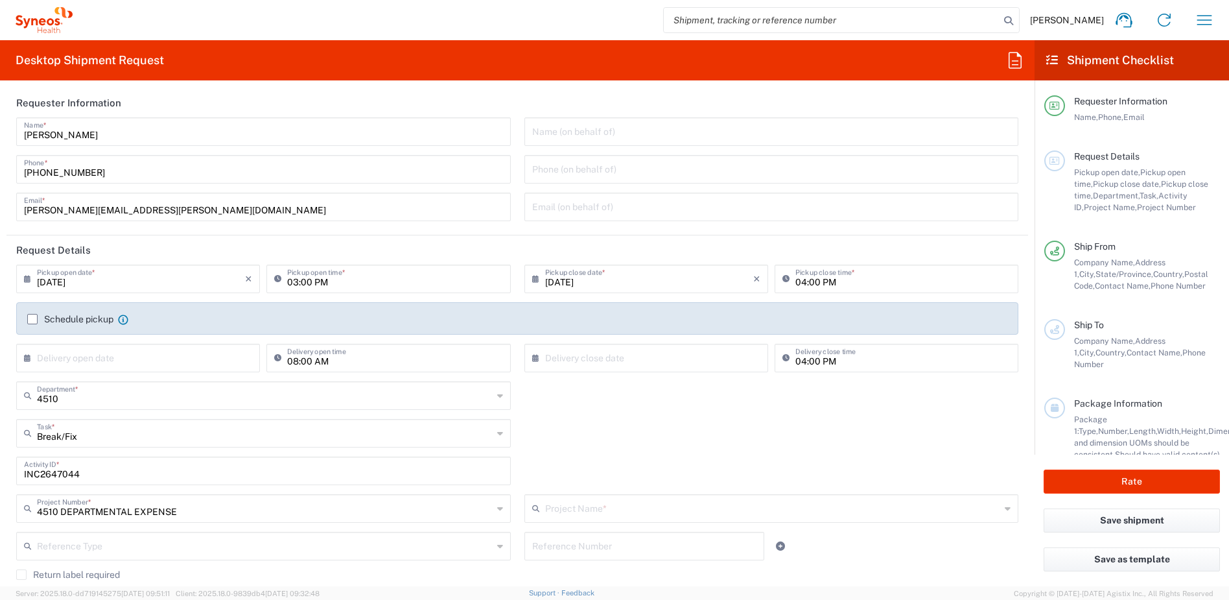
type input "4510 DEPARTMENTAL EXPENSE"
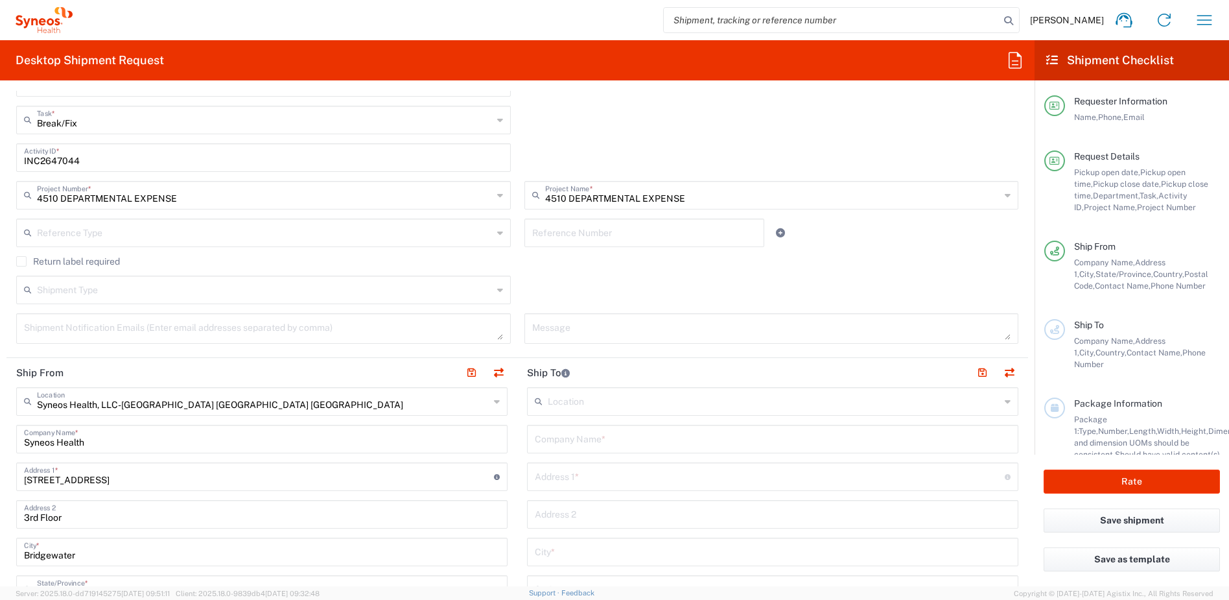
scroll to position [323, 0]
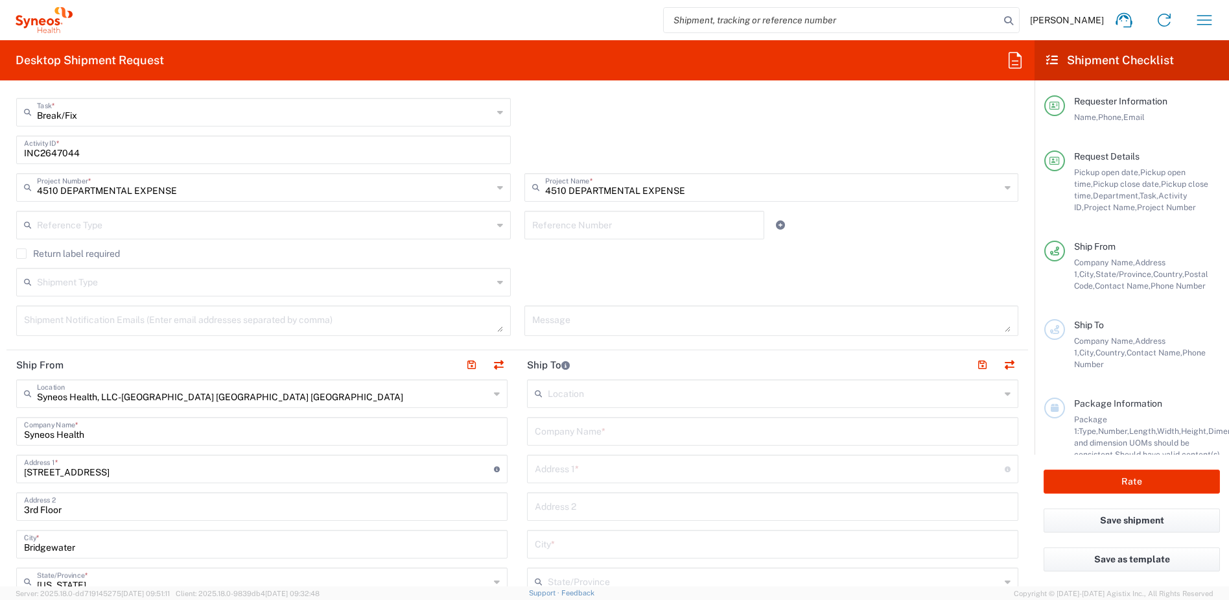
click at [21, 255] on label "Return label required" at bounding box center [68, 253] width 104 height 10
click at [21, 253] on input "Return label required" at bounding box center [21, 253] width 0 height 0
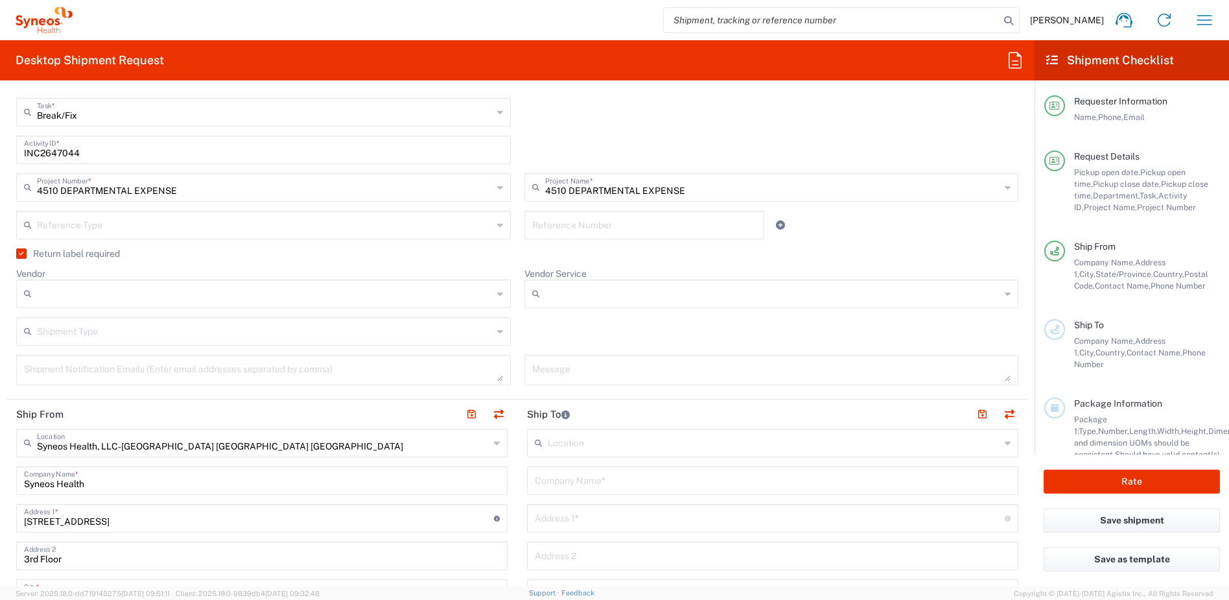
click at [68, 292] on input "Vendor" at bounding box center [265, 293] width 456 height 21
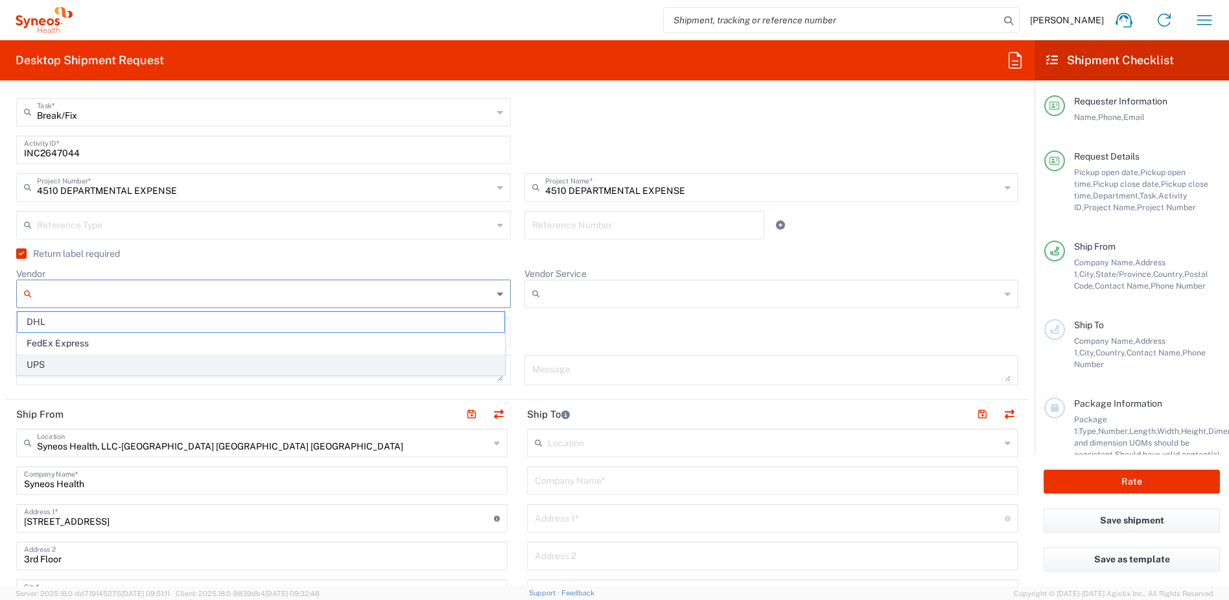
click at [66, 361] on span "UPS" at bounding box center [261, 365] width 487 height 20
type input "UPS"
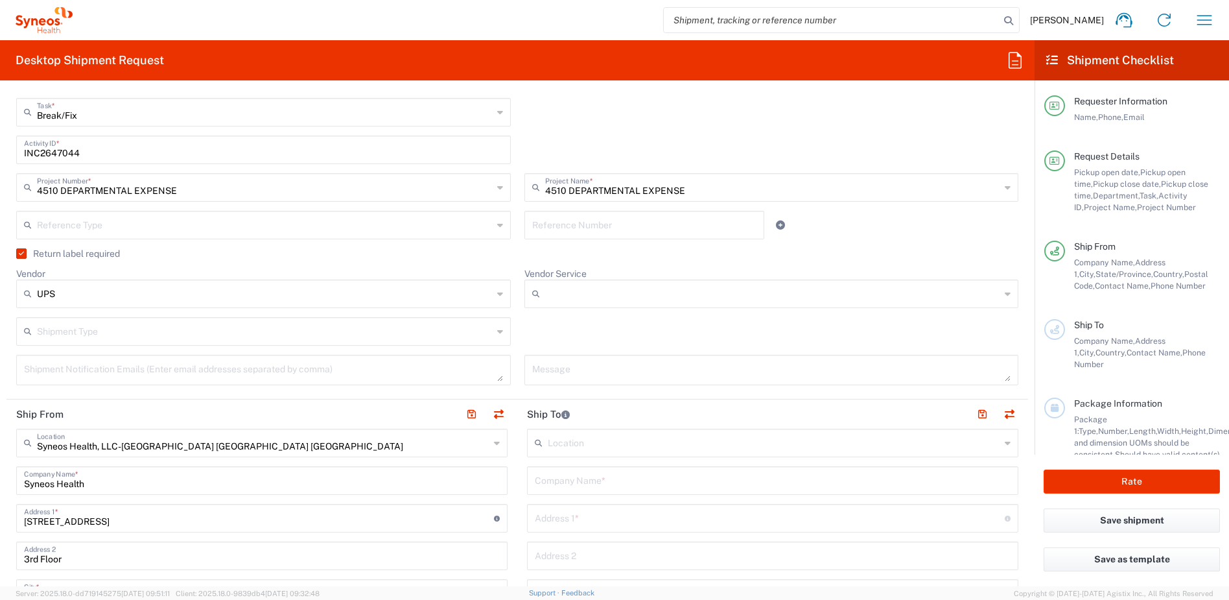
click at [585, 300] on input "Vendor Service" at bounding box center [773, 293] width 456 height 21
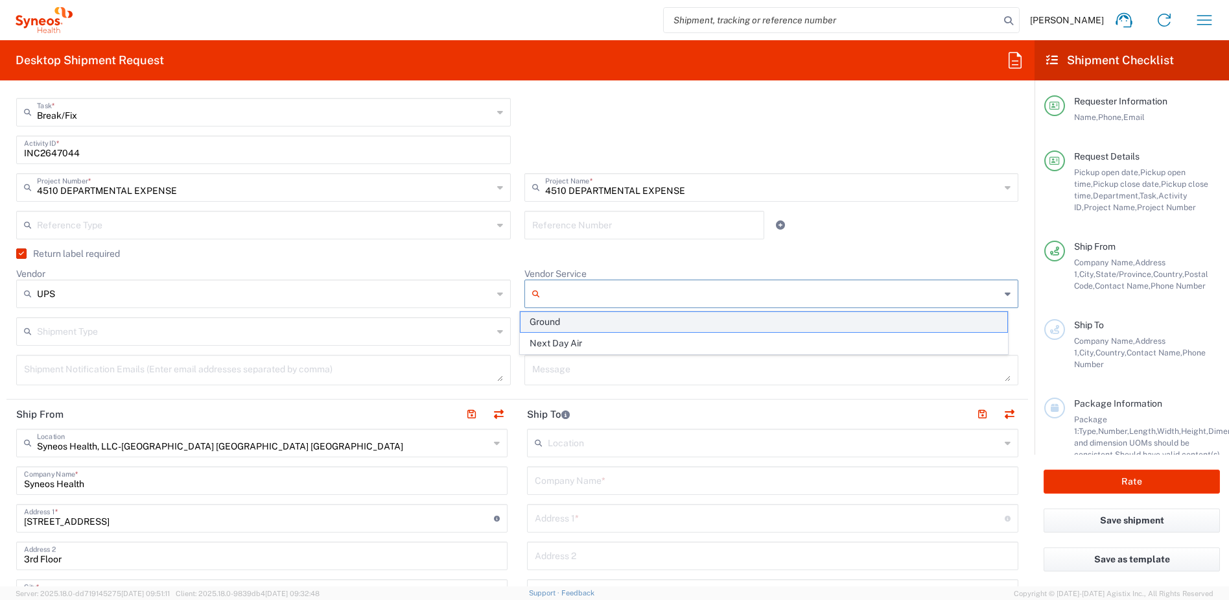
click at [568, 319] on span "Ground" at bounding box center [763, 322] width 487 height 20
type input "Ground"
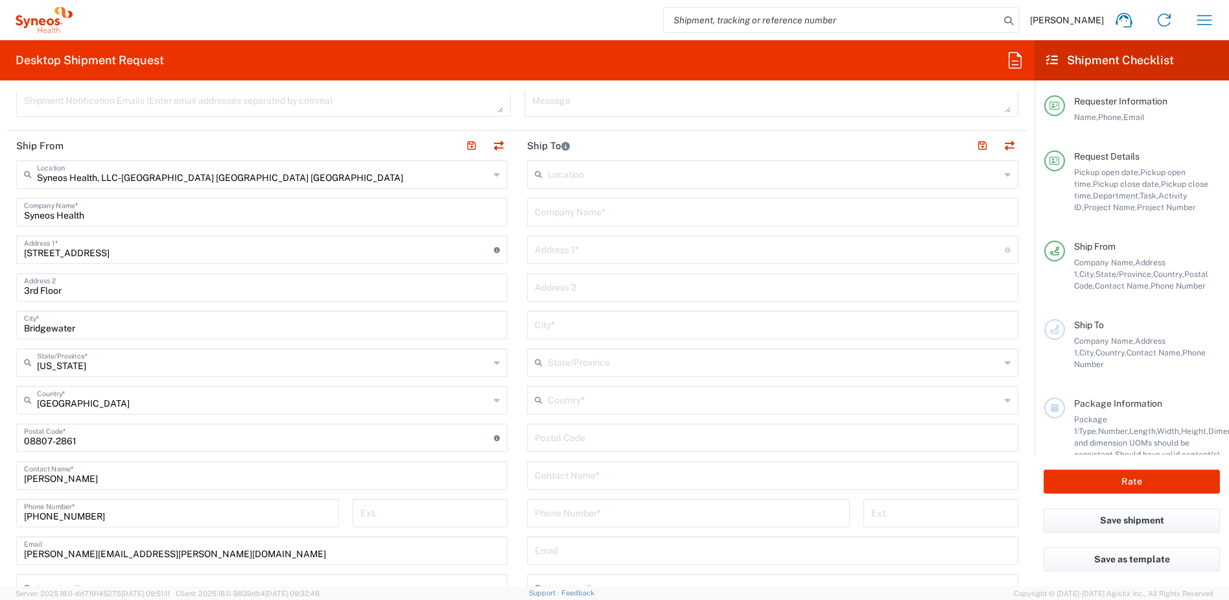
scroll to position [605, 0]
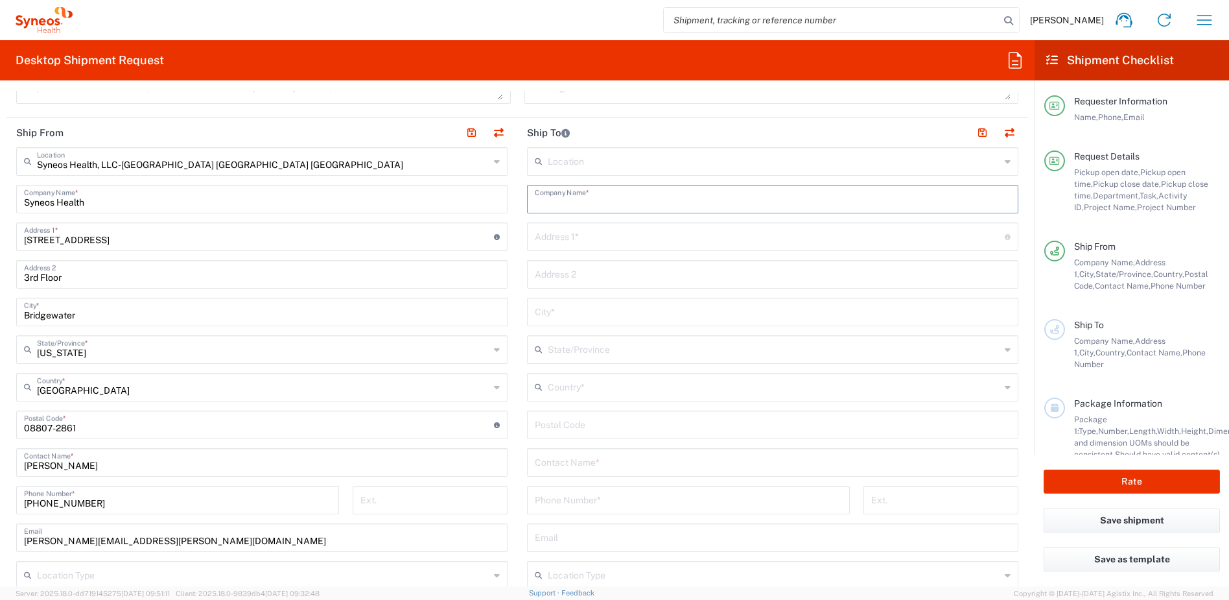
click at [622, 198] on input "text" at bounding box center [773, 198] width 476 height 23
click at [568, 183] on div "Location Addison Whitney LLC-Morrisvile NC US Barcelona-Syneos Health BioSector…" at bounding box center [772, 425] width 491 height 556
click at [570, 194] on input "text" at bounding box center [773, 198] width 476 height 23
paste input "Stephen Keith"
type input "Stephen Keith"
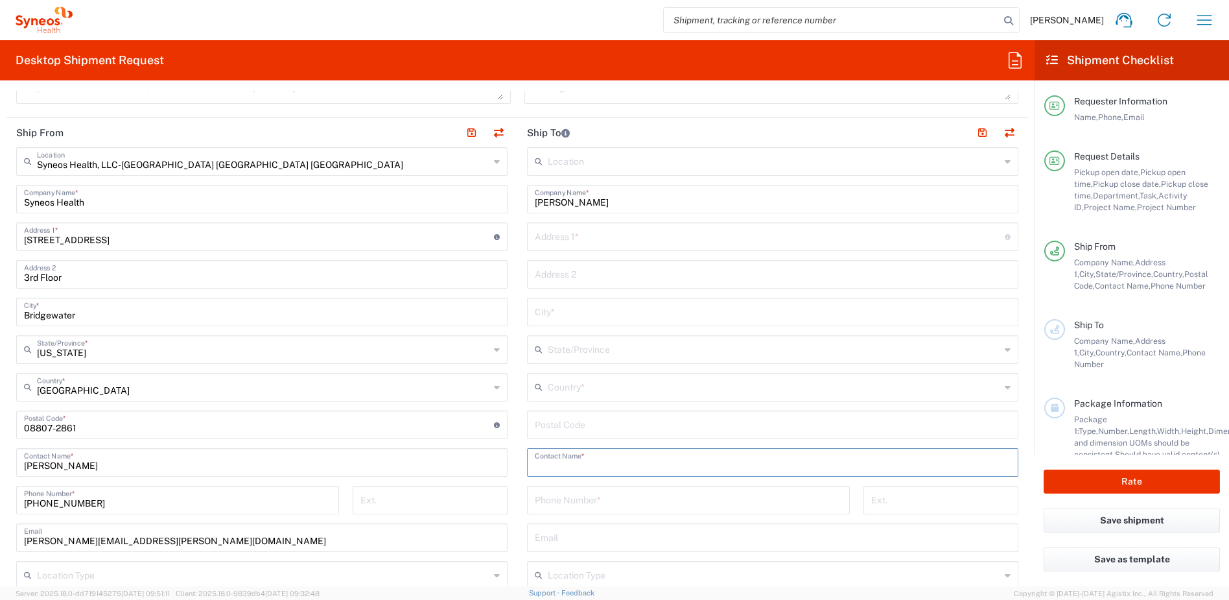
click at [605, 466] on input "text" at bounding box center [773, 461] width 476 height 23
paste input "Stephen Keith"
type input "Stephen Keith"
click at [569, 239] on input "text" at bounding box center [770, 235] width 470 height 23
paste input "130 north garland court"
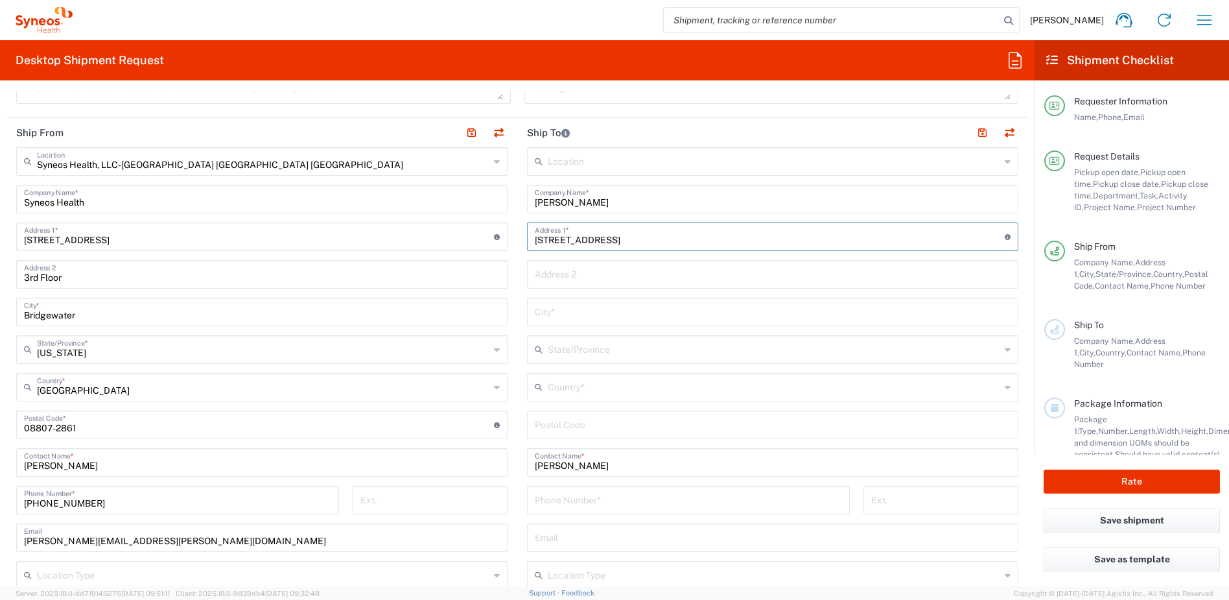
type input "130 north garland court"
click at [557, 272] on input "text" at bounding box center [773, 273] width 476 height 23
paste input "apt 2411"
type input "apt 2411"
click at [544, 316] on input "text" at bounding box center [773, 310] width 476 height 23
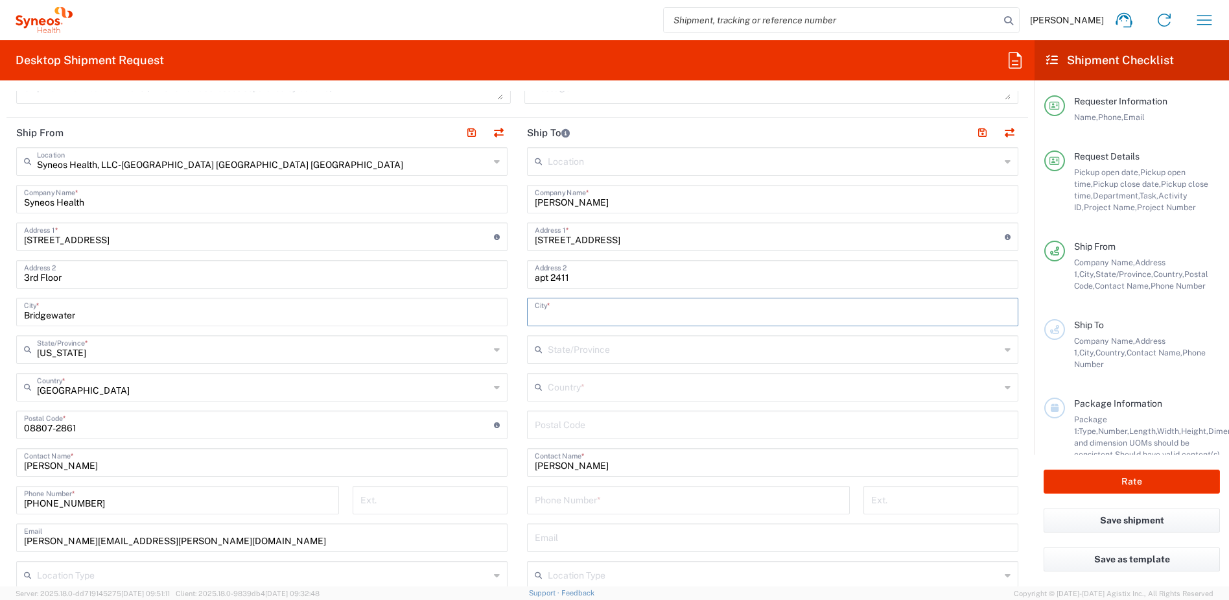
paste input "Chicago"
type input "Chicago"
drag, startPoint x: 580, startPoint y: 391, endPoint x: 587, endPoint y: 391, distance: 7.1
click at [580, 391] on input "text" at bounding box center [774, 386] width 452 height 23
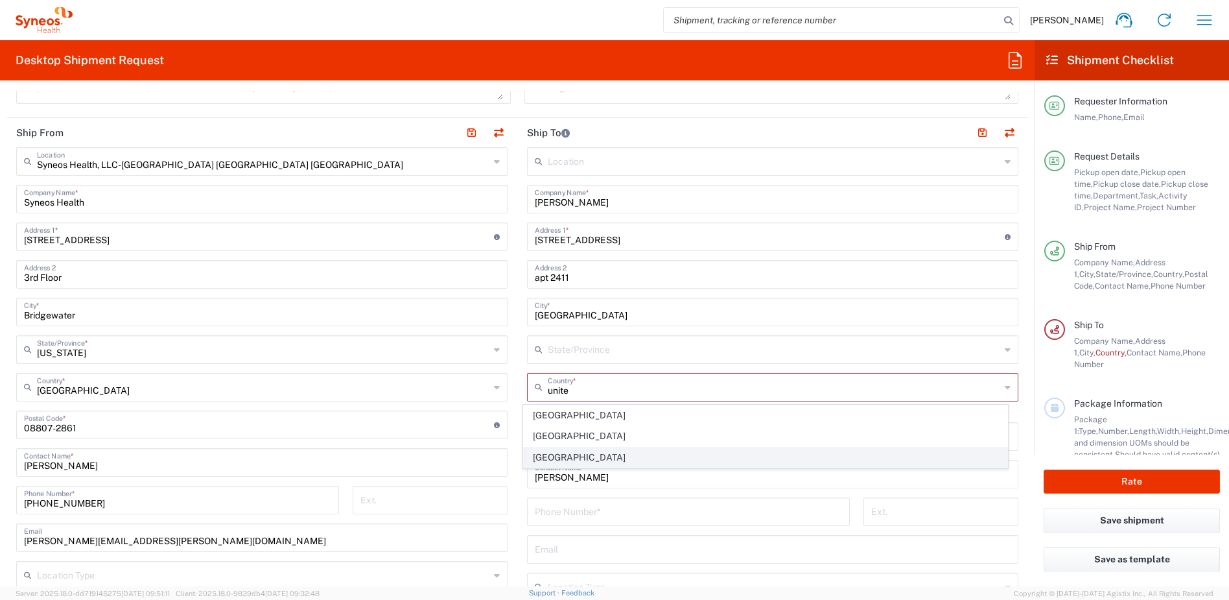
click at [557, 454] on span "[GEOGRAPHIC_DATA]" at bounding box center [766, 457] width 484 height 20
type input "[GEOGRAPHIC_DATA]"
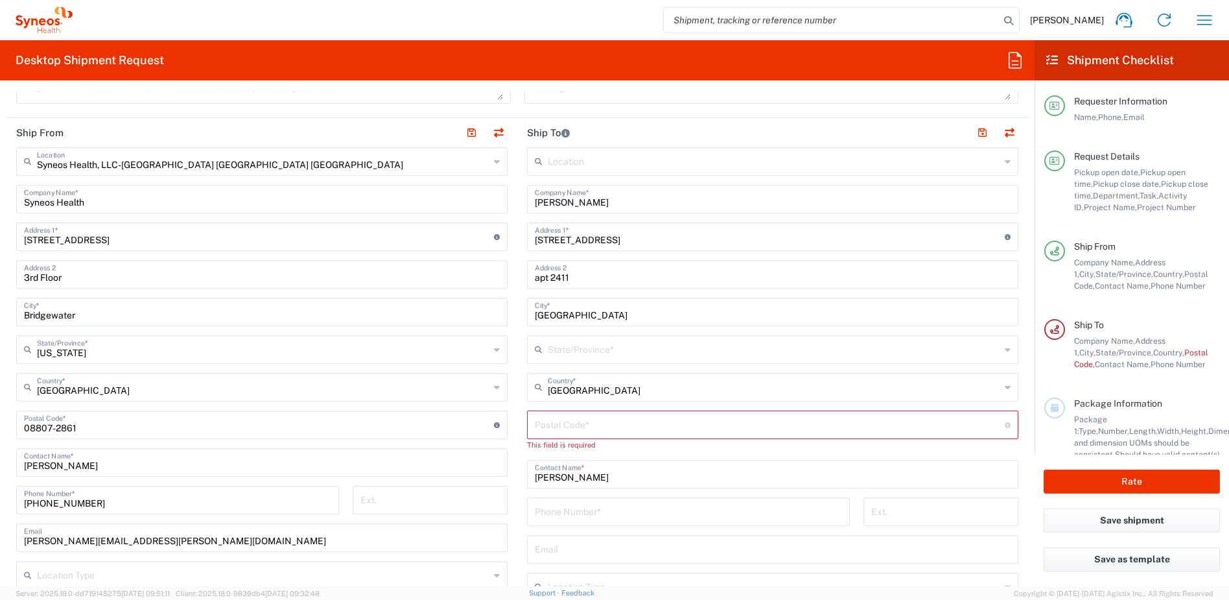
click at [583, 349] on input "text" at bounding box center [774, 348] width 452 height 23
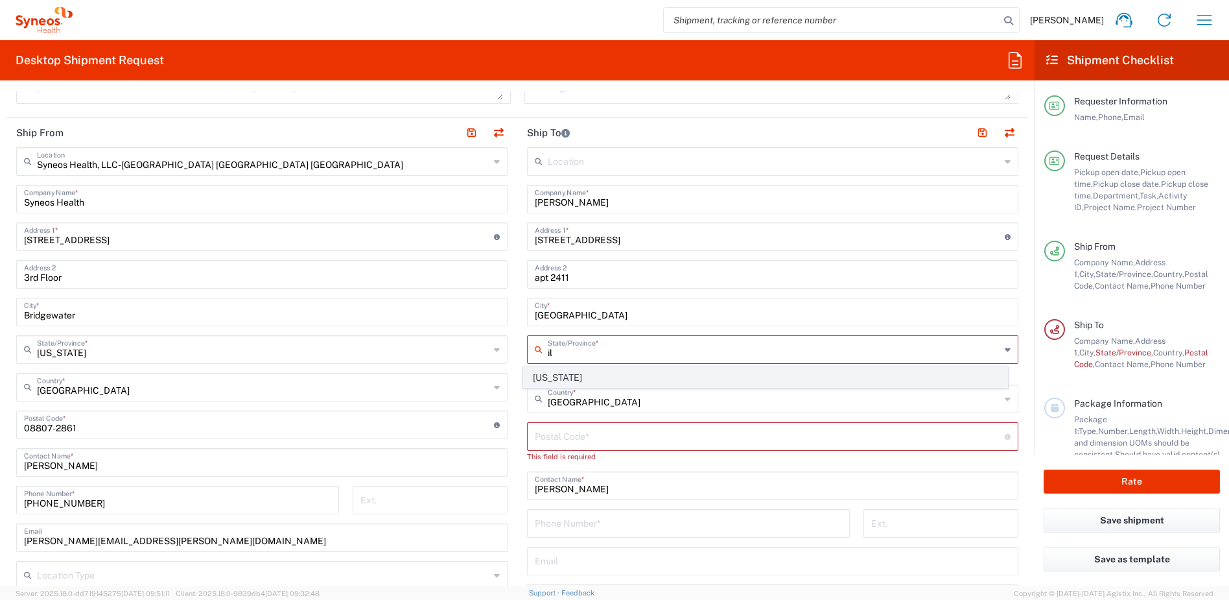
click at [550, 380] on span "[US_STATE]" at bounding box center [766, 378] width 484 height 20
type input "[US_STATE]"
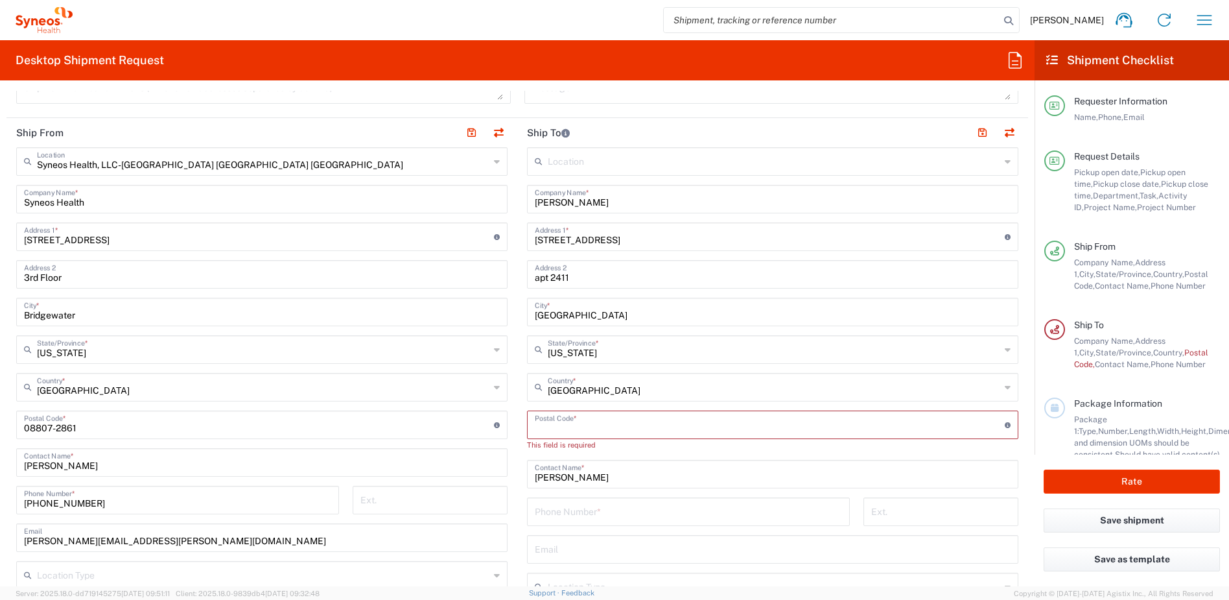
click at [566, 419] on input "undefined" at bounding box center [770, 423] width 470 height 23
paste input "60602"
type input "60602"
click at [571, 498] on input "tel" at bounding box center [688, 498] width 307 height 23
paste input "4107336368"
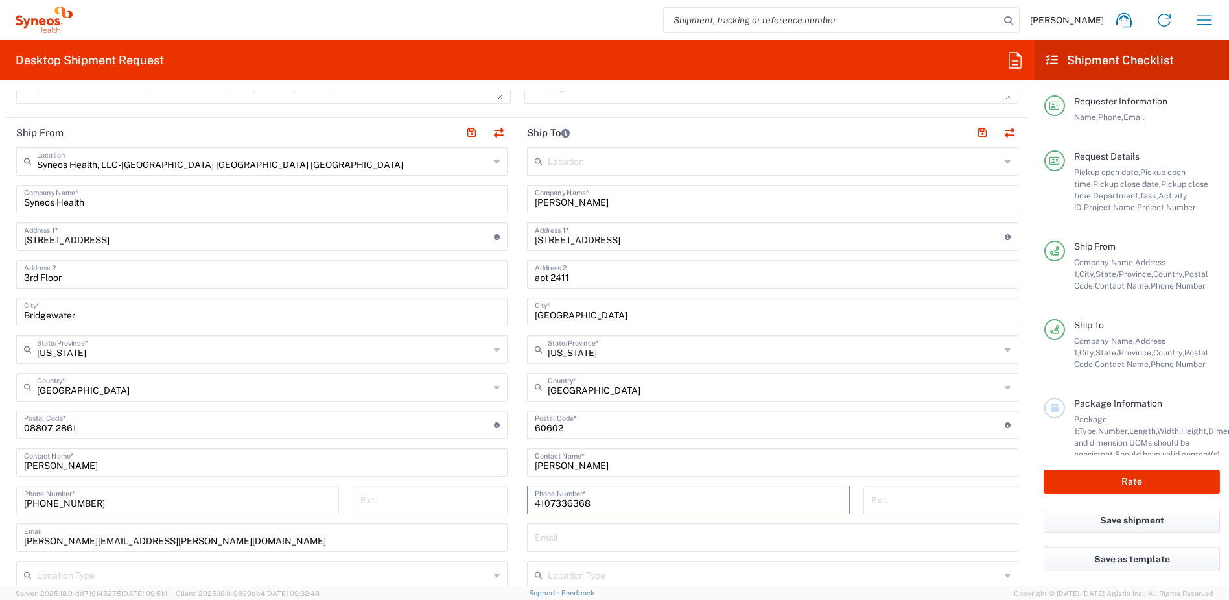
type input "4107336368"
click at [555, 533] on input "text" at bounding box center [773, 536] width 476 height 23
paste input "stephen.keith@syneoshealth.com"
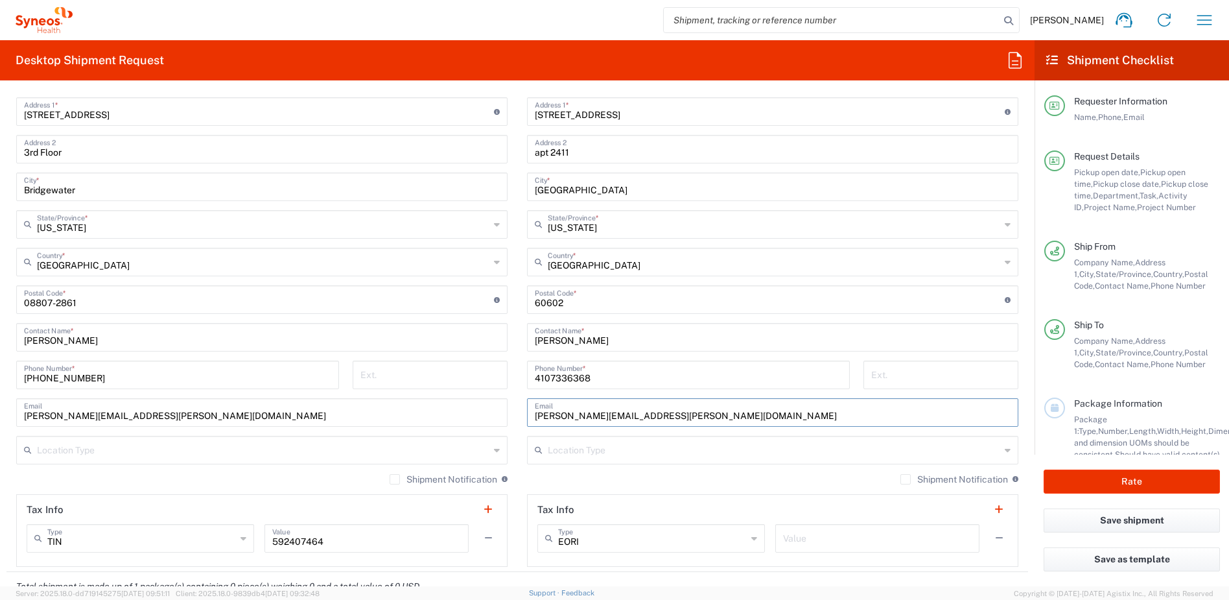
scroll to position [742, 0]
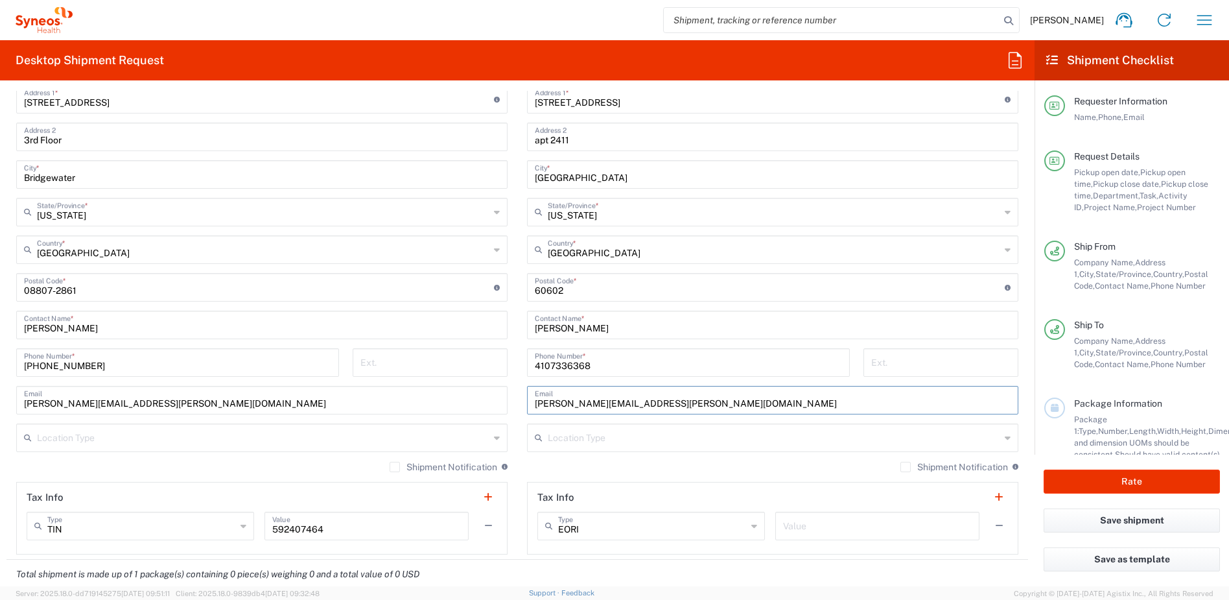
type input "stephen.keith@syneoshealth.com"
click at [900, 469] on label "Shipment Notification" at bounding box center [954, 466] width 108 height 10
click at [905, 467] on input "Shipment Notification" at bounding box center [905, 467] width 0 height 0
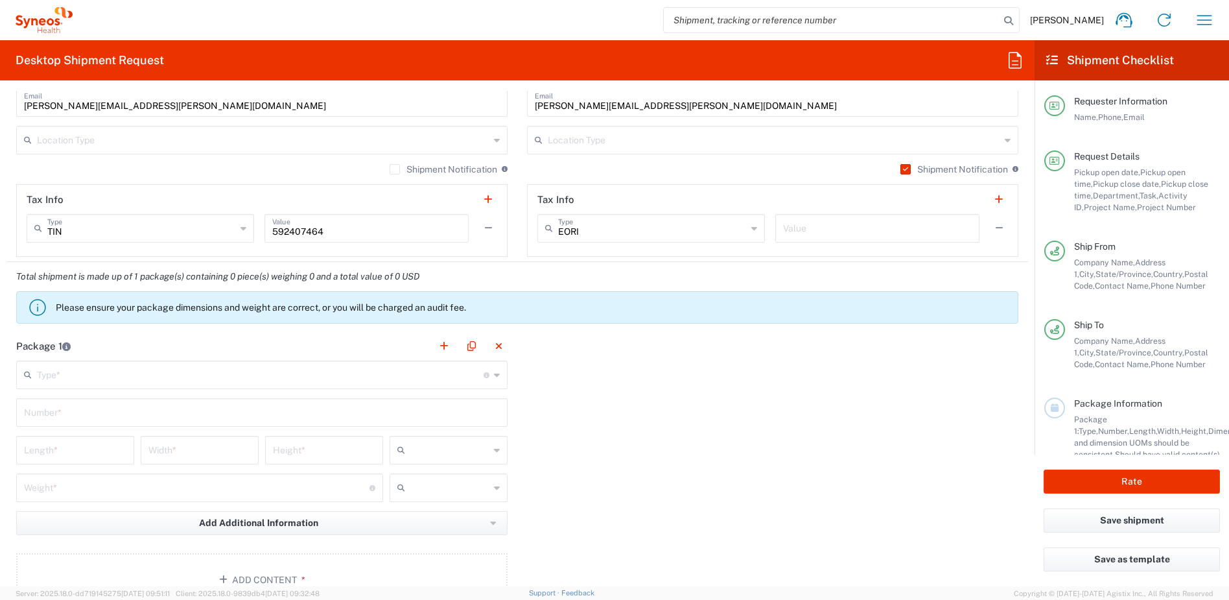
scroll to position [1044, 0]
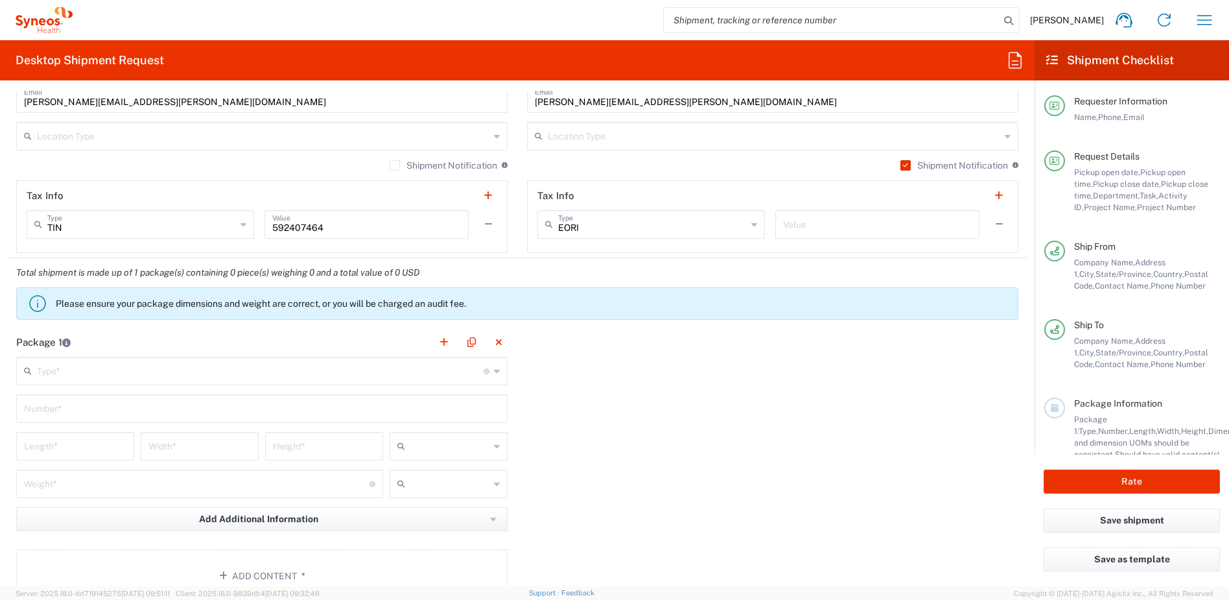
click at [277, 373] on input "text" at bounding box center [260, 369] width 447 height 23
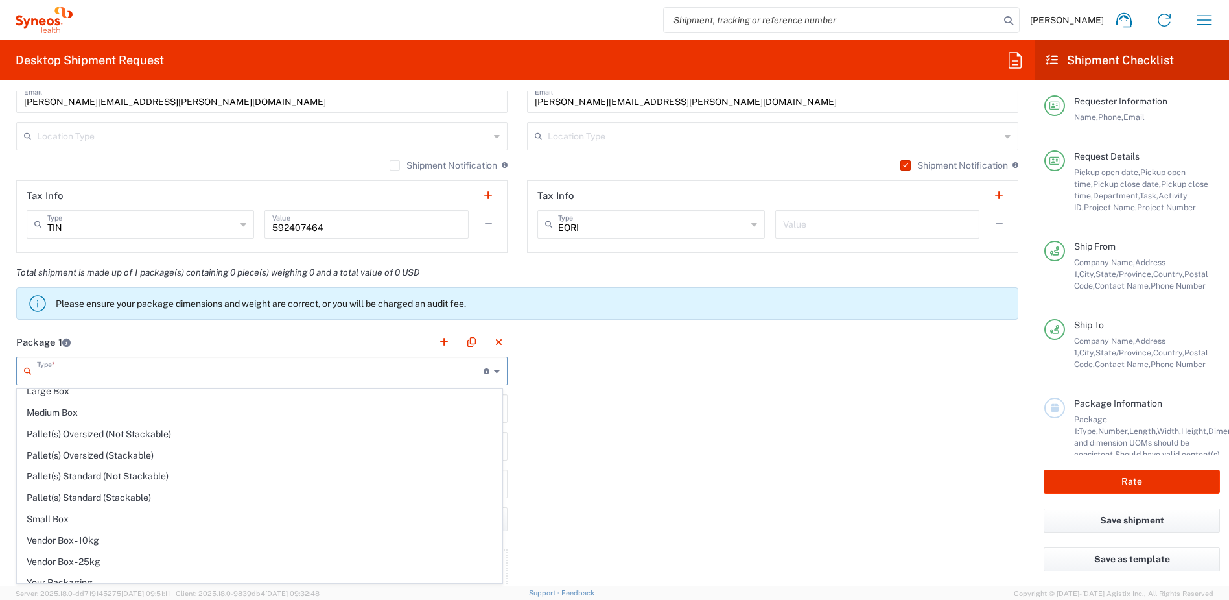
scroll to position [40, 0]
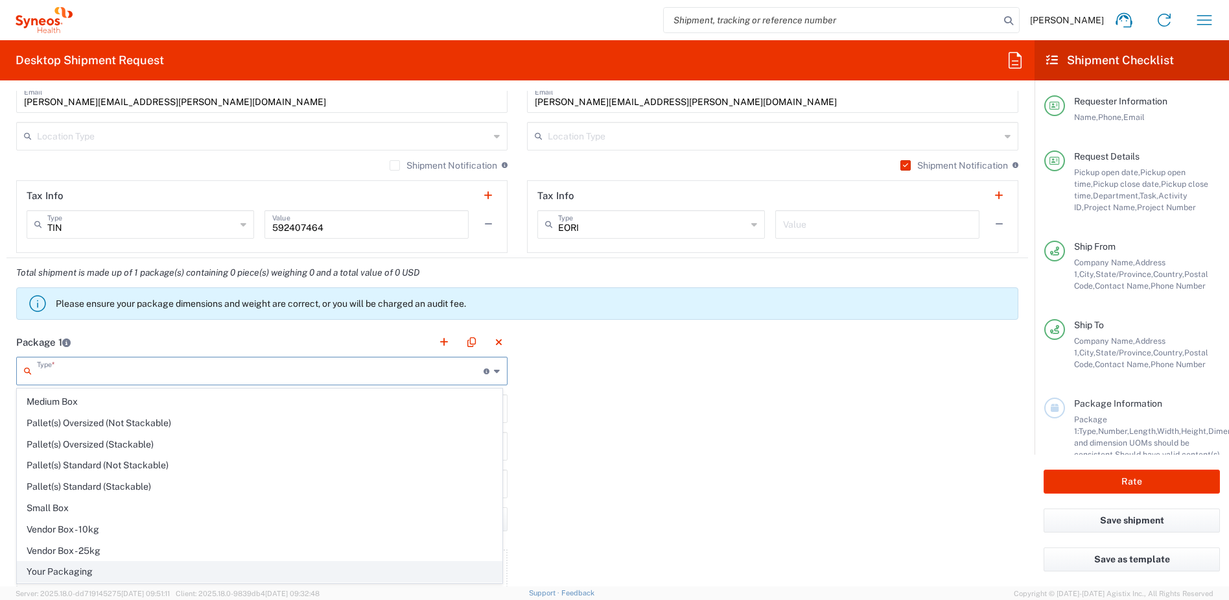
click at [121, 567] on span "Your Packaging" at bounding box center [260, 571] width 484 height 20
type input "Your Packaging"
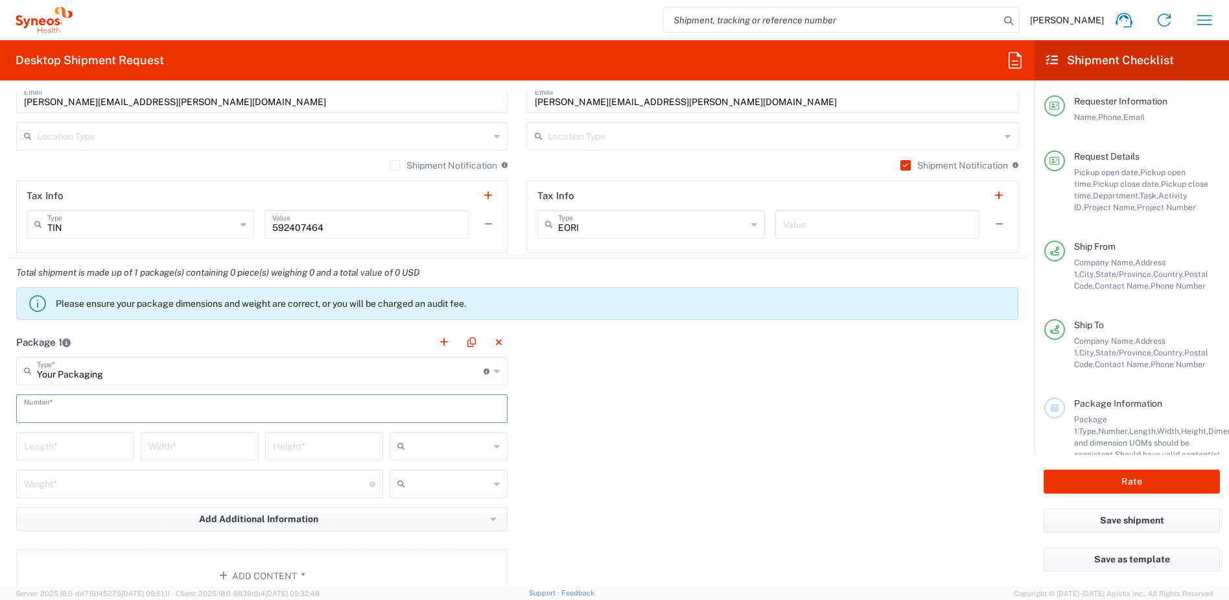
click at [113, 399] on input "text" at bounding box center [262, 407] width 476 height 23
type input "1"
click at [102, 440] on input "number" at bounding box center [75, 445] width 102 height 23
type input "16"
type input "12"
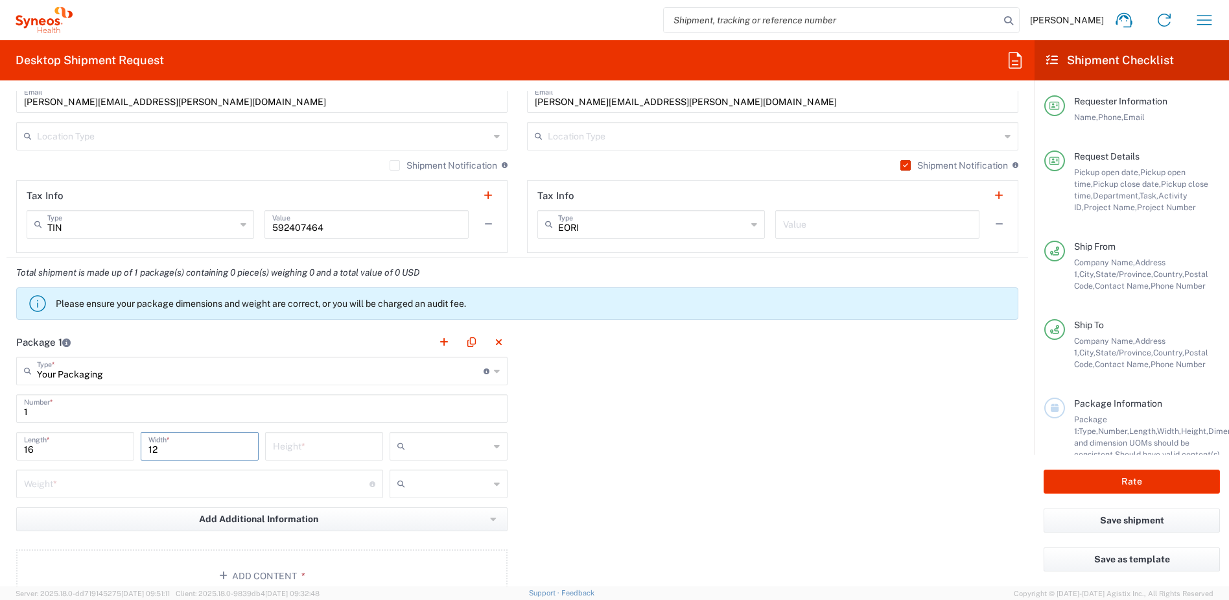
click at [310, 450] on input "number" at bounding box center [324, 445] width 102 height 23
type input "3"
click at [400, 447] on icon at bounding box center [403, 446] width 13 height 21
click at [410, 516] on span "in" at bounding box center [444, 516] width 114 height 20
type input "in"
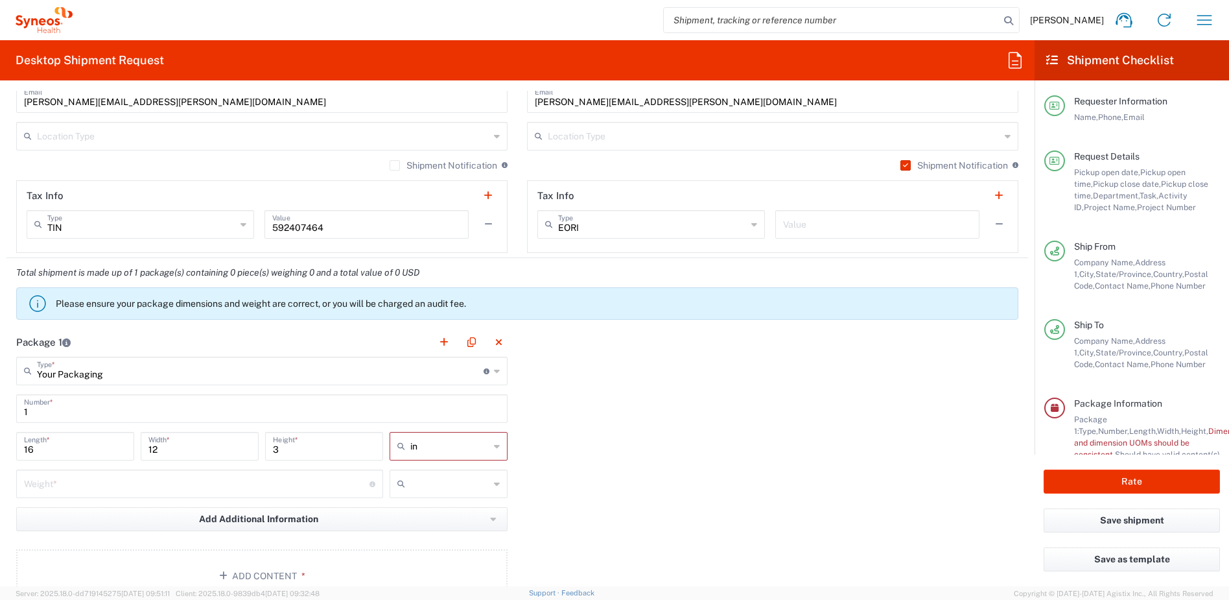
click at [222, 492] on input "number" at bounding box center [196, 482] width 345 height 23
type input "5"
click at [435, 488] on input "text" at bounding box center [449, 483] width 79 height 21
click at [421, 531] on span "lbs" at bounding box center [444, 532] width 114 height 20
type input "lbs"
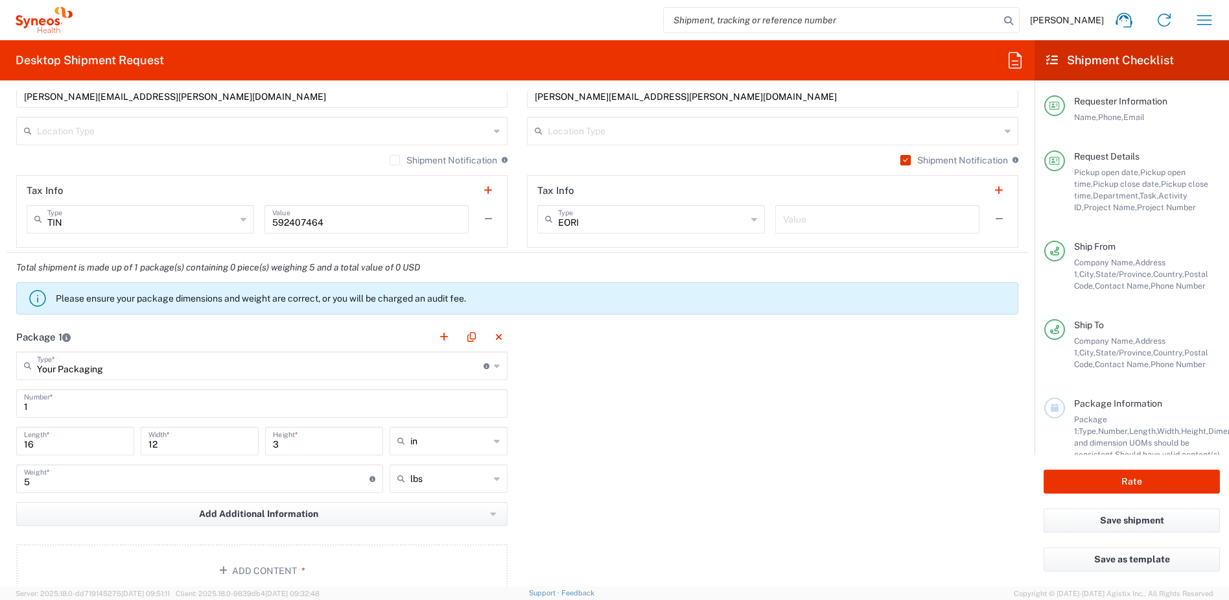
scroll to position [1083, 0]
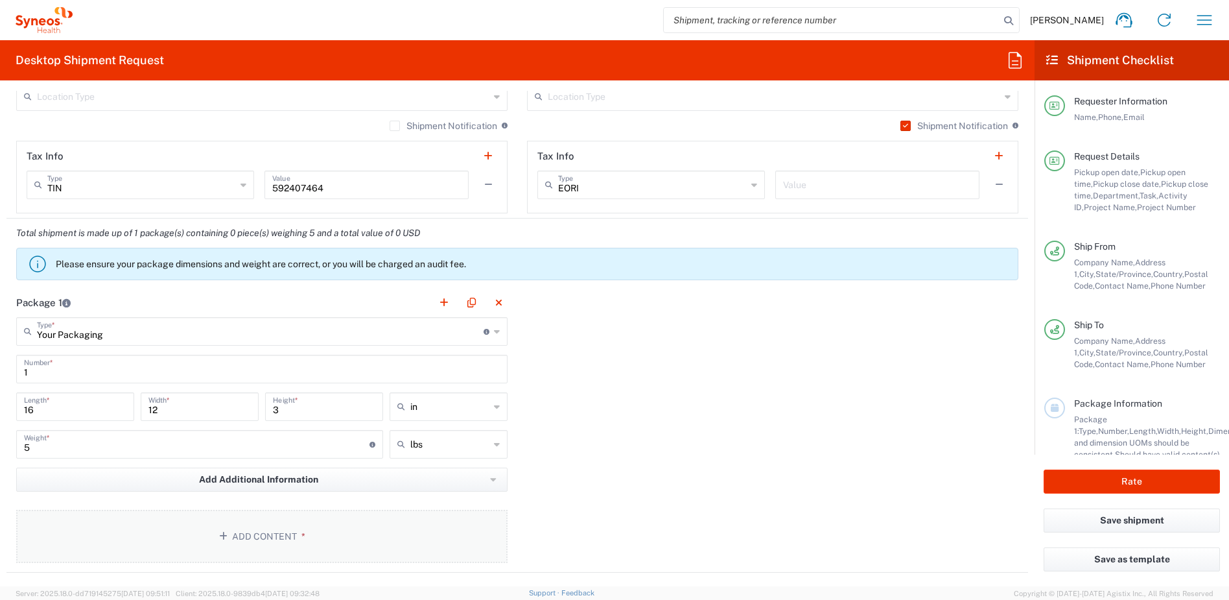
click at [379, 543] on button "Add Content *" at bounding box center [261, 535] width 491 height 53
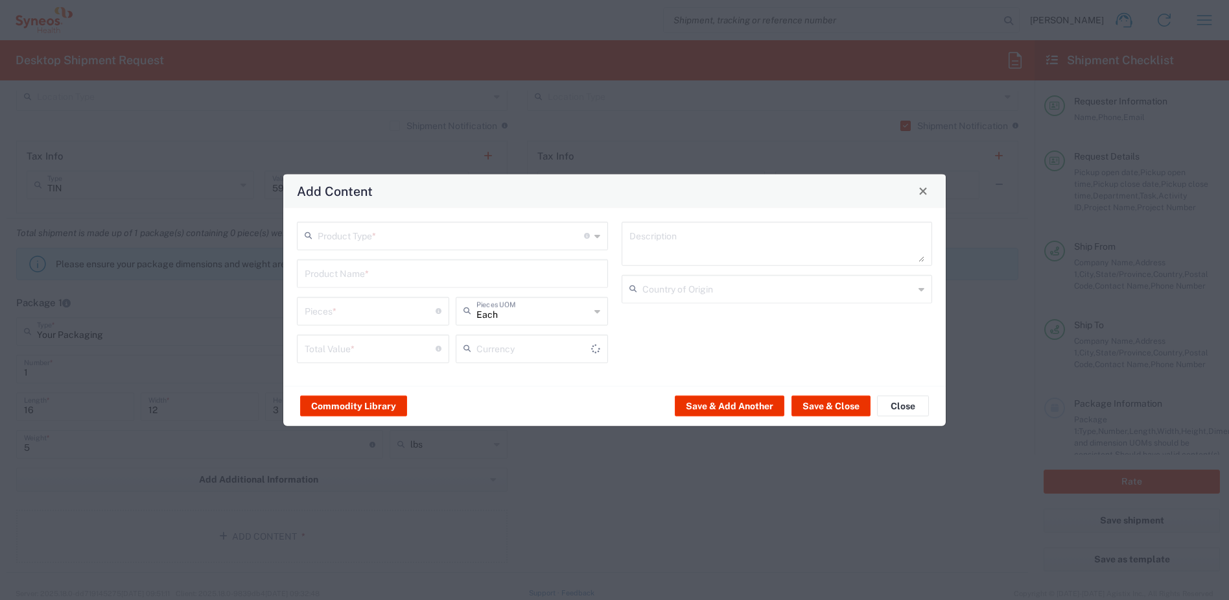
type input "US Dollar"
click at [393, 240] on input "text" at bounding box center [451, 234] width 266 height 23
click at [362, 285] on span "General Commodity" at bounding box center [452, 285] width 309 height 20
type input "General Commodity"
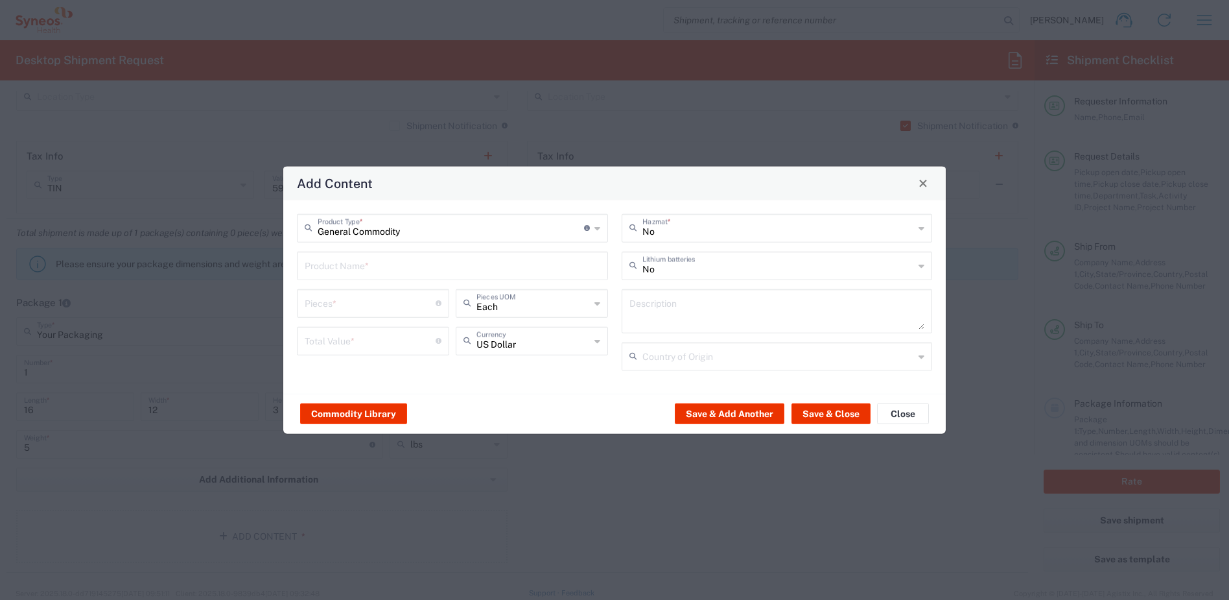
click at [368, 267] on input "text" at bounding box center [453, 264] width 296 height 23
click at [489, 291] on div "Eisai 00952 Microsoft Surface 1724 tablet with keyboard" at bounding box center [452, 296] width 309 height 22
type input "Eisai 00952 Microsoft Surface 1724 tablet with keyboard"
type input "1"
type input "400"
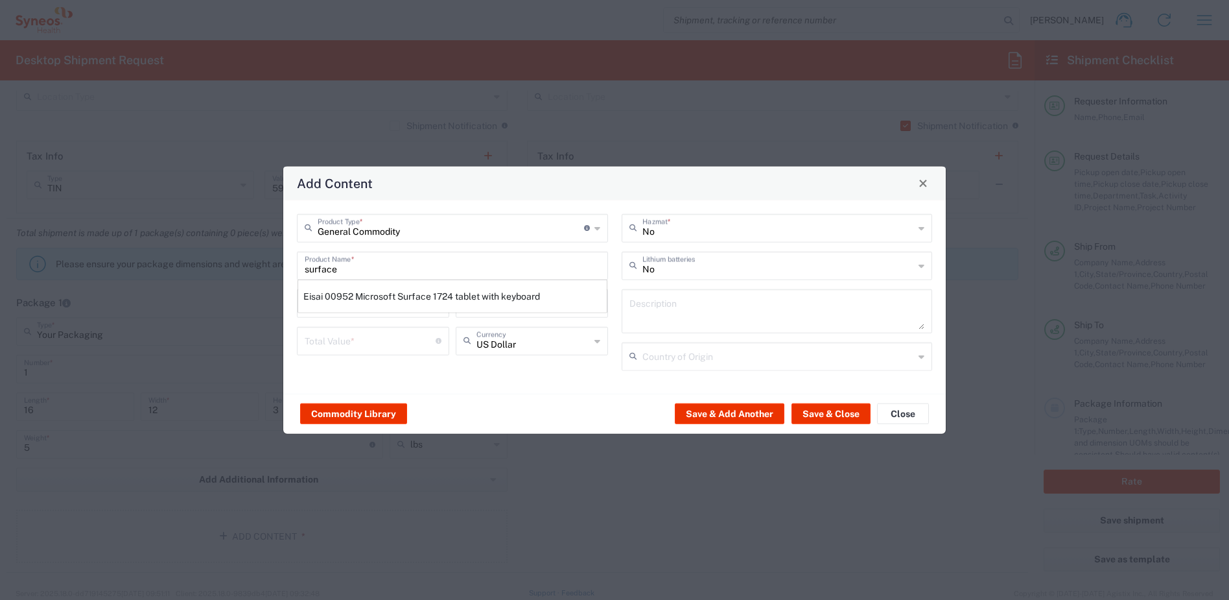
type textarea "Eisai 00952 Microsoft Surface 1724 tablet with keyboard"
type input "[GEOGRAPHIC_DATA]"
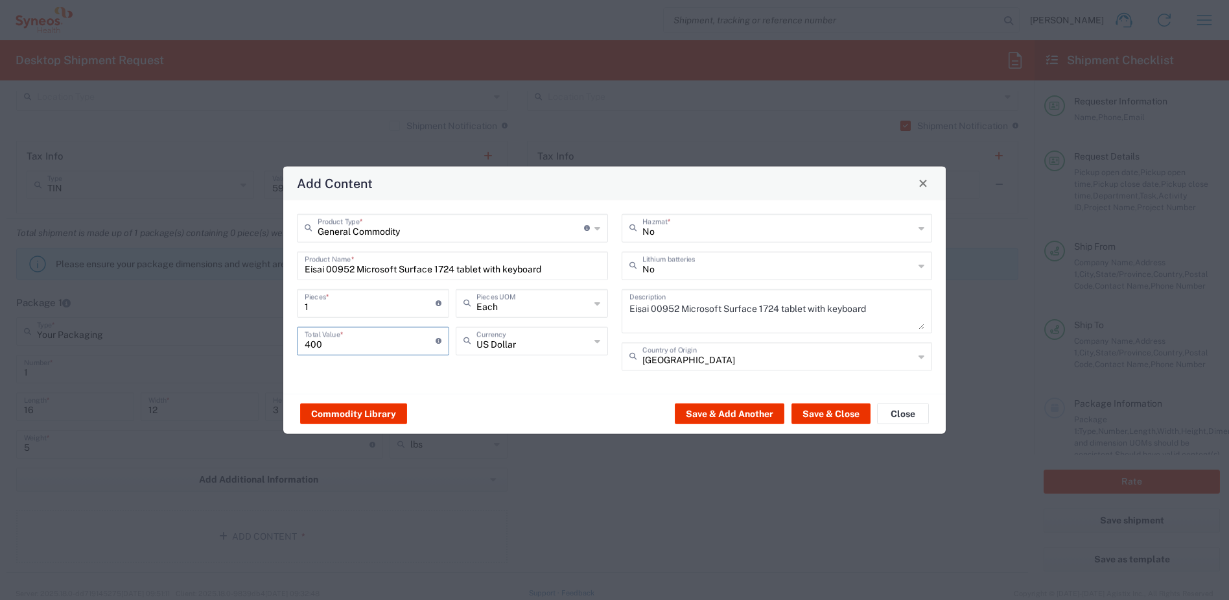
drag, startPoint x: 354, startPoint y: 347, endPoint x: 270, endPoint y: 340, distance: 83.9
click at [270, 340] on div "Add Content General Commodity Product Type * Document: Paper document generated…" at bounding box center [614, 300] width 1229 height 600
type input "1000"
click at [714, 270] on input "text" at bounding box center [778, 264] width 272 height 23
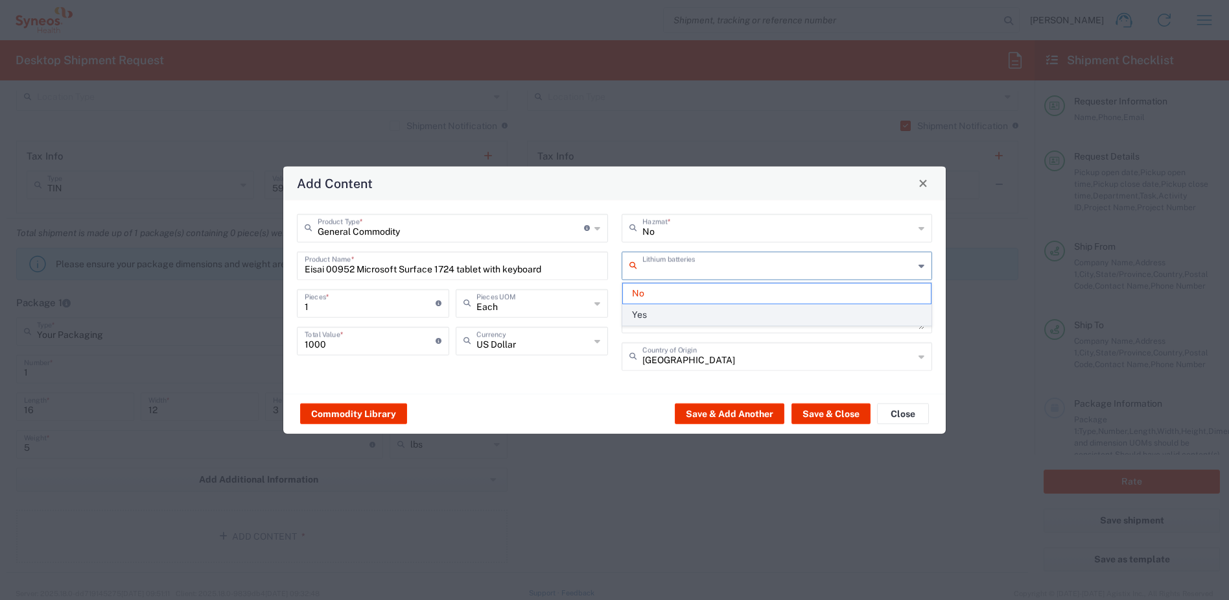
click at [654, 311] on span "Yes" at bounding box center [777, 315] width 309 height 20
type input "Yes"
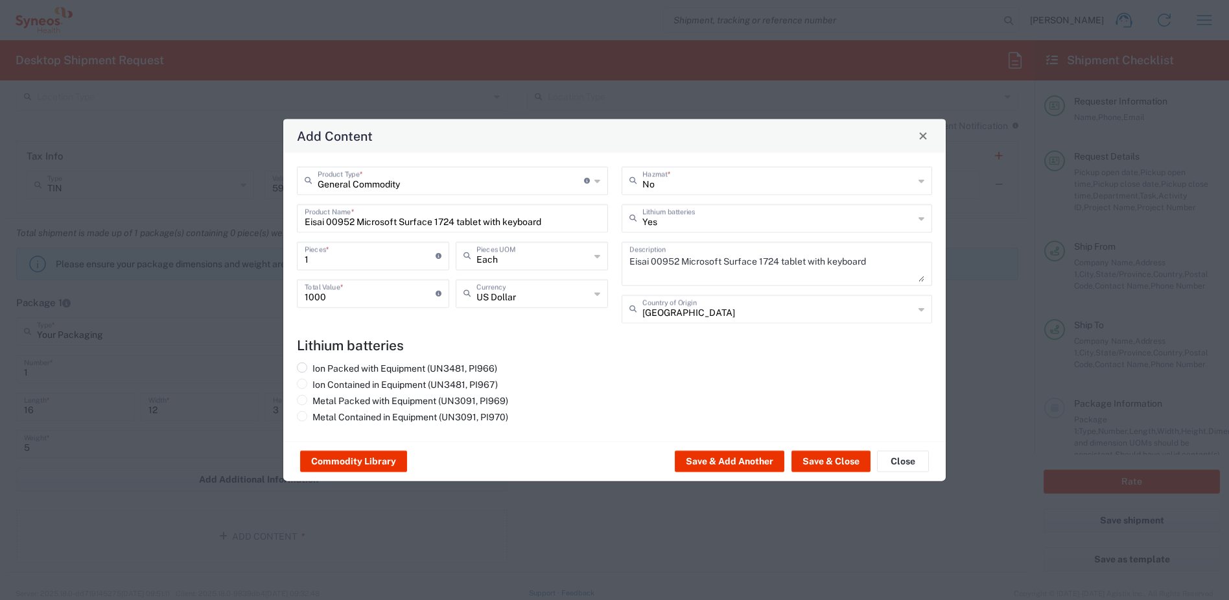
click at [362, 369] on label "Ion Packed with Equipment (UN3481, PI966)" at bounding box center [397, 368] width 200 height 12
click at [321, 369] on input "Ion Packed with Equipment (UN3481, PI966)" at bounding box center [316, 366] width 8 height 8
radio input "true"
click at [358, 219] on input "Eisai 00952 Microsoft Surface 1724 tablet with keyboard" at bounding box center [453, 216] width 296 height 23
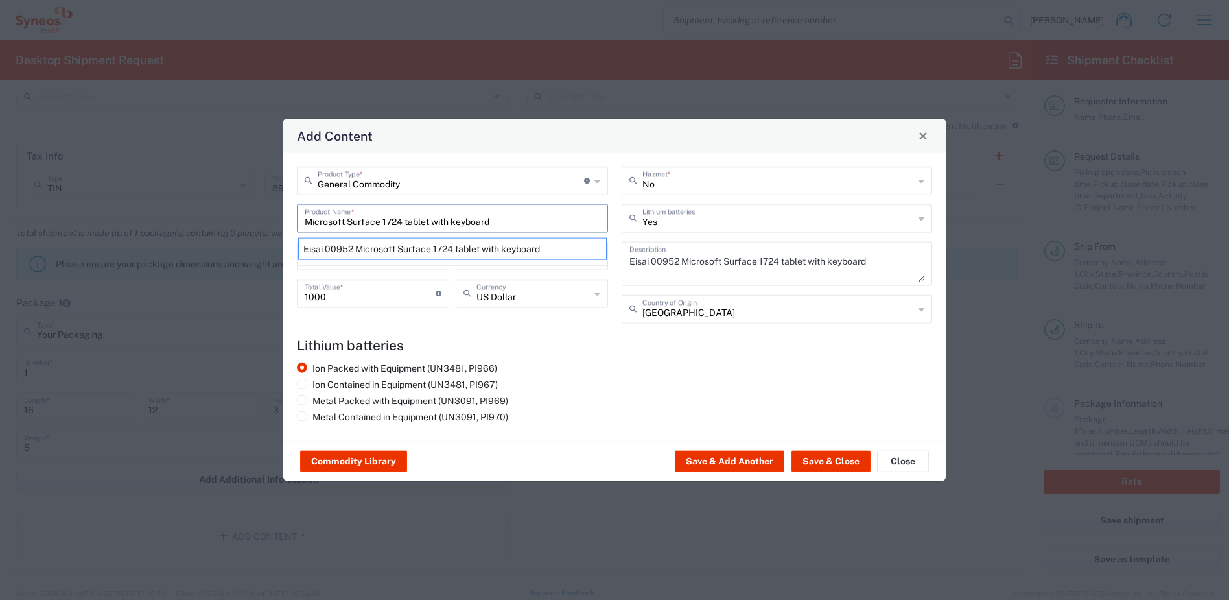
click at [496, 216] on input "Microsoft Surface 1724 tablet with keyboard" at bounding box center [453, 216] width 296 height 23
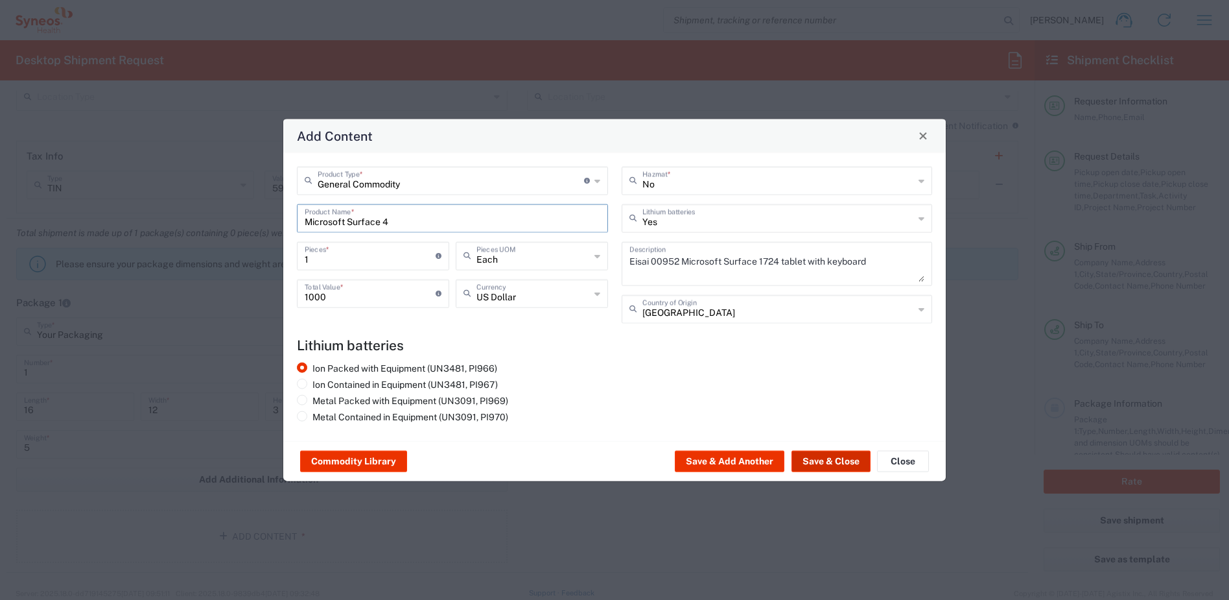
type input "Microsoft Surface 4"
click at [806, 458] on button "Save & Close" at bounding box center [830, 460] width 79 height 21
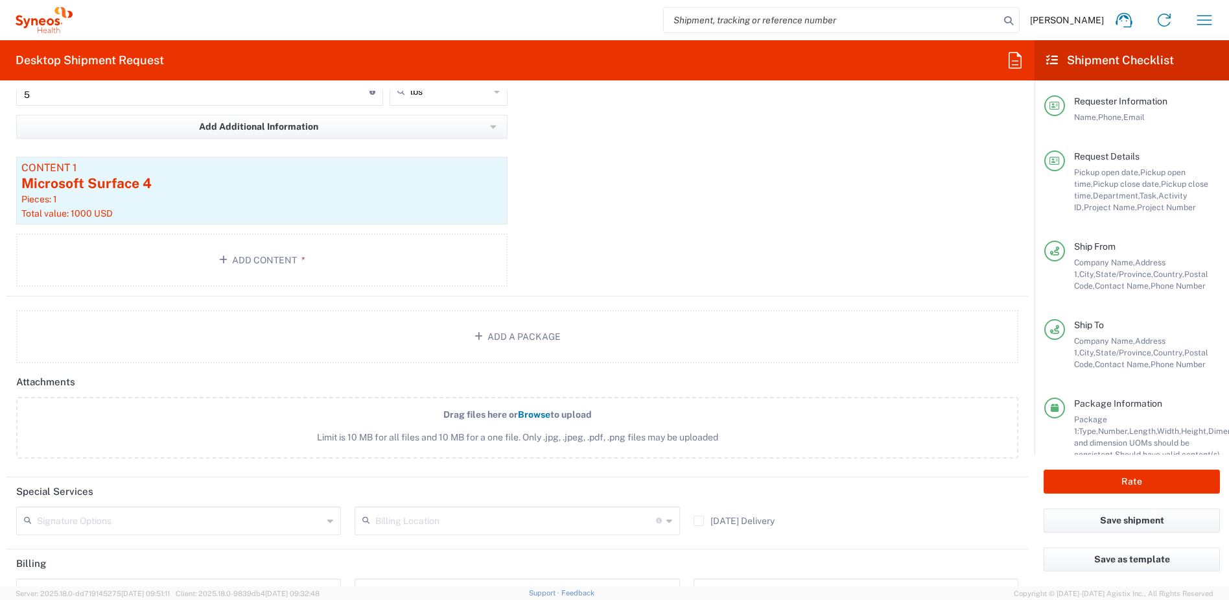
scroll to position [1446, 0]
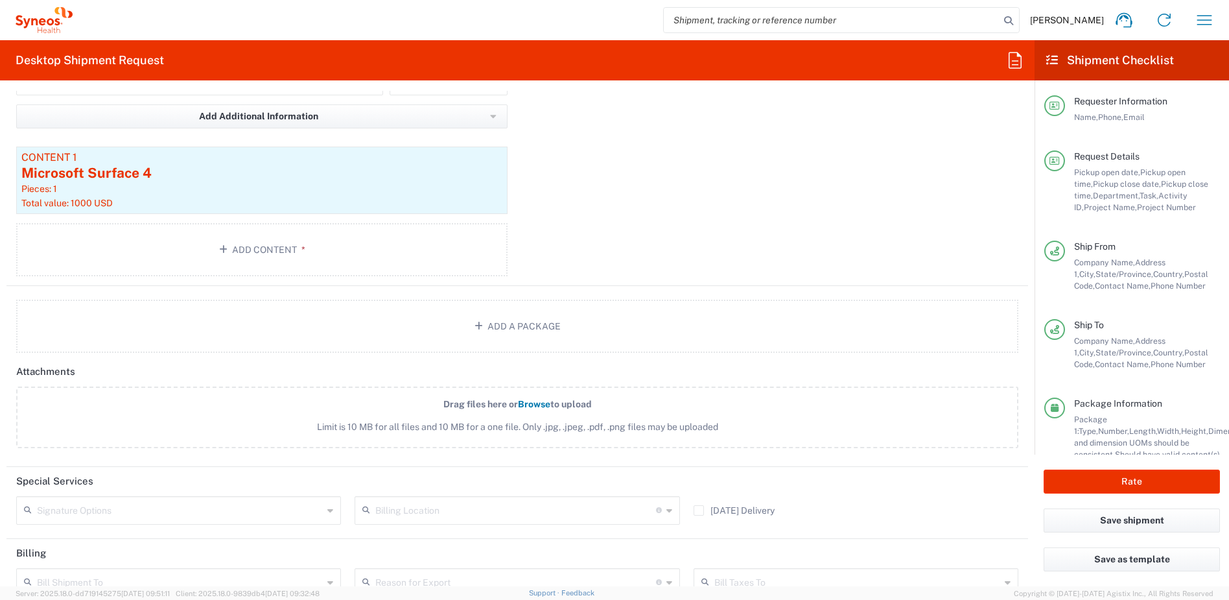
click at [172, 516] on input "text" at bounding box center [180, 509] width 286 height 23
click at [122, 534] on span "Adult Signature Required" at bounding box center [177, 538] width 319 height 20
type input "Adult Signature Required"
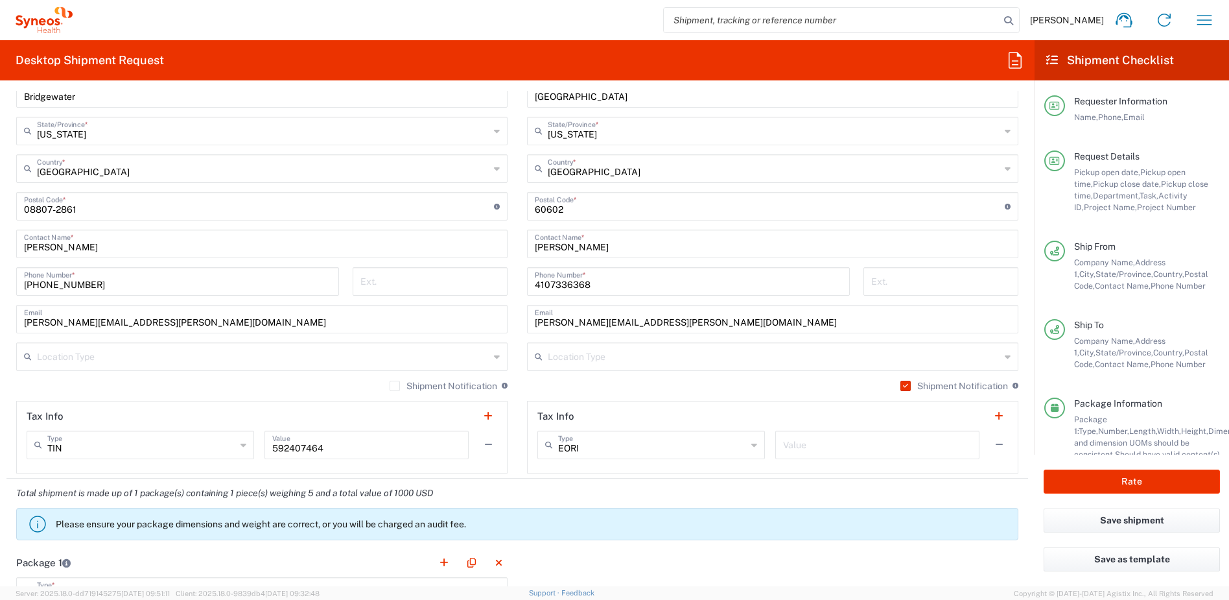
scroll to position [855, 0]
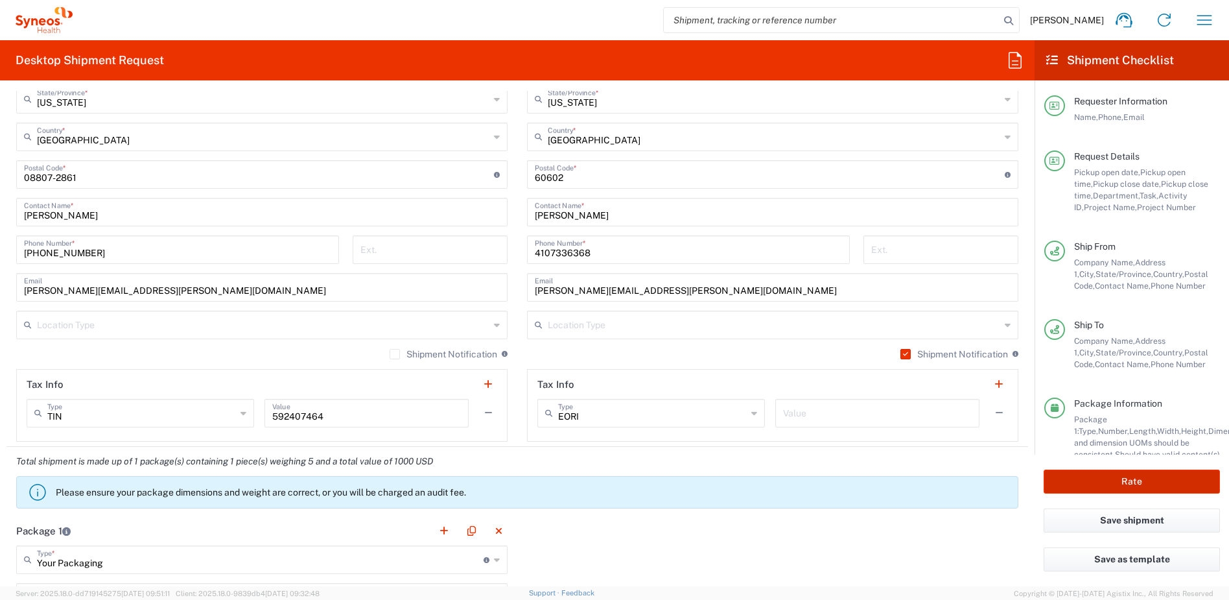
click at [1127, 484] on button "Rate" at bounding box center [1132, 481] width 176 height 24
type input "4510 DEPARTMENTAL EXPENSE"
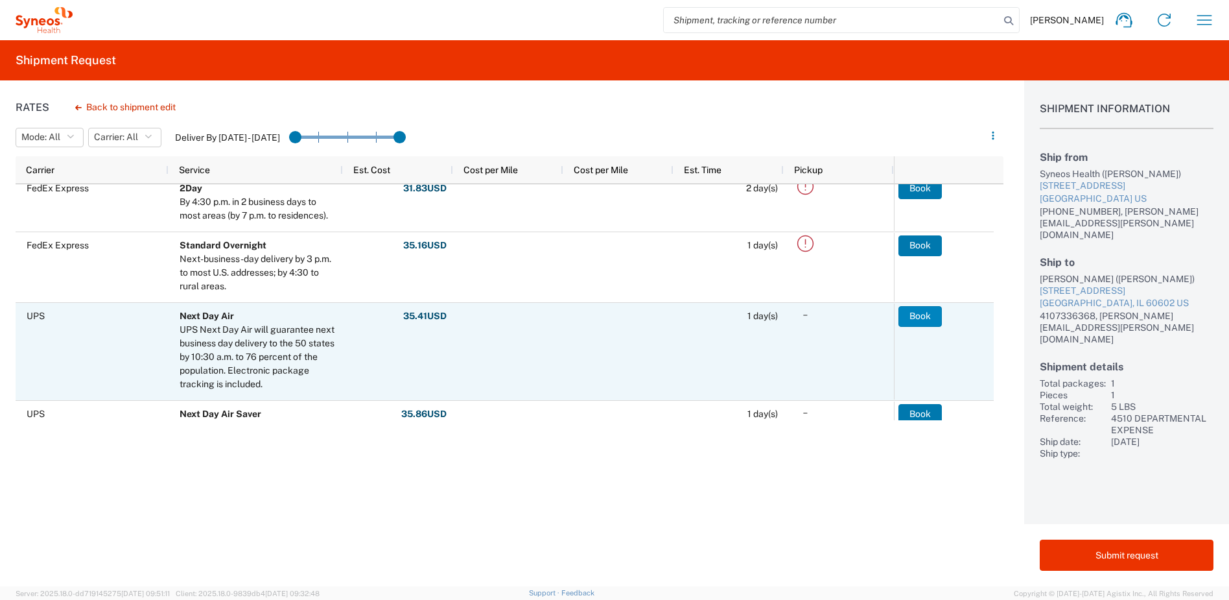
click at [932, 317] on button "Book" at bounding box center [919, 316] width 43 height 21
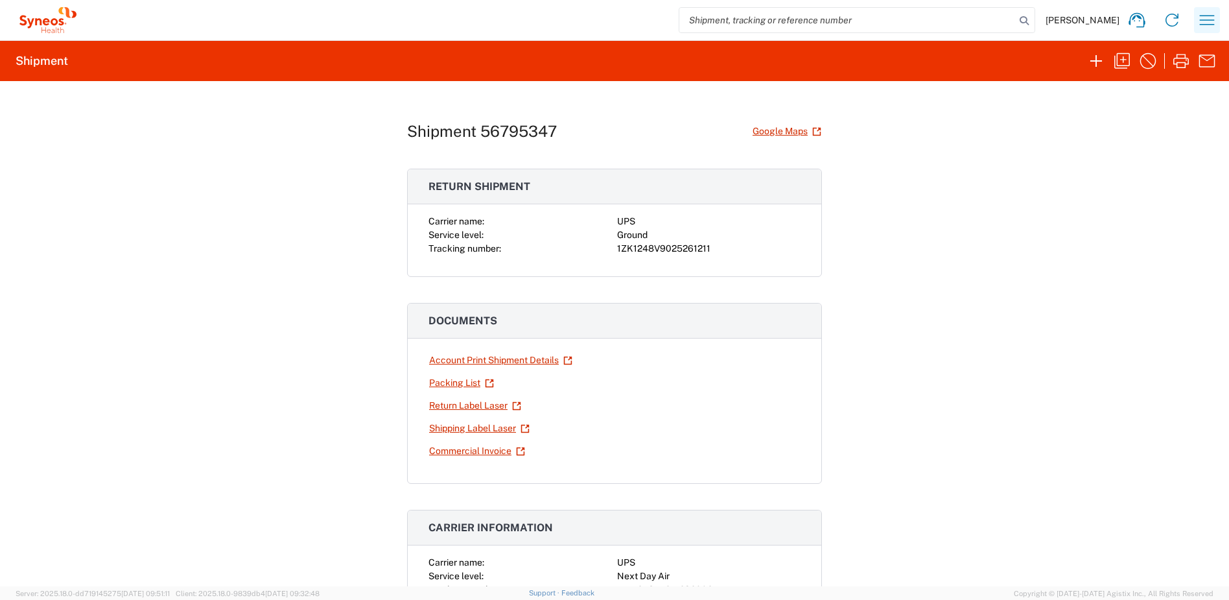
click at [1214, 24] on icon "button" at bounding box center [1207, 20] width 21 height 21
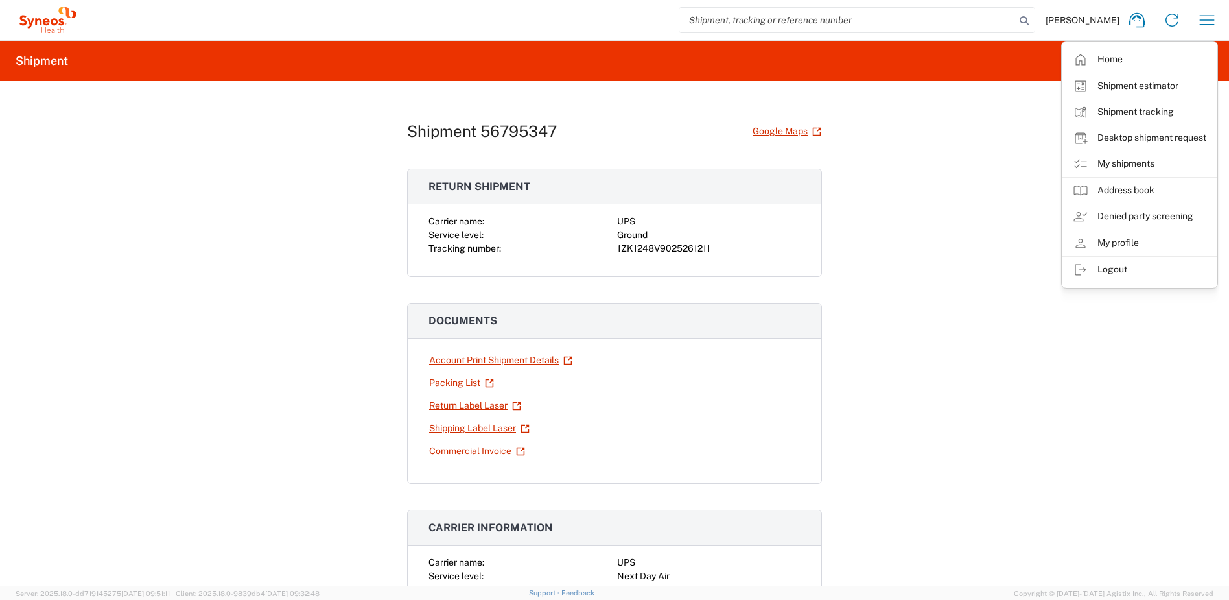
click at [955, 207] on div "Shipment 56795347 Google Maps Return shipment Carrier name: UPS Service level: …" at bounding box center [614, 333] width 1229 height 505
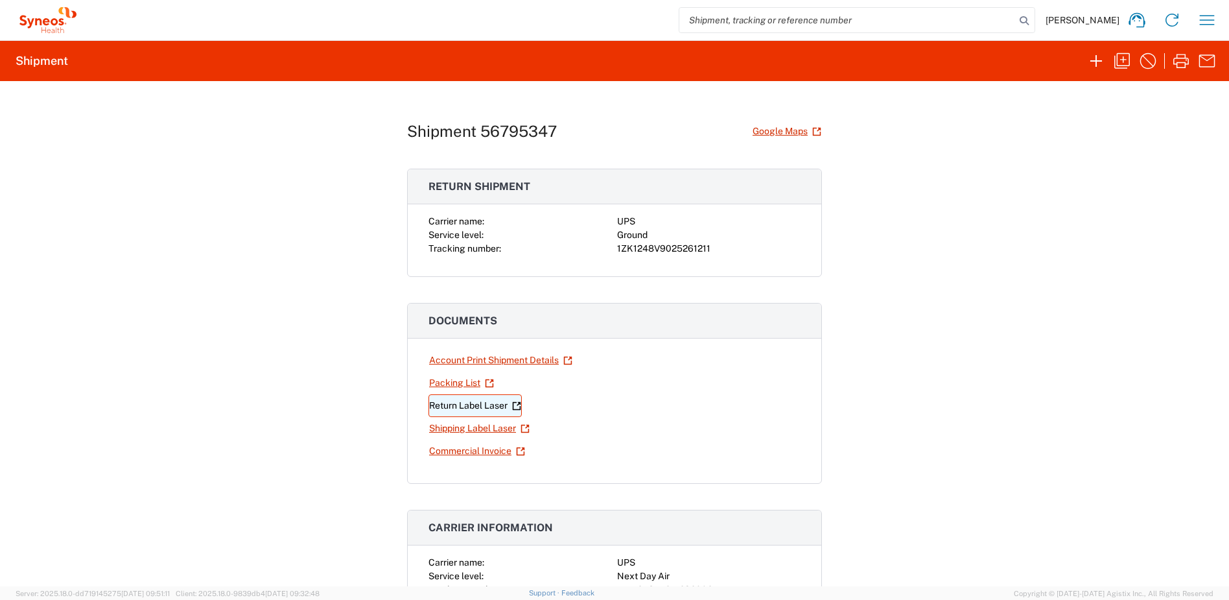
click at [476, 405] on link "Return Label Laser" at bounding box center [474, 405] width 93 height 23
click at [468, 424] on link "Shipping Label Laser" at bounding box center [479, 428] width 102 height 23
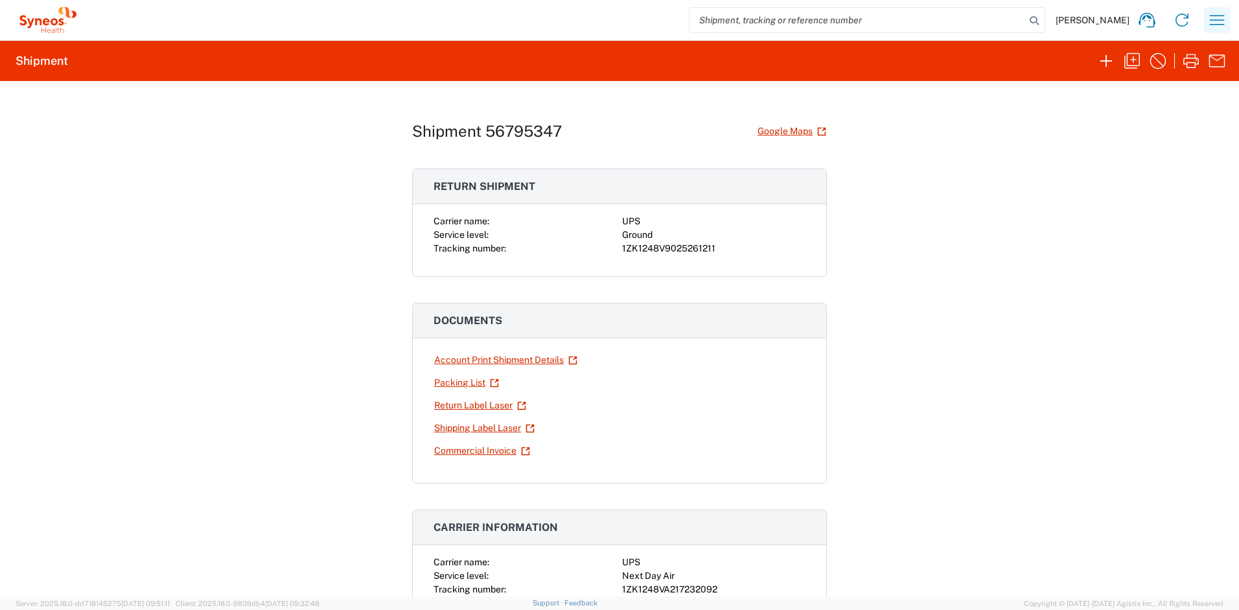
click at [1210, 19] on icon "button" at bounding box center [1217, 20] width 21 height 21
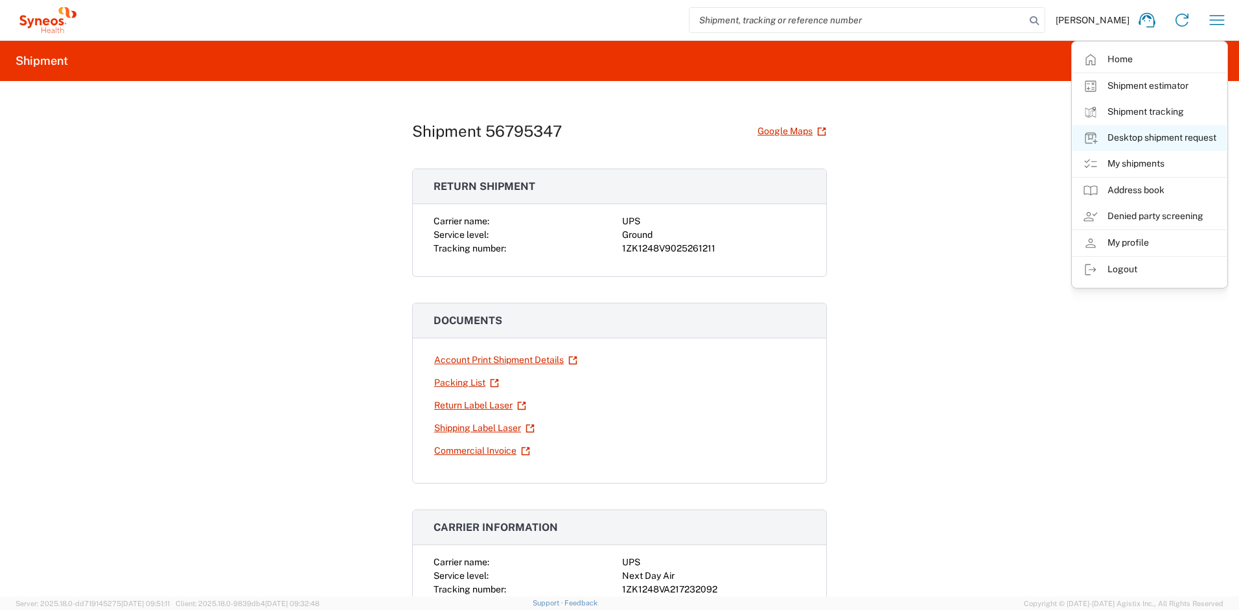
click at [1123, 141] on link "Desktop shipment request" at bounding box center [1150, 138] width 154 height 26
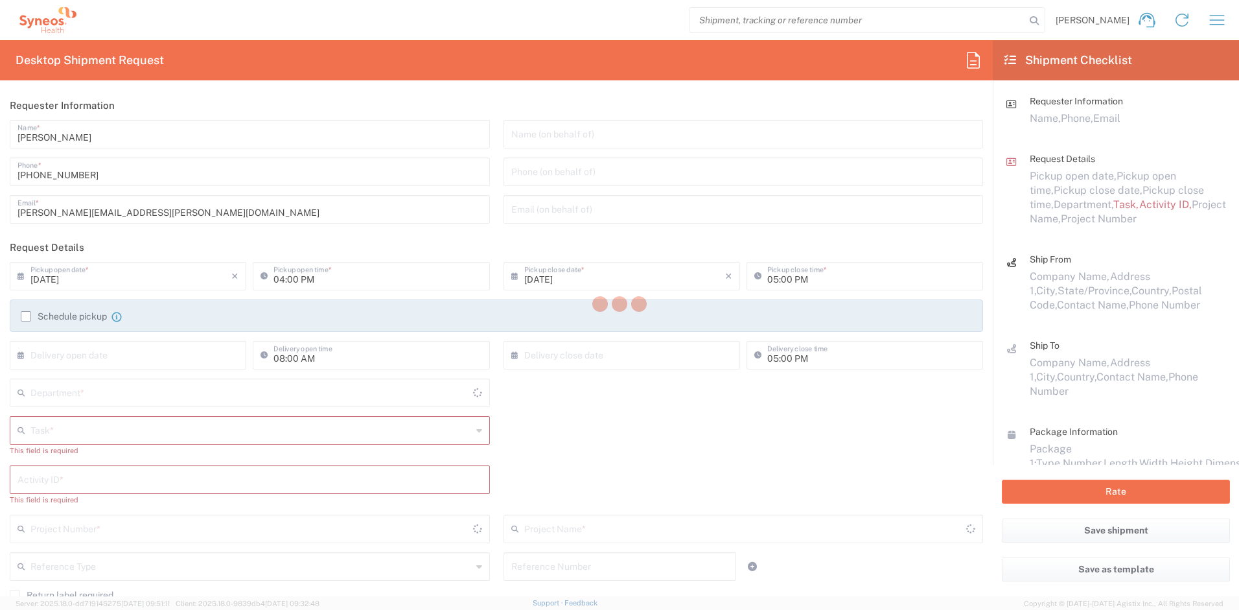
type input "[US_STATE]"
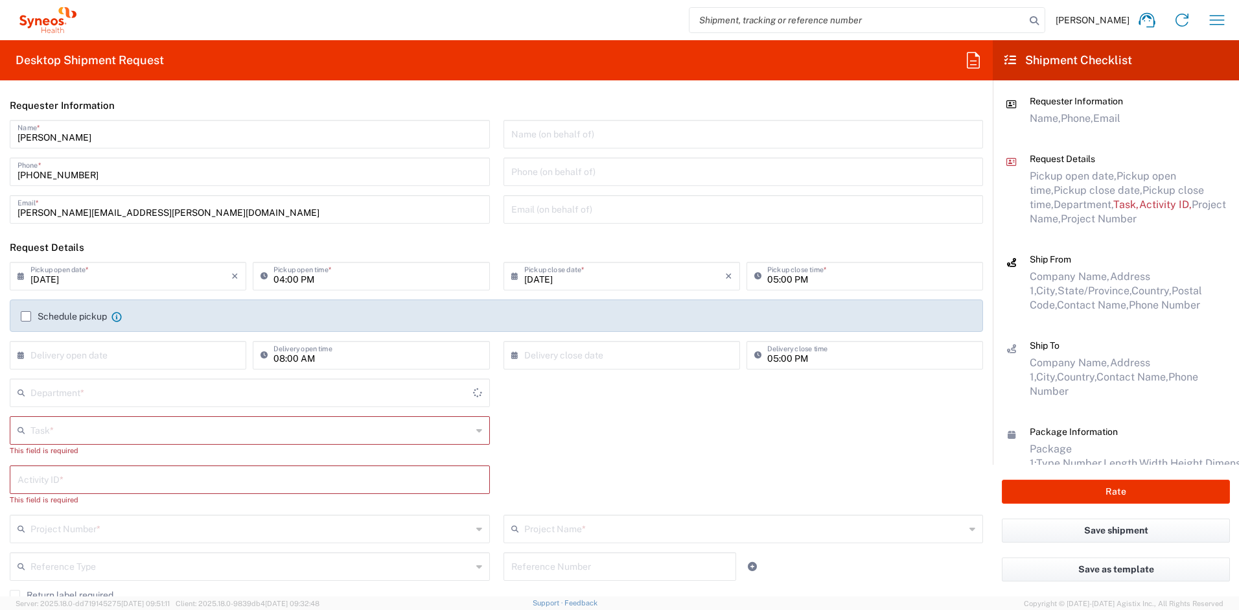
type input "4510"
click at [53, 429] on input "text" at bounding box center [250, 429] width 441 height 23
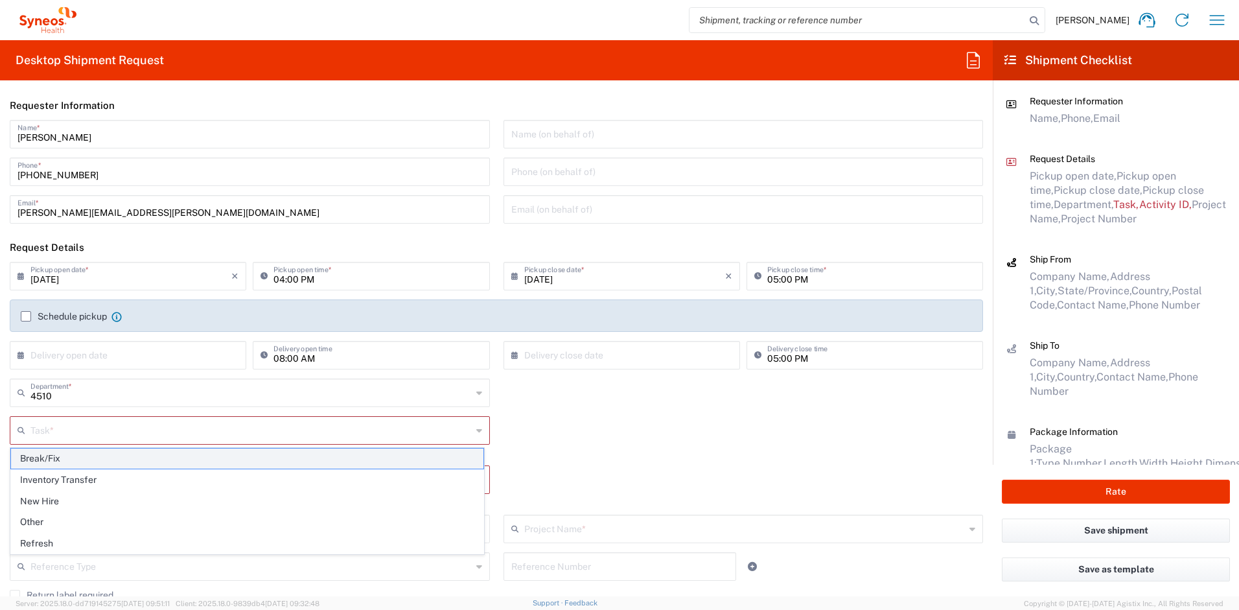
click at [49, 460] on span "Break/Fix" at bounding box center [247, 459] width 473 height 20
type input "Break/Fix"
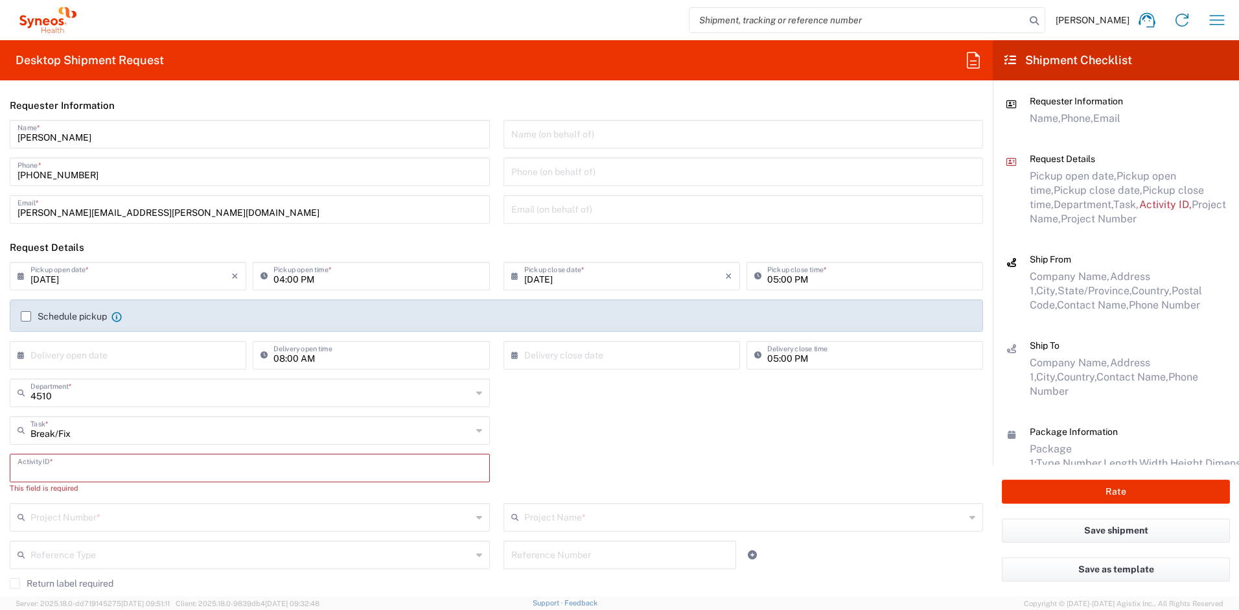
click at [64, 473] on input "text" at bounding box center [250, 467] width 465 height 23
paste input "INC2647747"
type input "INC2647747"
click at [74, 509] on input "text" at bounding box center [250, 504] width 441 height 23
click at [113, 481] on span "4510 DEPARTMENTAL EXPENSE" at bounding box center [247, 480] width 473 height 20
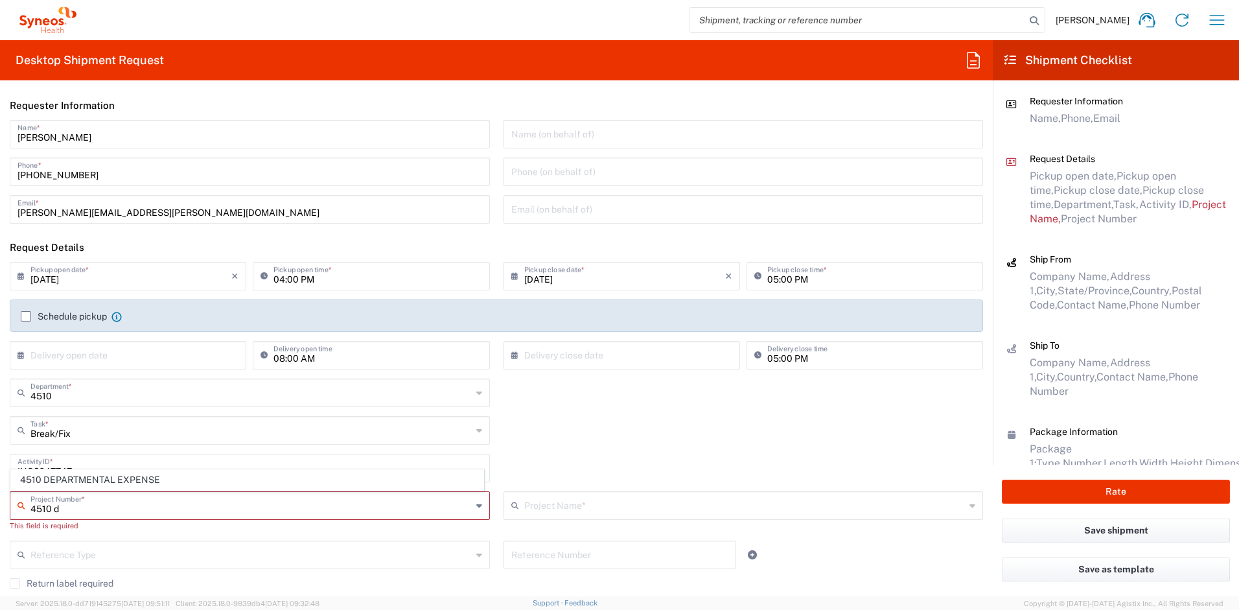
type input "4510 DEPARTMENTAL EXPENSE"
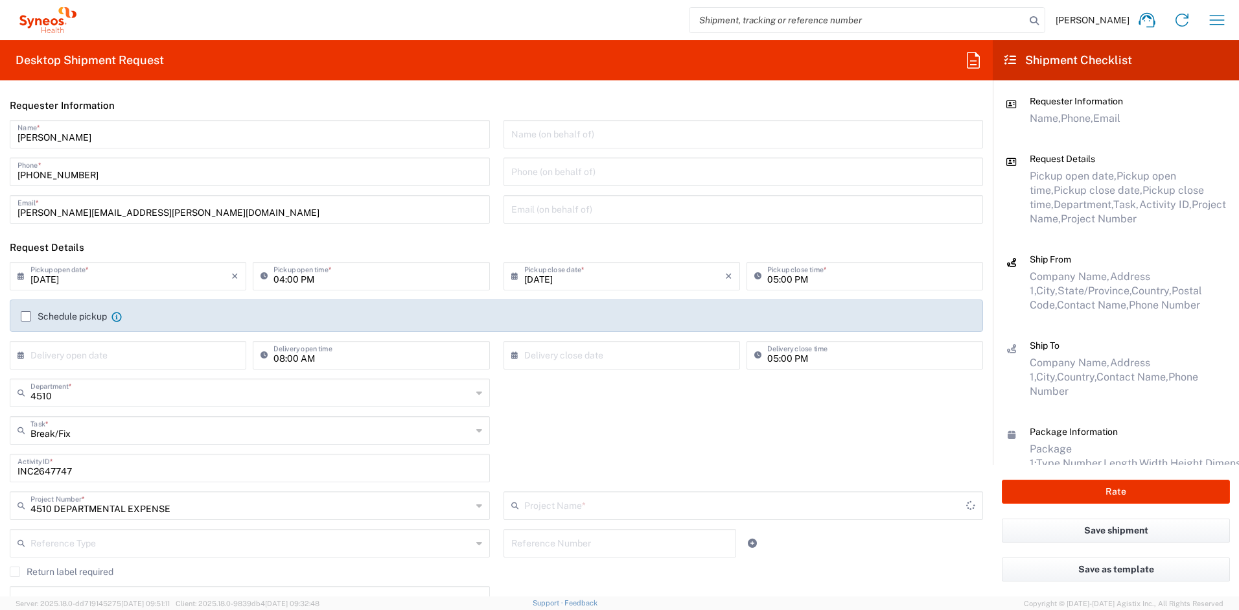
type input "4510 DEPARTMENTAL EXPENSE"
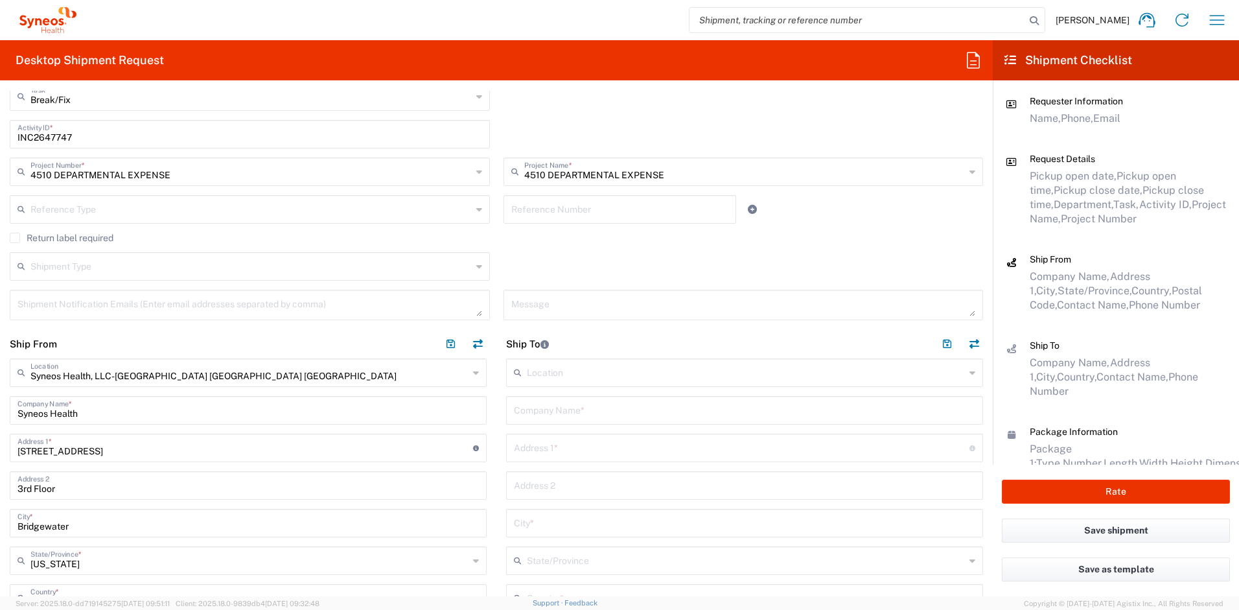
scroll to position [348, 0]
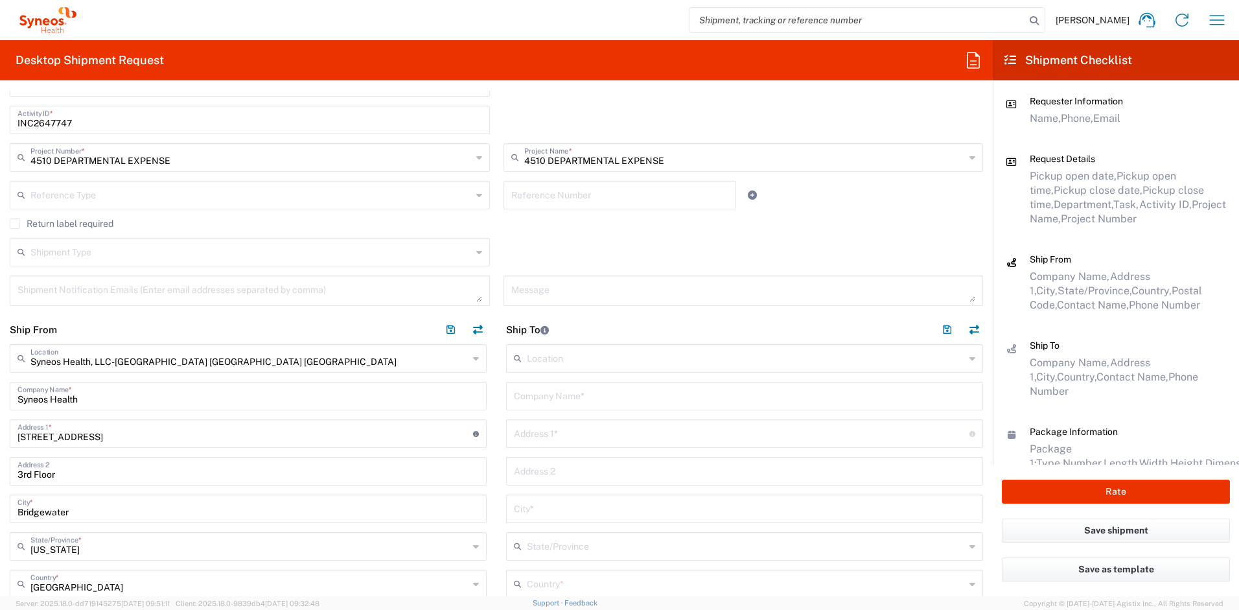
click at [25, 220] on label "Return label required" at bounding box center [62, 223] width 104 height 10
click at [15, 224] on input "Return label required" at bounding box center [15, 224] width 0 height 0
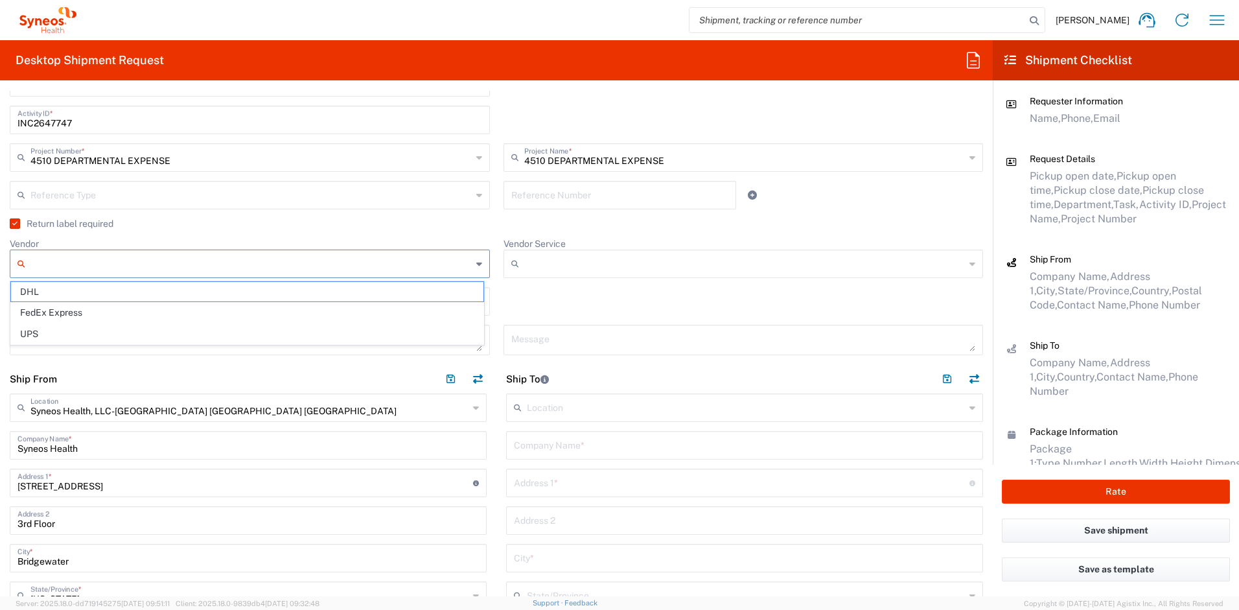
drag, startPoint x: 51, startPoint y: 259, endPoint x: 57, endPoint y: 265, distance: 9.2
click at [51, 259] on input "Vendor" at bounding box center [250, 263] width 441 height 21
click at [58, 332] on span "UPS" at bounding box center [247, 334] width 473 height 20
type input "UPS"
click at [544, 262] on input "Vendor Service" at bounding box center [744, 263] width 441 height 21
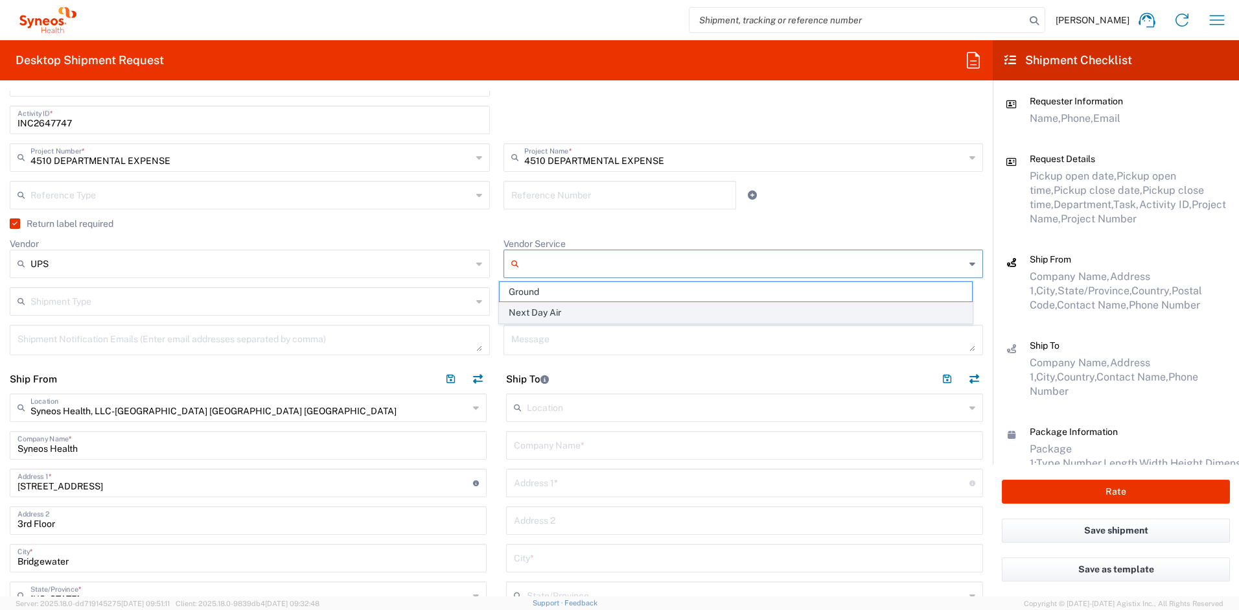
click at [540, 314] on span "Next Day Air" at bounding box center [736, 313] width 473 height 20
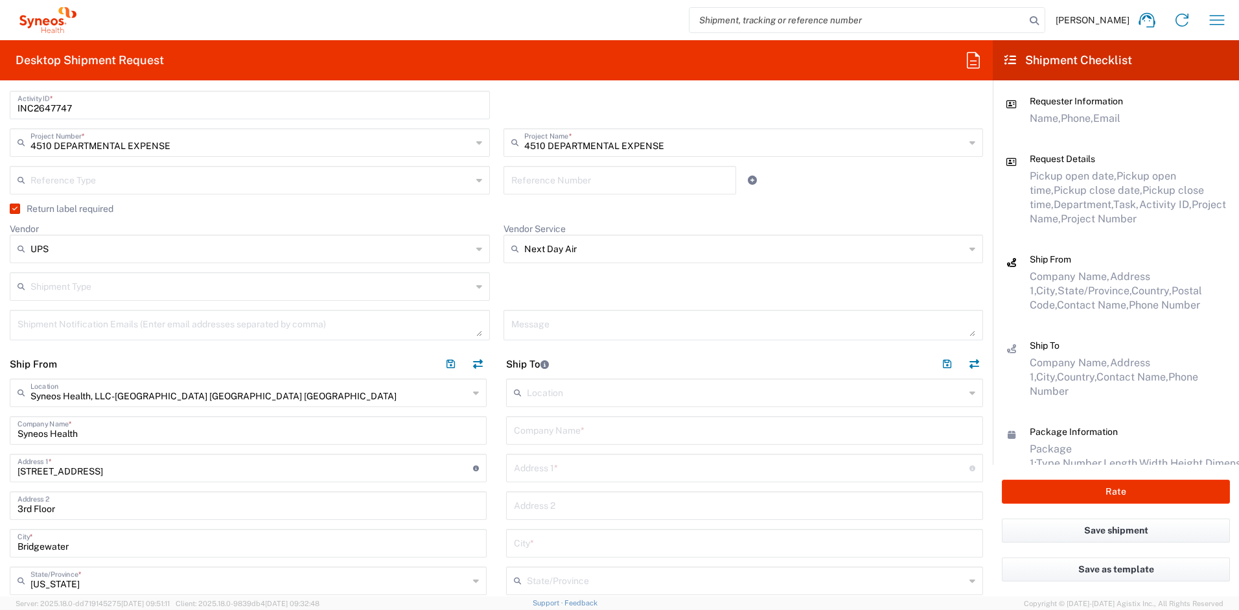
scroll to position [364, 0]
type input "Next Day Air"
drag, startPoint x: 592, startPoint y: 251, endPoint x: 482, endPoint y: 241, distance: 110.6
click at [482, 241] on div "09/11/2025 × Pickup open date * Cancel Apply 04:00 PM Pickup open time * 09/11/…" at bounding box center [496, 123] width 987 height 450
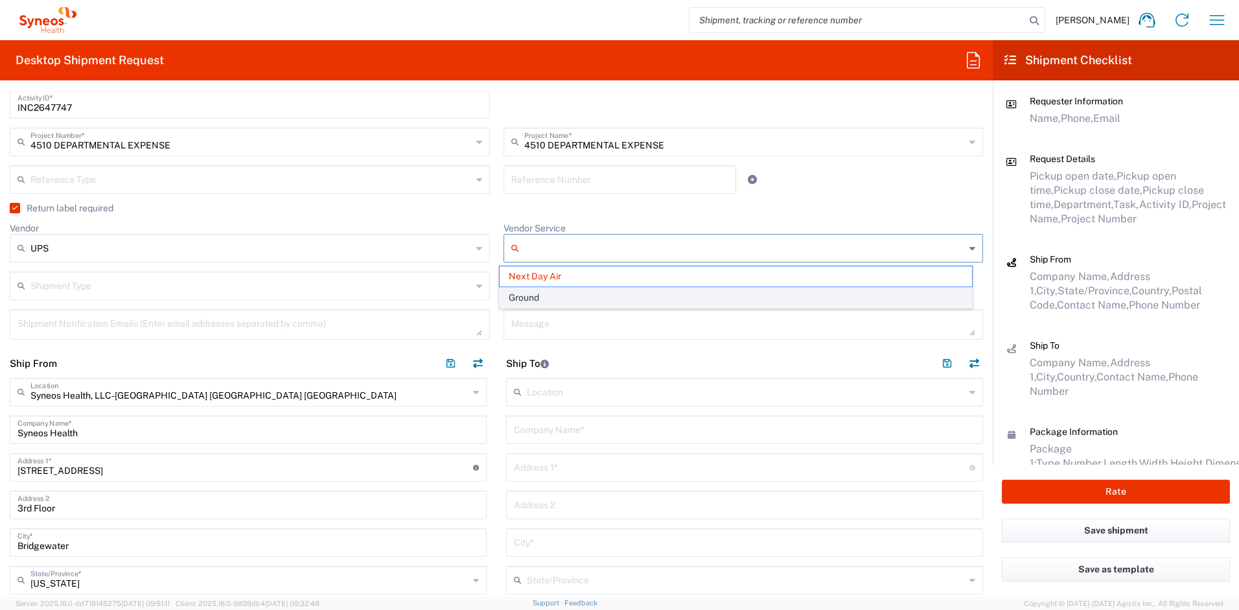
click at [548, 298] on span "Ground" at bounding box center [736, 298] width 473 height 20
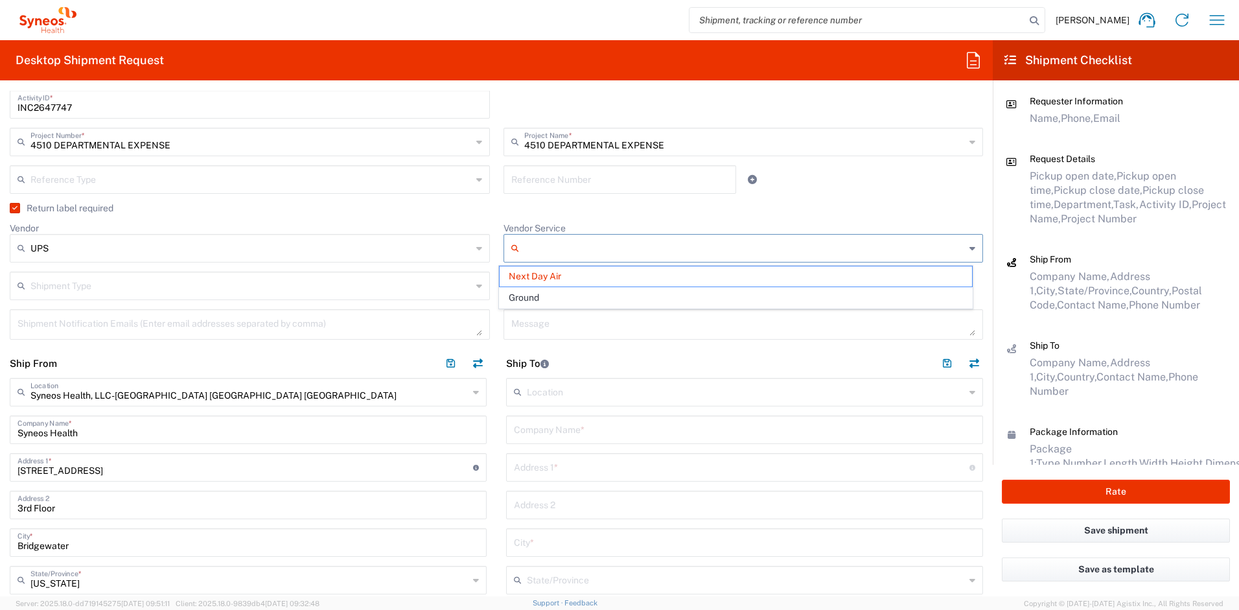
type input "Ground"
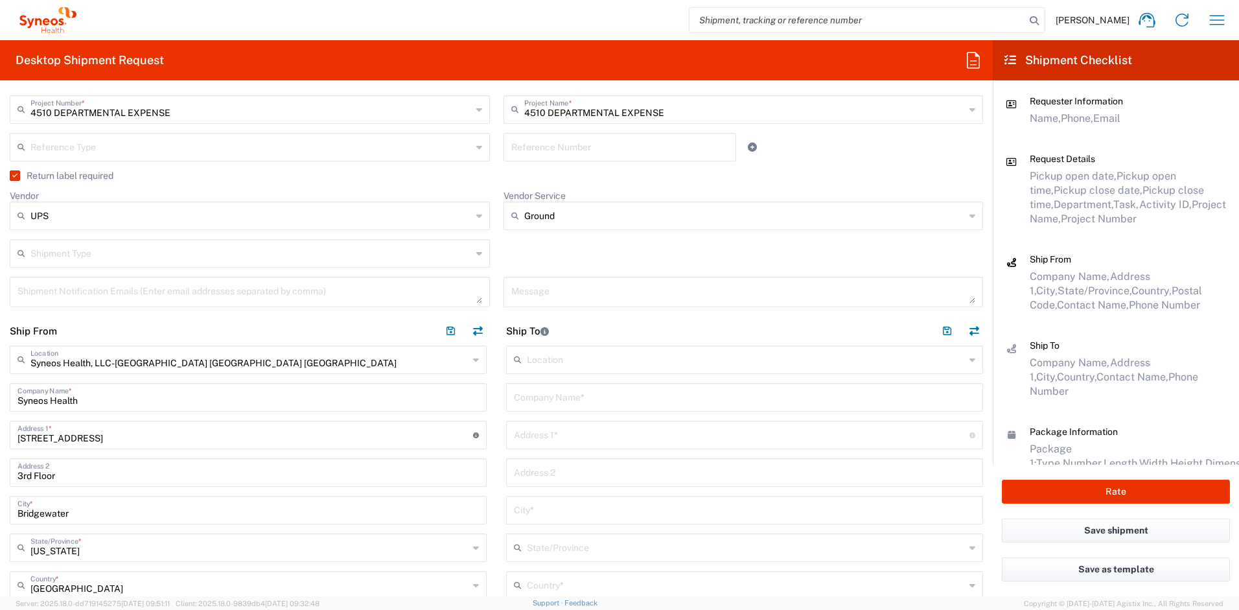
scroll to position [407, 0]
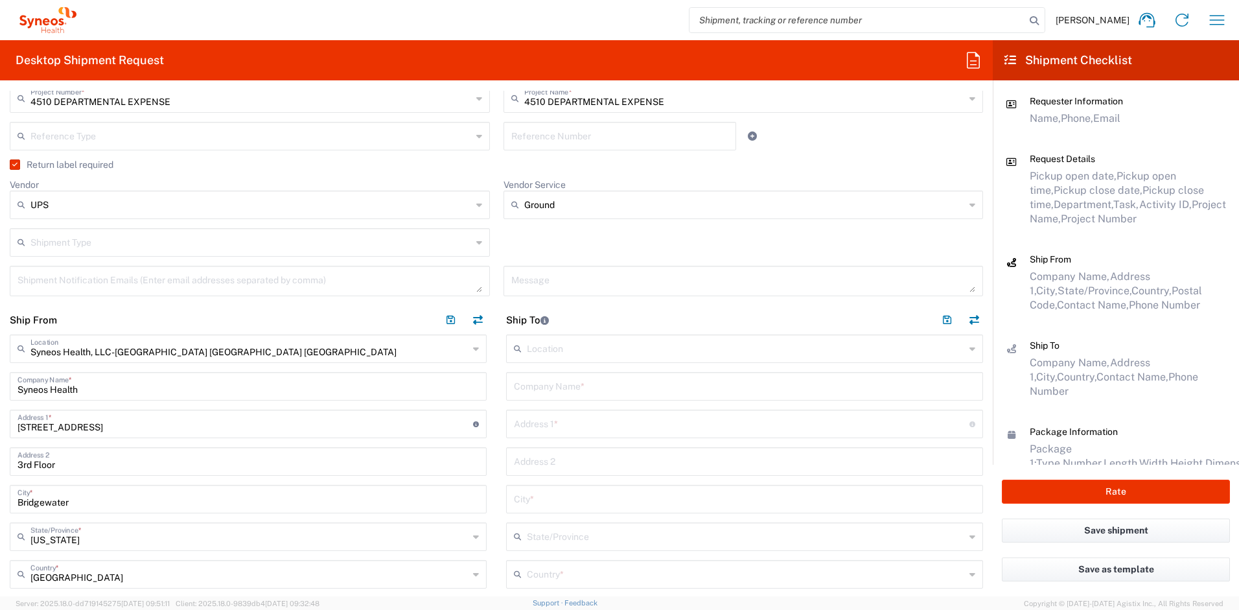
click at [565, 389] on input "text" at bounding box center [744, 385] width 461 height 23
drag, startPoint x: 600, startPoint y: 389, endPoint x: 485, endPoint y: 386, distance: 114.8
click at [485, 386] on div "Ship From Syneos Health, LLC-Morrisville NC US Location Syneos Health, LLC-Morr…" at bounding box center [496, 589] width 993 height 568
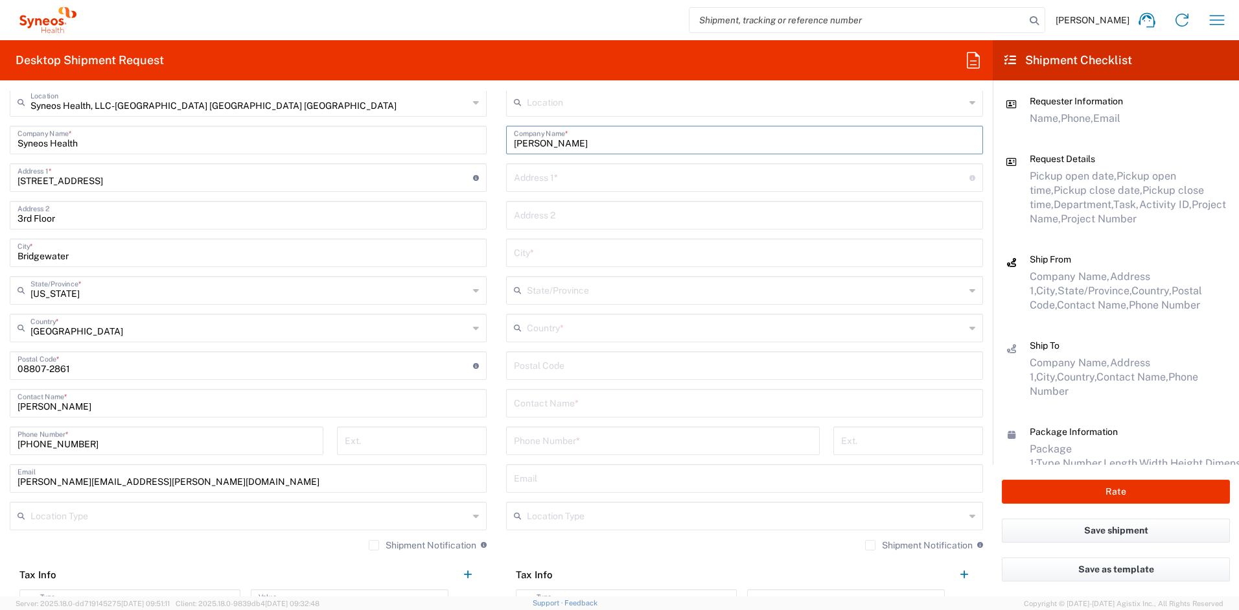
scroll to position [654, 0]
type input "Joe Tanner"
click at [553, 409] on input "text" at bounding box center [744, 401] width 461 height 23
paste input "Joe Tanner"
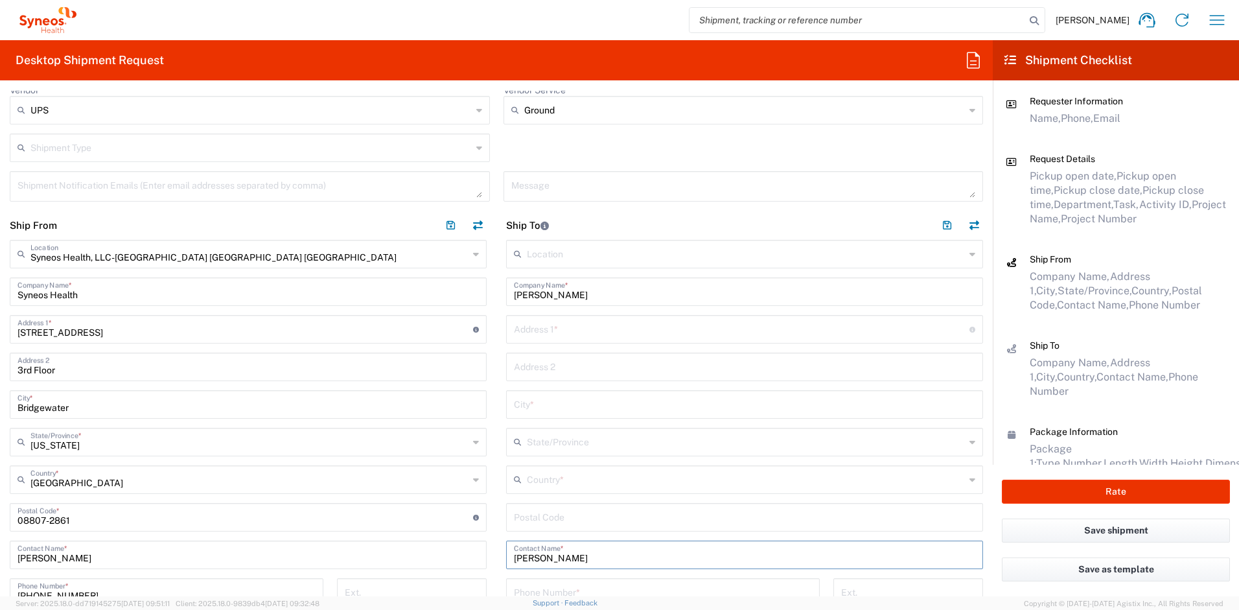
scroll to position [499, 0]
type input "Joe Tanner"
click at [592, 339] on input "text" at bounding box center [742, 331] width 456 height 23
click at [555, 336] on input "text" at bounding box center [742, 331] width 456 height 23
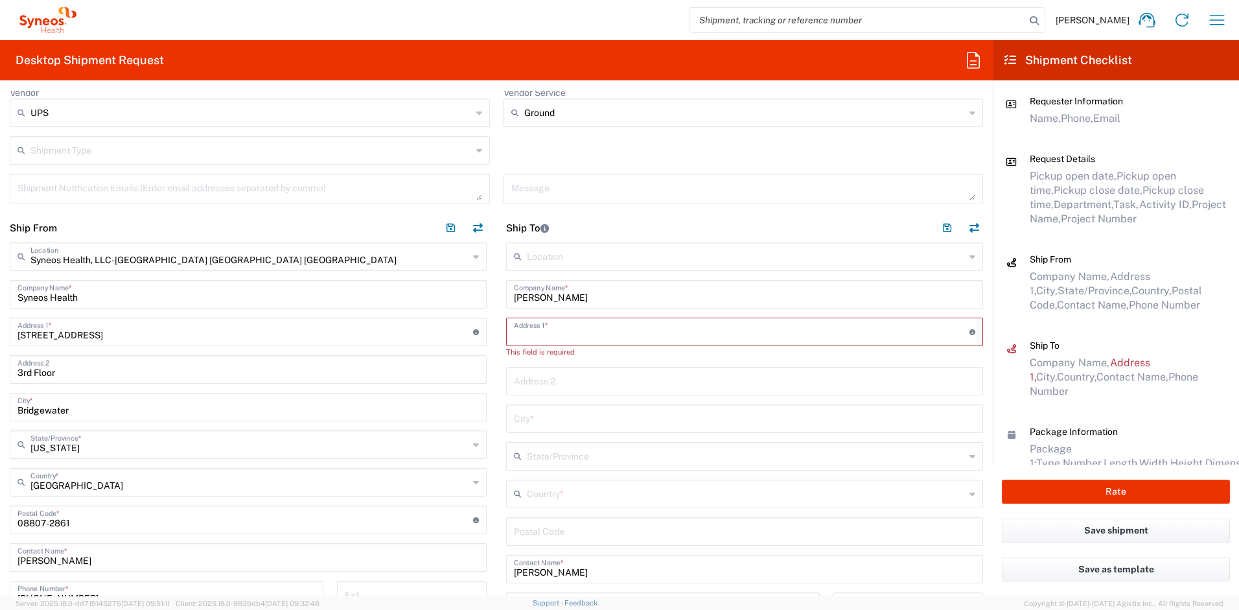
paste input "1118 4th St W"
type input "1118 4th St W"
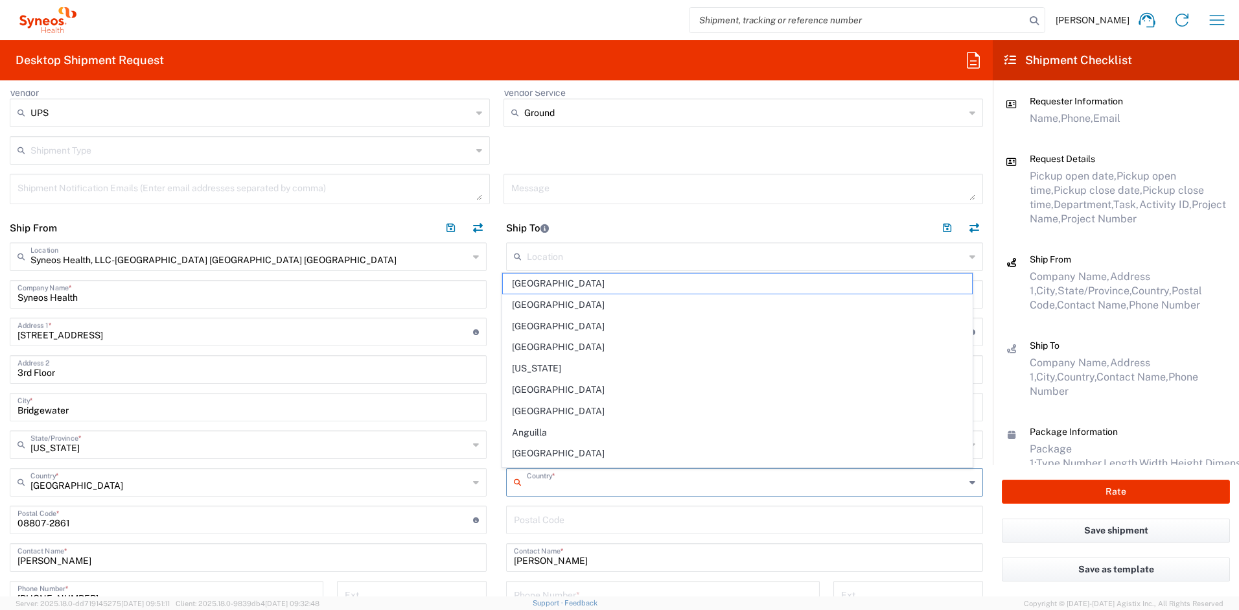
click at [556, 484] on input "text" at bounding box center [746, 481] width 438 height 23
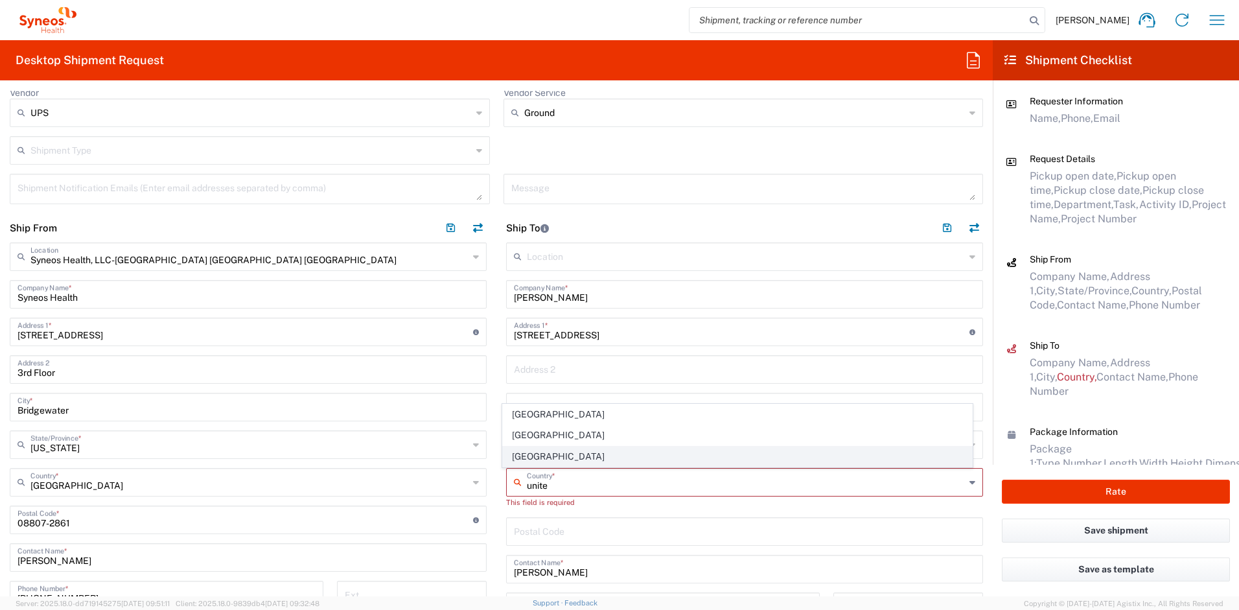
click at [541, 452] on span "[GEOGRAPHIC_DATA]" at bounding box center [738, 457] width 470 height 20
type input "[GEOGRAPHIC_DATA]"
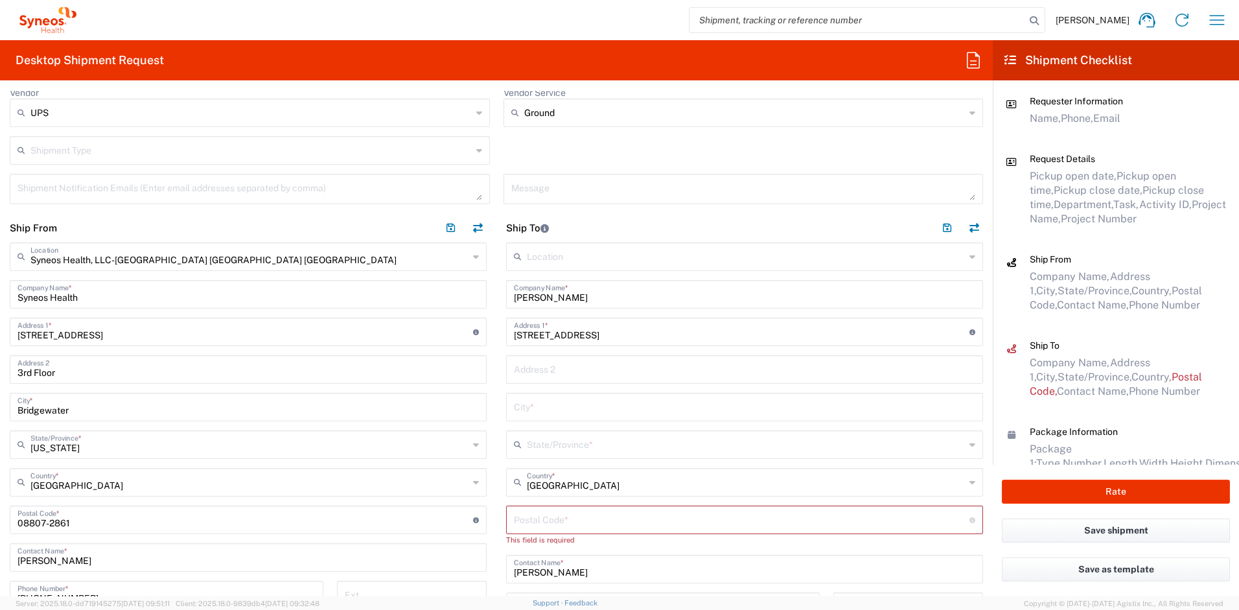
click at [540, 405] on input "text" at bounding box center [744, 406] width 461 height 23
paste input "Palmetto"
type input "Palmetto"
click at [561, 445] on input "text" at bounding box center [746, 443] width 438 height 23
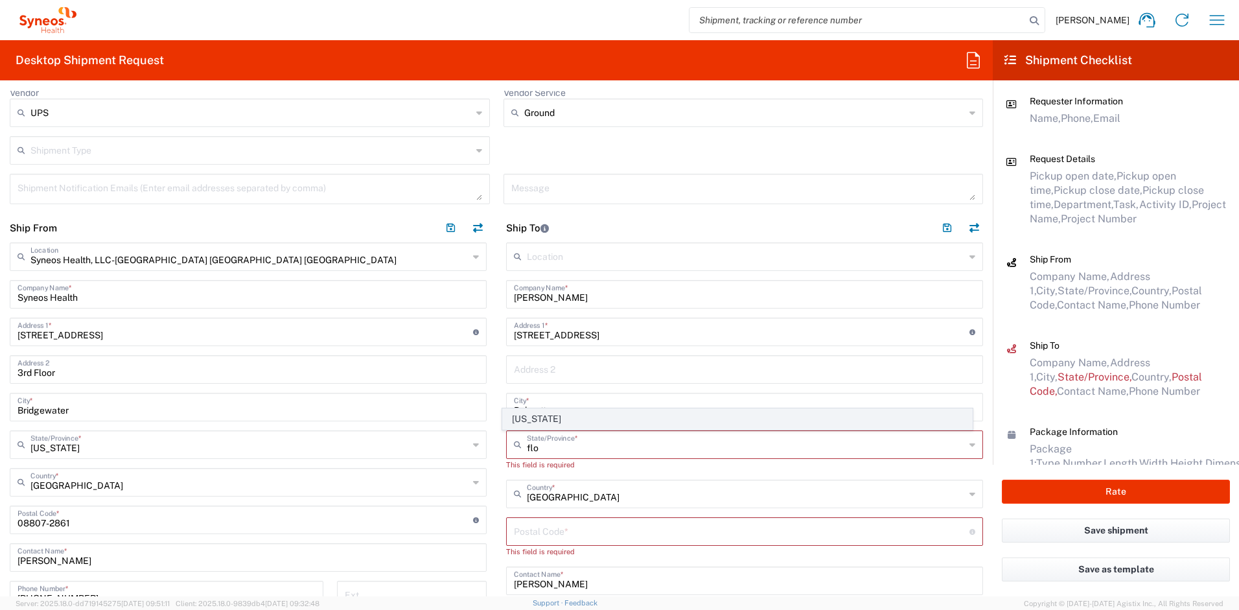
click at [545, 426] on span "[US_STATE]" at bounding box center [738, 419] width 470 height 20
type input "[US_STATE]"
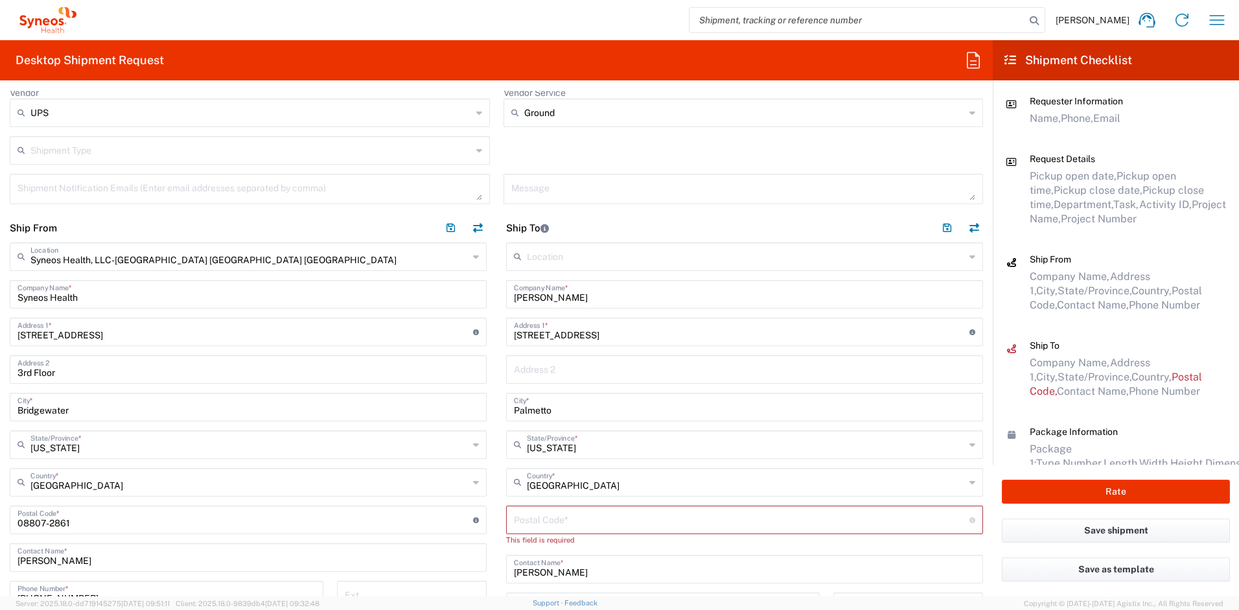
click at [586, 514] on input "undefined" at bounding box center [742, 519] width 456 height 23
paste input "34221"
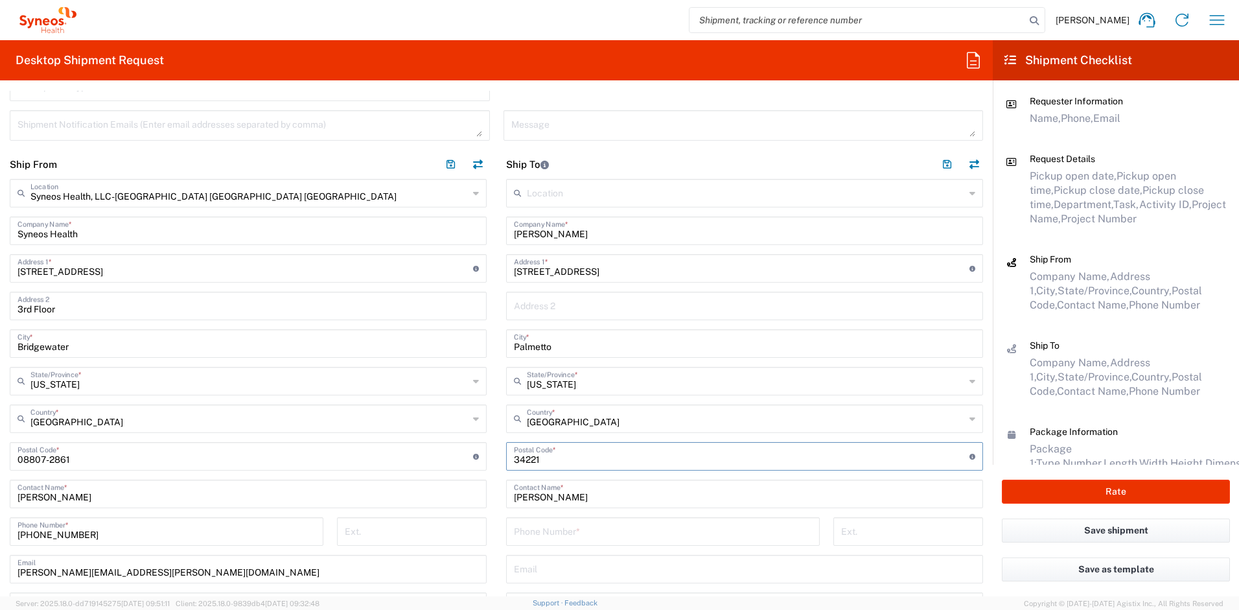
scroll to position [590, 0]
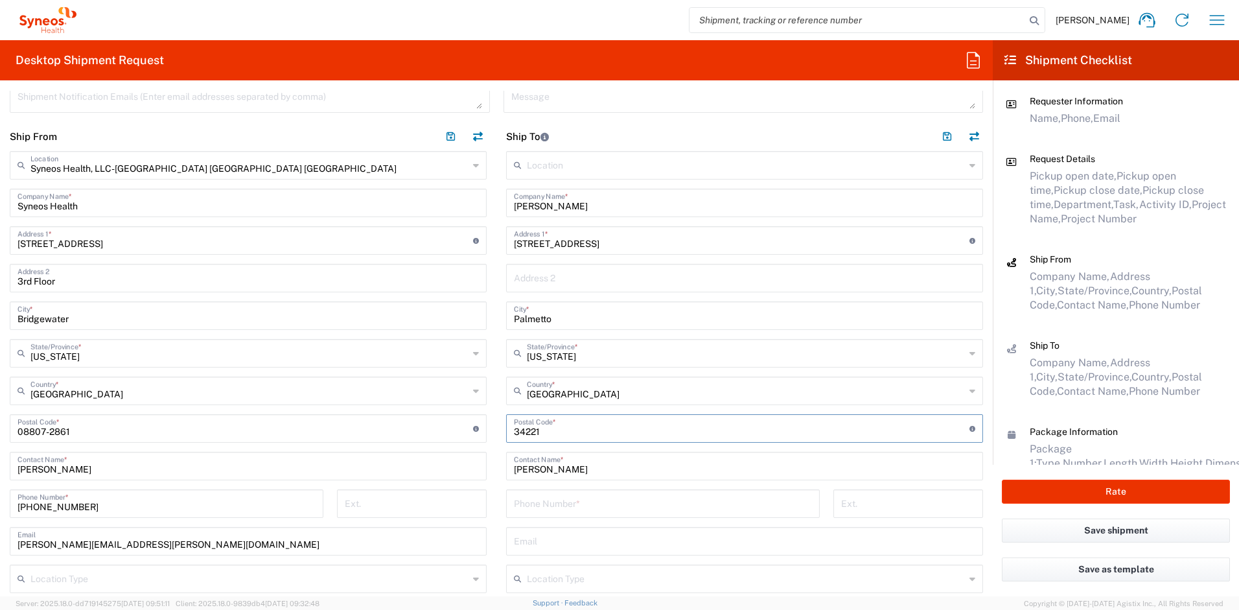
type input "34221"
click at [549, 496] on input "tel" at bounding box center [663, 502] width 298 height 23
paste input "941154542213"
type input "941154542213"
click at [556, 539] on input "text" at bounding box center [744, 540] width 461 height 23
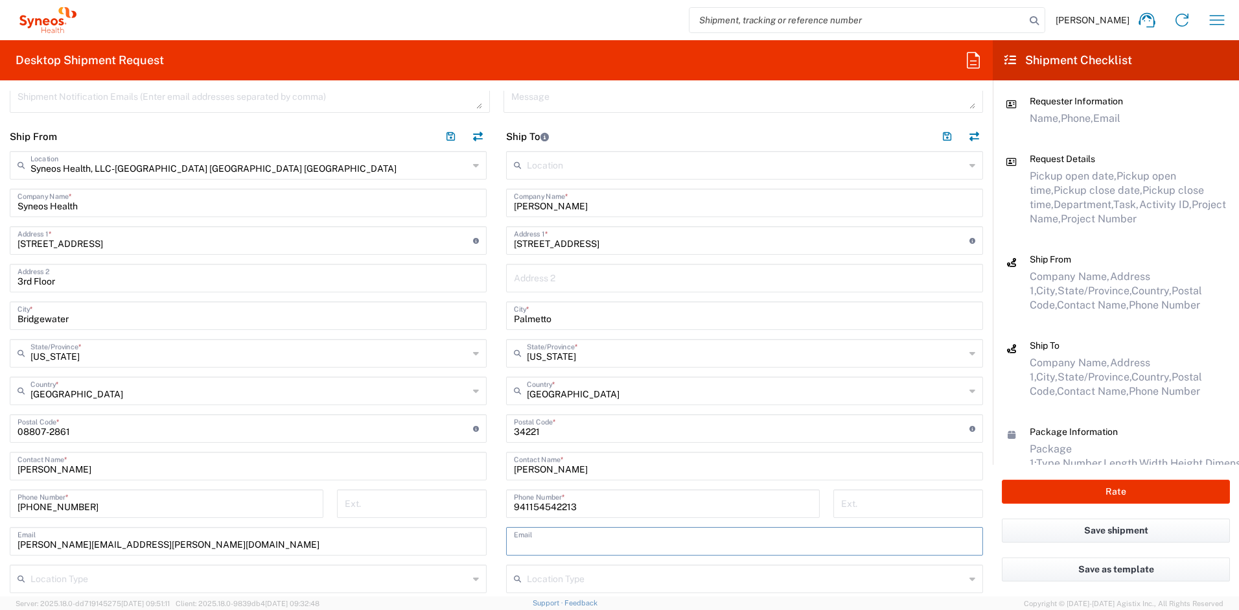
paste input "joseph.tanner@syneoshealth.com"
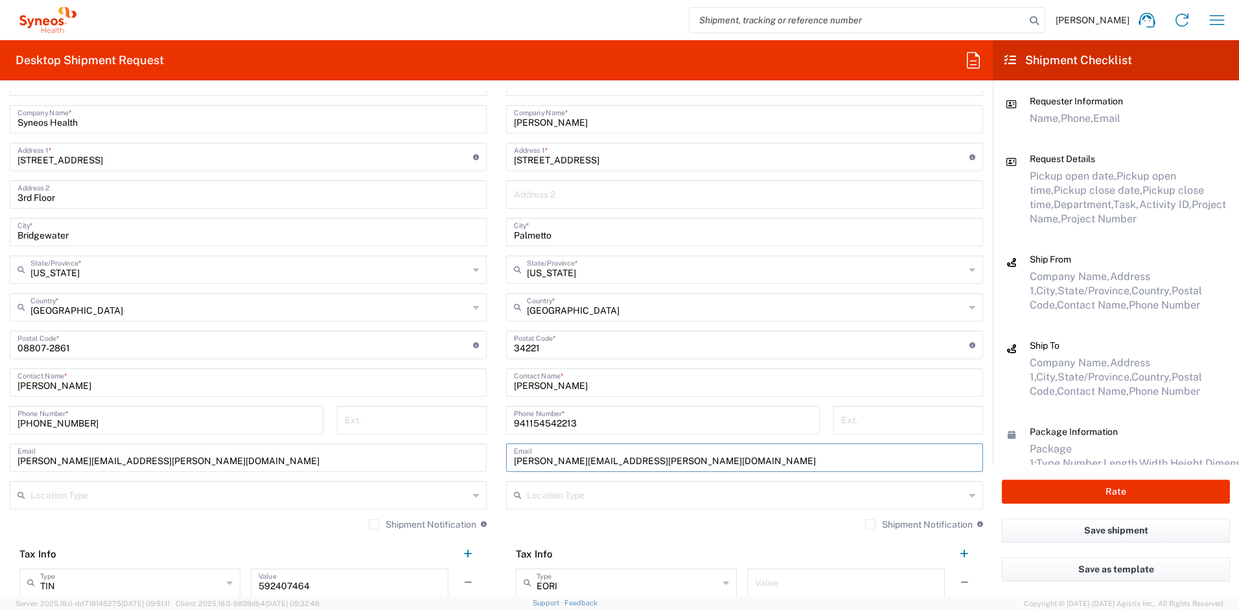
scroll to position [731, 0]
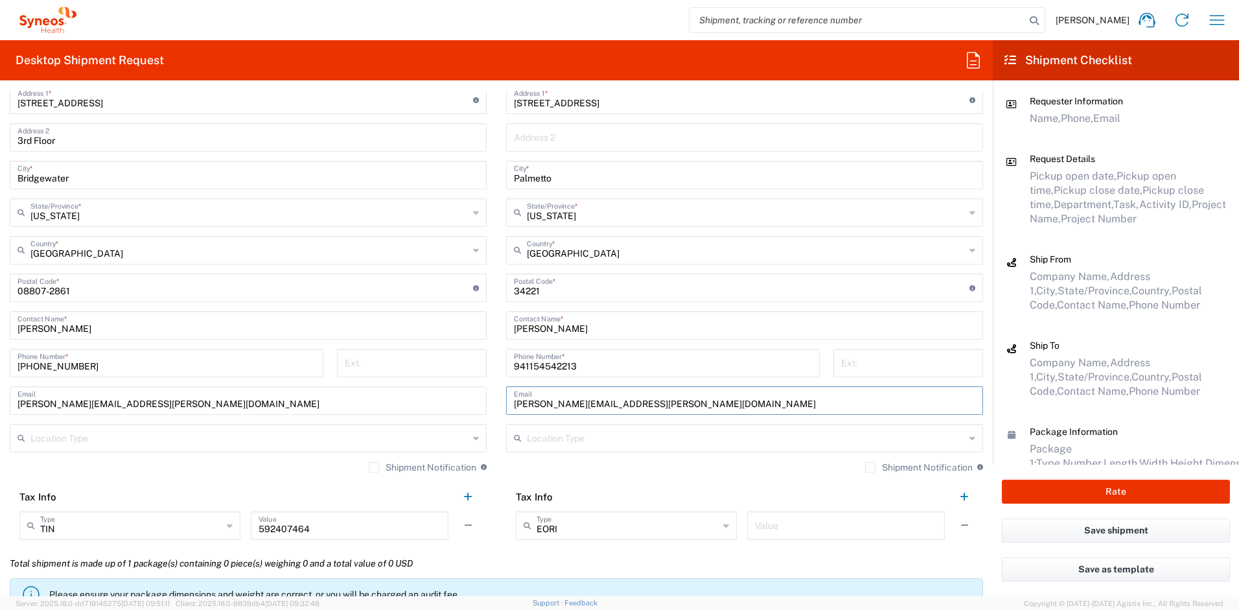
type input "joseph.tanner@syneoshealth.com"
click at [865, 471] on label "Shipment Notification" at bounding box center [919, 467] width 108 height 10
click at [870, 467] on input "Shipment Notification" at bounding box center [870, 467] width 0 height 0
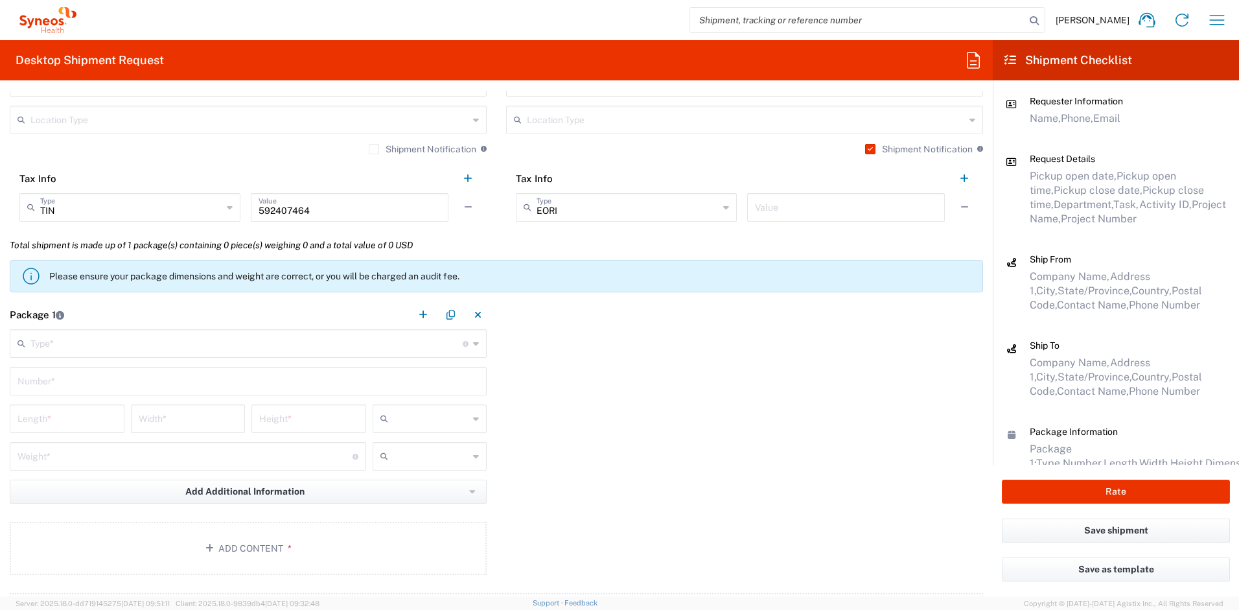
scroll to position [1050, 0]
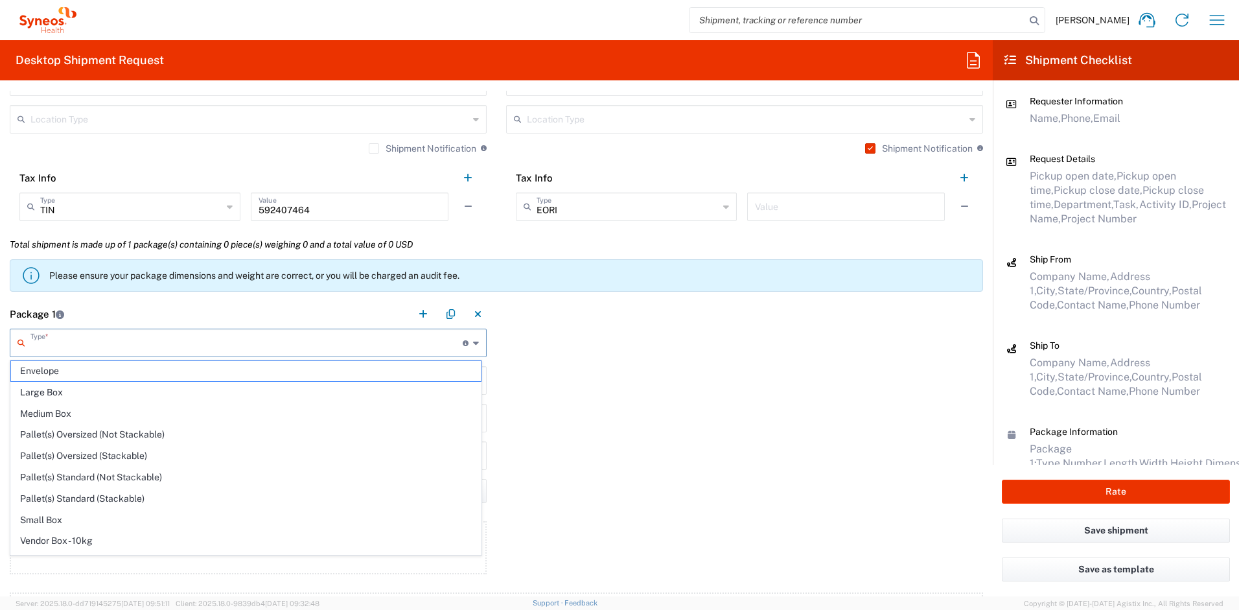
click at [201, 344] on input "text" at bounding box center [246, 342] width 432 height 23
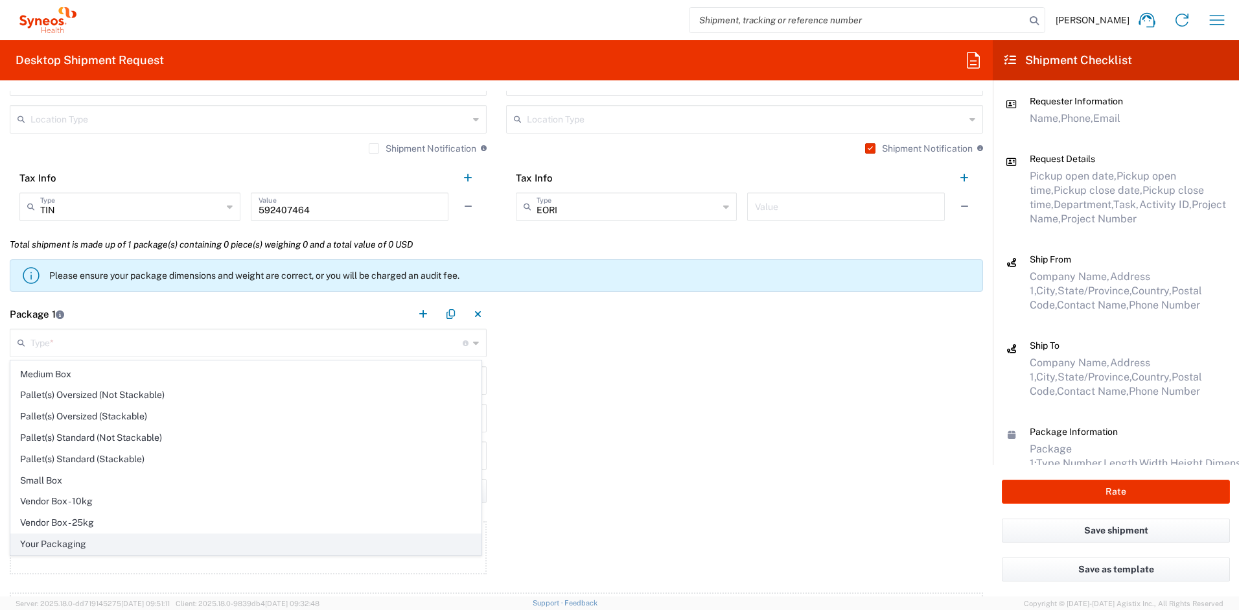
click at [194, 543] on span "Your Packaging" at bounding box center [246, 544] width 470 height 20
type input "Your Packaging"
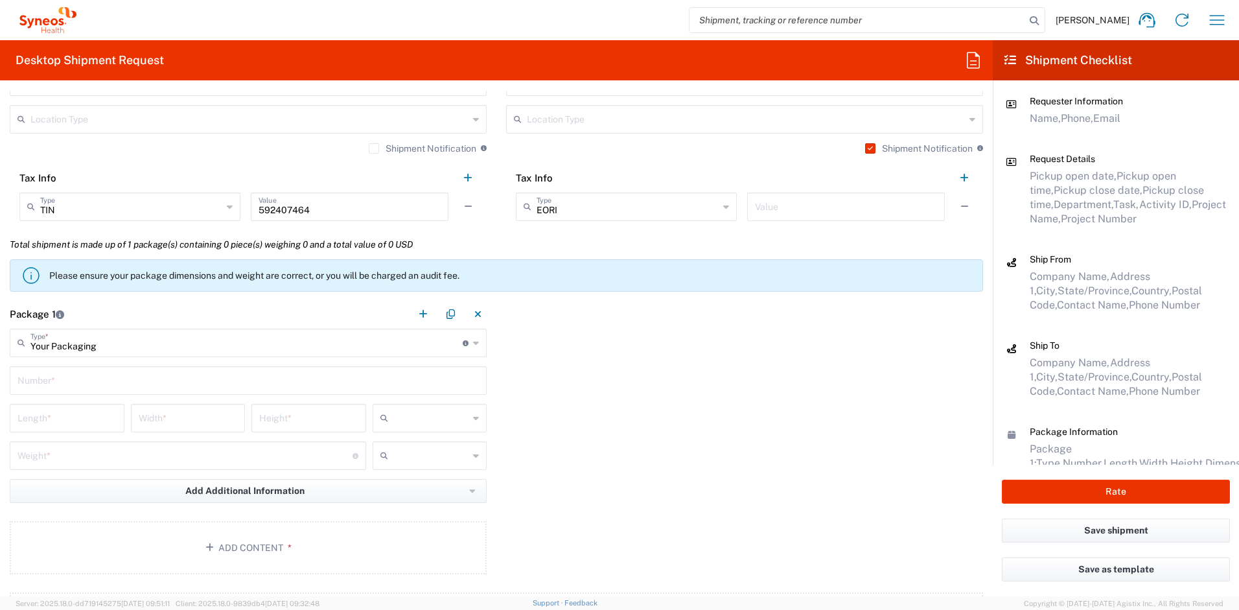
click at [44, 368] on input "text" at bounding box center [248, 379] width 461 height 23
type input "1"
click at [72, 428] on input "number" at bounding box center [67, 417] width 99 height 23
type input "16"
type input "12"
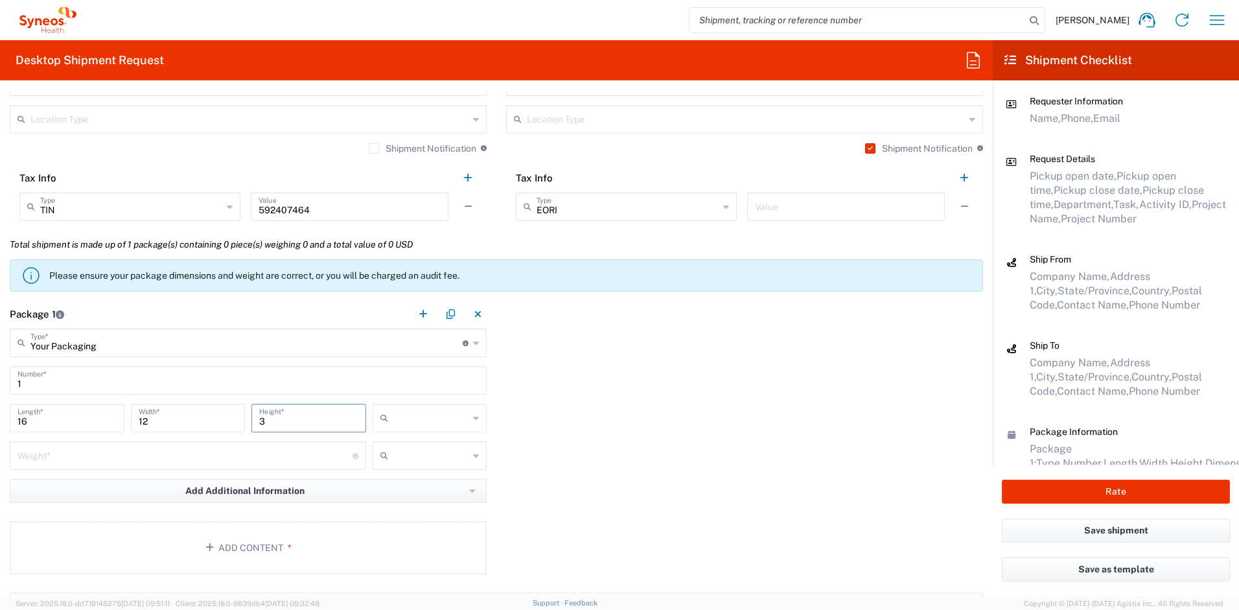
type input "3"
click at [69, 456] on input "number" at bounding box center [185, 454] width 335 height 23
type input "5"
click at [418, 425] on input "text" at bounding box center [431, 418] width 76 height 21
click at [388, 484] on span "in" at bounding box center [425, 489] width 111 height 20
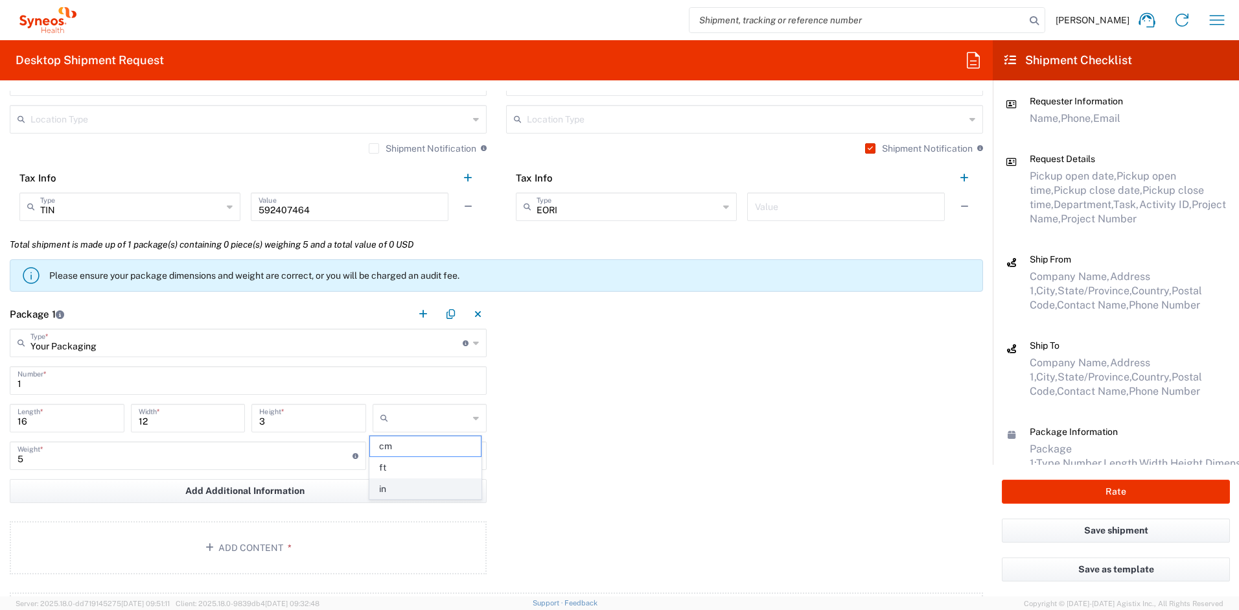
type input "in"
click at [406, 454] on input "text" at bounding box center [431, 455] width 76 height 21
click at [395, 508] on span "lbs" at bounding box center [425, 505] width 111 height 20
type input "lbs"
click at [384, 543] on button "Add Content *" at bounding box center [248, 547] width 477 height 53
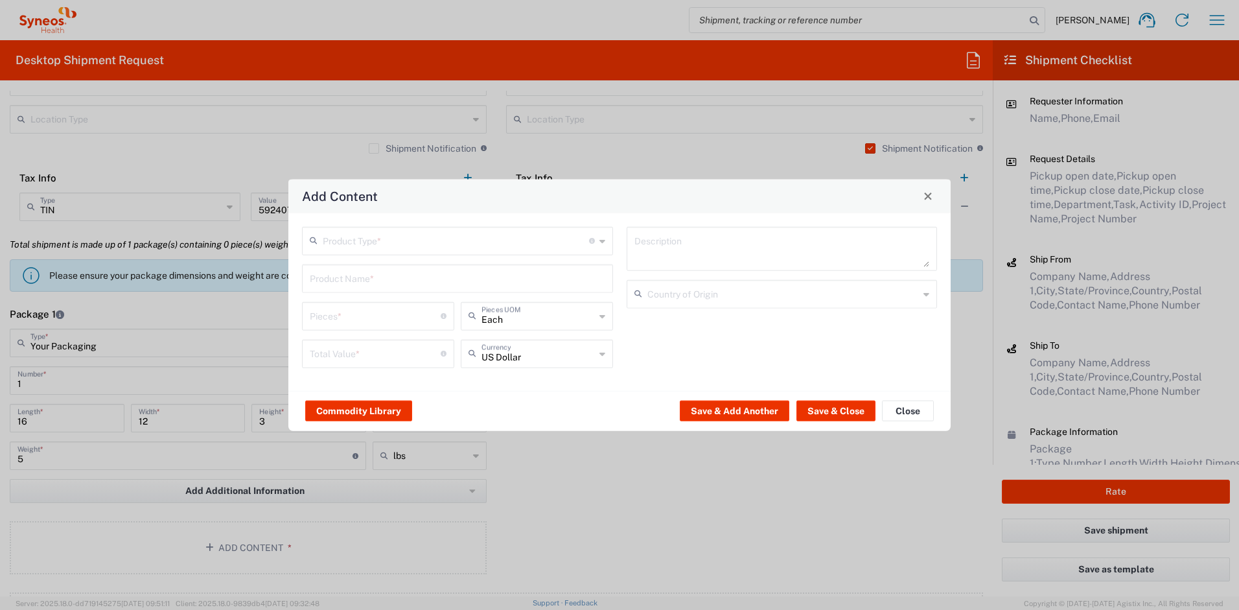
click at [484, 235] on input "text" at bounding box center [456, 239] width 266 height 23
click at [417, 288] on span "General Commodity" at bounding box center [457, 290] width 309 height 20
type input "General Commodity"
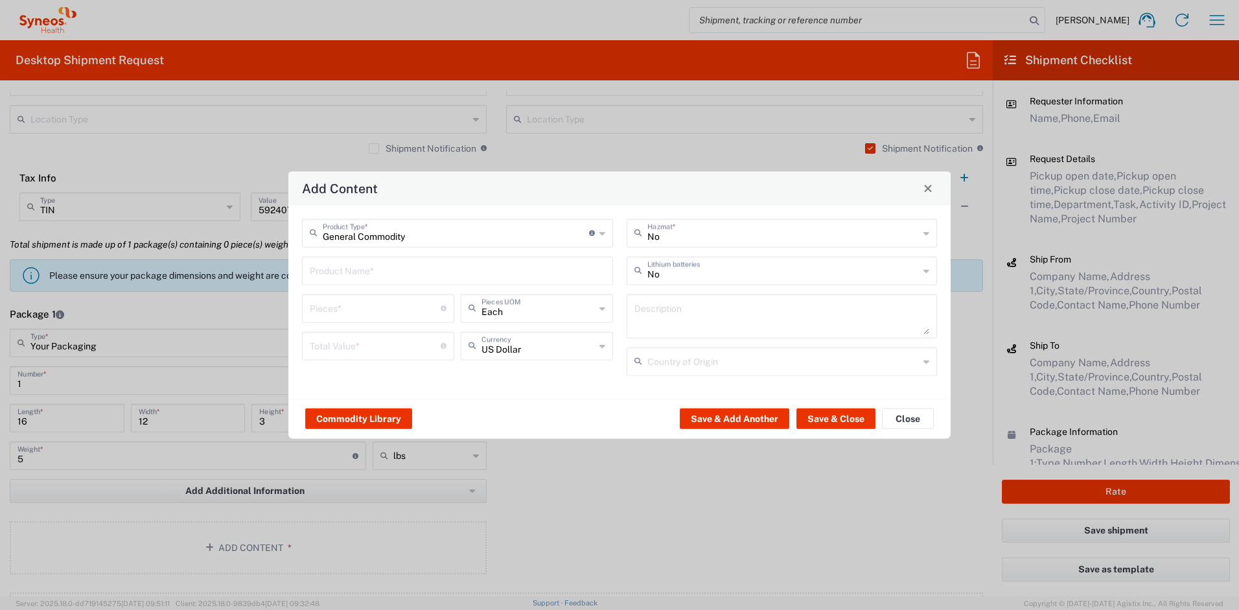
click at [404, 263] on input "text" at bounding box center [458, 269] width 296 height 23
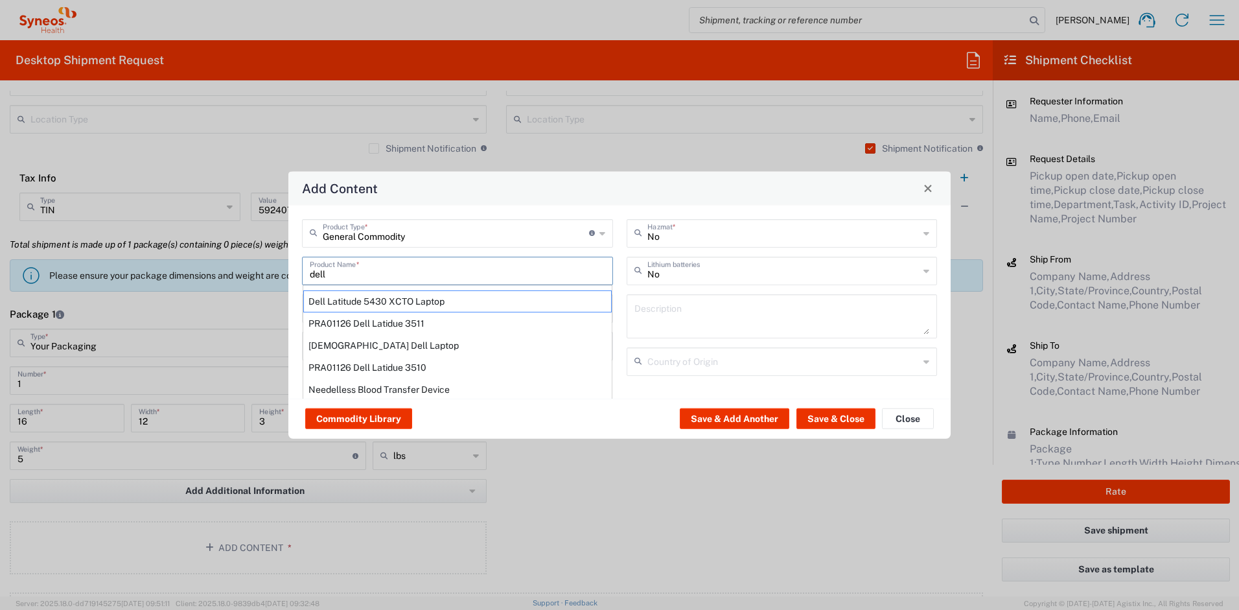
click at [400, 296] on div "Dell Latitude 5430 XCTO Laptop" at bounding box center [457, 301] width 309 height 22
type input "Dell Latitude 5430 XCTO Laptop"
type input "1"
type textarea "BaseIntel Core i7-1265U vProÂ® Processor - 14" 16 GB RAM - 512 GB SSD"
type input "[GEOGRAPHIC_DATA]"
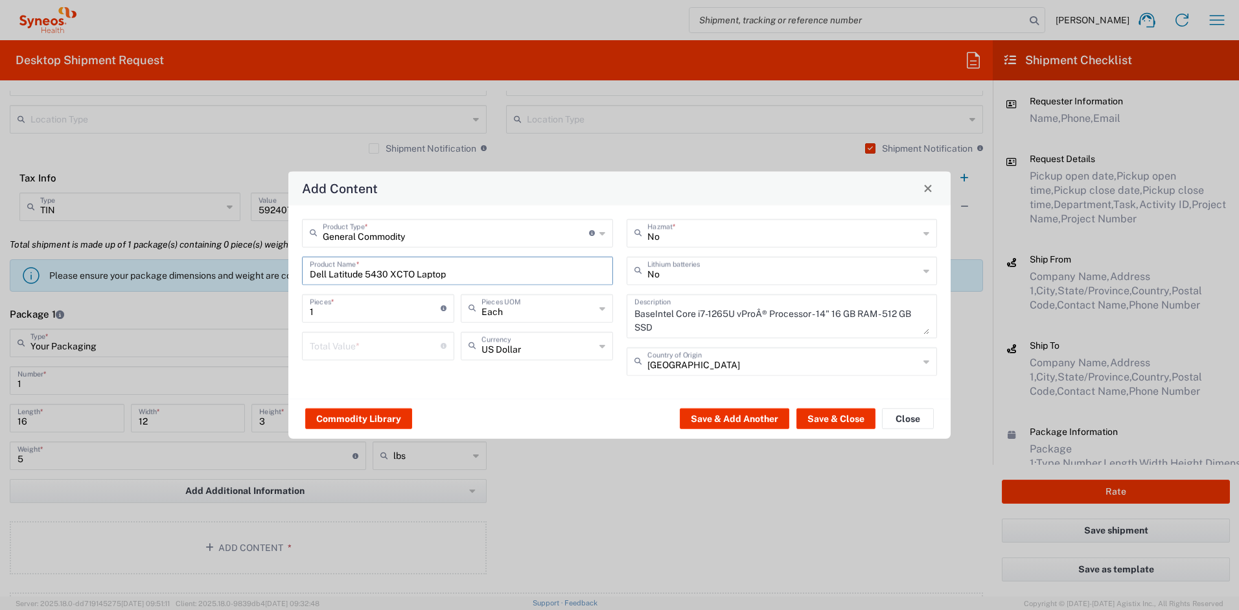
click at [386, 336] on input "number" at bounding box center [375, 344] width 131 height 23
type input "1000"
click at [704, 273] on input "text" at bounding box center [784, 269] width 272 height 23
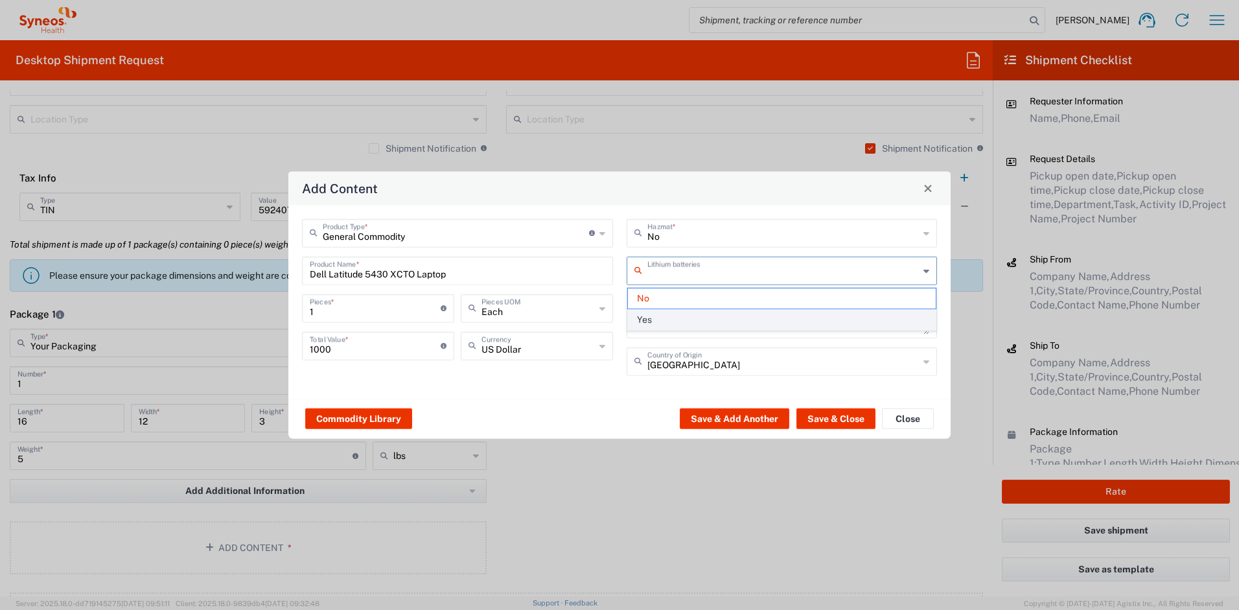
click at [677, 318] on span "Yes" at bounding box center [782, 320] width 309 height 20
type input "Yes"
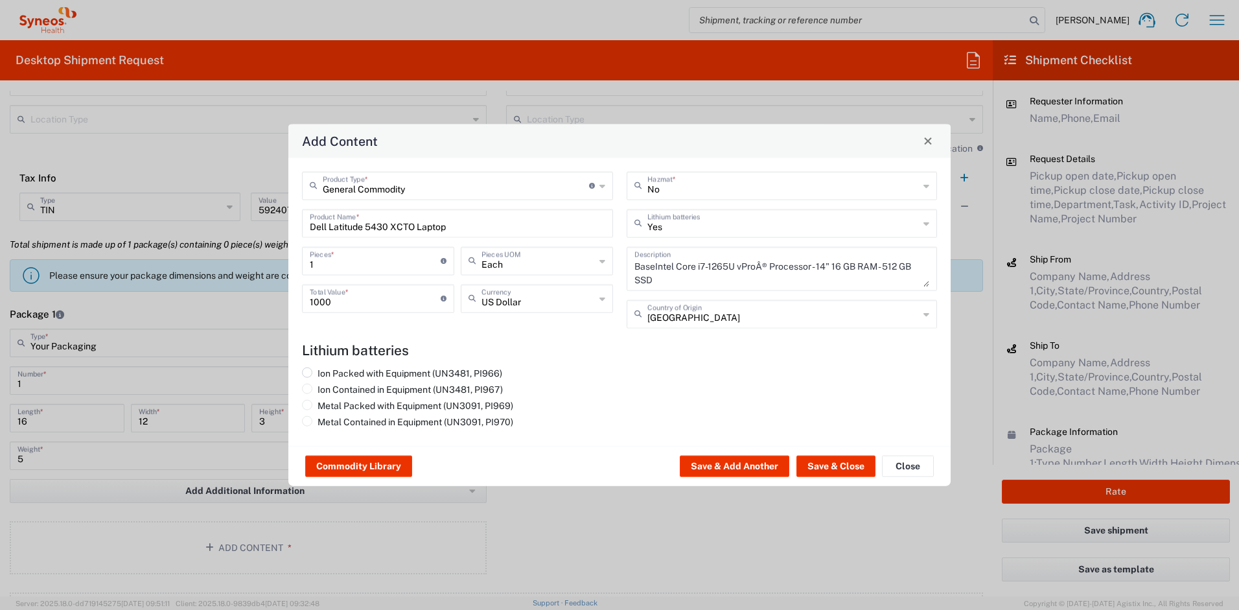
click at [417, 376] on label "Ion Packed with Equipment (UN3481, PI966)" at bounding box center [402, 373] width 200 height 12
click at [326, 375] on input "Ion Packed with Equipment (UN3481, PI966)" at bounding box center [322, 371] width 8 height 8
radio input "true"
click at [807, 471] on button "Save & Close" at bounding box center [836, 466] width 79 height 21
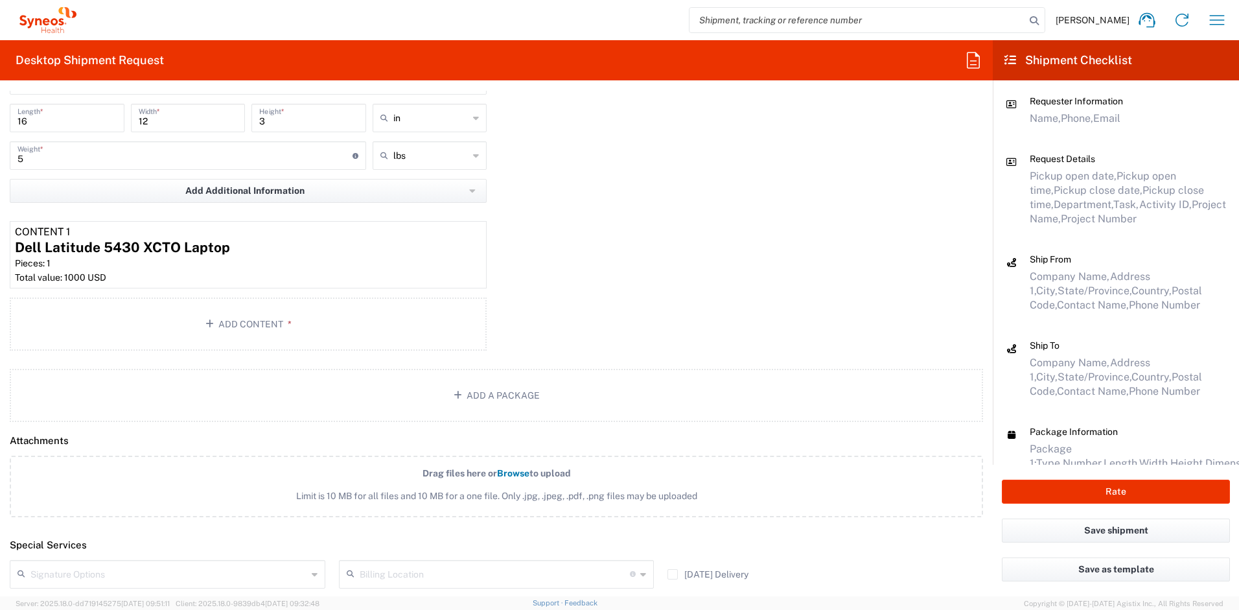
scroll to position [1357, 0]
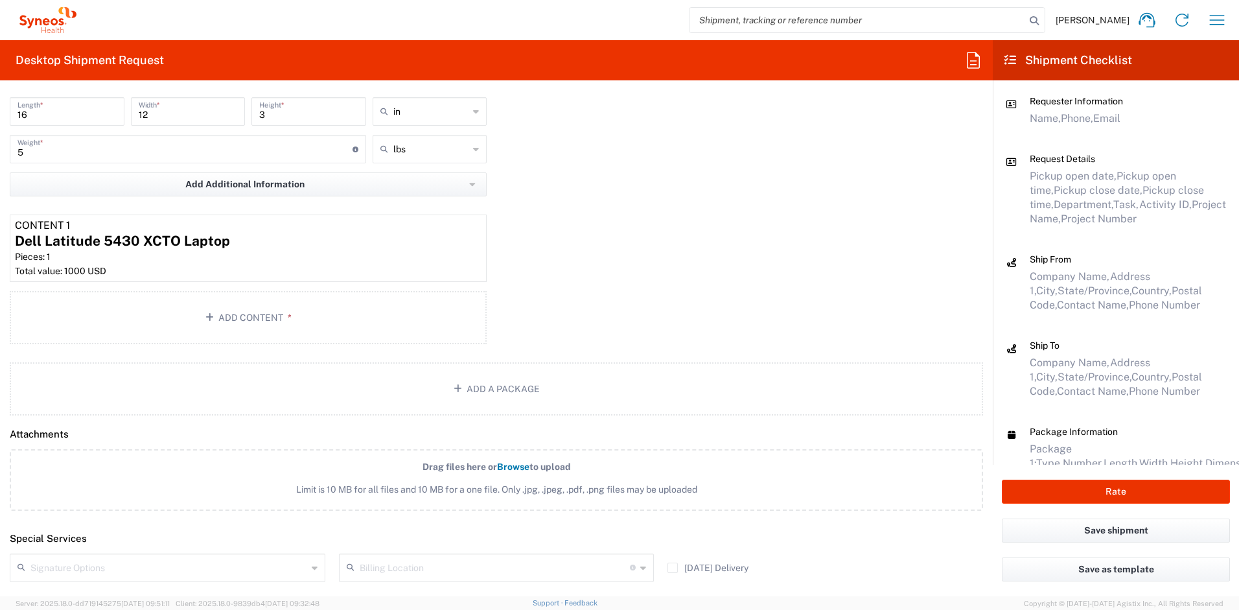
click at [190, 566] on input "text" at bounding box center [168, 566] width 277 height 23
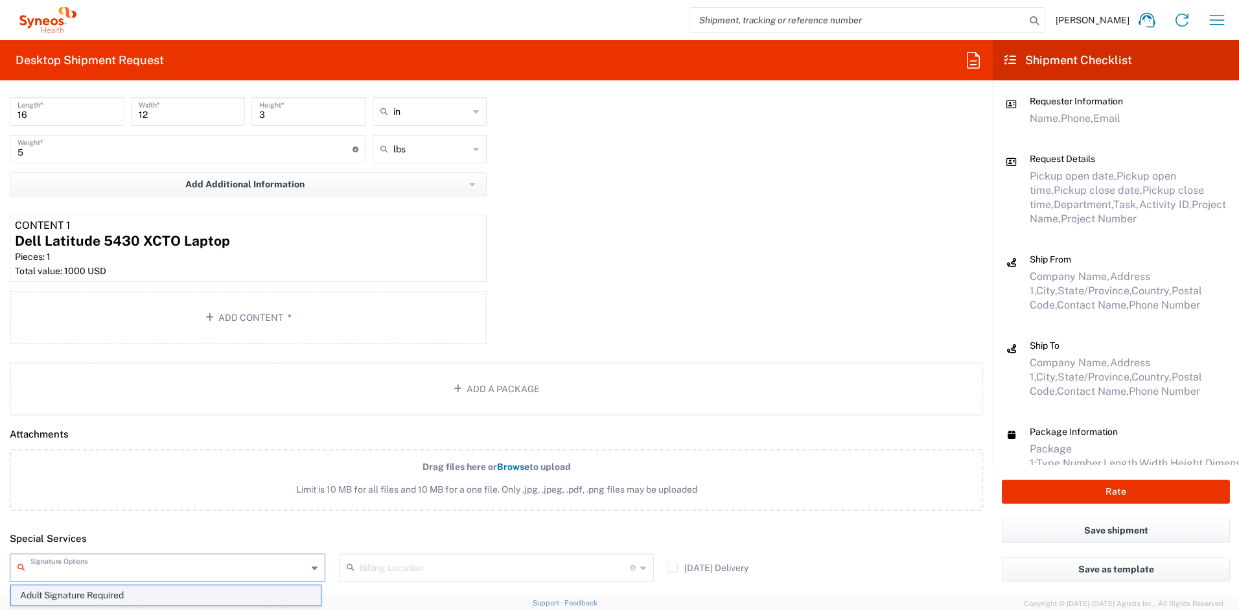
click at [143, 594] on span "Adult Signature Required" at bounding box center [166, 595] width 310 height 20
type input "Adult Signature Required"
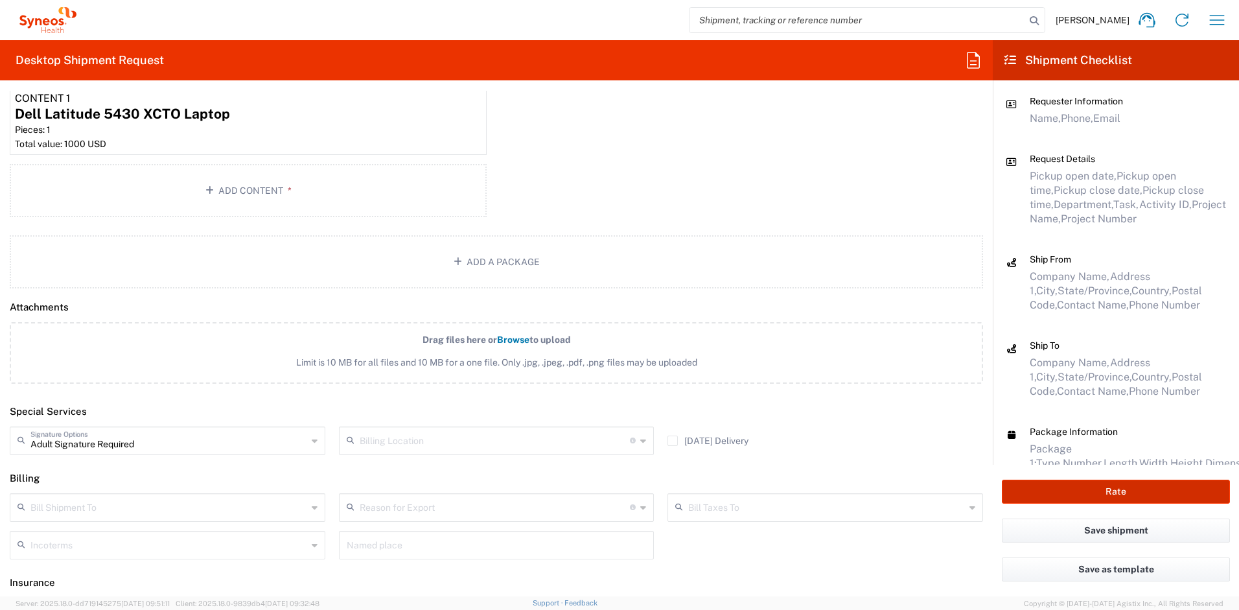
scroll to position [1491, 0]
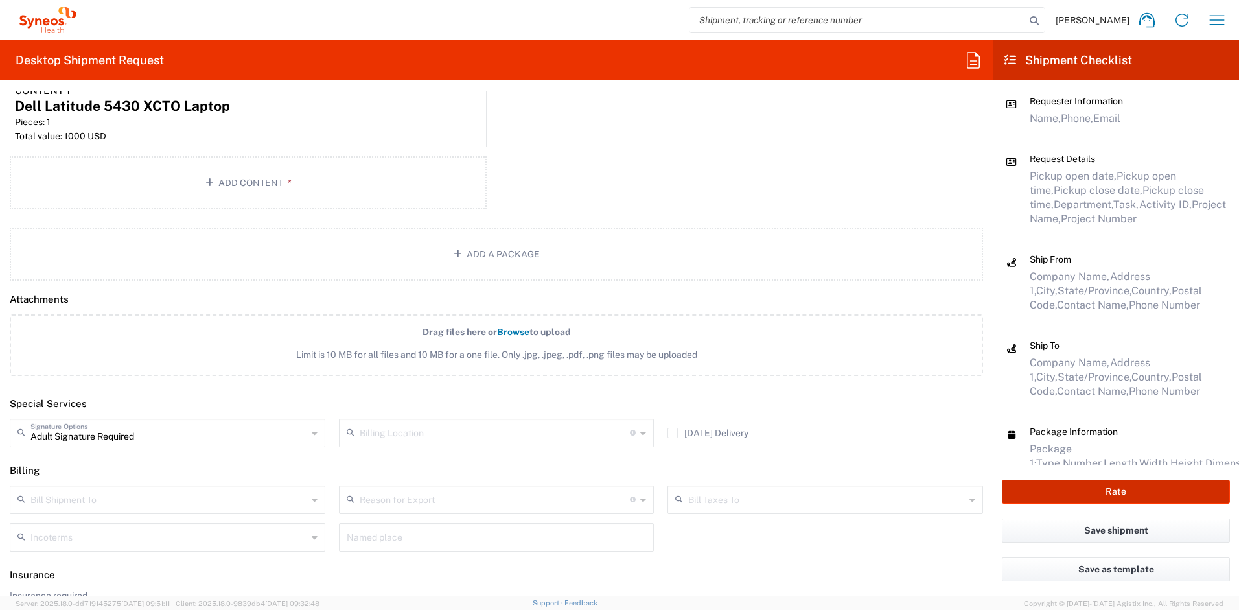
click at [1034, 495] on button "Rate" at bounding box center [1116, 492] width 228 height 24
type input "4510 DEPARTMENTAL EXPENSE"
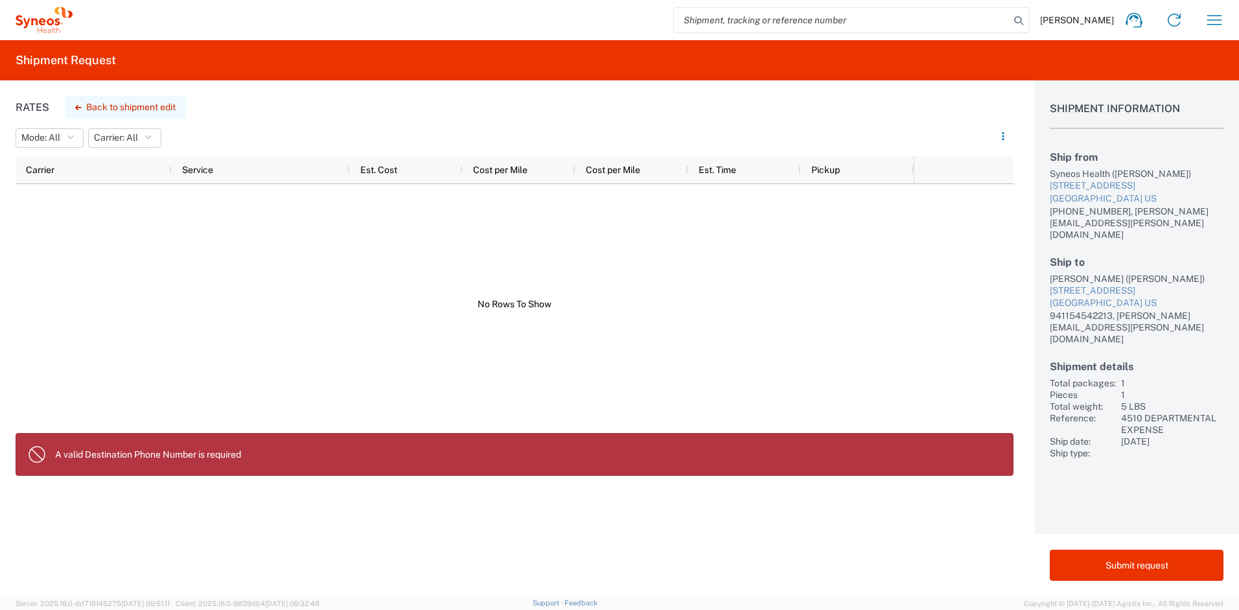
click at [108, 106] on button "Back to shipment edit" at bounding box center [125, 107] width 121 height 23
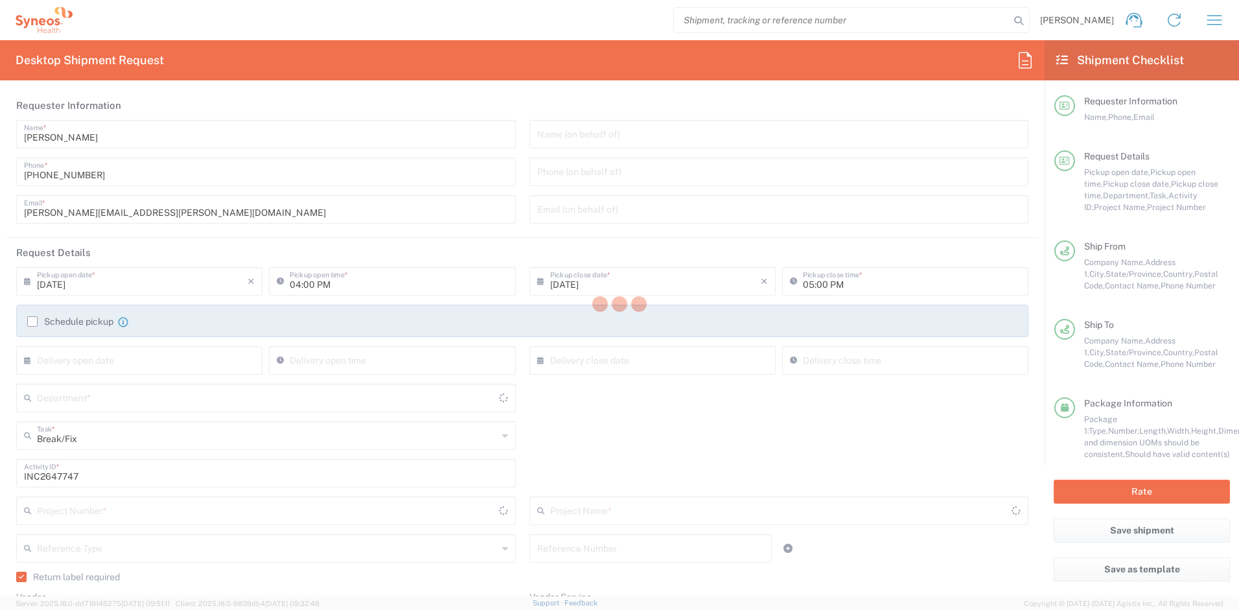
type input "Ground"
type input "[US_STATE]"
type input "Your Packaging"
type input "4510 DEPARTMENTAL EXPENSE"
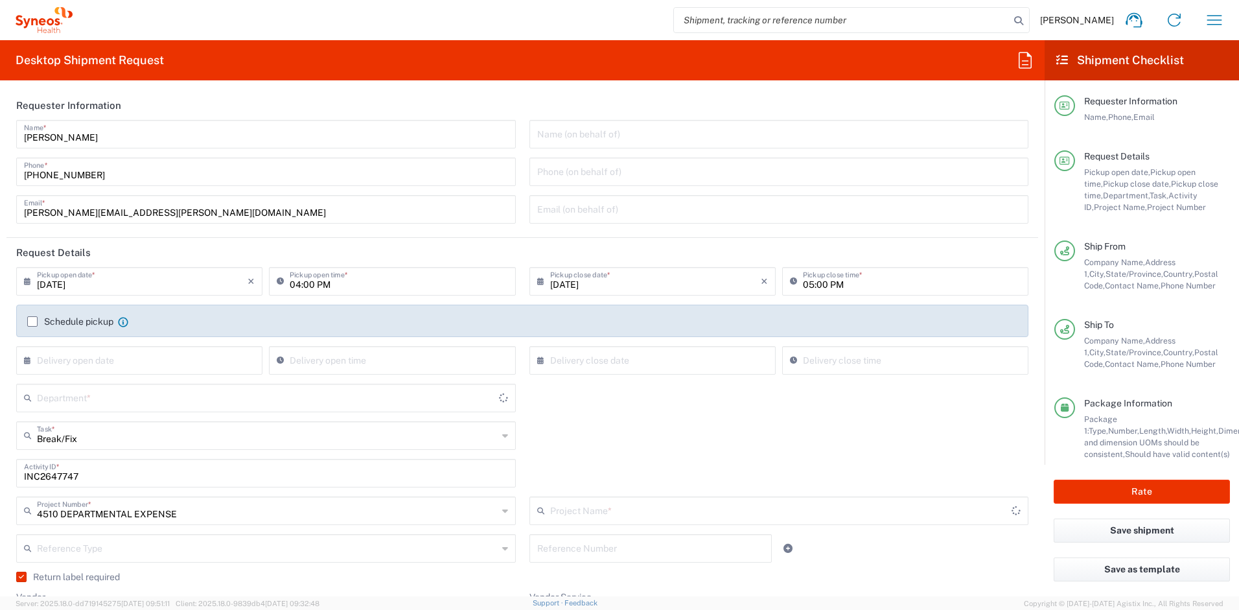
type input "4510 DEPARTMENTAL EXPENSE"
type input "4510"
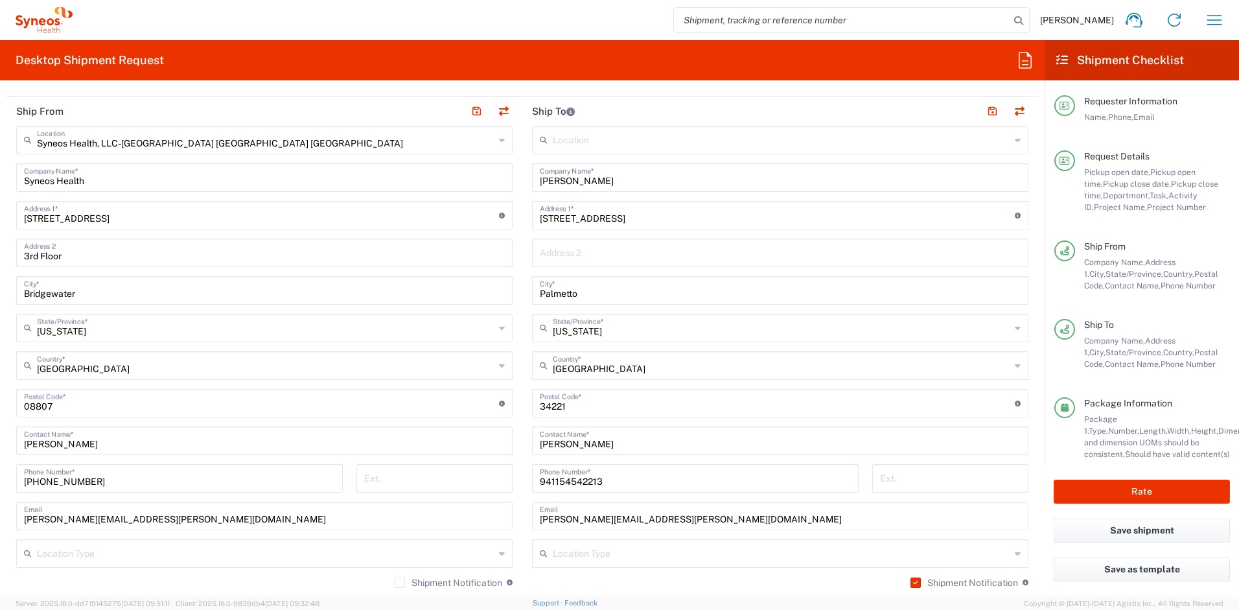
scroll to position [648, 0]
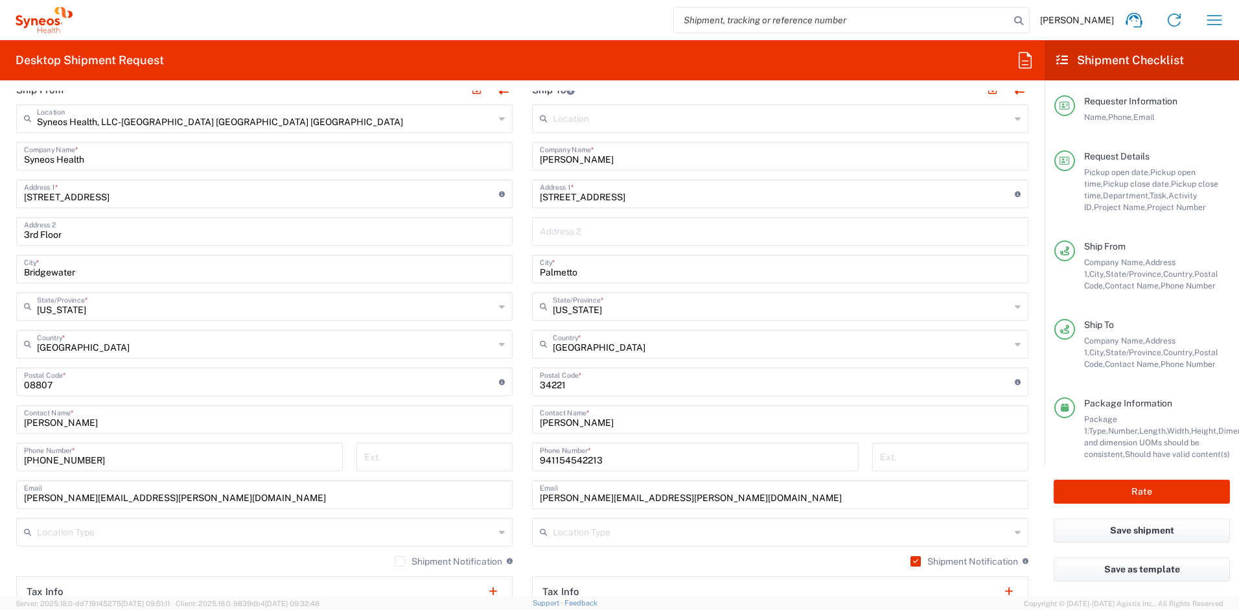
click at [625, 467] on input "941154542213" at bounding box center [695, 456] width 311 height 23
drag, startPoint x: 624, startPoint y: 461, endPoint x: 513, endPoint y: 450, distance: 112.1
click at [513, 450] on div "Ship From Syneos Health, LLC-Morrisville NC US Location Syneos Health, LLC-Morr…" at bounding box center [522, 364] width 1032 height 579
paste input "tel"
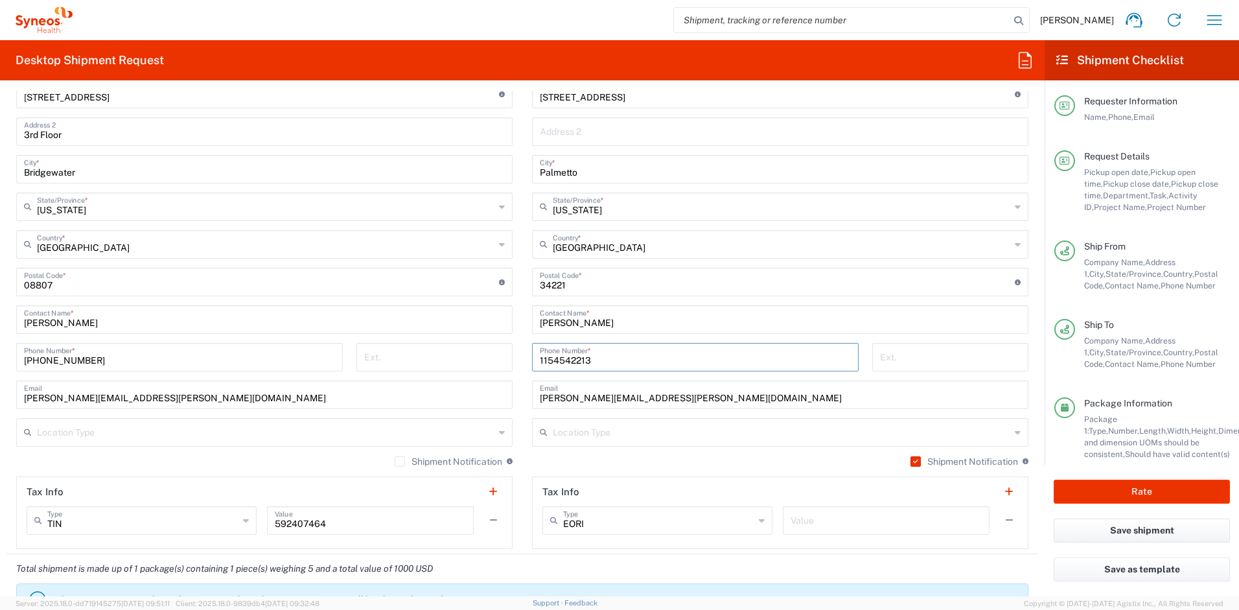
scroll to position [749, 0]
type input "1154542213"
click at [1104, 496] on button "Rate" at bounding box center [1142, 492] width 176 height 24
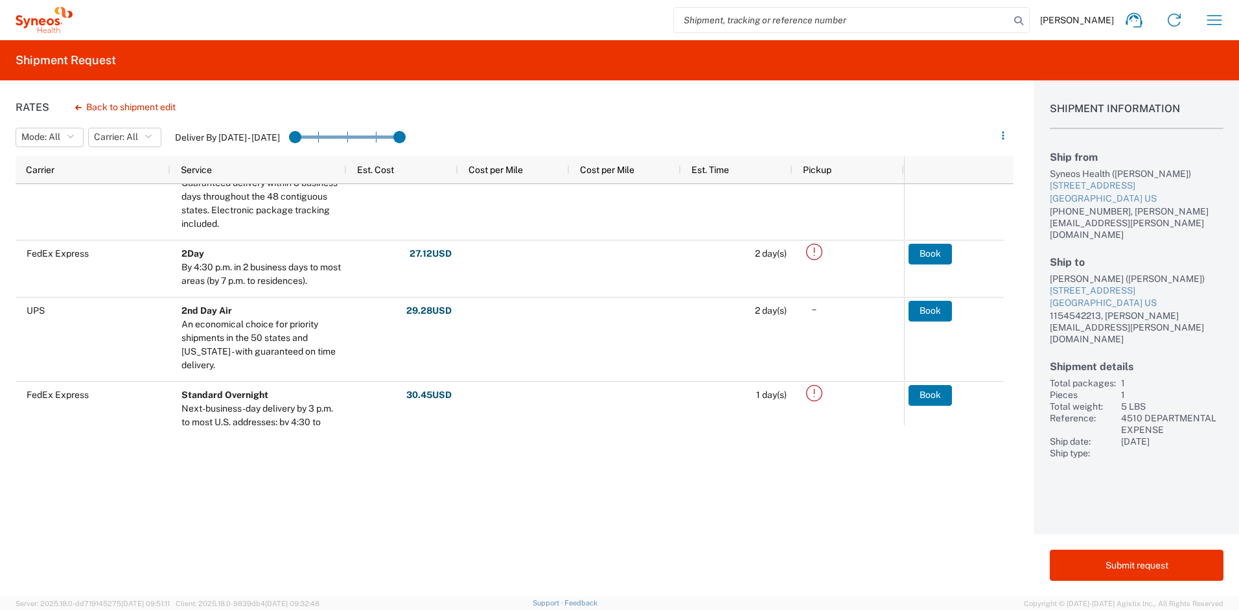
scroll to position [194, 0]
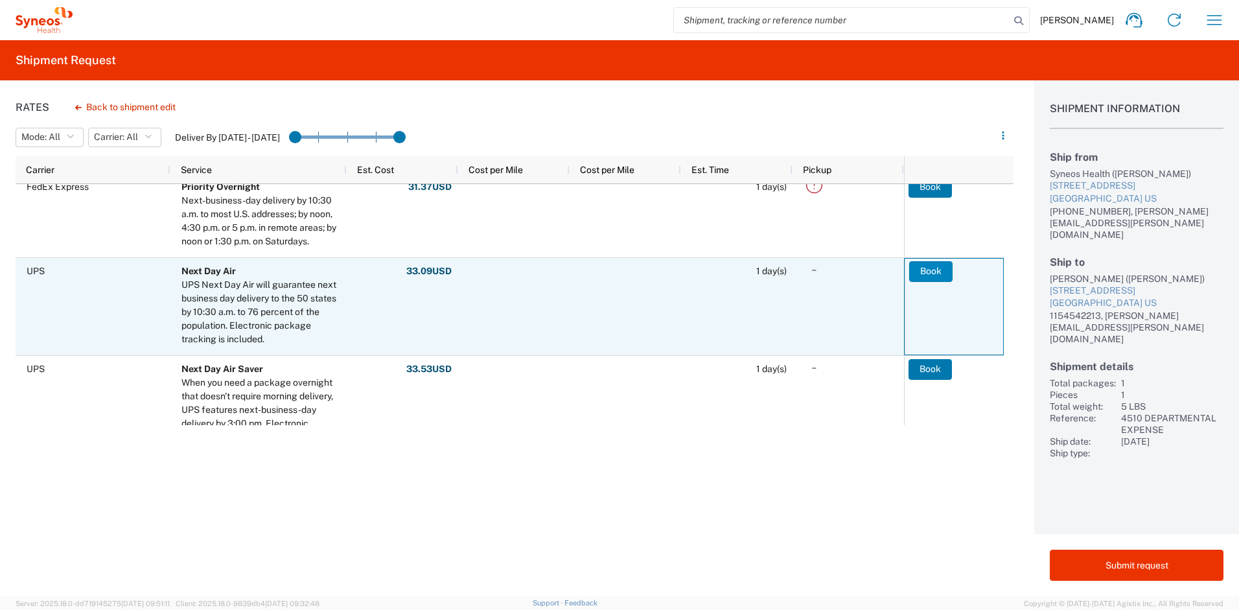
click at [915, 273] on button "Book" at bounding box center [930, 271] width 43 height 21
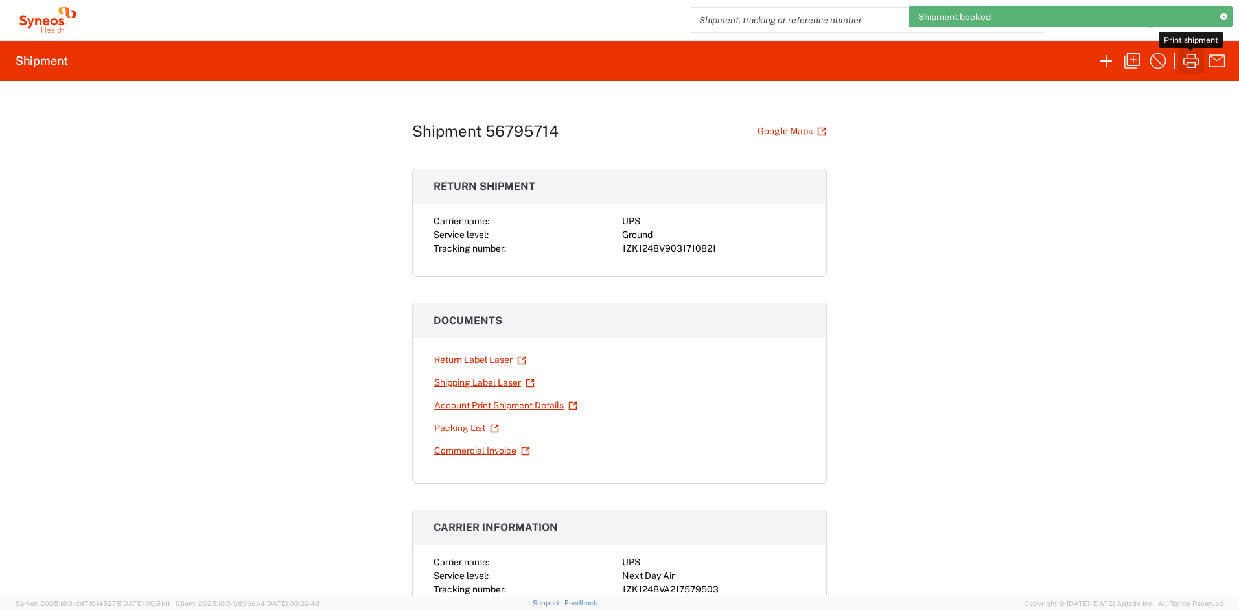
click at [1188, 62] on icon "button" at bounding box center [1191, 61] width 21 height 21
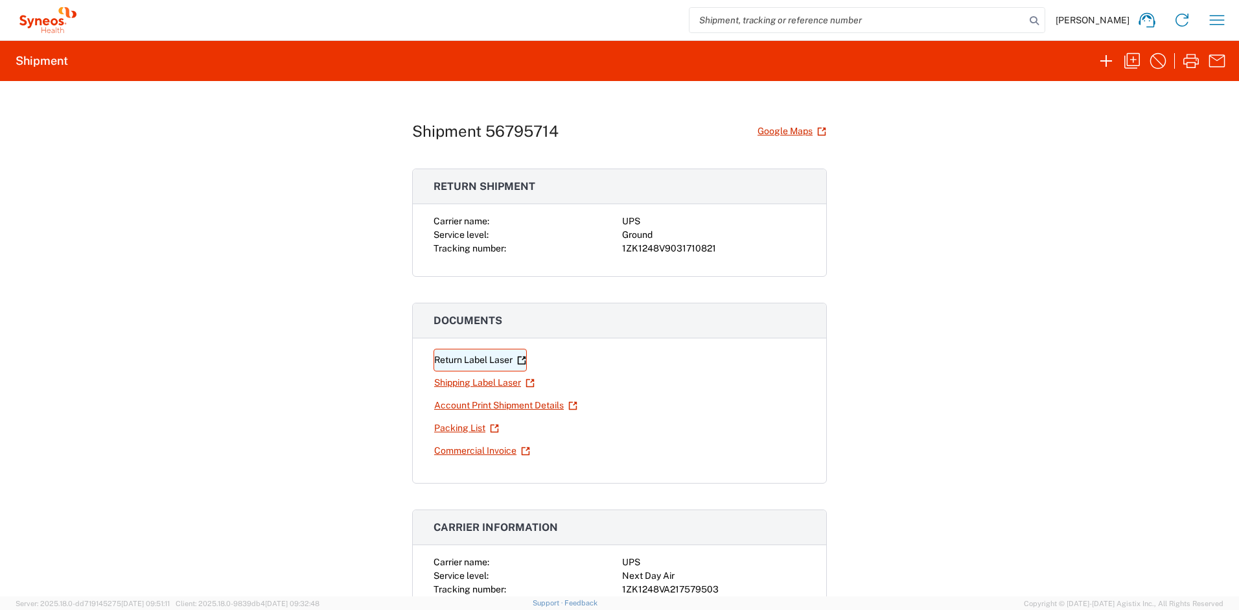
click at [463, 364] on link "Return Label Laser" at bounding box center [480, 360] width 93 height 23
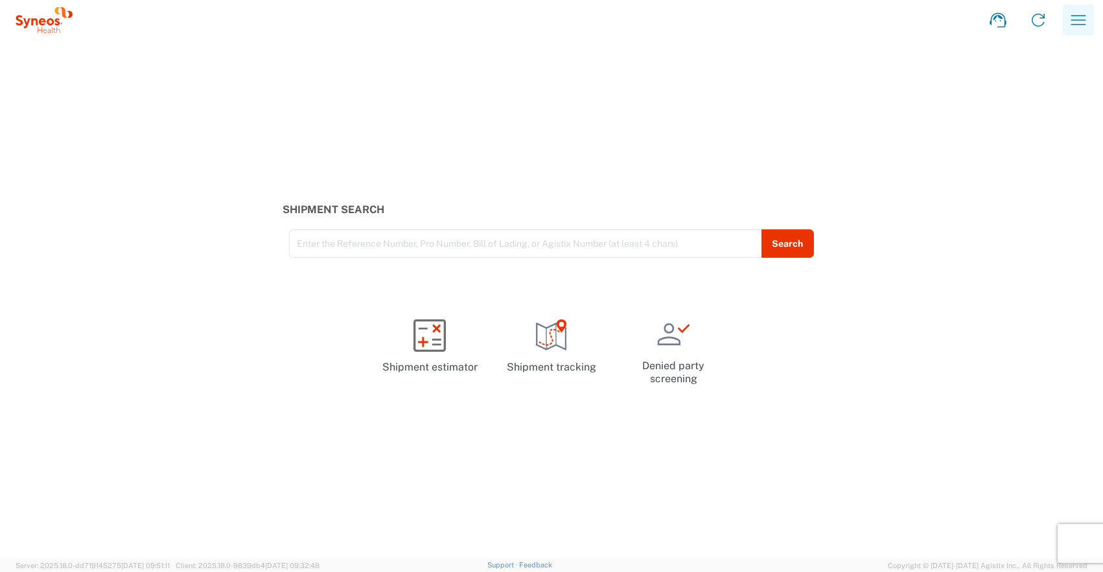
click at [1073, 17] on icon "button" at bounding box center [1078, 20] width 21 height 21
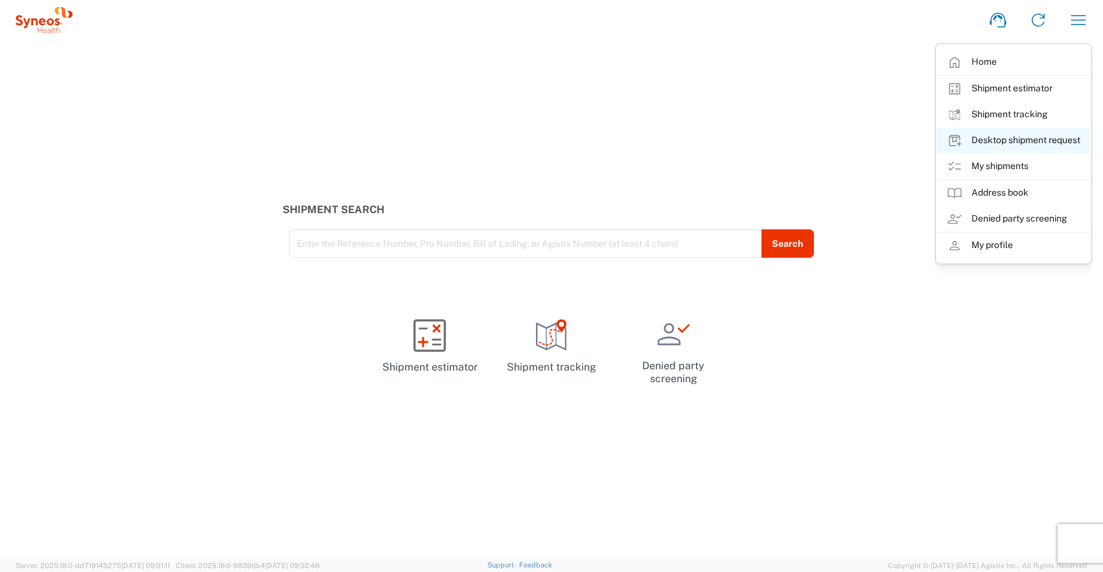
click at [995, 141] on link "Desktop shipment request" at bounding box center [1014, 141] width 154 height 26
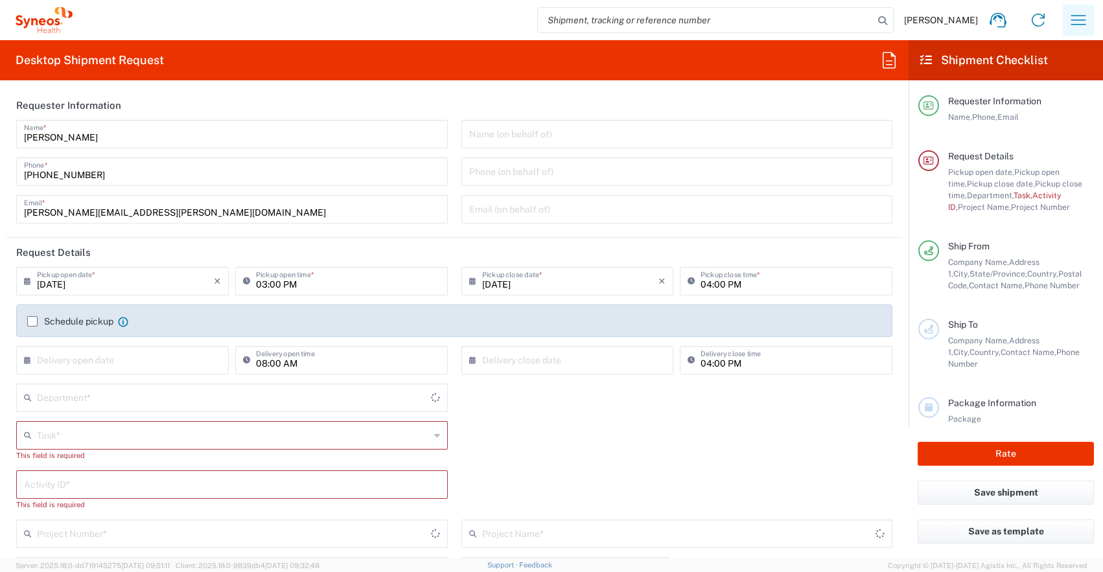
click at [1084, 22] on icon "button" at bounding box center [1078, 20] width 21 height 21
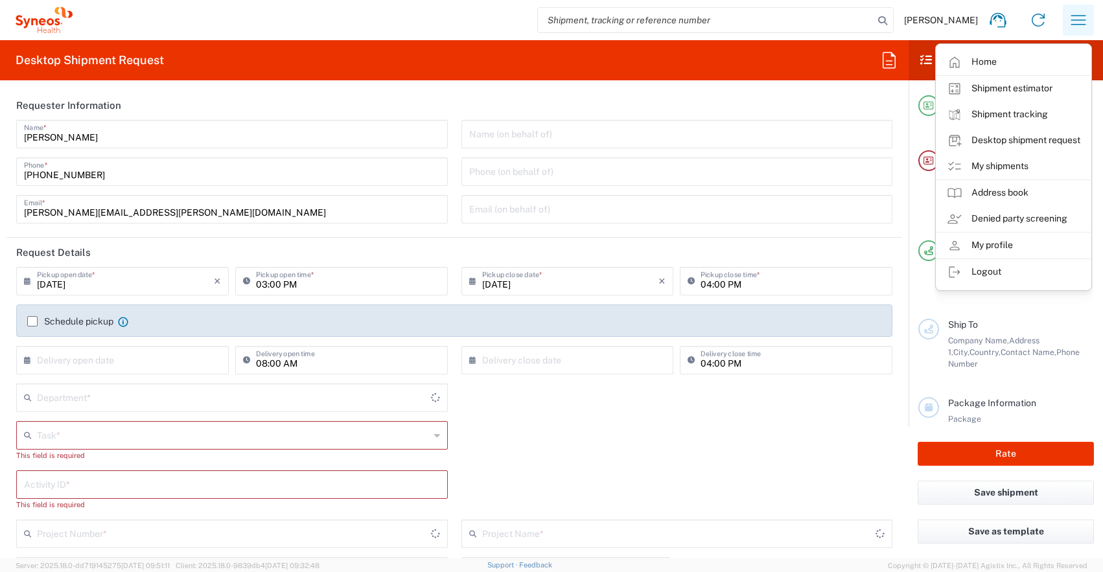
type input "[US_STATE]"
type input "[GEOGRAPHIC_DATA]"
type input "4510"
click at [997, 168] on link "My shipments" at bounding box center [1014, 167] width 154 height 26
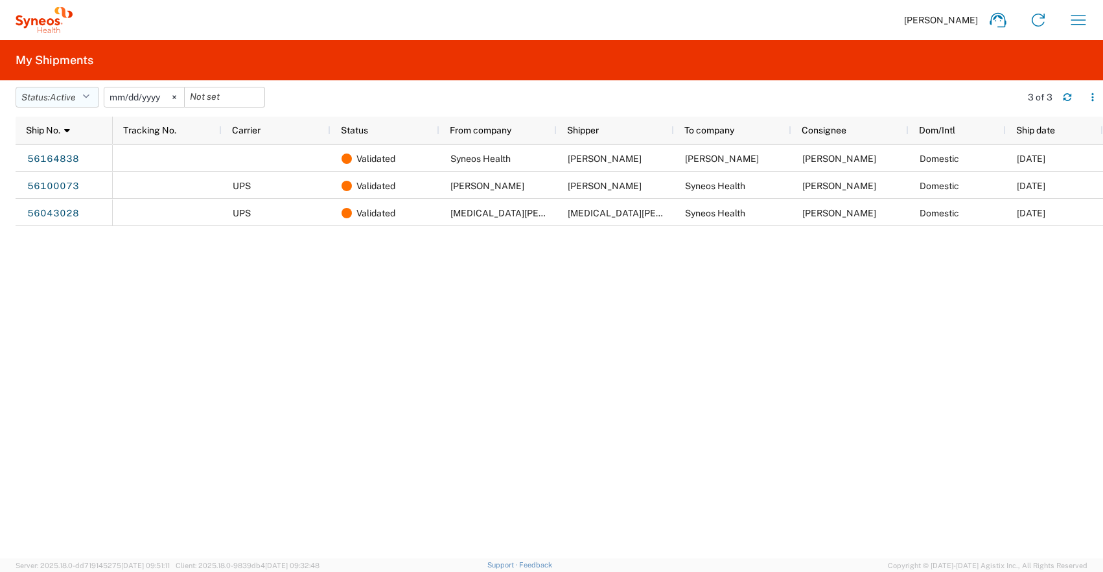
click at [95, 102] on button "Status: Active" at bounding box center [58, 97] width 84 height 21
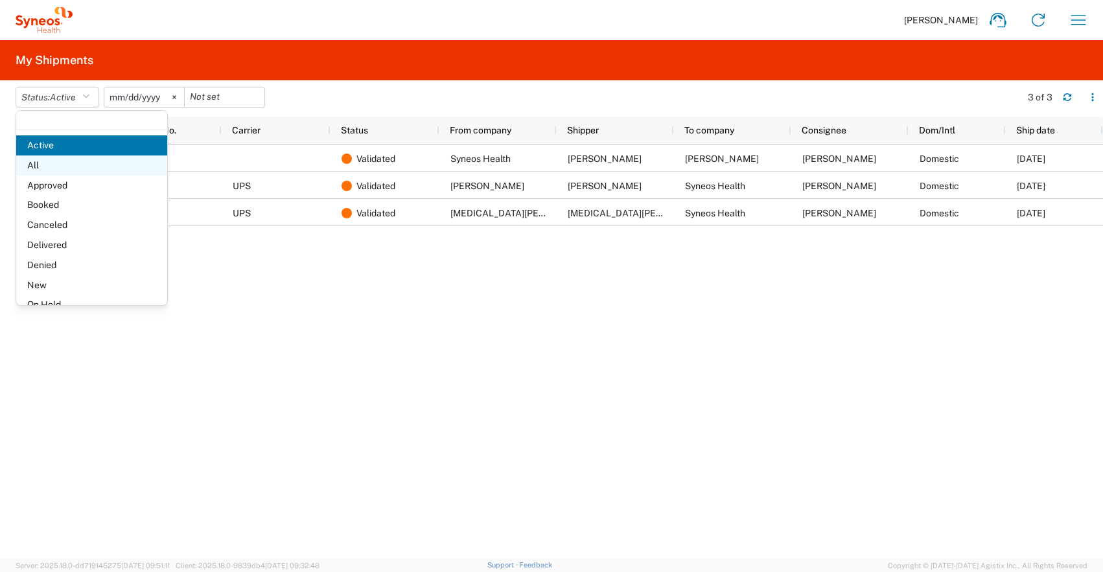
click at [39, 165] on span "All" at bounding box center [91, 166] width 151 height 20
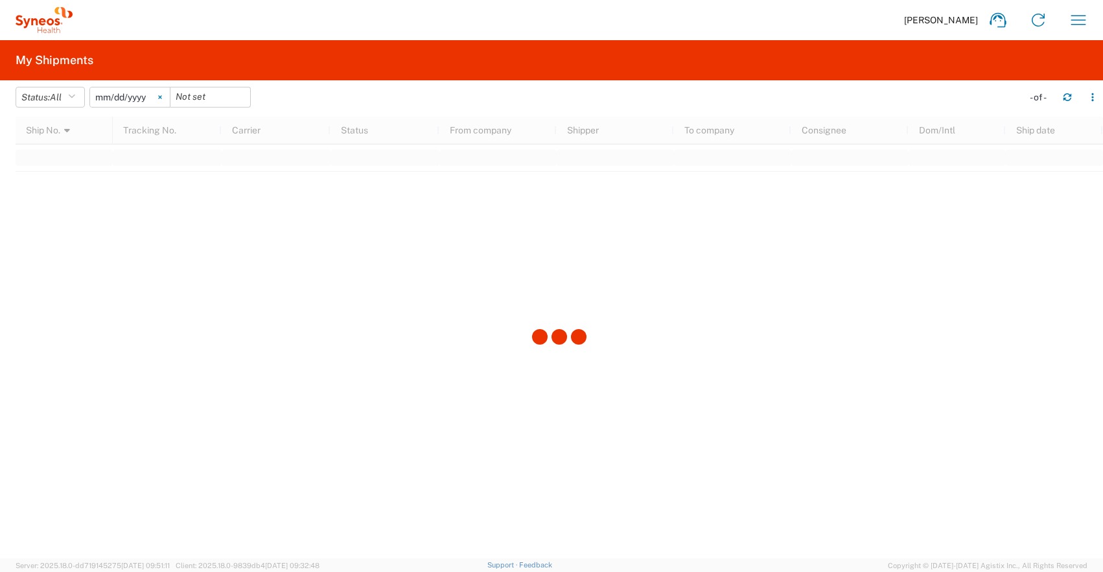
click at [162, 96] on icon at bounding box center [160, 97] width 4 height 4
click at [75, 101] on icon "button" at bounding box center [71, 97] width 7 height 9
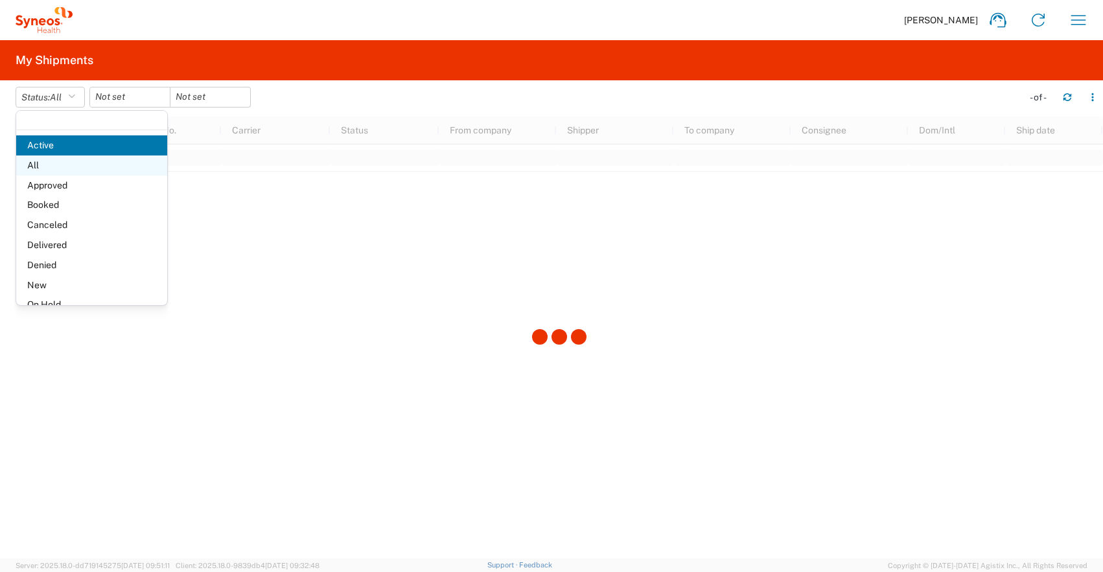
click at [48, 167] on span "All" at bounding box center [91, 166] width 151 height 20
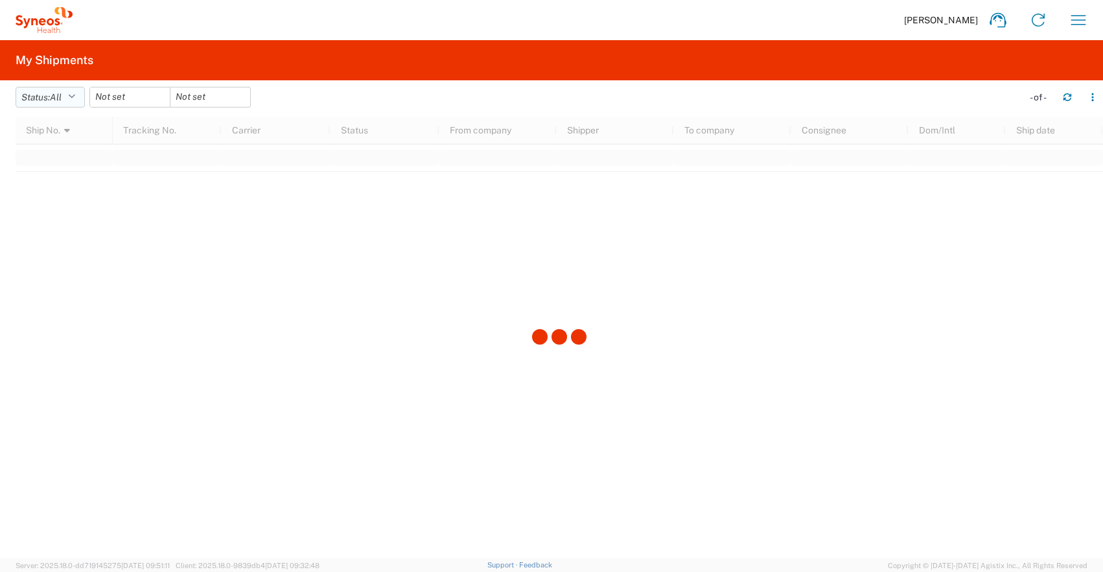
click at [82, 97] on button "Status: All" at bounding box center [50, 97] width 69 height 21
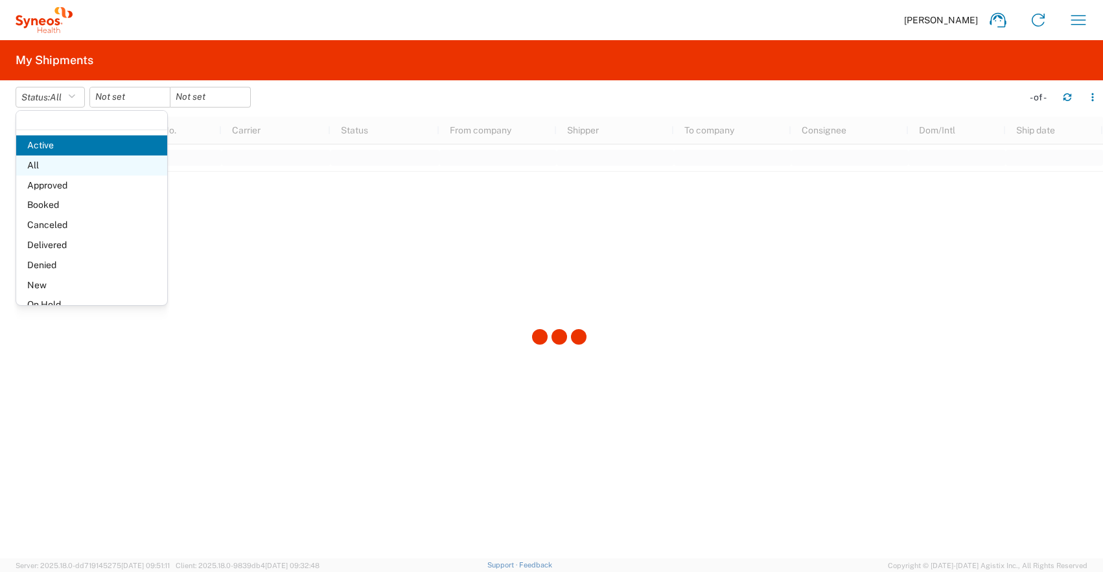
click at [48, 169] on span "All" at bounding box center [91, 166] width 151 height 20
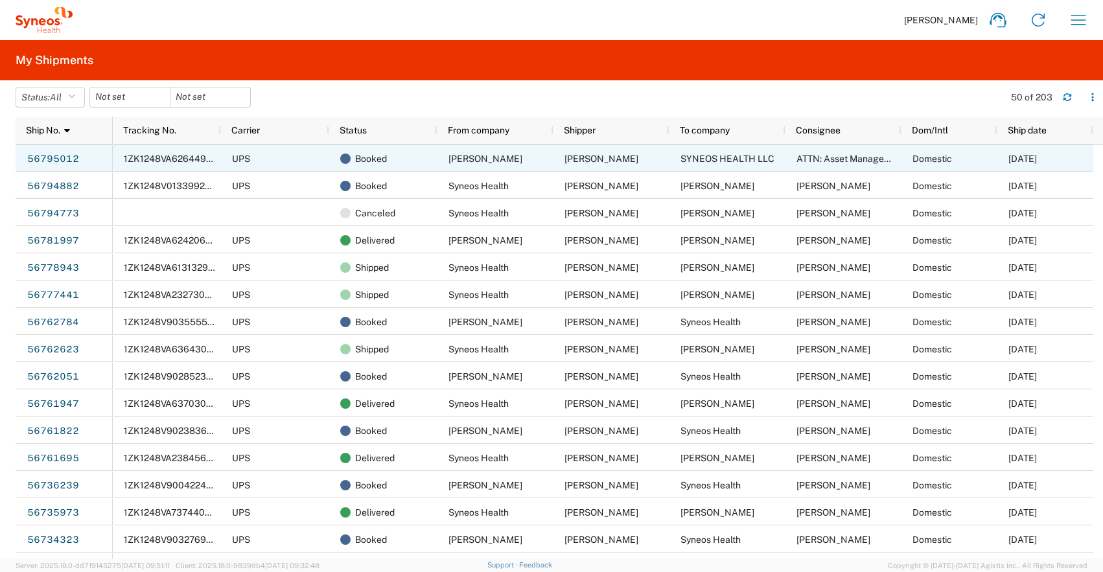
click at [187, 162] on span "1ZK1248VA626449807" at bounding box center [173, 159] width 99 height 10
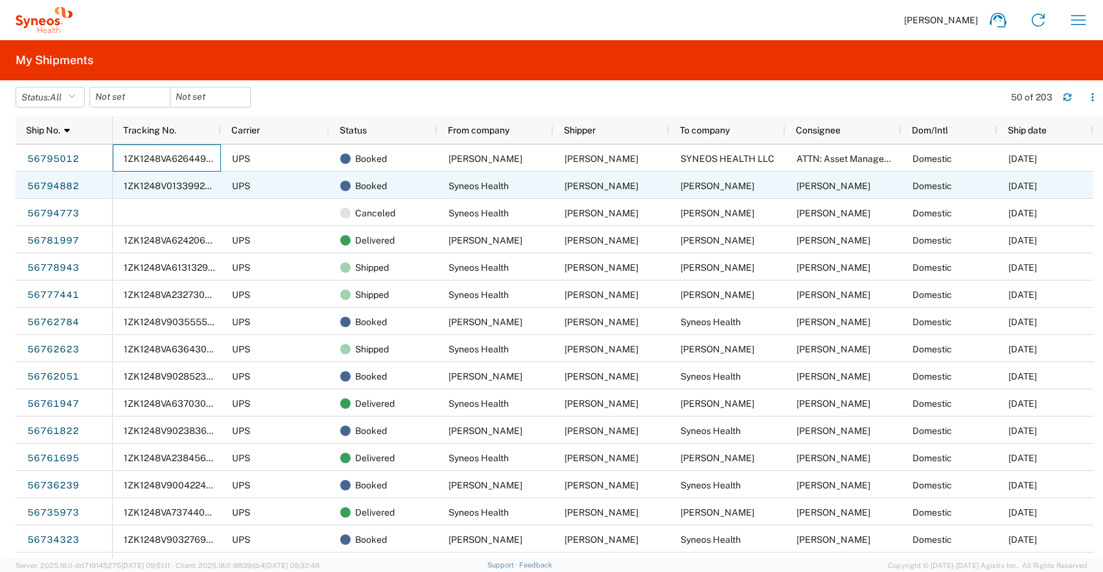
click at [195, 195] on div "1ZK1248V0133992593" at bounding box center [167, 185] width 108 height 27
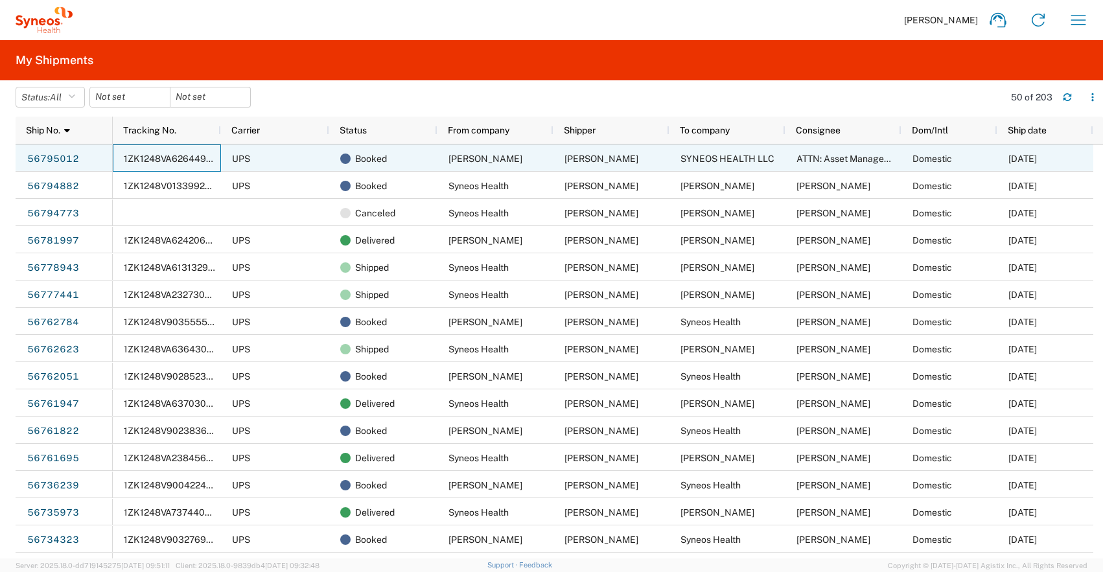
click at [189, 166] on div "1ZK1248VA626449807" at bounding box center [167, 158] width 108 height 27
